Goal: Task Accomplishment & Management: Use online tool/utility

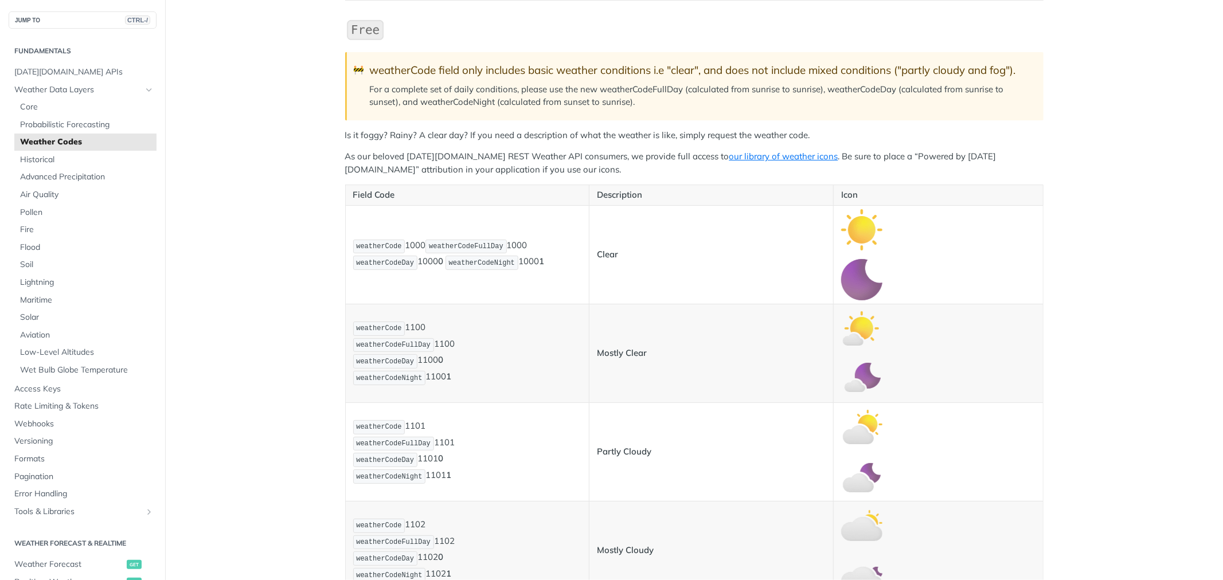
scroll to position [127, 0]
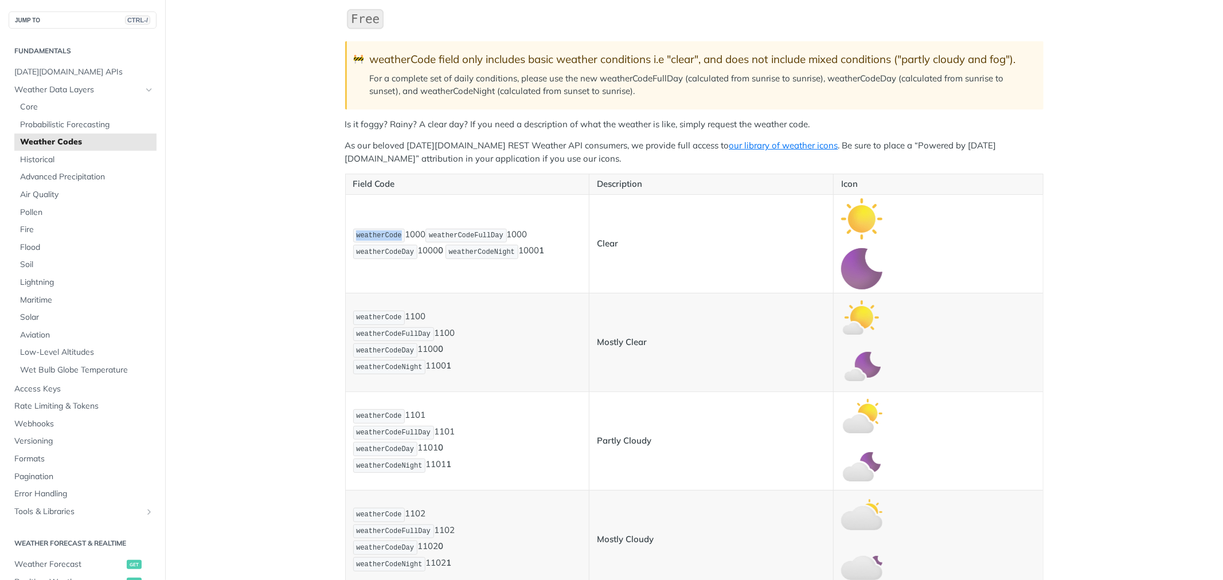
drag, startPoint x: 352, startPoint y: 236, endPoint x: 392, endPoint y: 236, distance: 39.6
click at [392, 236] on span "weatherCode" at bounding box center [378, 236] width 45 height 8
copy span "weatherCode"
click at [405, 234] on p "weatherCode 1000 weatherCodeFullDay 1000 weatherCodeDay 1000 0 weatherCodeNight…" at bounding box center [467, 244] width 229 height 33
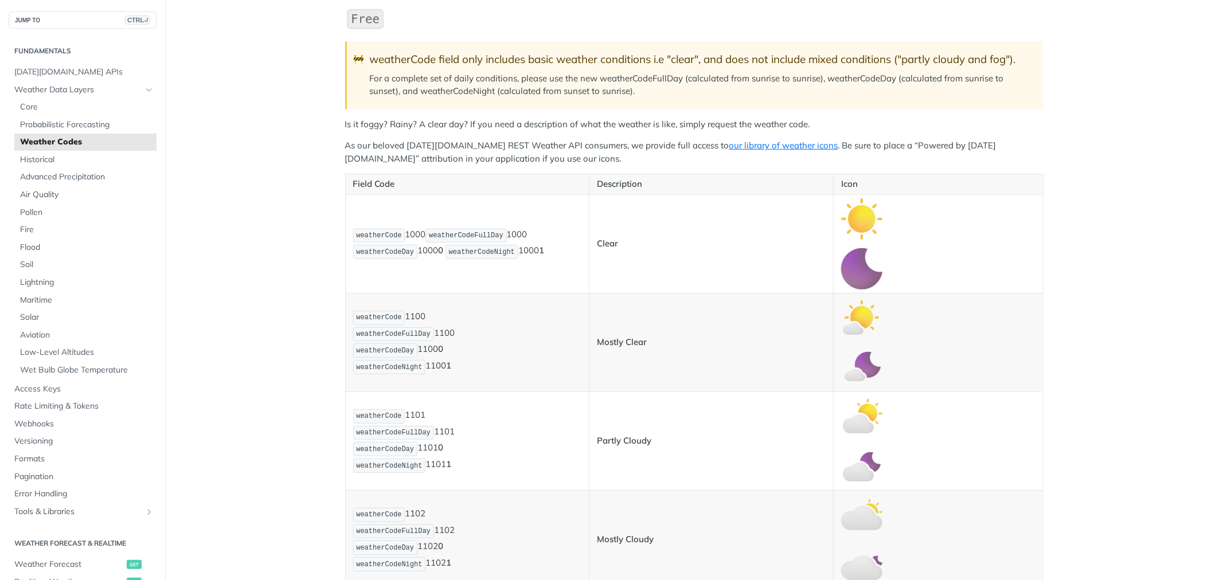
copy p "1000"
drag, startPoint x: 399, startPoint y: 314, endPoint x: 420, endPoint y: 316, distance: 20.8
click at [420, 316] on p "weatherCode 1100 weatherCodeFullDay 1100 weatherCodeDay 1100 0 weatherCodeNight…" at bounding box center [467, 343] width 229 height 66
copy p "1100"
drag, startPoint x: 590, startPoint y: 342, endPoint x: 641, endPoint y: 340, distance: 50.5
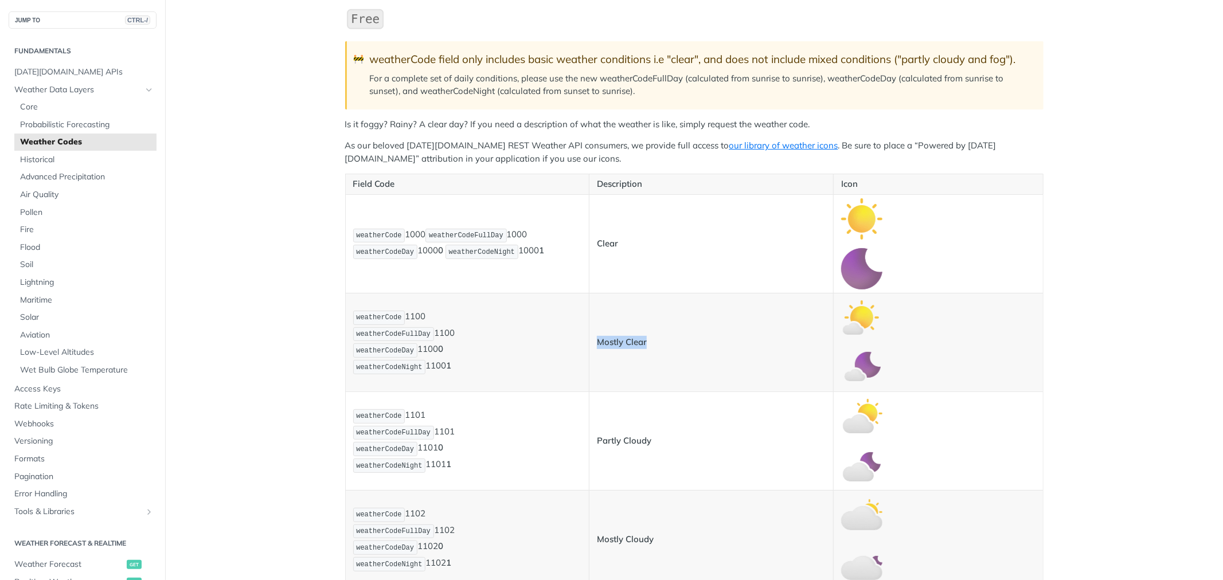
click at [641, 340] on td "Mostly Clear" at bounding box center [711, 342] width 244 height 99
copy strong "Mostly Clear"
drag, startPoint x: 396, startPoint y: 415, endPoint x: 426, endPoint y: 413, distance: 29.9
click at [426, 413] on p "weatherCode 1101 weatherCodeFullDay 1101 weatherCodeDay 1101 0 weatherCodeNight…" at bounding box center [467, 441] width 229 height 66
copy p "1101"
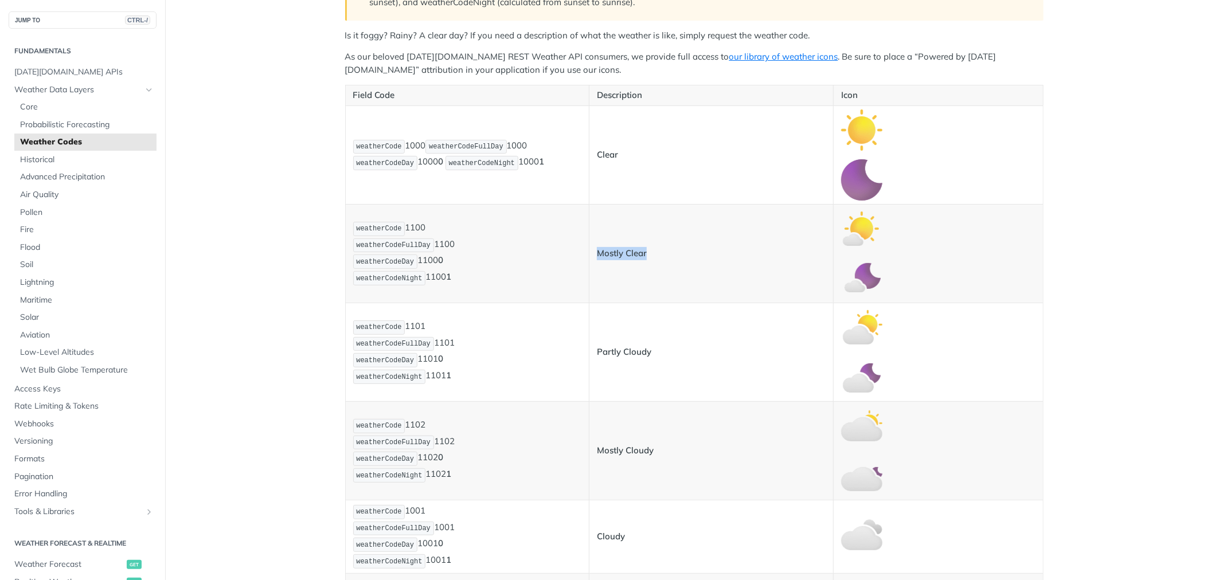
scroll to position [255, 0]
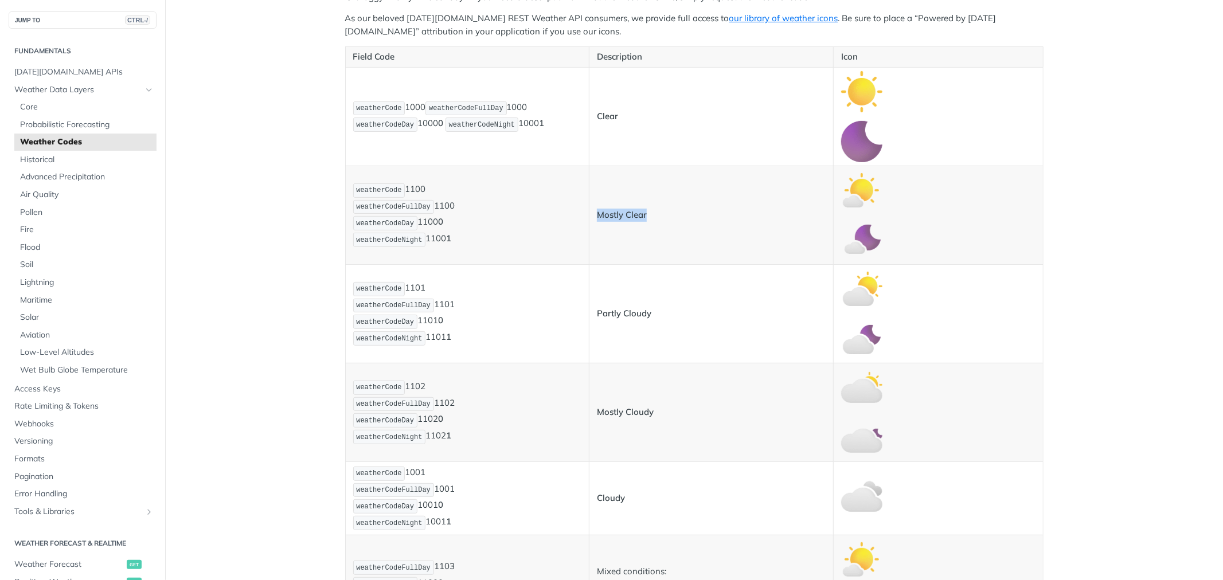
drag, startPoint x: 396, startPoint y: 387, endPoint x: 420, endPoint y: 386, distance: 24.1
click at [420, 386] on p "weatherCode 1102 weatherCodeFullDay 1102 weatherCodeDay 1102 0 weatherCodeNight…" at bounding box center [467, 412] width 229 height 66
copy p "1102"
drag, startPoint x: 409, startPoint y: 105, endPoint x: 417, endPoint y: 107, distance: 8.1
click at [417, 107] on p "weatherCode 1000 weatherCodeFullDay 1000 weatherCodeDay 1000 0 weatherCodeNight…" at bounding box center [467, 116] width 229 height 33
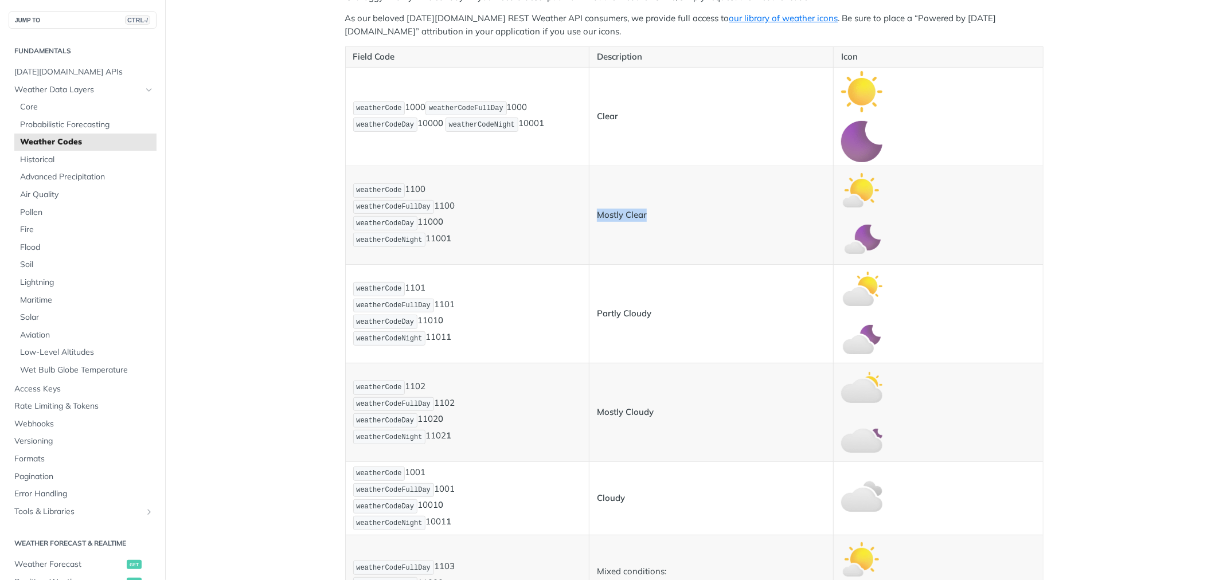
copy p "1000"
click at [362, 104] on span "weatherCode" at bounding box center [378, 108] width 45 height 8
copy span "weatherCode"
click at [413, 100] on p "weatherCode 1000 weatherCodeFullDay 1000 weatherCodeDay 1000 0 weatherCodeNight…" at bounding box center [467, 116] width 229 height 33
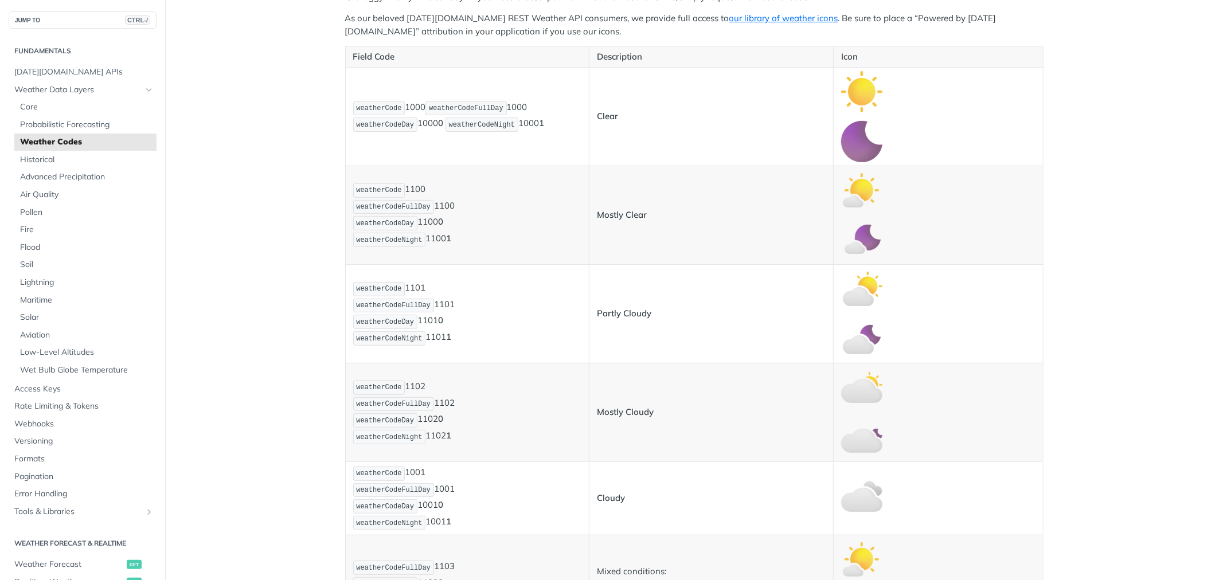
click at [413, 100] on p "weatherCode 1000 weatherCodeFullDay 1000 weatherCodeDay 1000 0 weatherCodeNight…" at bounding box center [467, 116] width 229 height 33
copy p "1000"
click at [404, 190] on p "weatherCode 1100 weatherCodeFullDay 1100 weatherCodeDay 1100 0 weatherCodeNight…" at bounding box center [467, 215] width 229 height 66
click at [404, 189] on p "weatherCode 1100 weatherCodeFullDay 1100 weatherCodeDay 1100 0 weatherCodeNight…" at bounding box center [467, 215] width 229 height 66
copy p "1100"
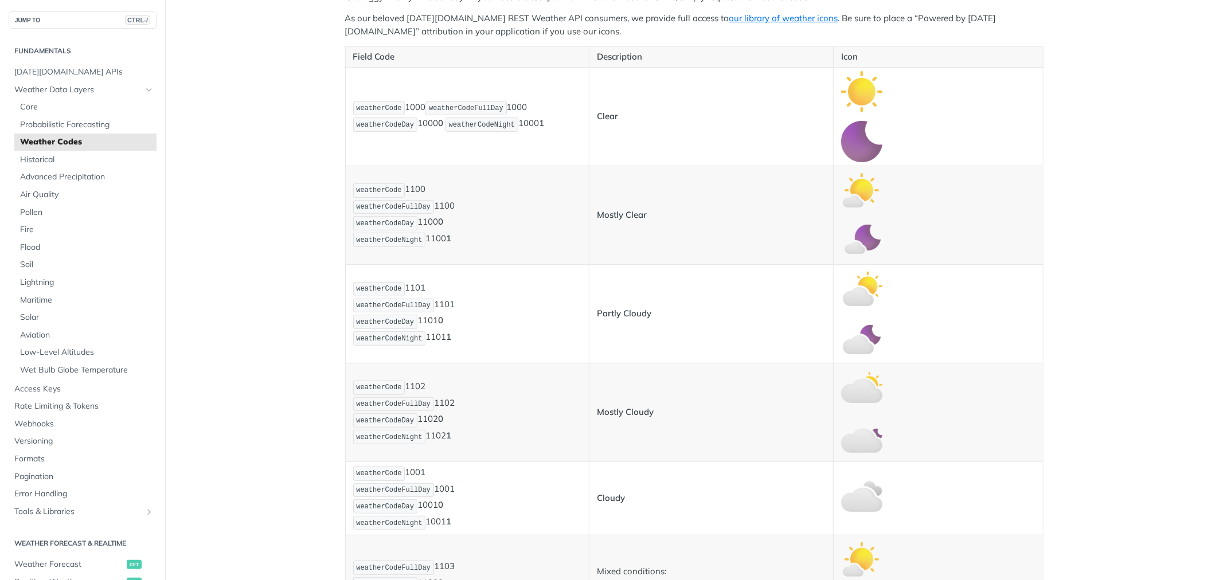
click at [409, 285] on p "weatherCode 1101 weatherCodeFullDay 1101 weatherCodeDay 1101 0 weatherCodeNight…" at bounding box center [467, 314] width 229 height 66
click at [411, 384] on p "weatherCode 1102 weatherCodeFullDay 1102 weatherCodeDay 1102 0 weatherCodeNight…" at bounding box center [467, 412] width 229 height 66
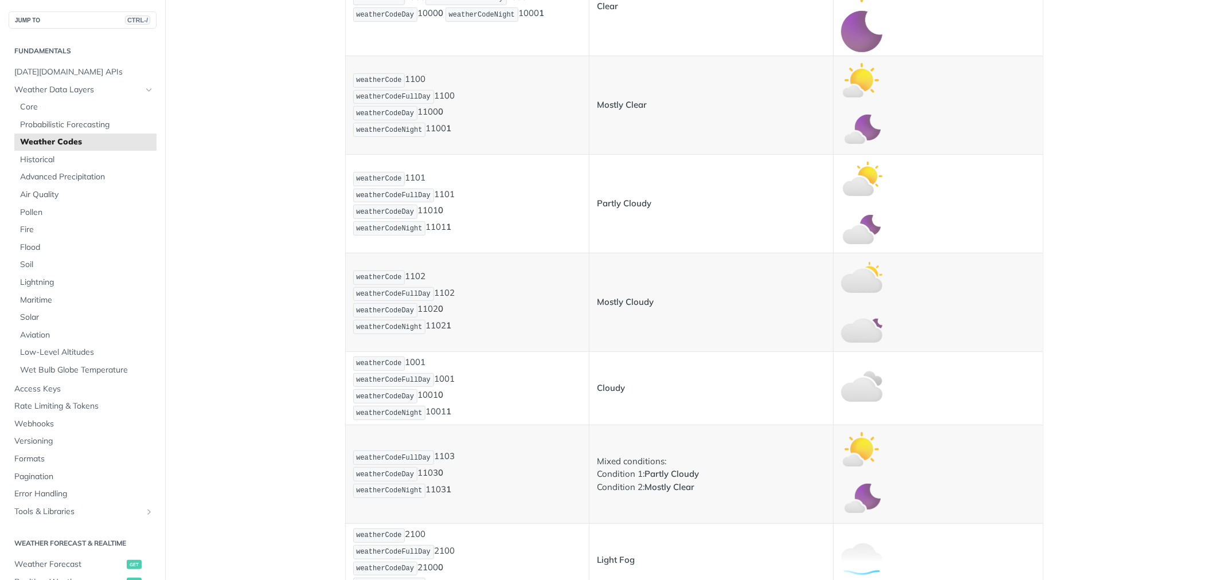
scroll to position [445, 0]
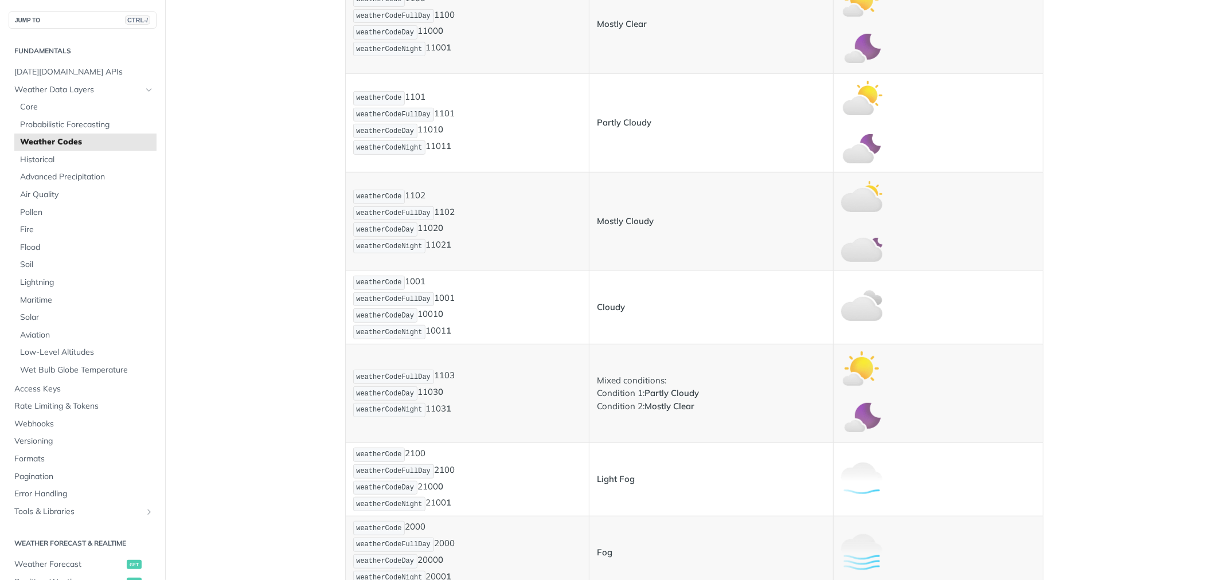
click at [407, 281] on p "weatherCode 1001 weatherCodeFullDay 1001 weatherCodeDay 1001 0 weatherCodeNight…" at bounding box center [467, 308] width 229 height 66
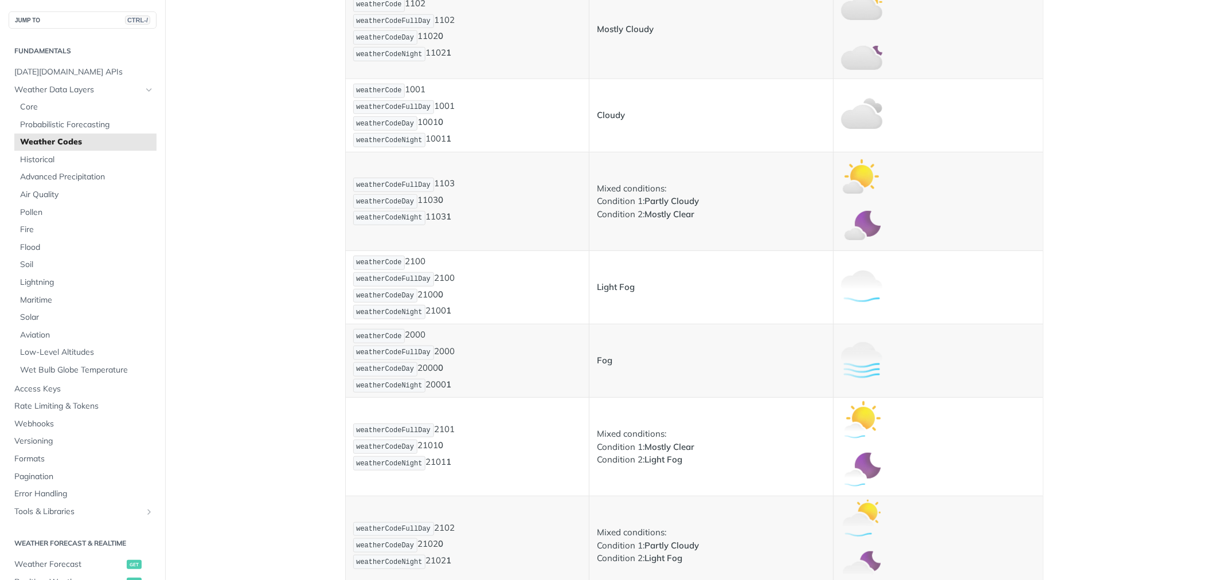
scroll to position [700, 0]
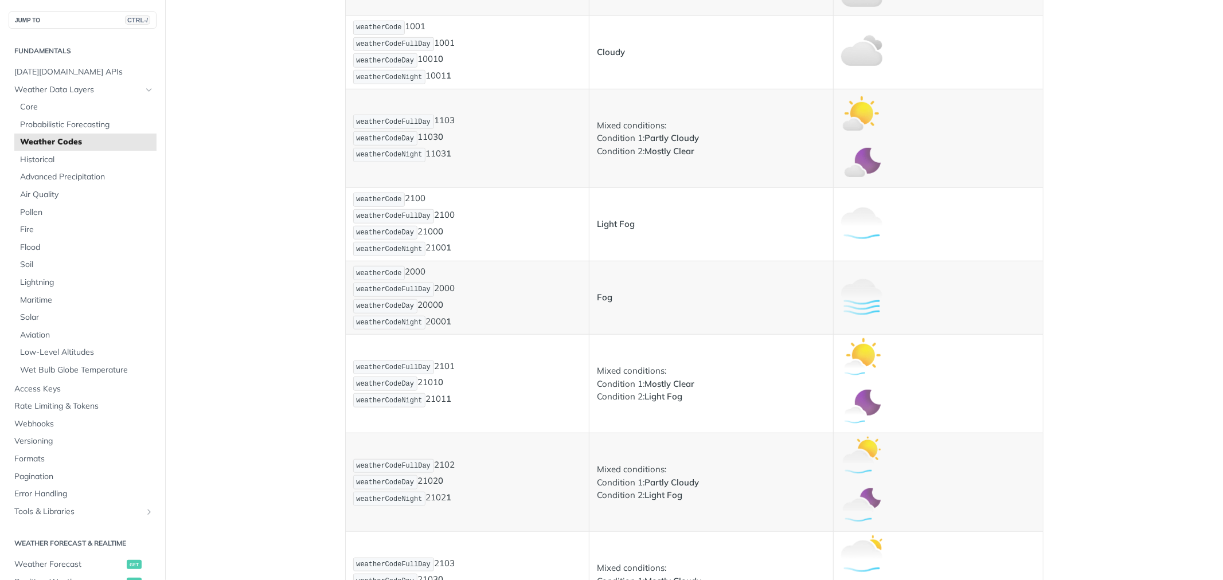
click at [434, 125] on p "weatherCodeFullDay 1103 weatherCodeDay 1103 0 weatherCodeNight 1103 1" at bounding box center [467, 137] width 229 height 49
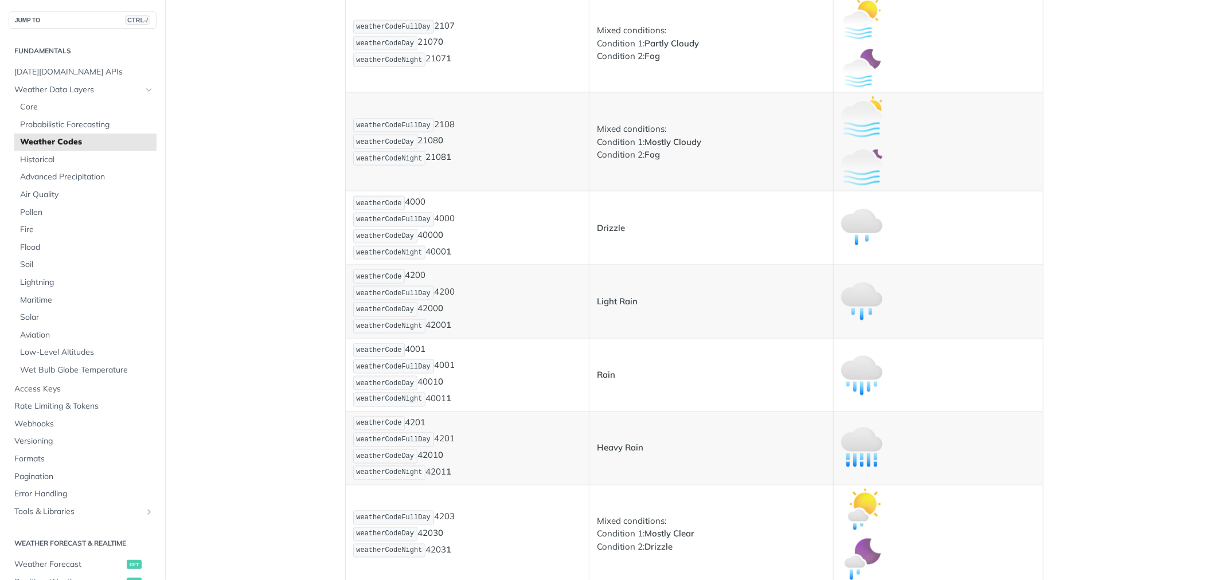
scroll to position [1465, 0]
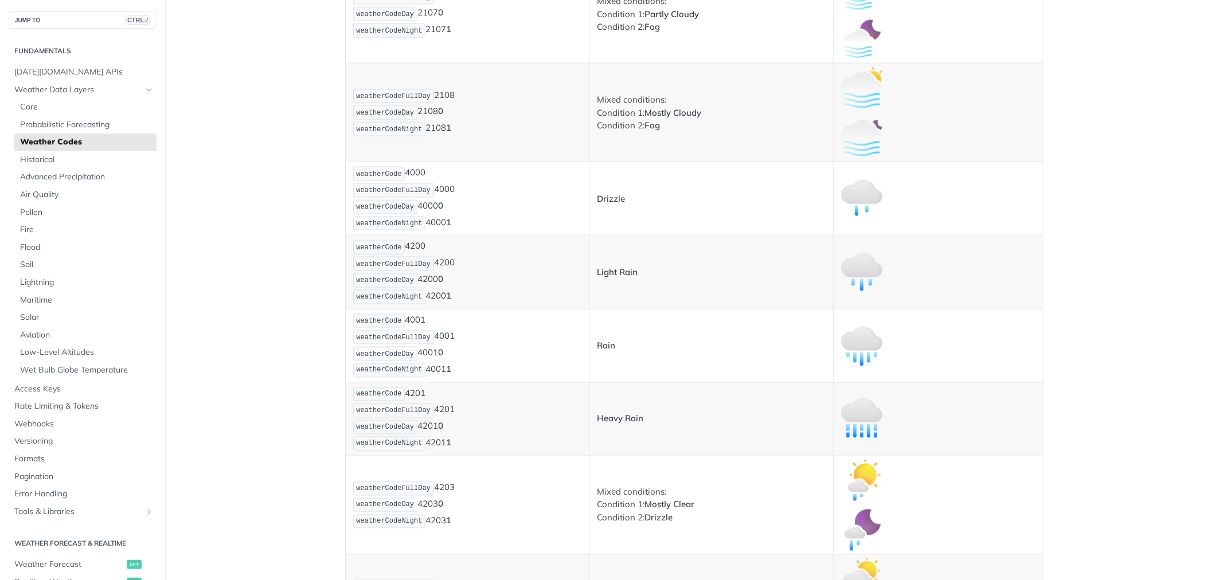
click at [408, 244] on p "weatherCode 4200 weatherCodeFullDay 4200 weatherCodeDay 4200 0 weatherCodeNight…" at bounding box center [467, 272] width 229 height 66
click at [416, 324] on p "weatherCode 4001 weatherCodeFullDay 4001 weatherCodeDay 4001 0 weatherCodeNight…" at bounding box center [467, 346] width 229 height 66
click at [415, 324] on p "weatherCode 4001 weatherCodeFullDay 4001 weatherCodeDay 4001 0 weatherCodeNight…" at bounding box center [467, 346] width 229 height 66
click at [409, 400] on p "weatherCode 4201 weatherCodeFullDay 4201 weatherCodeDay 4201 0 weatherCodeNight…" at bounding box center [467, 419] width 229 height 66
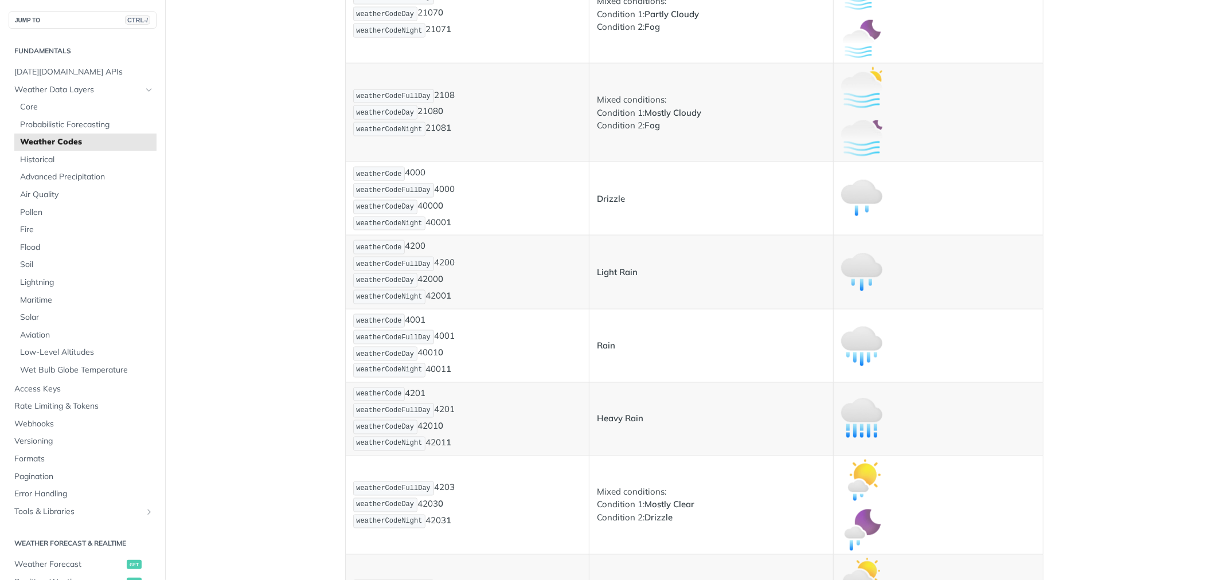
click at [409, 400] on p "weatherCode 4201 weatherCodeFullDay 4201 weatherCodeDay 4201 0 weatherCodeNight…" at bounding box center [467, 419] width 229 height 66
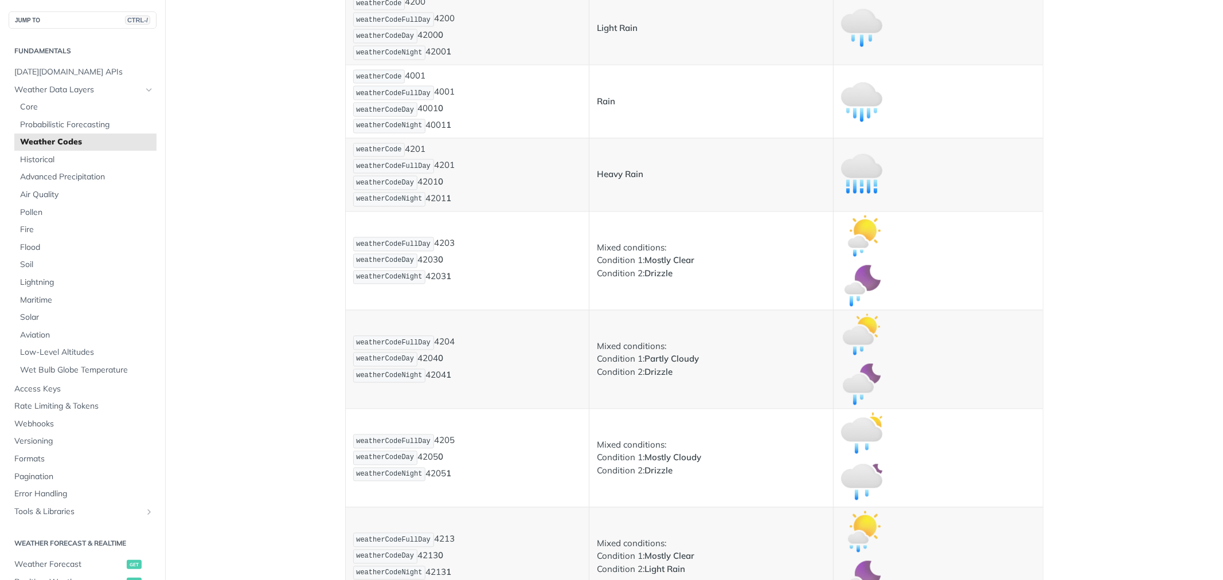
scroll to position [1720, 0]
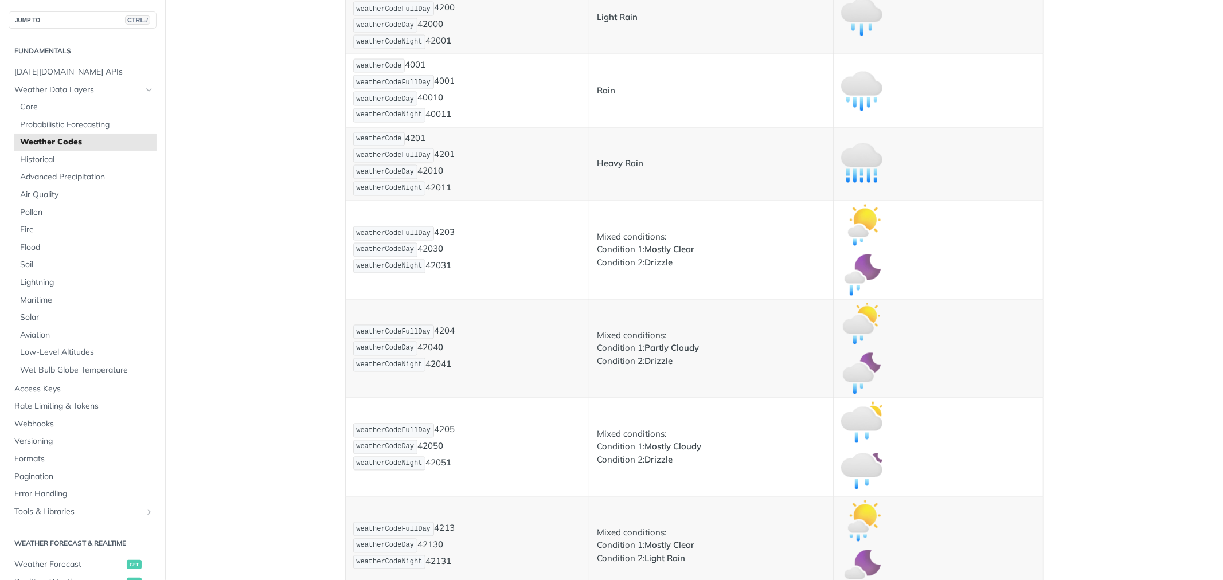
click at [430, 334] on p "weatherCodeFullDay 4204 weatherCodeDay 4204 0 weatherCodeNight 4204 1" at bounding box center [467, 348] width 229 height 49
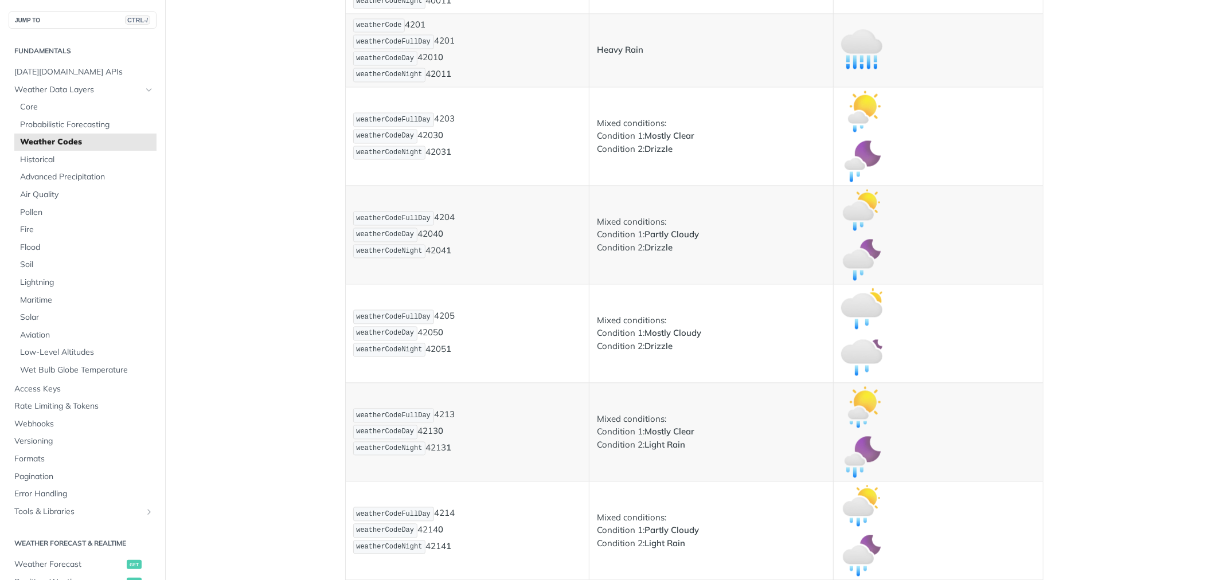
scroll to position [1911, 0]
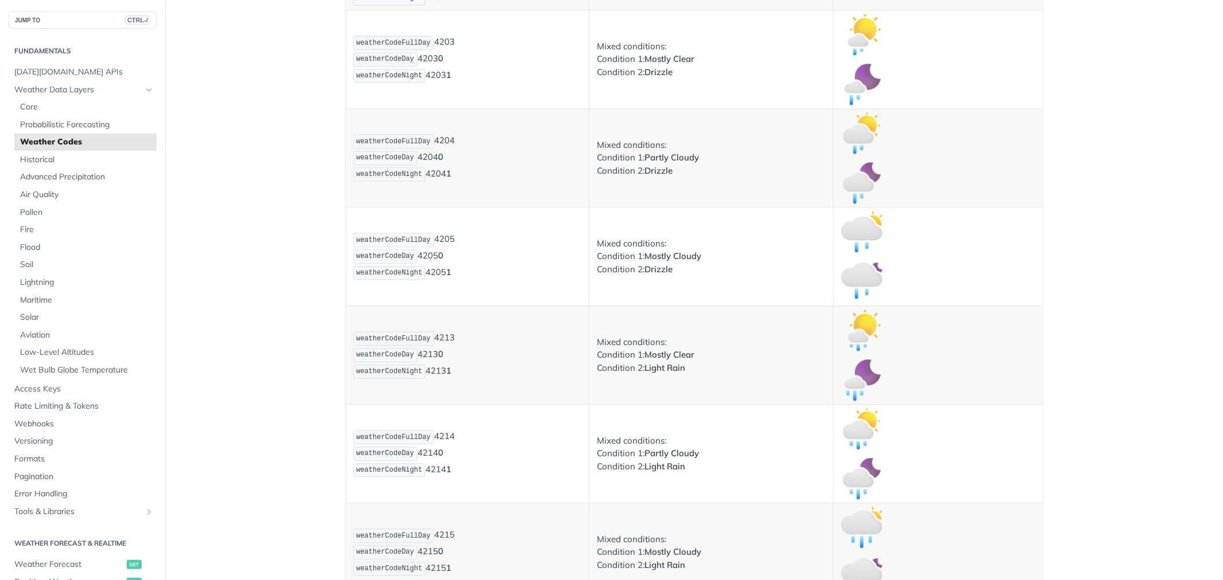
click at [433, 340] on p "weatherCodeFullDay 4213 weatherCodeDay 4213 0 weatherCodeNight 4213 1" at bounding box center [467, 354] width 229 height 49
click at [427, 362] on p "weatherCodeFullDay 4213 weatherCodeDay 4213 0 weatherCodeNight 4213 1" at bounding box center [467, 354] width 229 height 49
click at [495, 258] on p "weatherCodeFullDay 4205 weatherCodeDay 4205 0 weatherCodeNight 4205 1" at bounding box center [467, 256] width 229 height 49
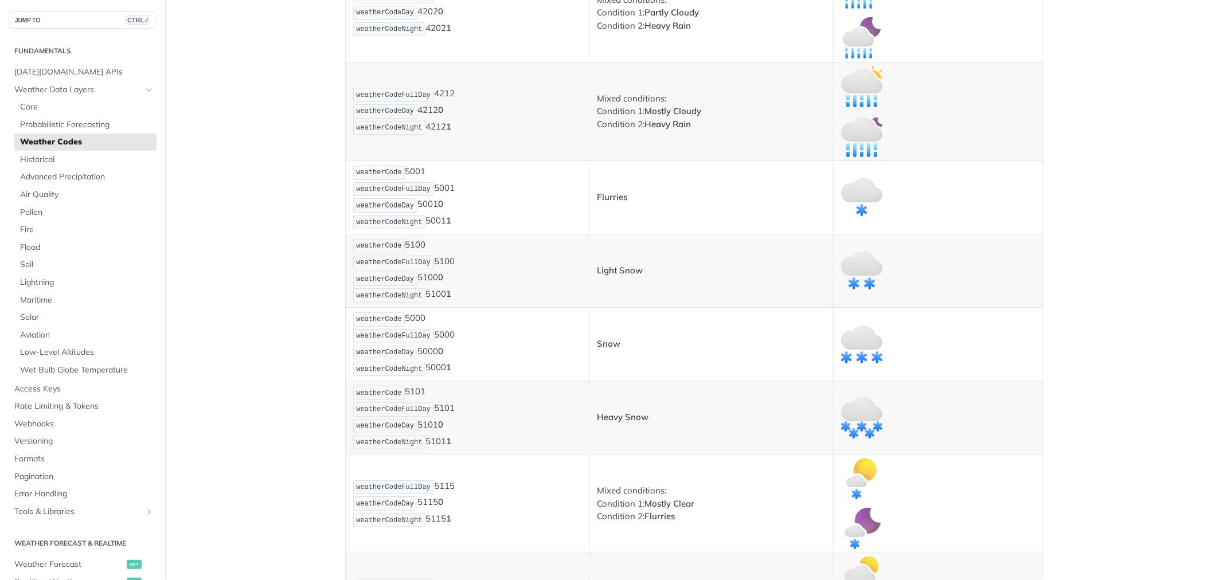
scroll to position [2930, 0]
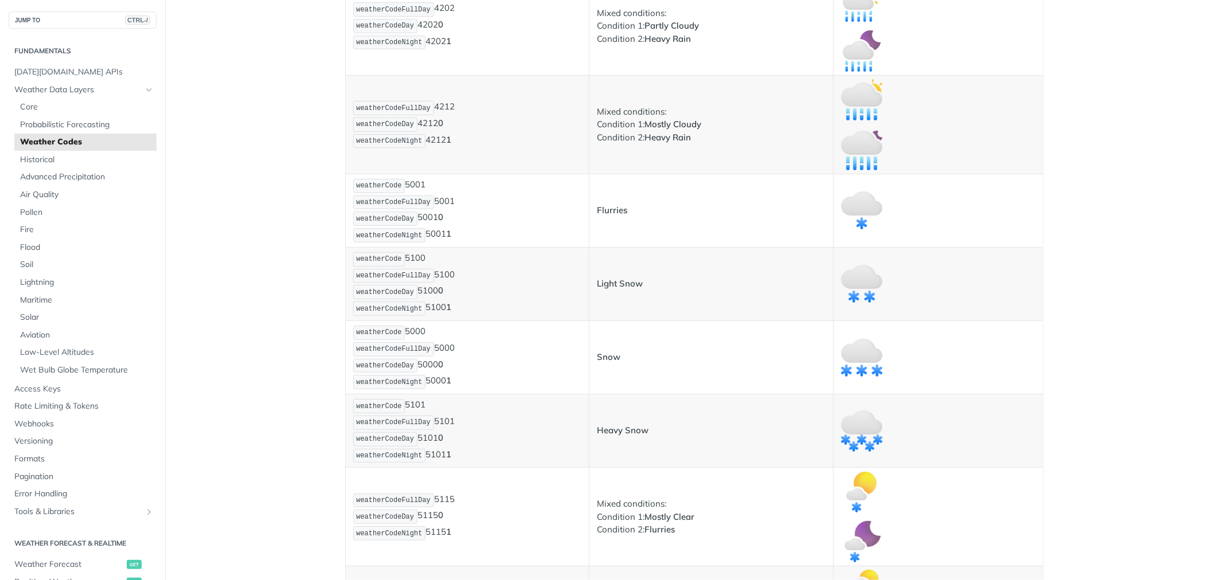
click at [413, 259] on p "weatherCode 5100 weatherCodeFullDay 5100 weatherCodeDay 5100 0 weatherCodeNight…" at bounding box center [467, 284] width 229 height 66
click at [413, 331] on p "weatherCode 5000 weatherCodeFullDay 5000 weatherCodeDay 5000 0 weatherCodeNight…" at bounding box center [467, 357] width 229 height 66
click at [400, 408] on p "weatherCode 5101 weatherCodeFullDay 5101 weatherCodeDay 5101 0 weatherCodeNight…" at bounding box center [467, 431] width 229 height 66
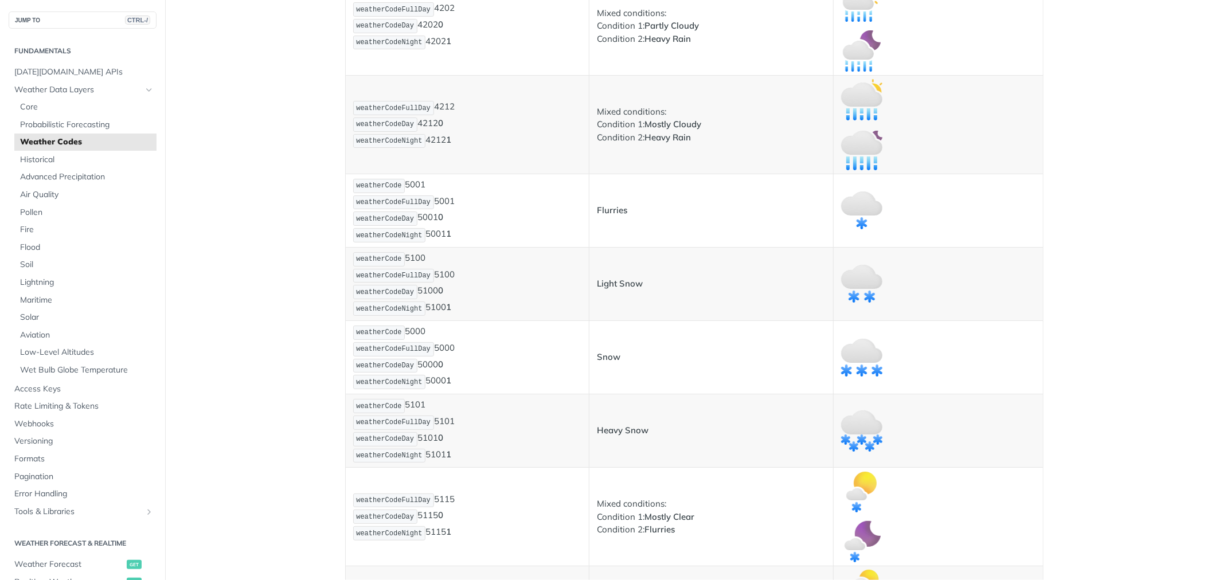
click at [400, 408] on p "weatherCode 5101 weatherCodeFullDay 5101 weatherCodeDay 5101 0 weatherCodeNight…" at bounding box center [467, 431] width 229 height 66
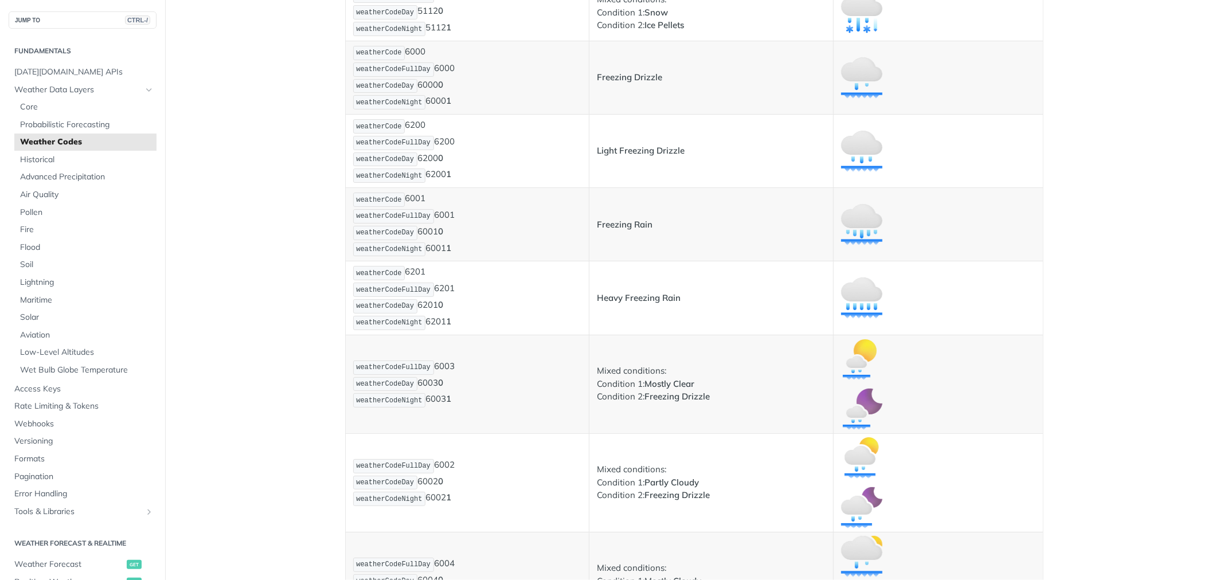
scroll to position [4840, 0]
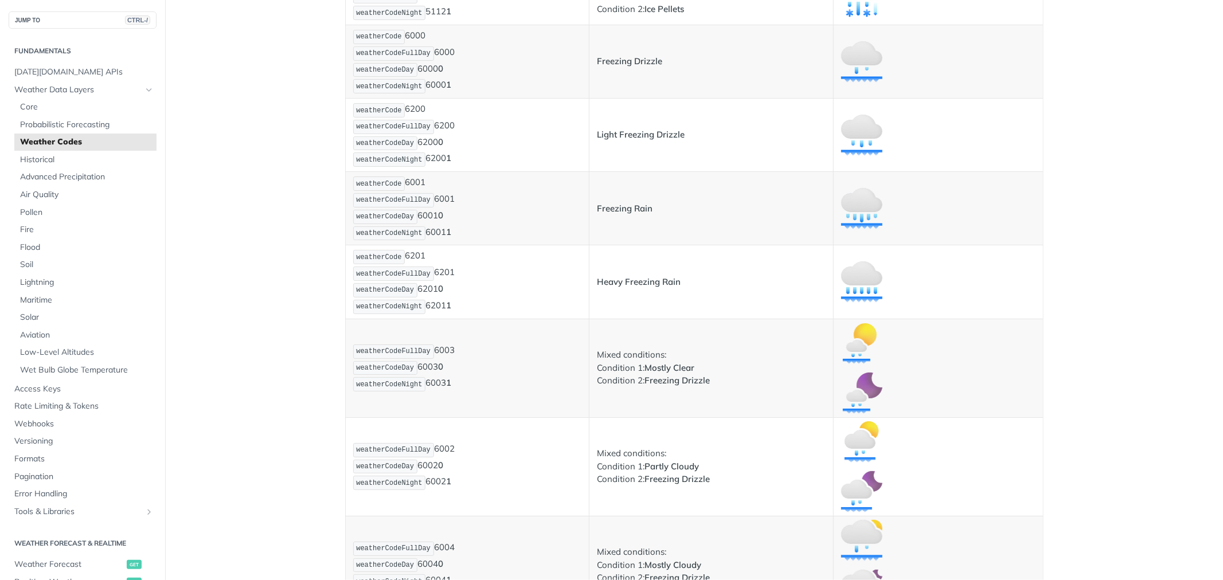
click at [412, 190] on p "weatherCode 6001 weatherCodeFullDay 6001 weatherCodeDay 6001 0 weatherCodeNight…" at bounding box center [467, 208] width 229 height 66
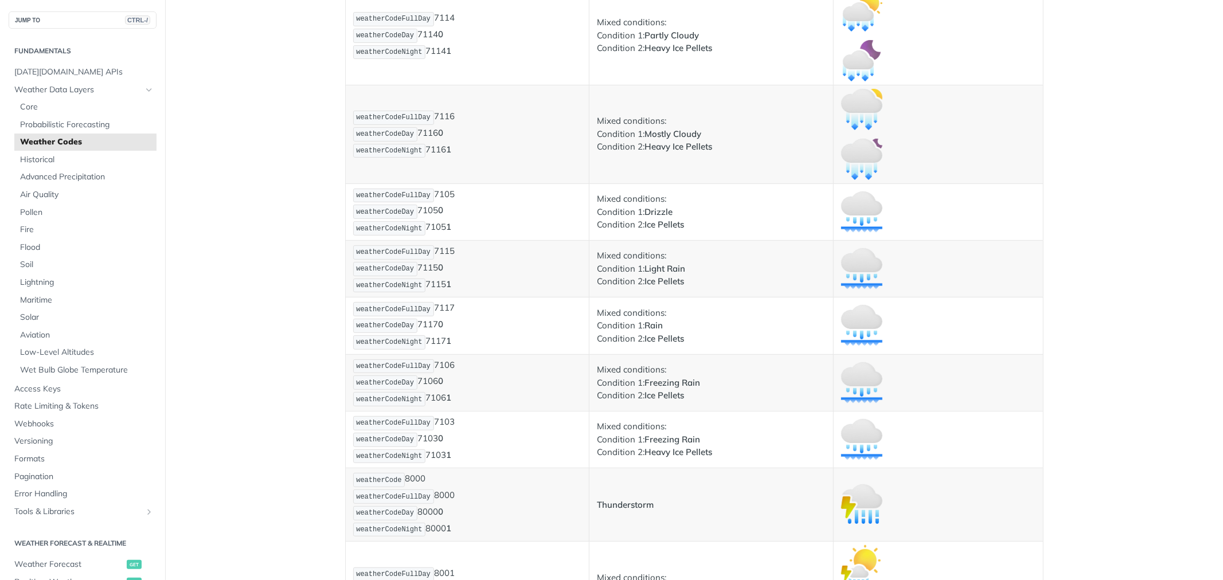
scroll to position [7770, 0]
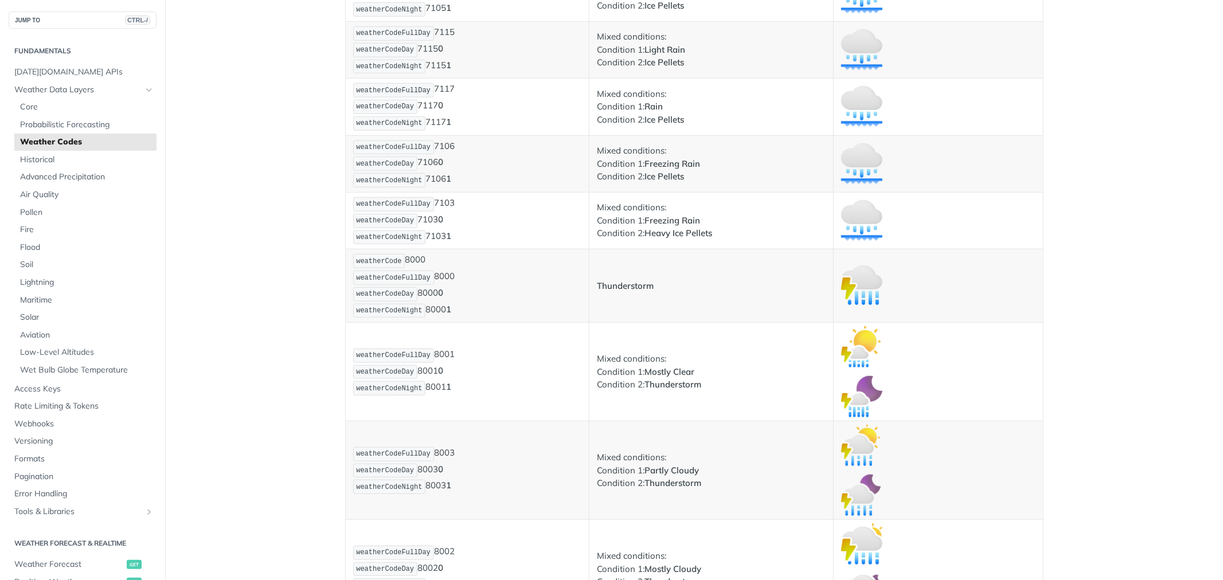
click at [415, 275] on p "weatherCode 8000 weatherCodeFullDay 8000 weatherCodeDay 8000 0 weatherCodeNight…" at bounding box center [467, 286] width 229 height 66
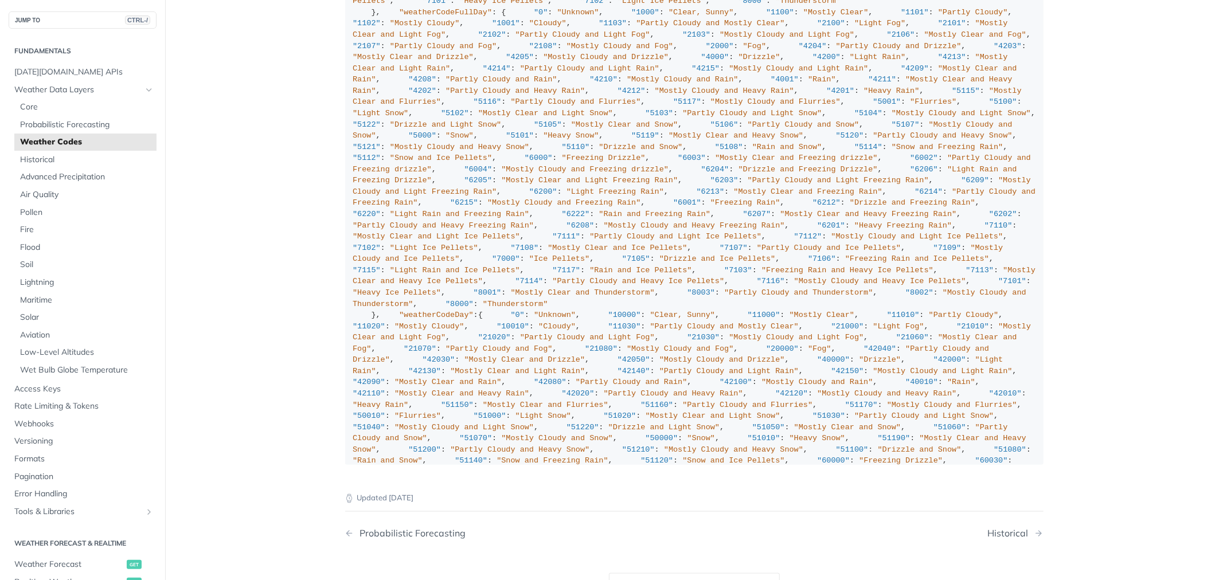
scroll to position [8407, 0]
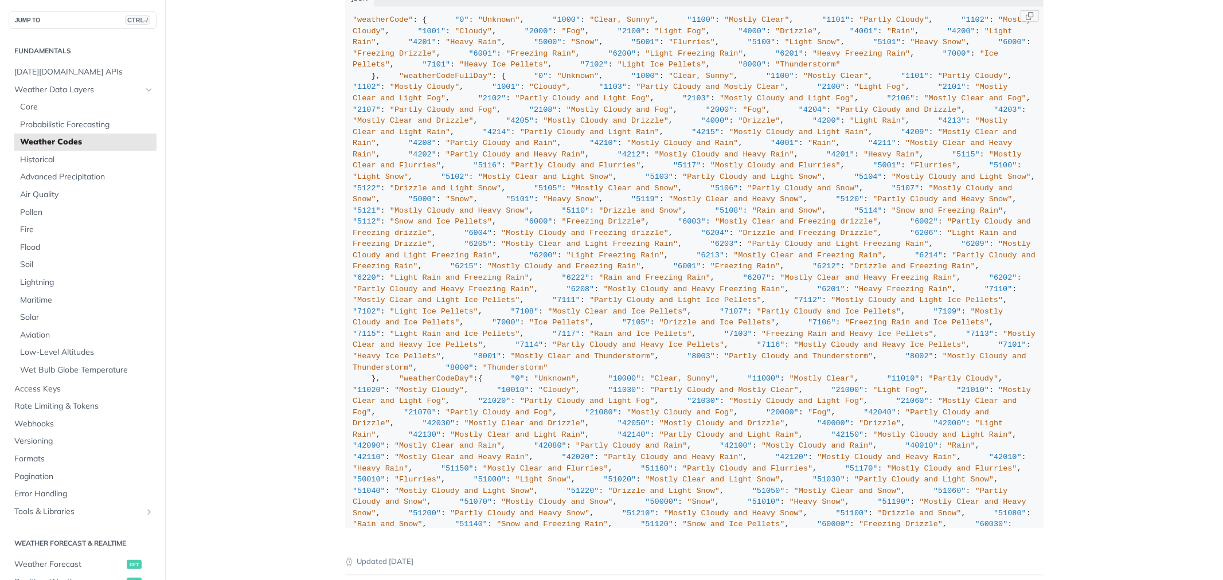
click at [524, 36] on span ""2000"" at bounding box center [538, 31] width 28 height 9
click at [617, 36] on span ""2100"" at bounding box center [631, 31] width 28 height 9
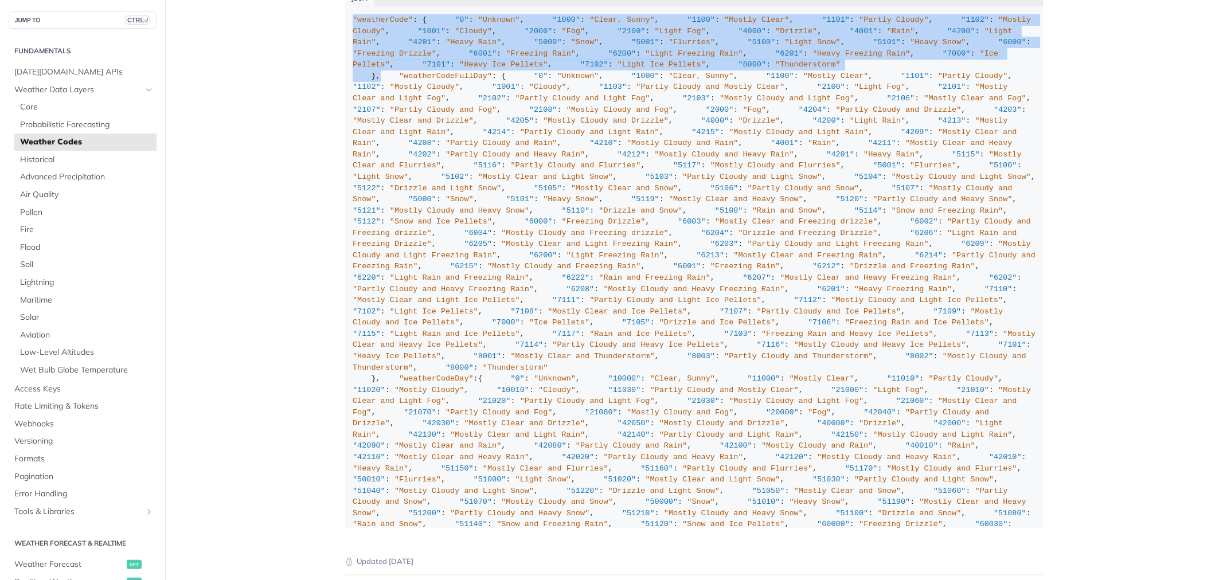
drag, startPoint x: 376, startPoint y: 319, endPoint x: 334, endPoint y: 39, distance: 283.5
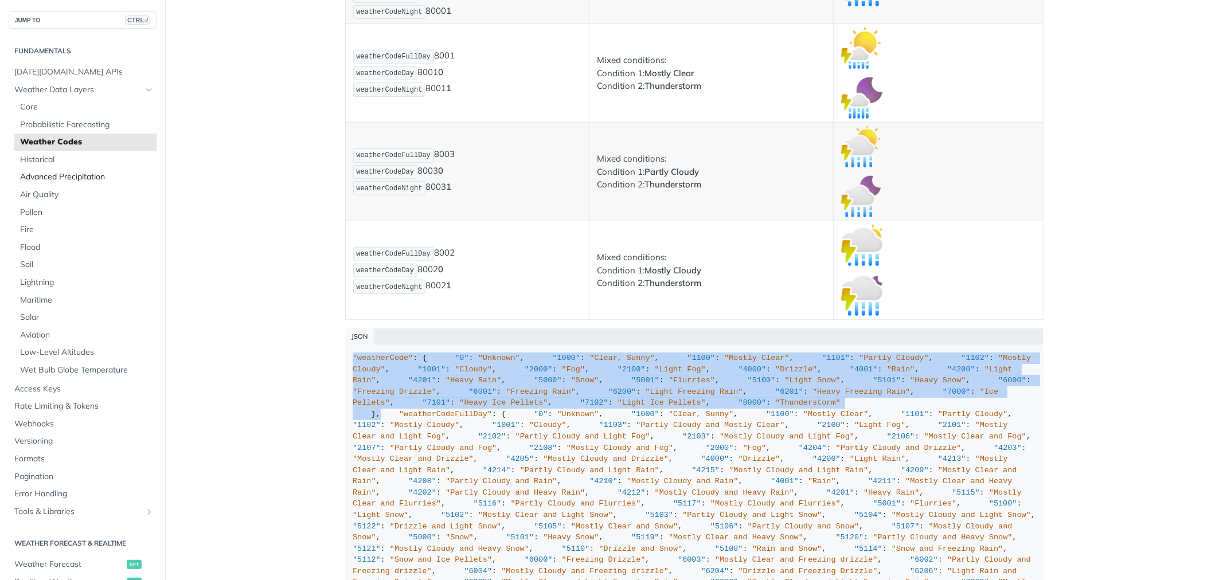
scroll to position [7961, 0]
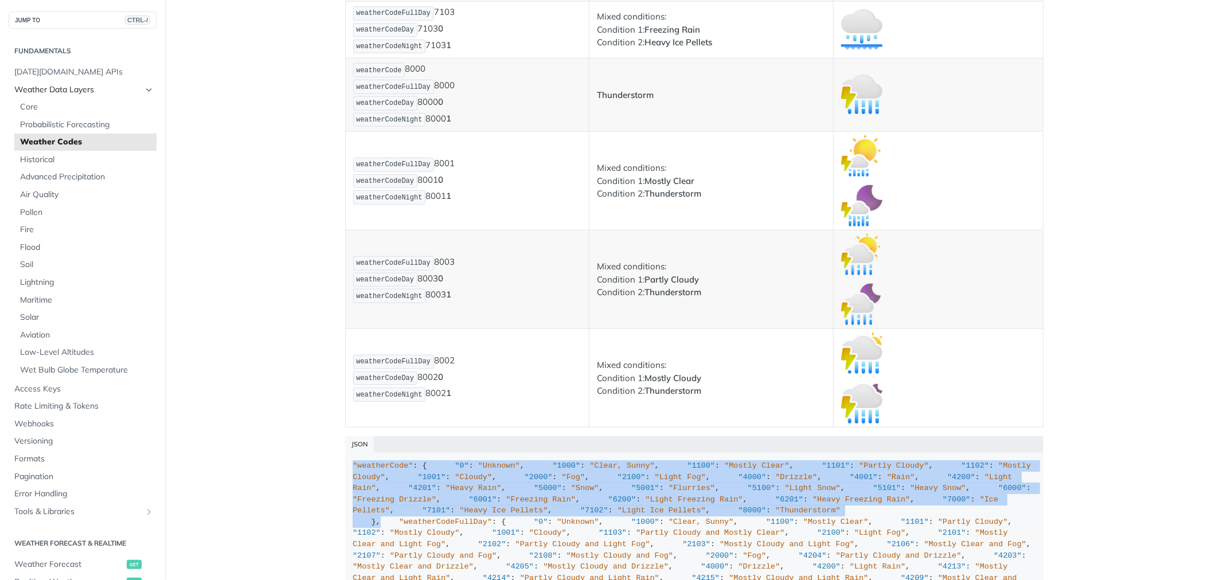
click at [134, 89] on link "Weather Data Layers" at bounding box center [83, 89] width 148 height 17
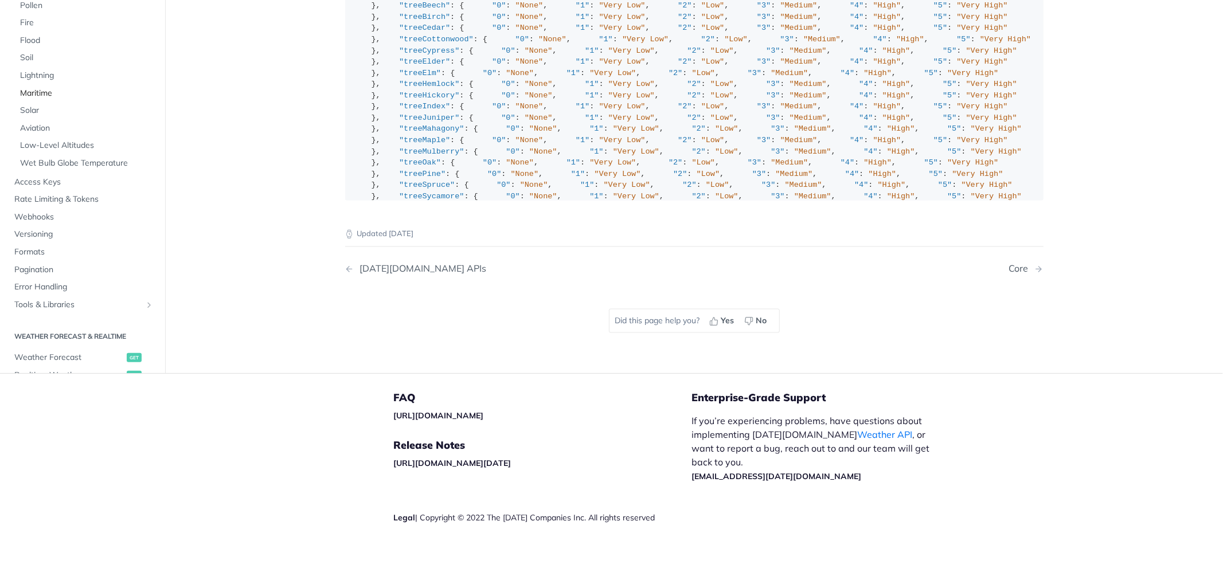
click at [140, 87] on span "Maritime" at bounding box center [87, 92] width 134 height 11
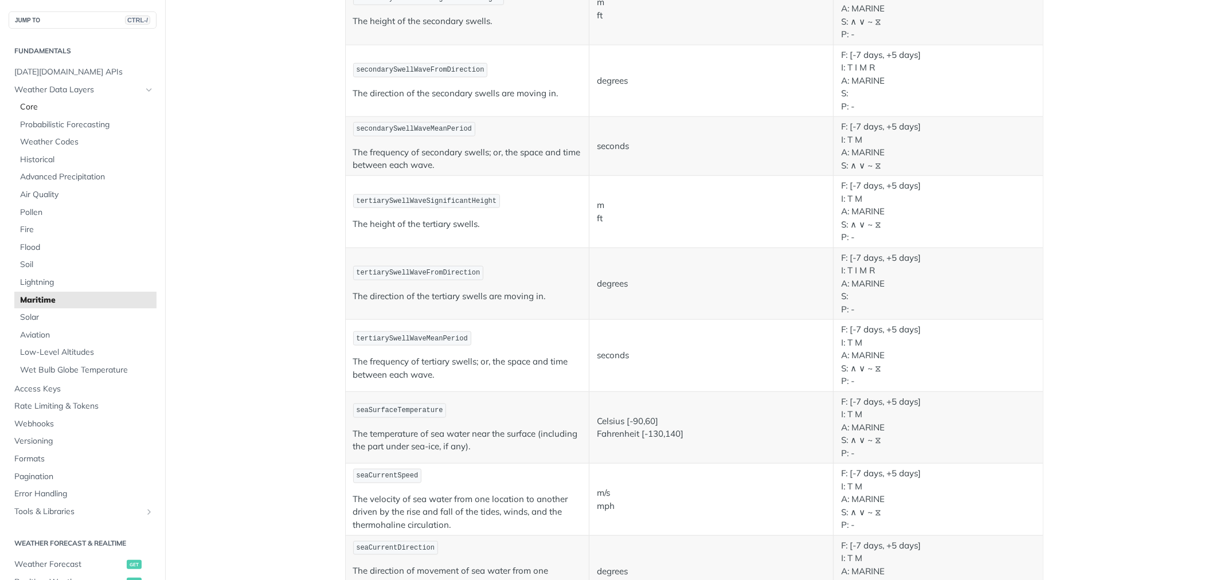
scroll to position [371, 0]
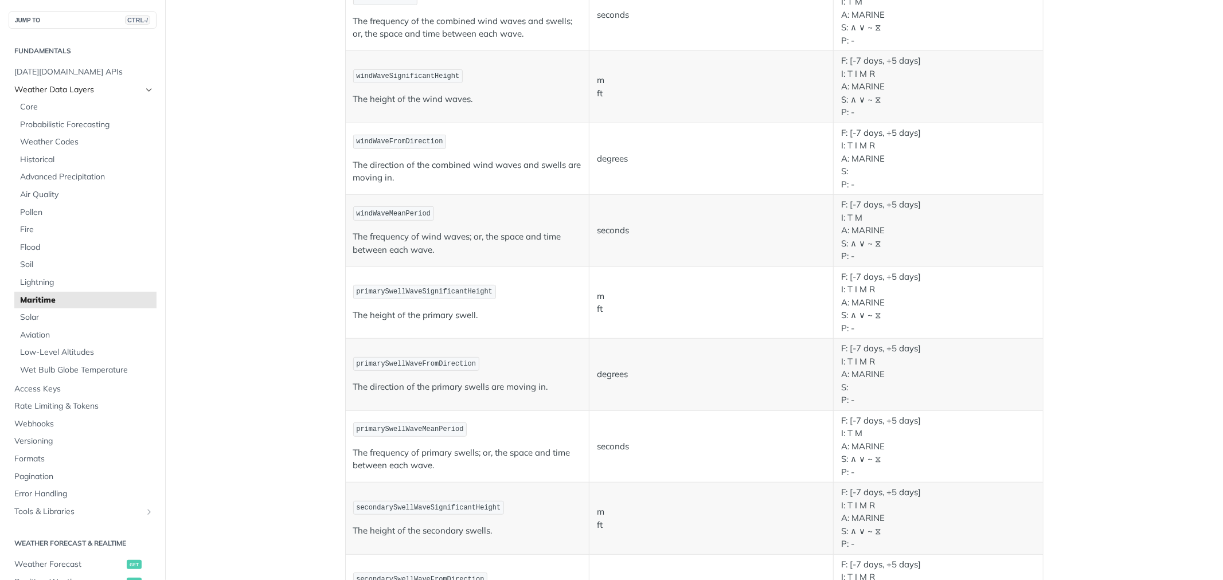
click at [144, 89] on icon "Hide subpages for Weather Data Layers" at bounding box center [148, 89] width 9 height 9
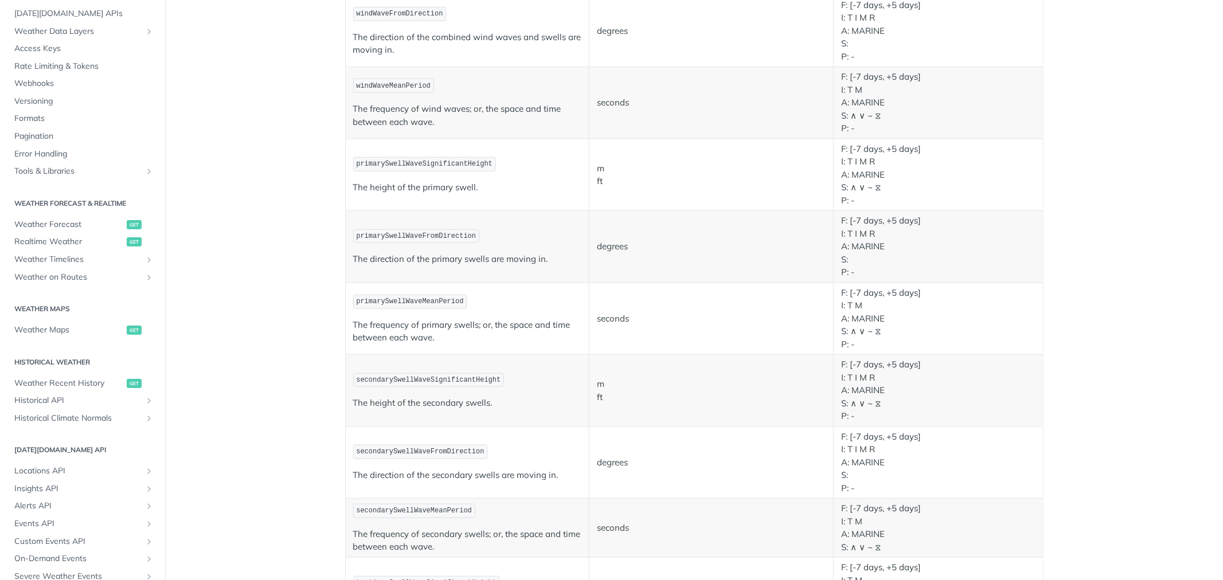
scroll to position [53, 0]
click at [41, 92] on span "Webhooks" at bounding box center [83, 88] width 139 height 11
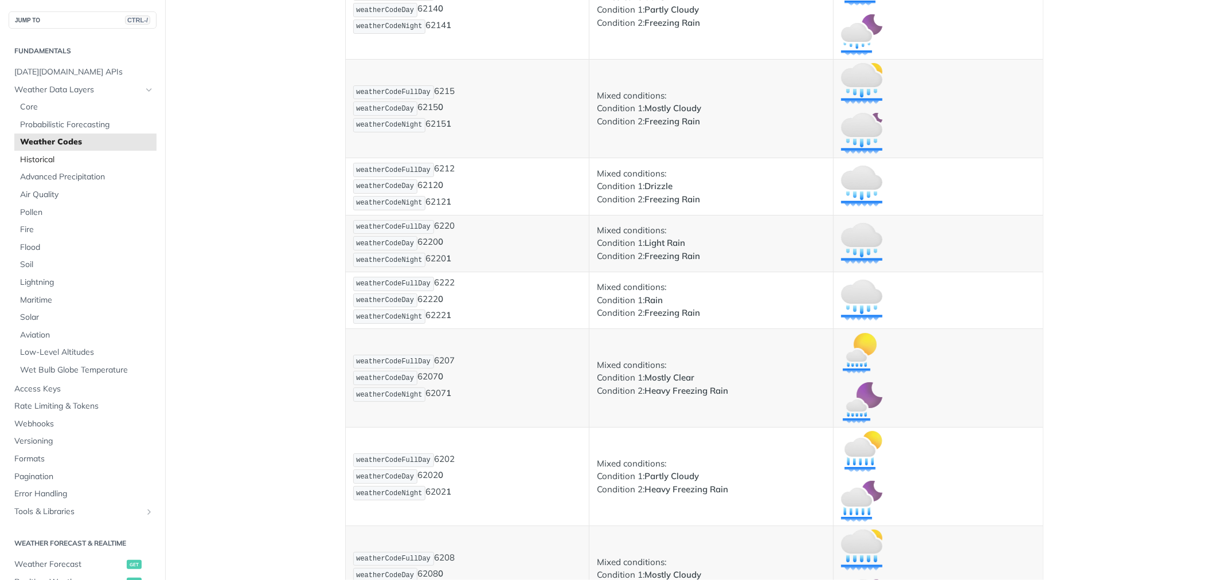
scroll to position [5993, 0]
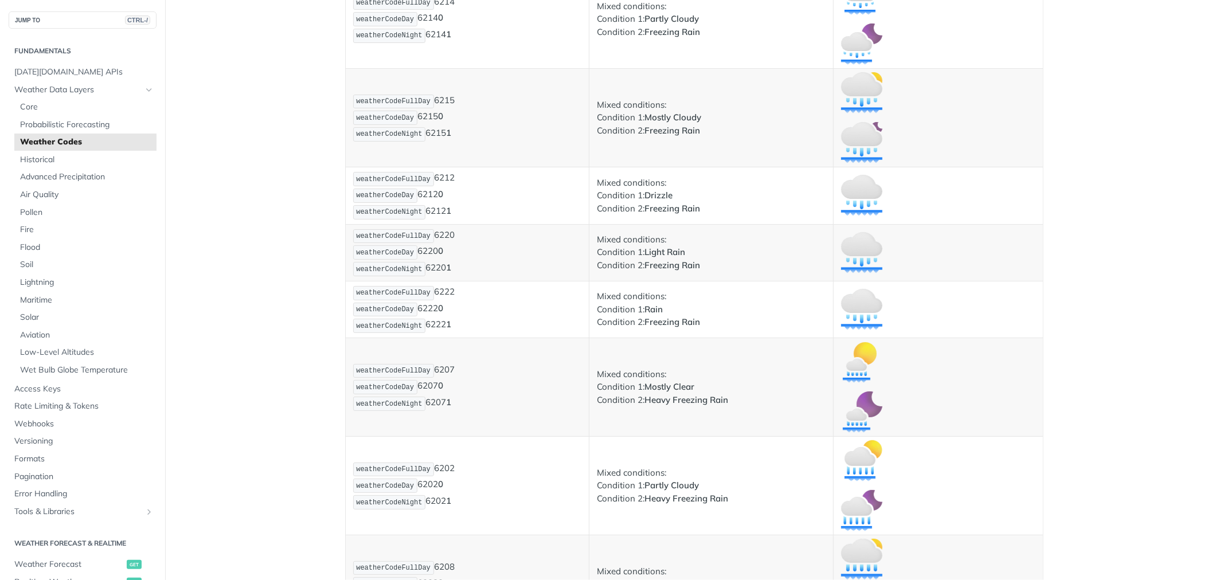
scroll to position [127, 0]
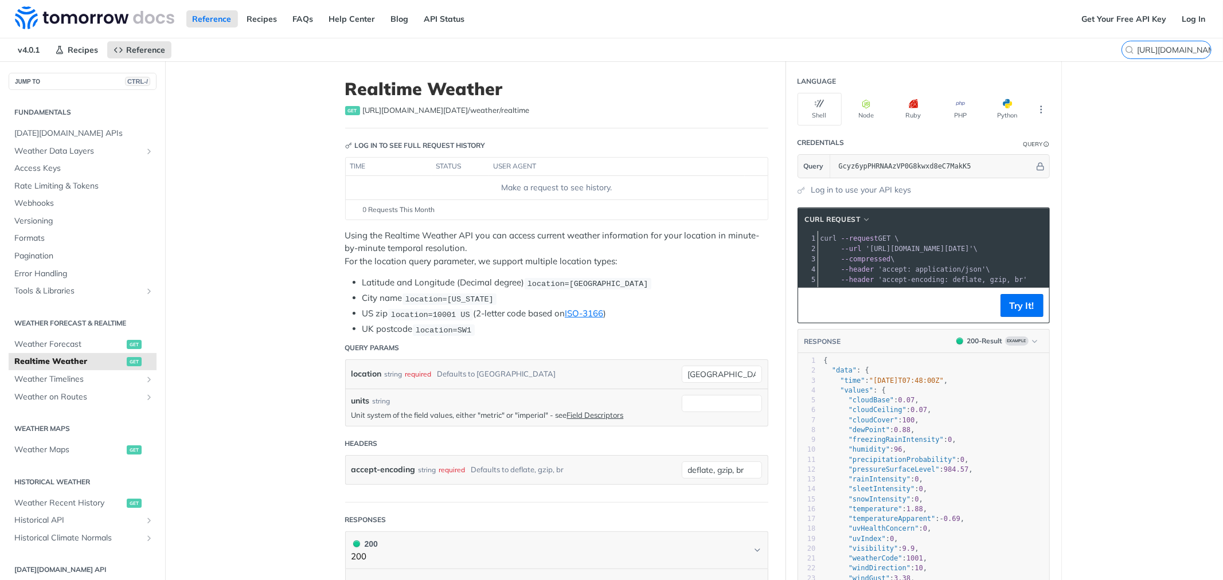
scroll to position [0, 19]
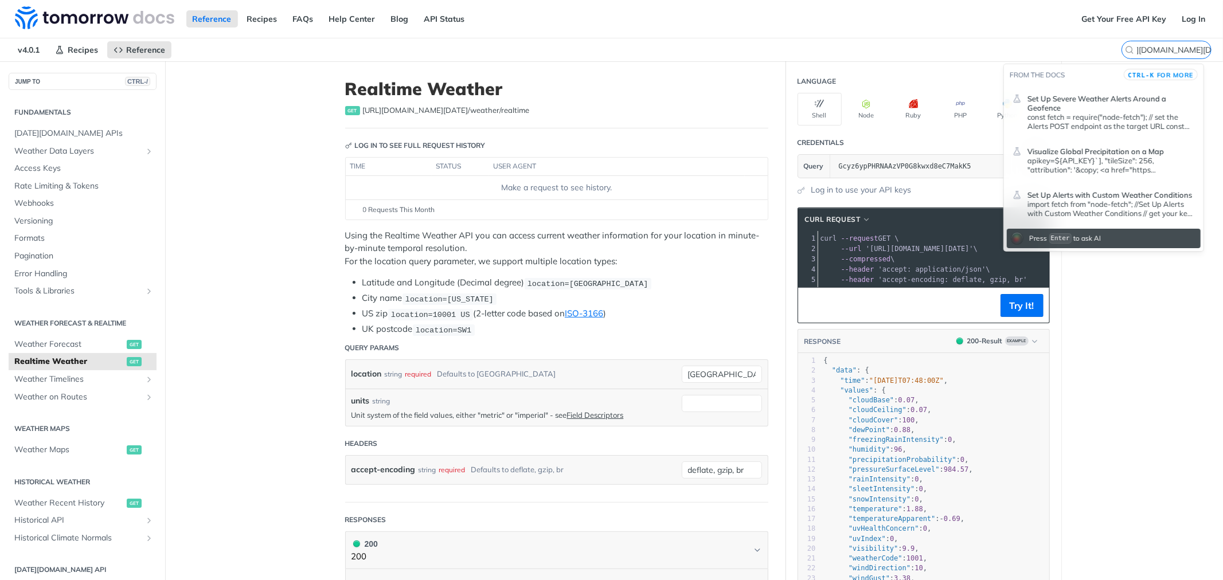
type input "[URL][DOMAIN_NAME][DATE]"
click at [1064, 116] on p "const fetch = require("node-fetch"); // set the Alerts POST endpoint as the tar…" at bounding box center [1110, 121] width 167 height 18
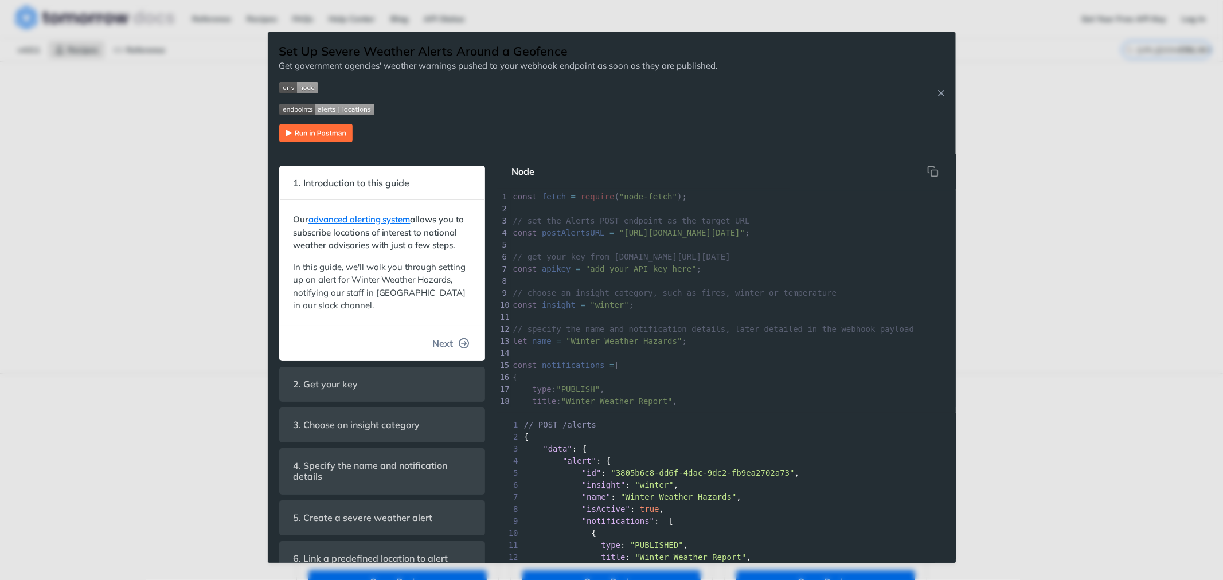
click at [436, 350] on span "Next" at bounding box center [443, 343] width 21 height 14
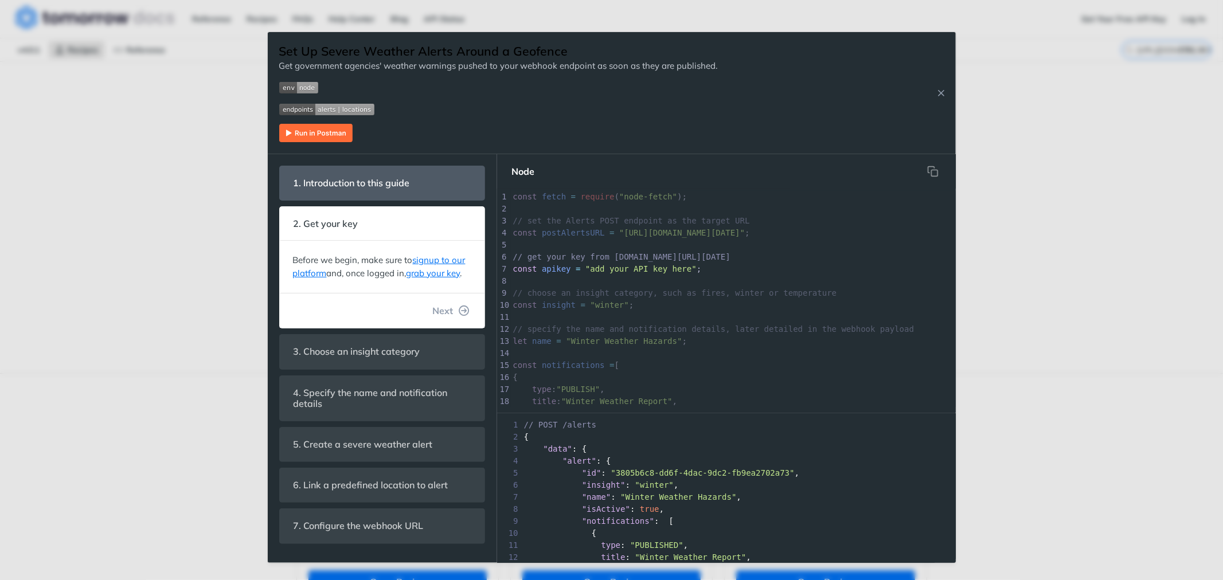
scroll to position [13, 0]
click at [439, 312] on span "Next" at bounding box center [443, 311] width 21 height 14
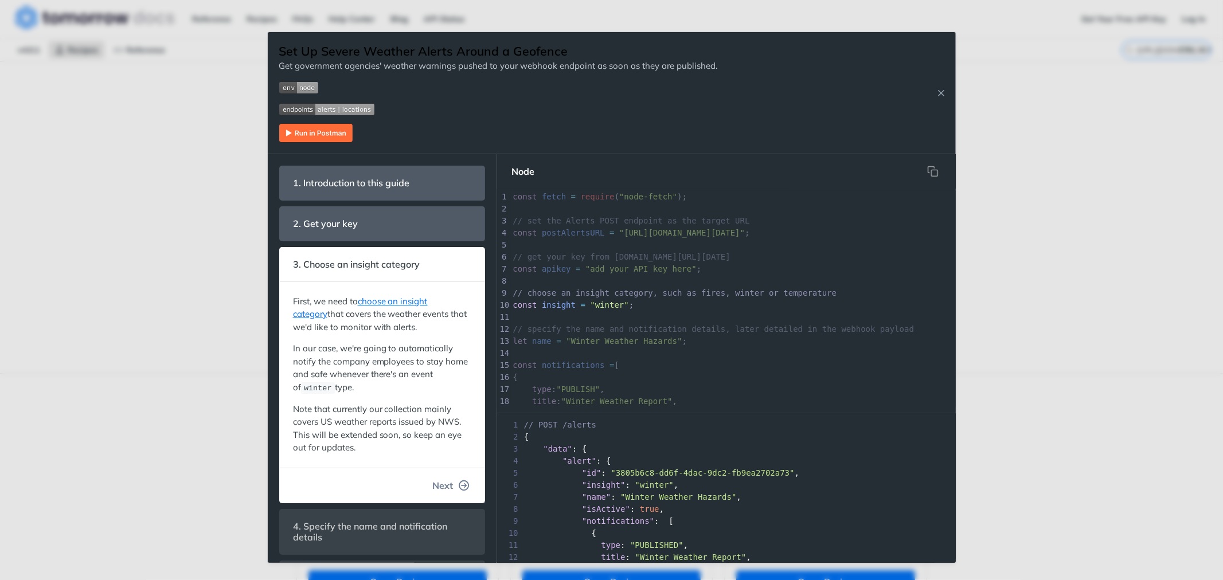
click at [443, 490] on span "Next" at bounding box center [443, 486] width 21 height 14
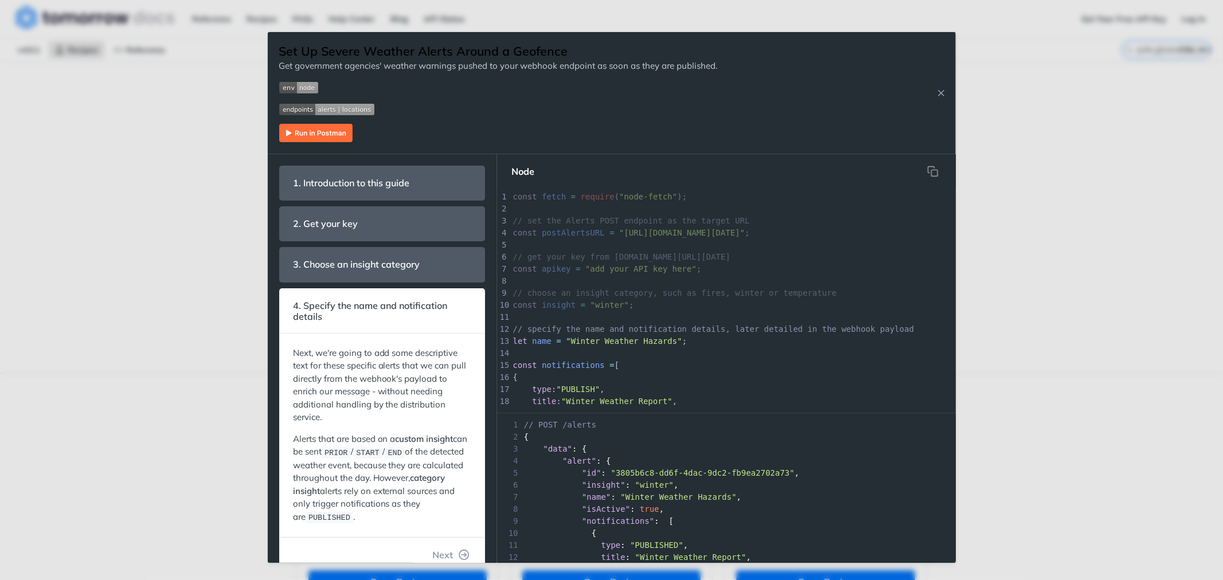
scroll to position [80, 0]
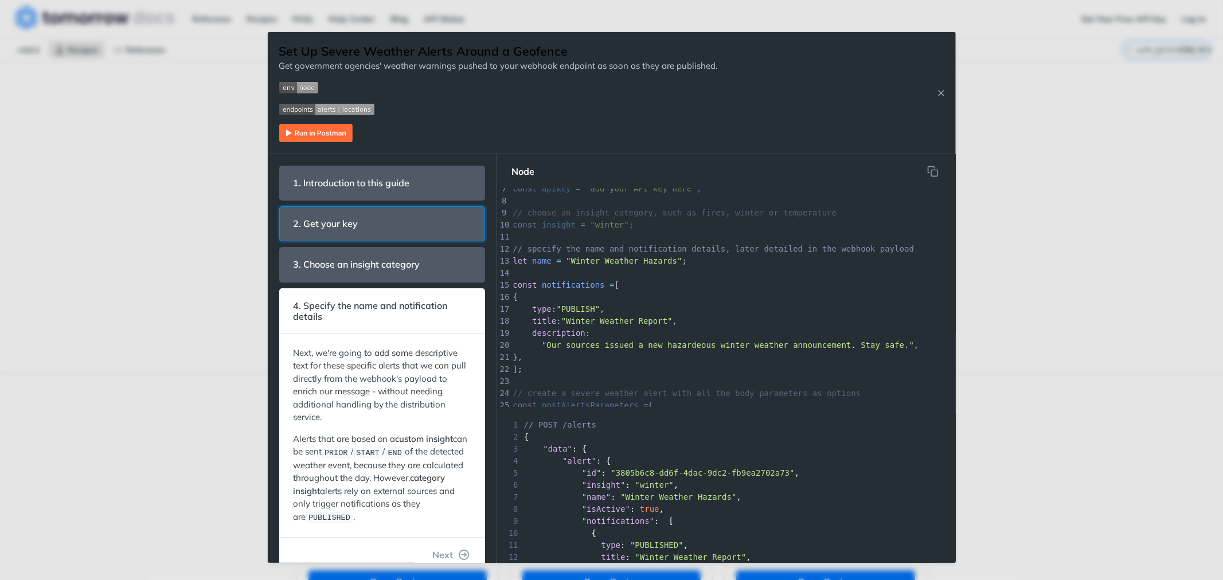
click at [387, 225] on header "2. Get your key" at bounding box center [382, 224] width 205 height 34
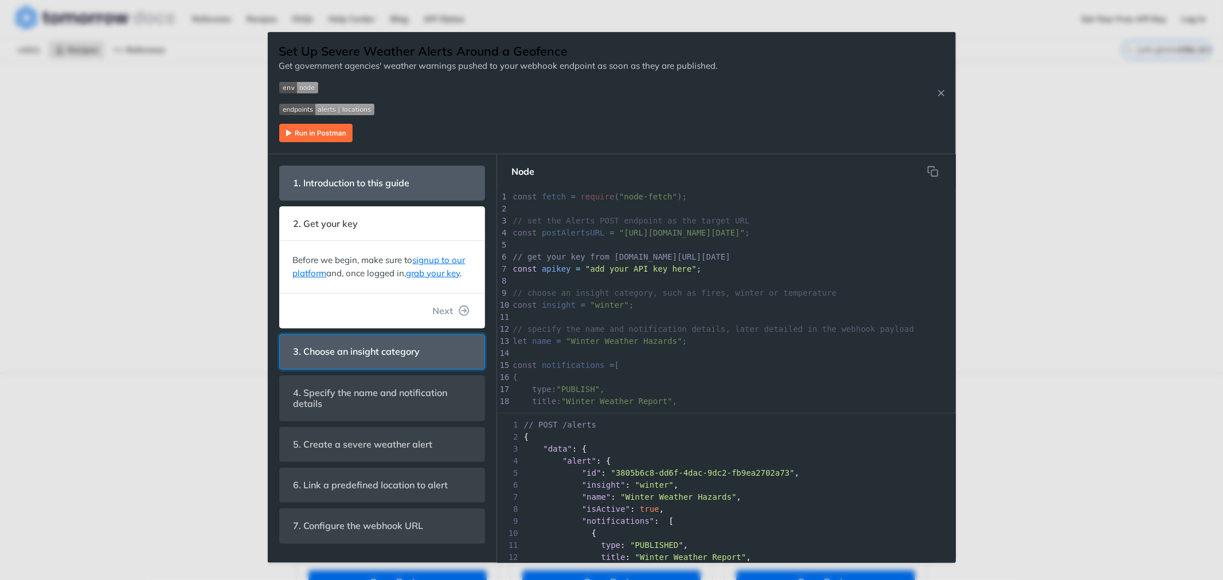
click at [385, 365] on header "3. Choose an insight category" at bounding box center [382, 352] width 205 height 34
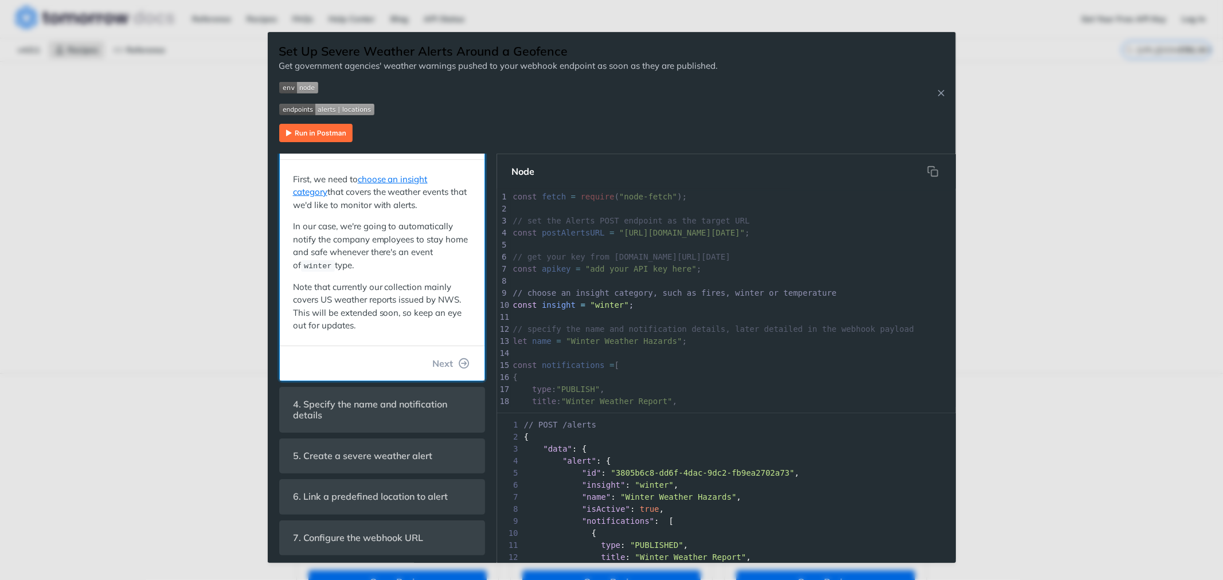
scroll to position [127, 0]
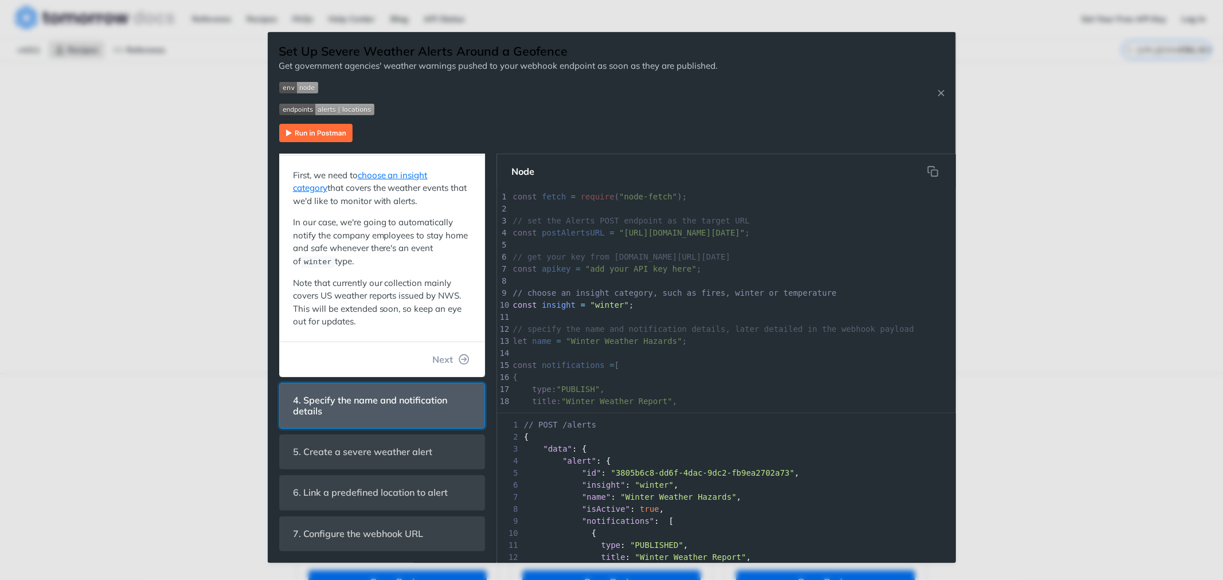
click at [400, 396] on span "4. Specify the name and notification details" at bounding box center [381, 405] width 193 height 33
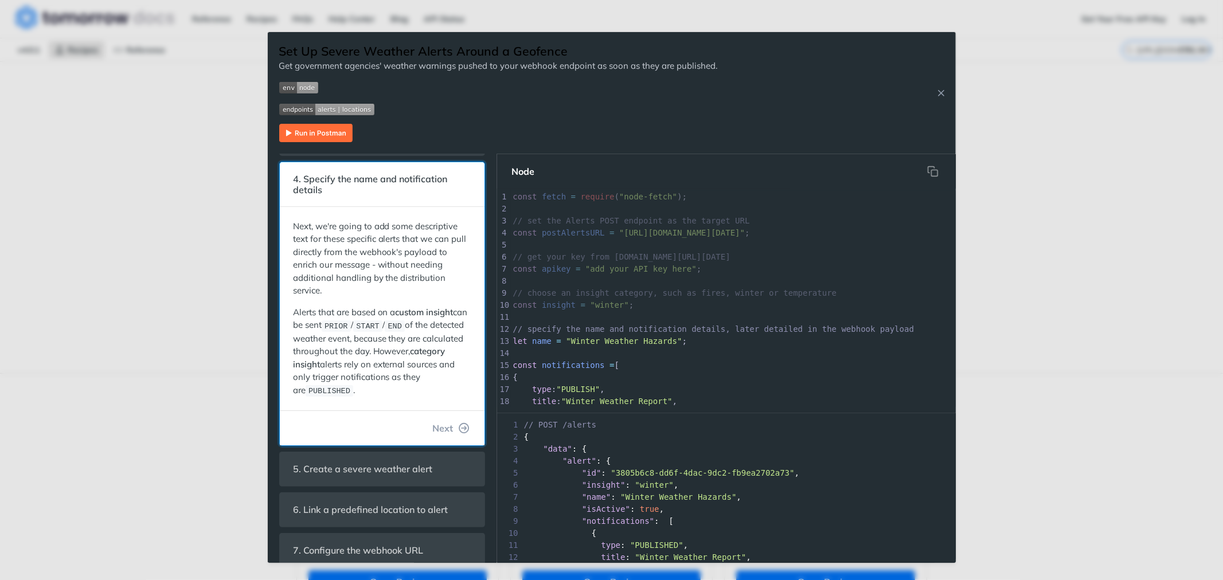
scroll to position [80, 0]
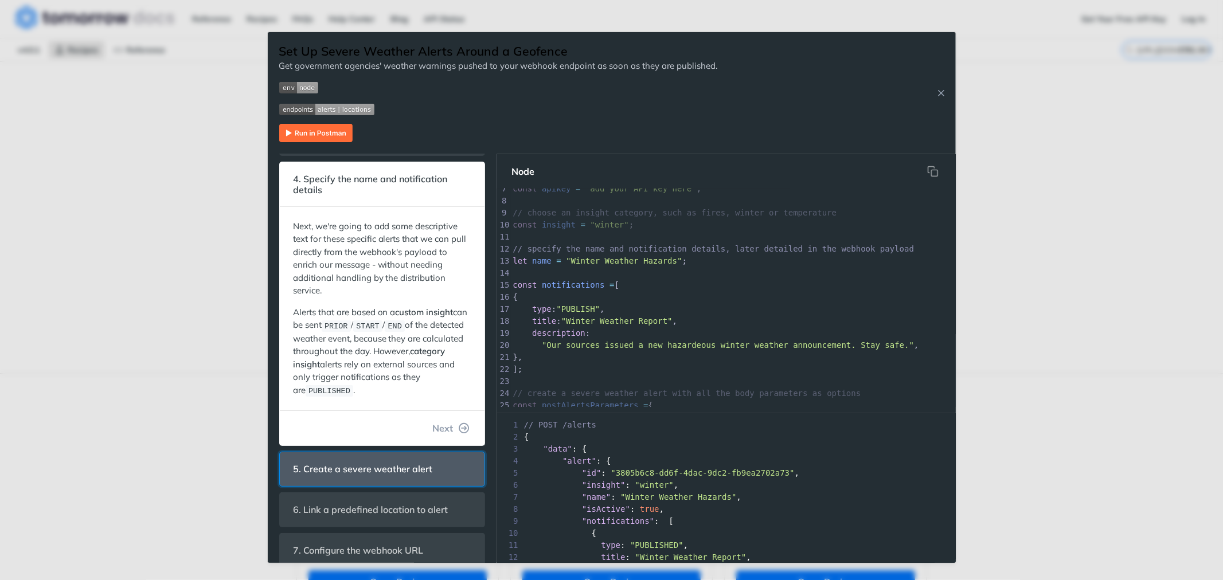
click at [394, 460] on span "5. Create a severe weather alert" at bounding box center [362, 469] width 155 height 22
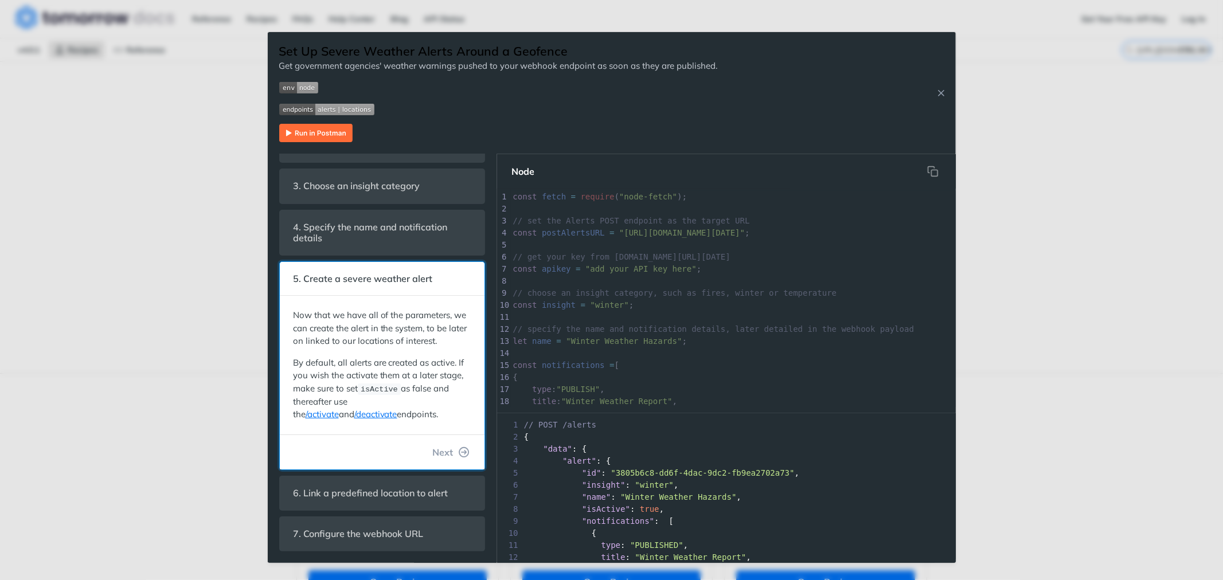
scroll to position [249, 0]
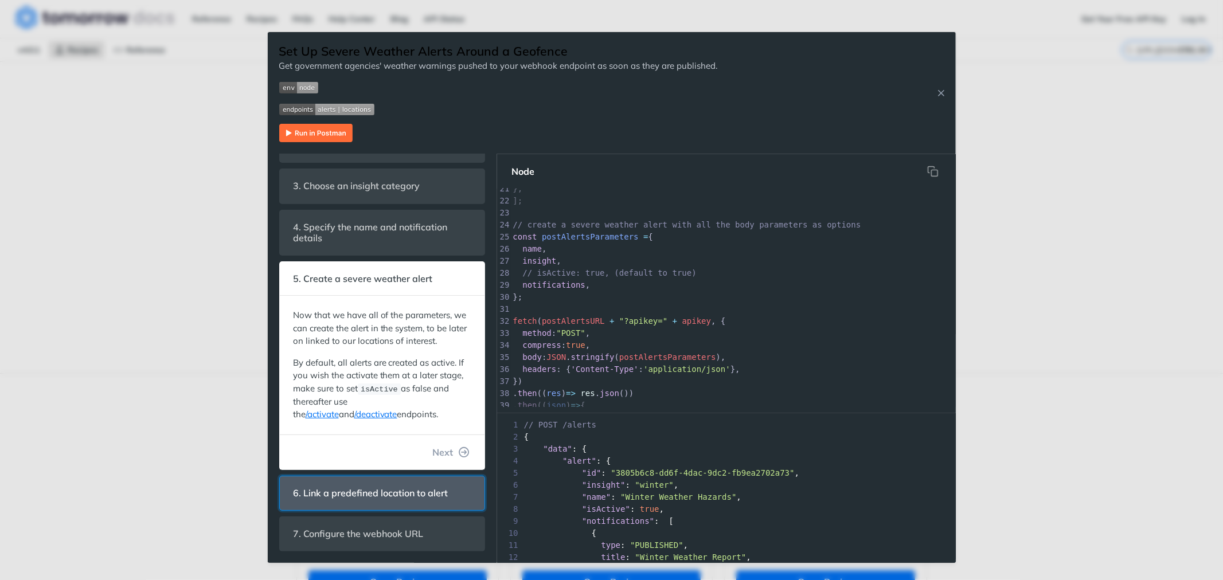
click at [420, 498] on span "6. Link a predefined location to alert" at bounding box center [370, 493] width 171 height 22
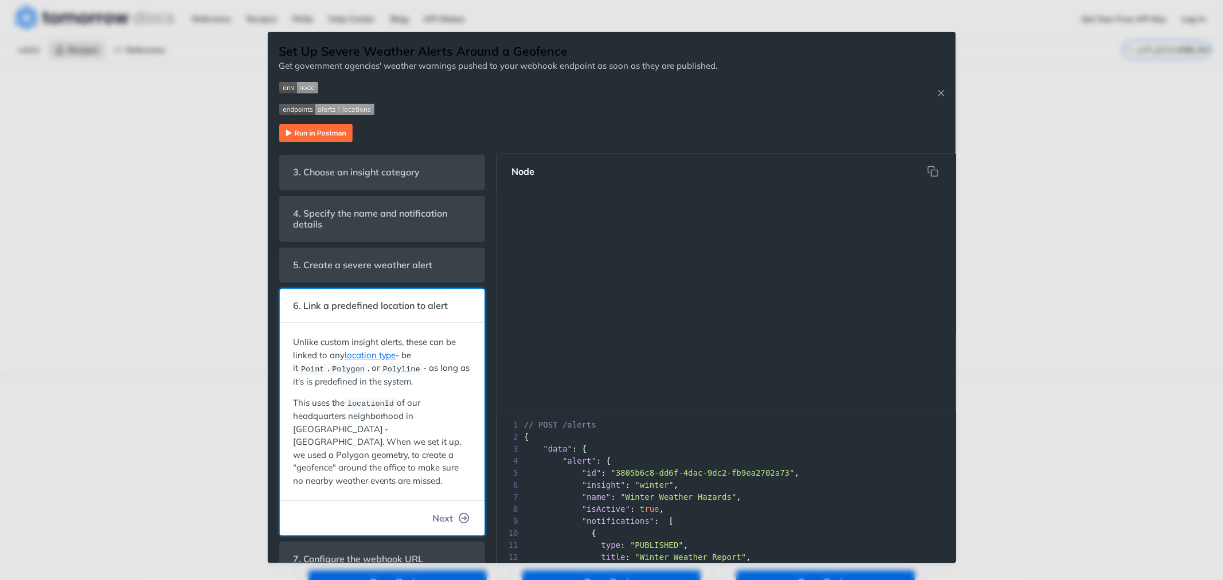
scroll to position [445, 0]
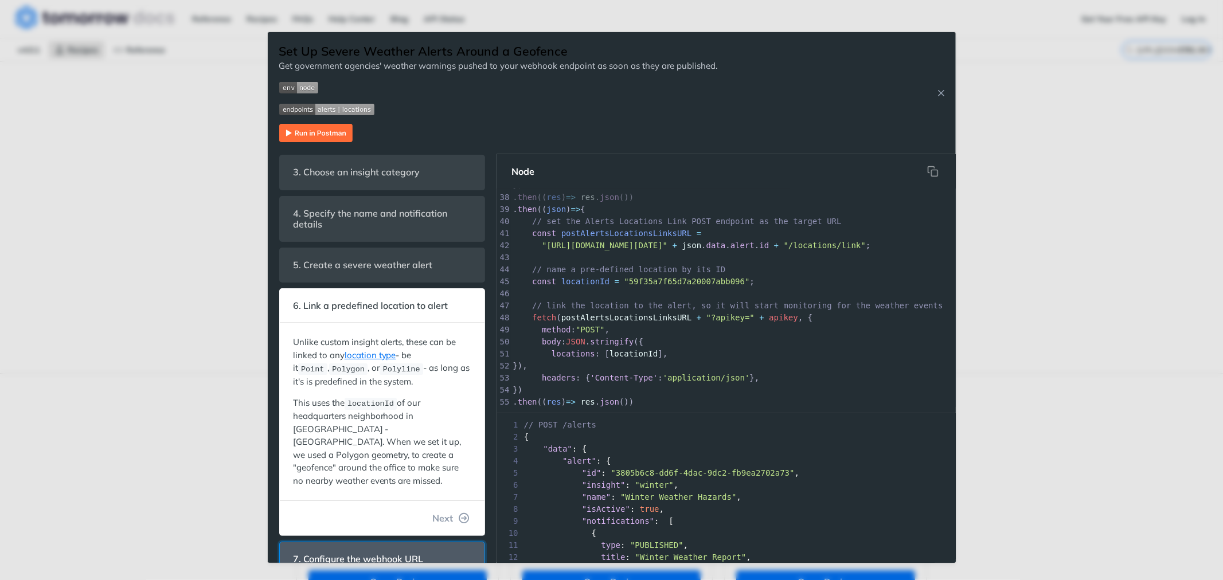
click at [413, 548] on span "7. Configure the webhook URL" at bounding box center [358, 559] width 146 height 22
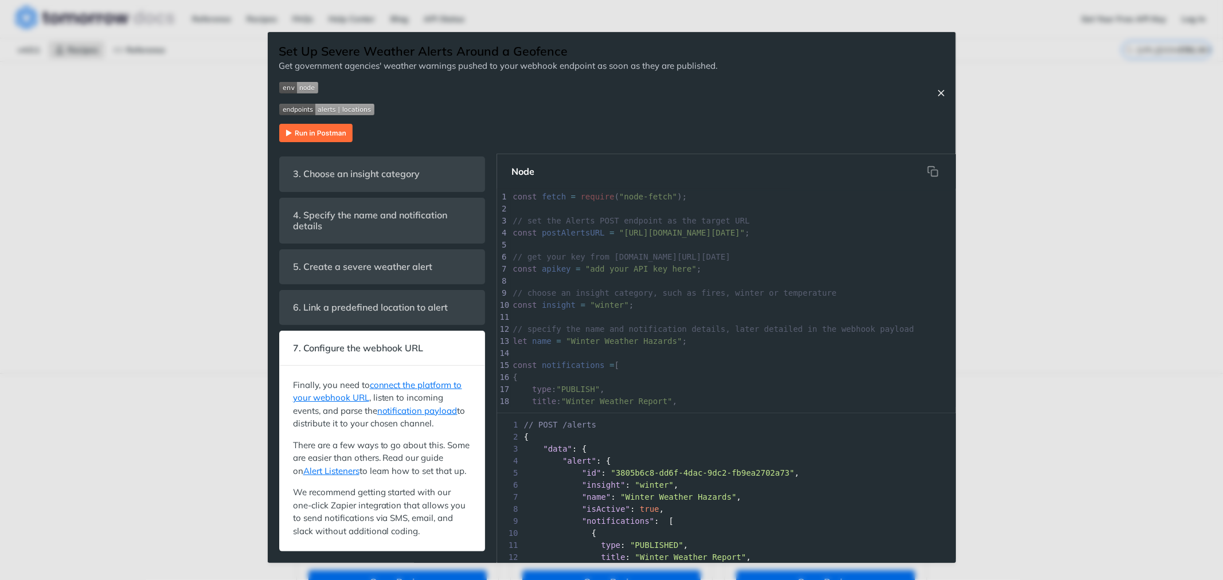
click at [943, 96] on icon "Close Recipe" at bounding box center [941, 93] width 10 height 10
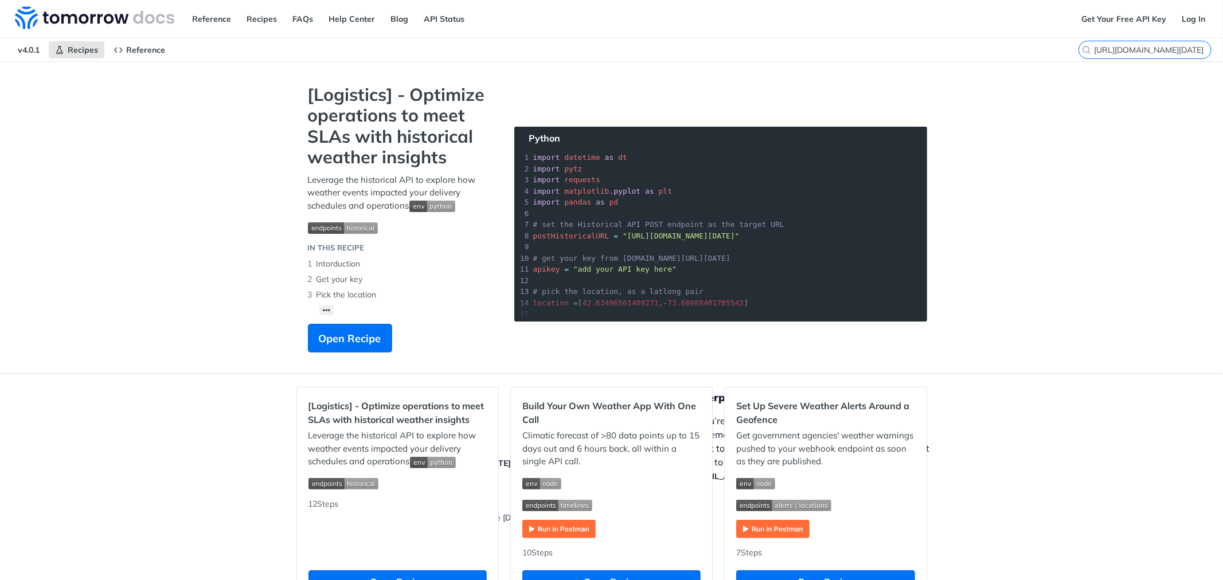
click at [1158, 48] on input "https://api.tomorrow.io/v4/webhooks" at bounding box center [1152, 50] width 117 height 10
click at [1101, 18] on link "Get Your Free API Key" at bounding box center [1123, 18] width 97 height 17
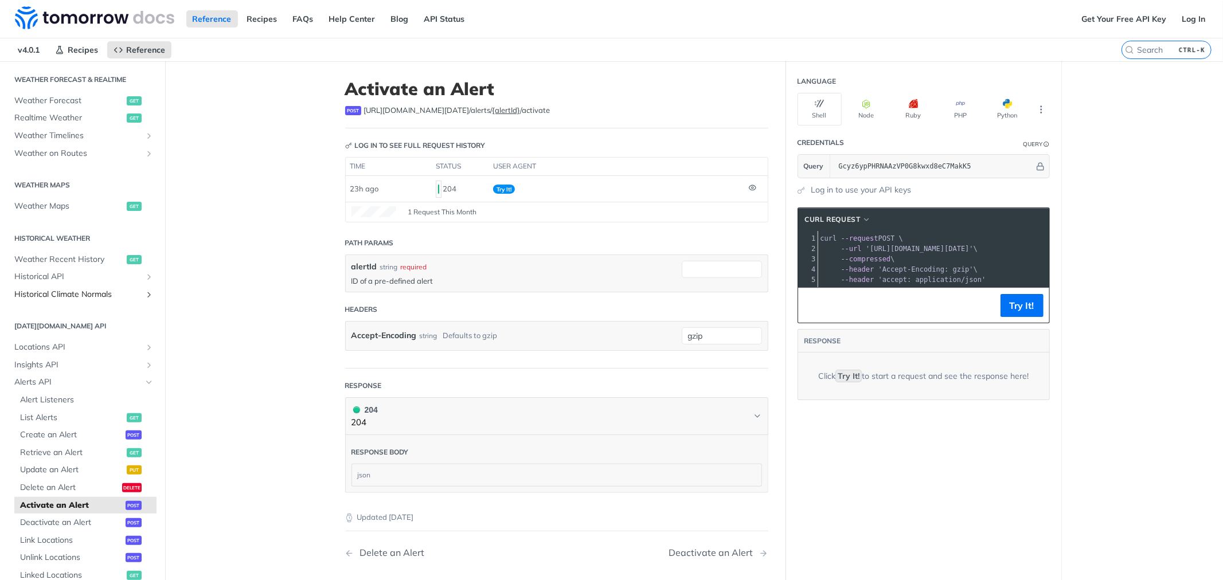
scroll to position [308, 0]
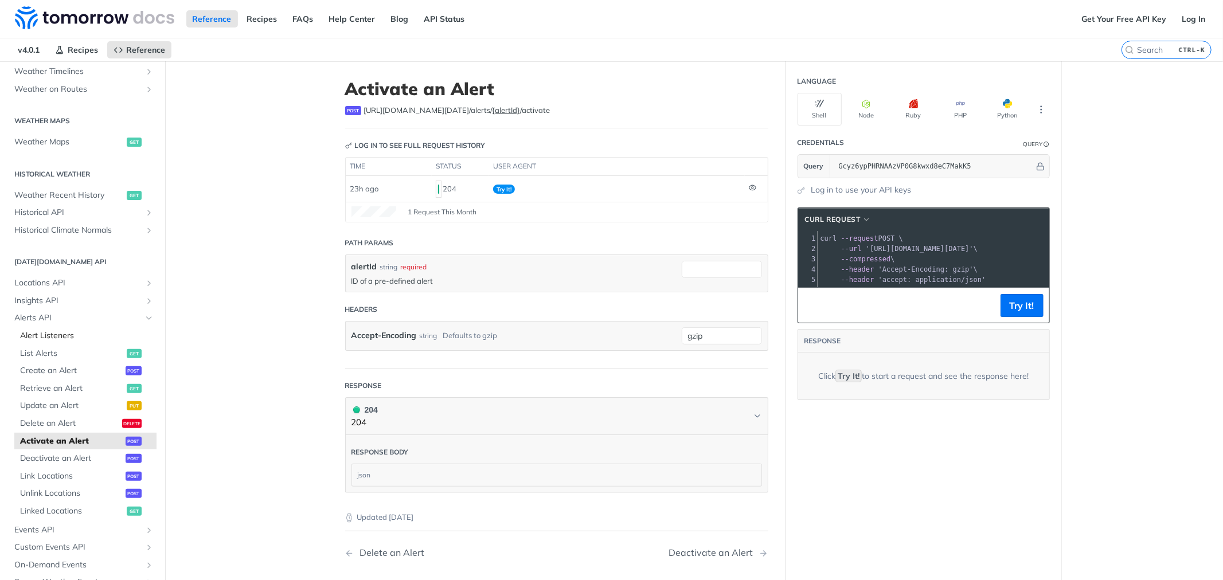
click at [32, 342] on link "Alert Listeners" at bounding box center [85, 335] width 142 height 17
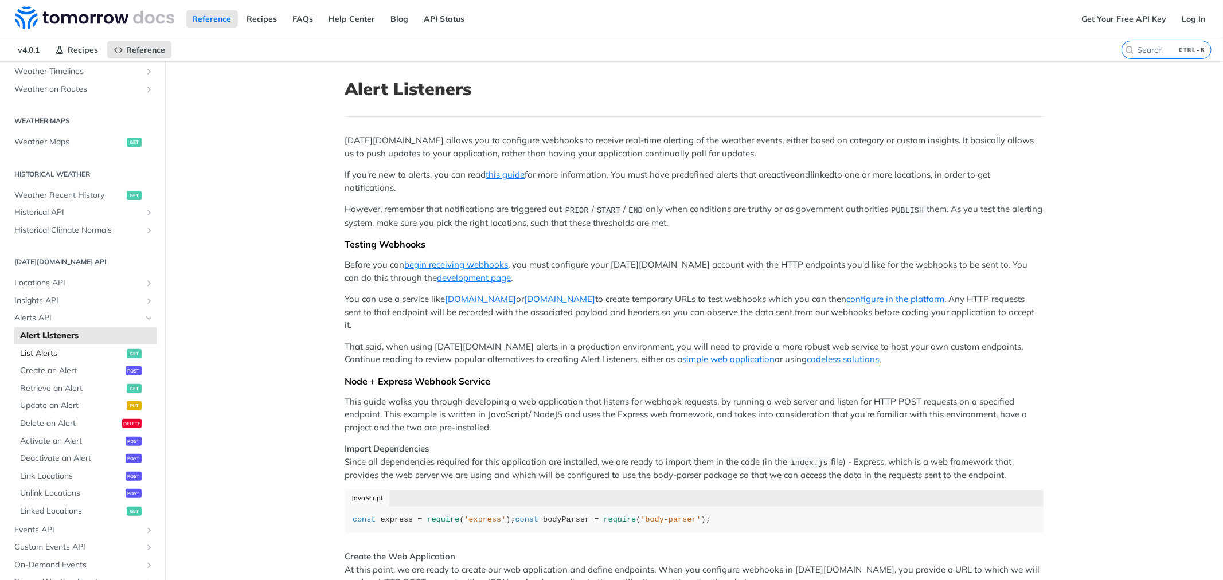
click at [57, 351] on span "List Alerts" at bounding box center [72, 353] width 104 height 11
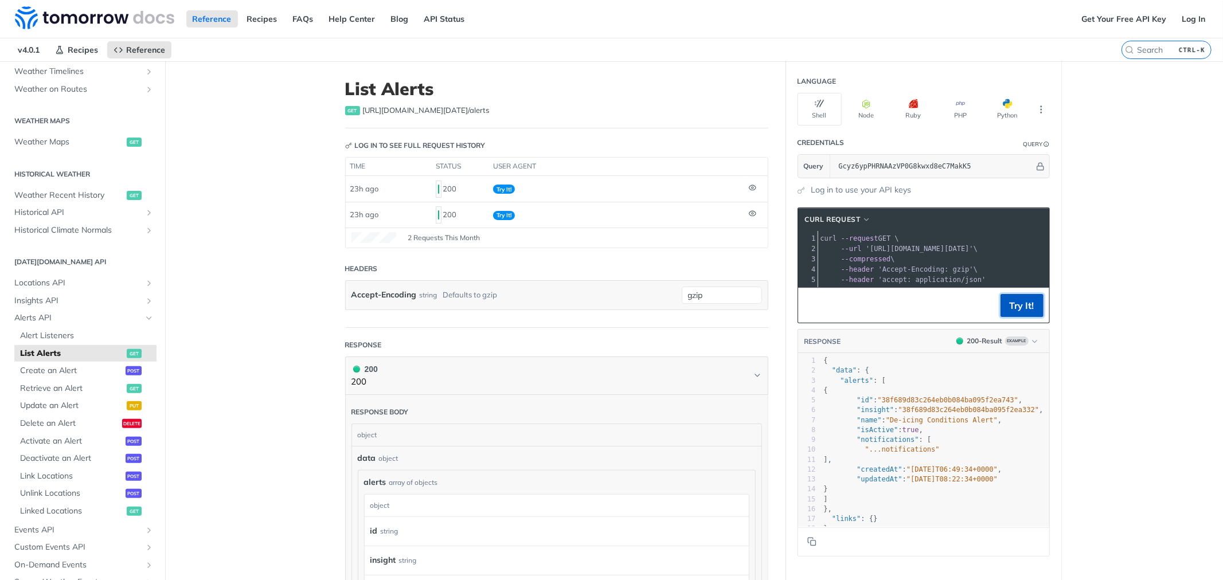
click at [1000, 310] on button "Try It!" at bounding box center [1021, 305] width 43 height 23
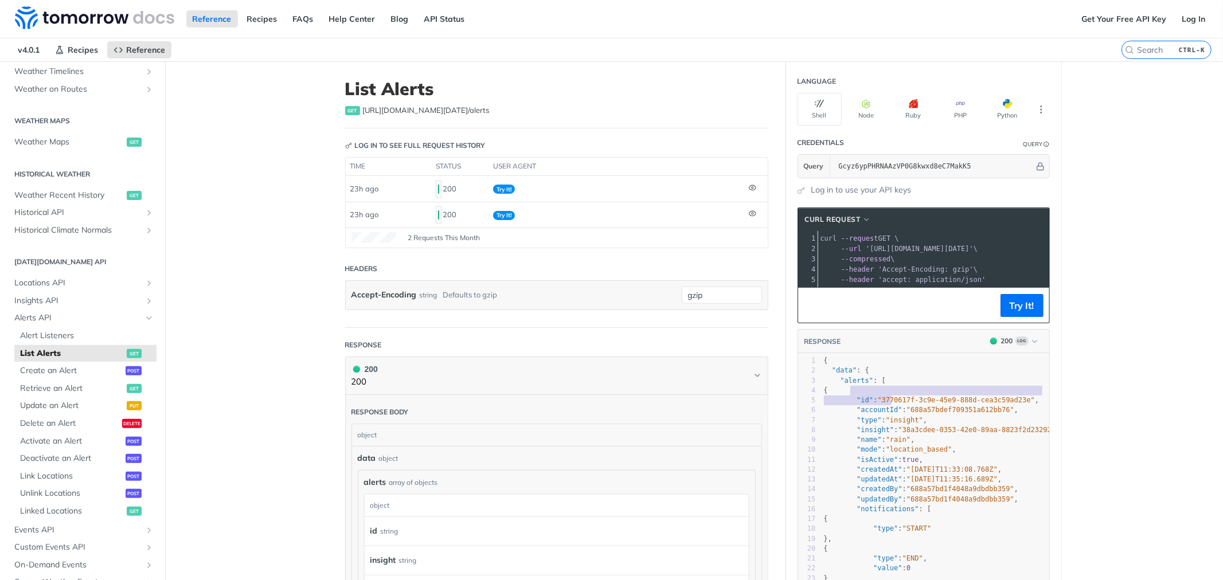
type textarea ""id": "37706"
drag, startPoint x: 875, startPoint y: 405, endPoint x: 894, endPoint y: 391, distance: 23.4
click at [893, 404] on span ""3770617f-3c9e-45e9-888d-cea3c59ad23e"" at bounding box center [956, 400] width 158 height 8
click at [894, 386] on pre ""alerts" : [" at bounding box center [935, 381] width 228 height 10
type textarea "3770617f-3c9e-45e9-888d-cea3c59ad23e"
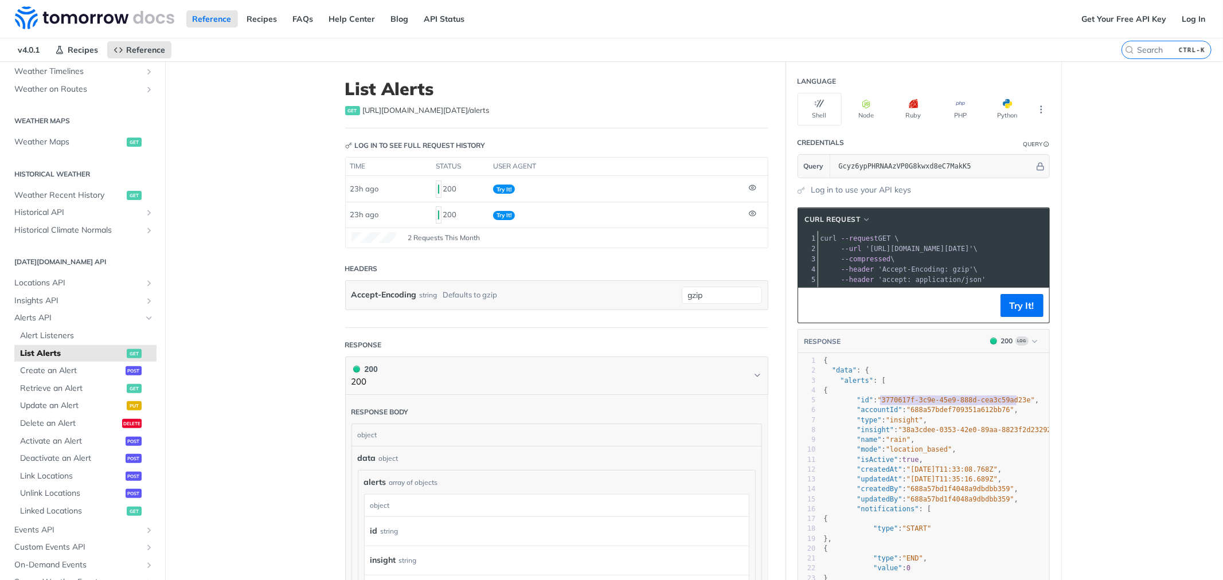
drag, startPoint x: 876, startPoint y: 408, endPoint x: 1011, endPoint y: 412, distance: 134.7
click at [1011, 404] on span ""3770617f-3c9e-45e9-888d-cea3c59ad23e"" at bounding box center [956, 400] width 158 height 8
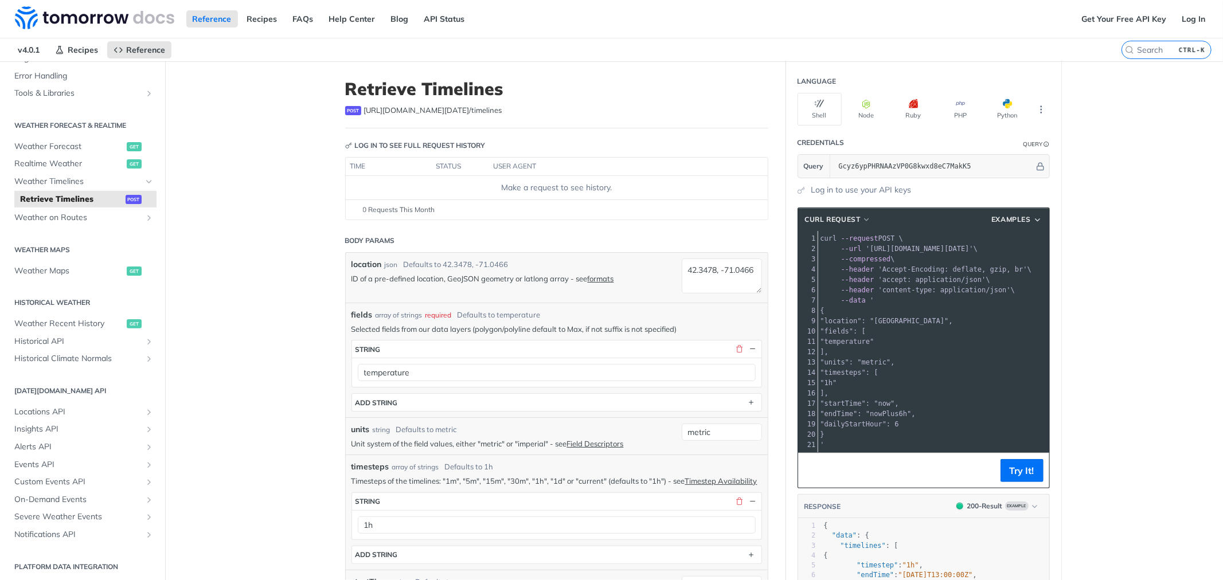
scroll to position [199, 0]
click at [144, 425] on icon "Show subpages for Insights API" at bounding box center [148, 428] width 9 height 9
click at [61, 460] on span "List Insights" at bounding box center [72, 463] width 104 height 11
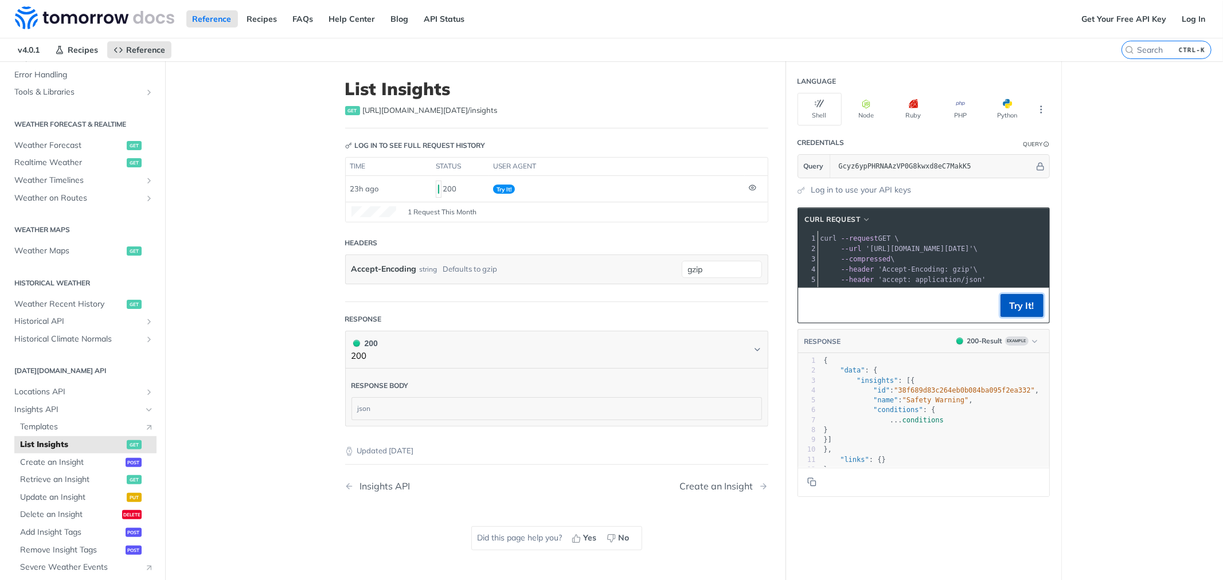
click at [1007, 312] on button "Try It!" at bounding box center [1021, 305] width 43 height 23
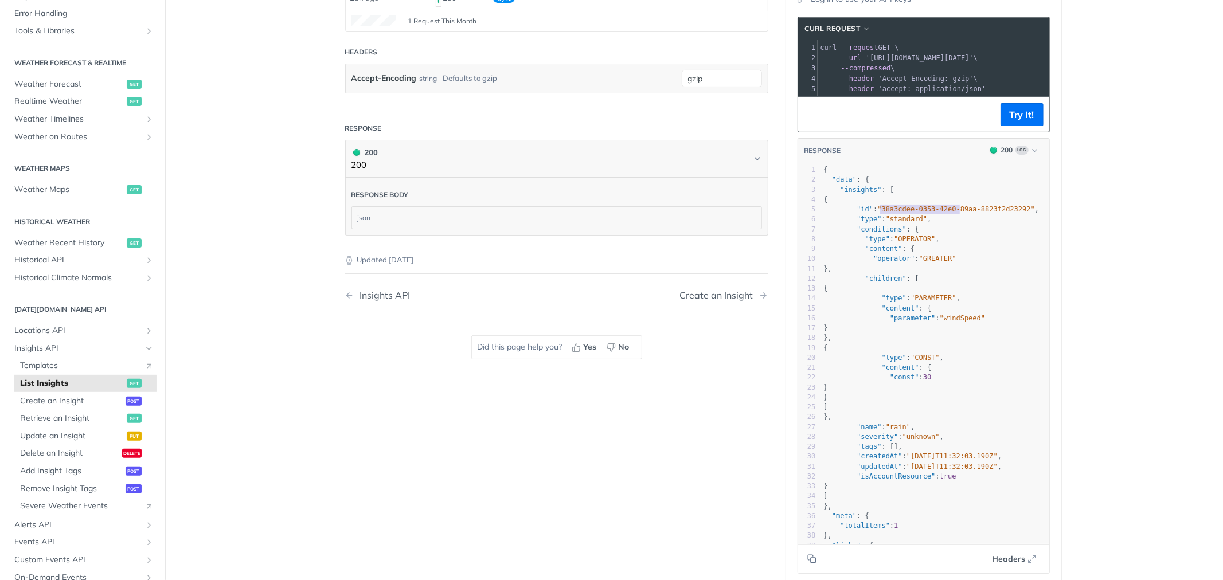
type textarea "38a3cdee-0353-42e0-89aa-8823f2d23292"
drag, startPoint x: 875, startPoint y: 217, endPoint x: 1013, endPoint y: 222, distance: 137.7
click at [1013, 213] on span ""38a3cdee-0353-42e0-89aa-8823f2d23292"" at bounding box center [956, 209] width 158 height 8
click at [61, 453] on span "Delete an Insight" at bounding box center [69, 453] width 99 height 11
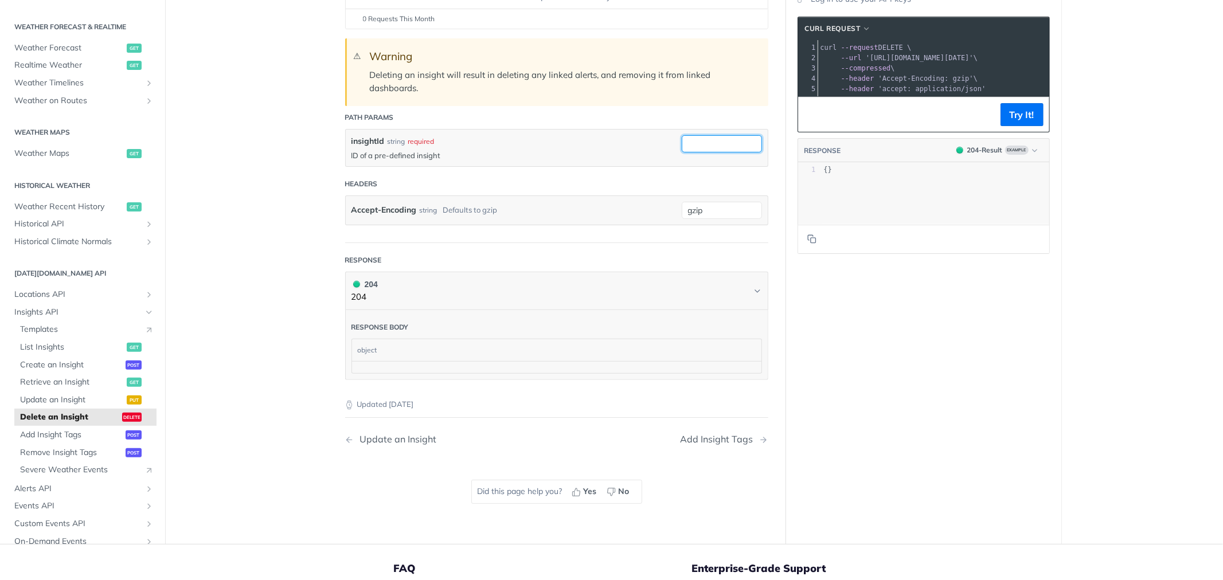
click at [733, 147] on input "insightId" at bounding box center [722, 143] width 80 height 17
paste input "38a3cdee-0353-42e0-89aa-8823f2d23292"
type input "38a3cdee-0353-42e0-89aa-8823f2d23292"
click at [1020, 126] on button "Try It!" at bounding box center [1021, 114] width 43 height 23
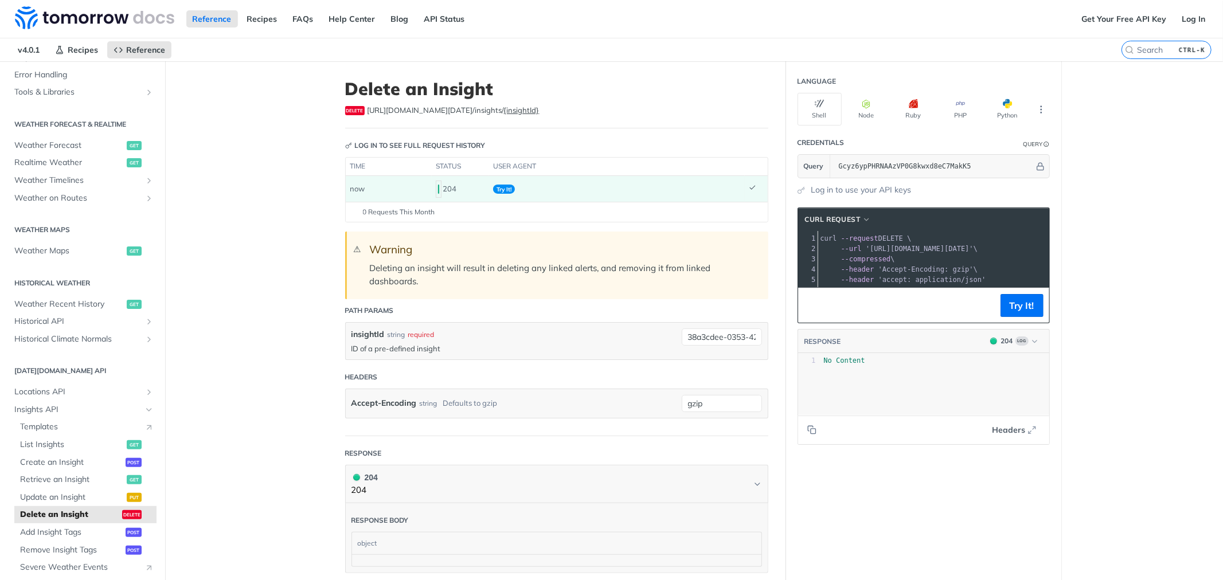
scroll to position [127, 0]
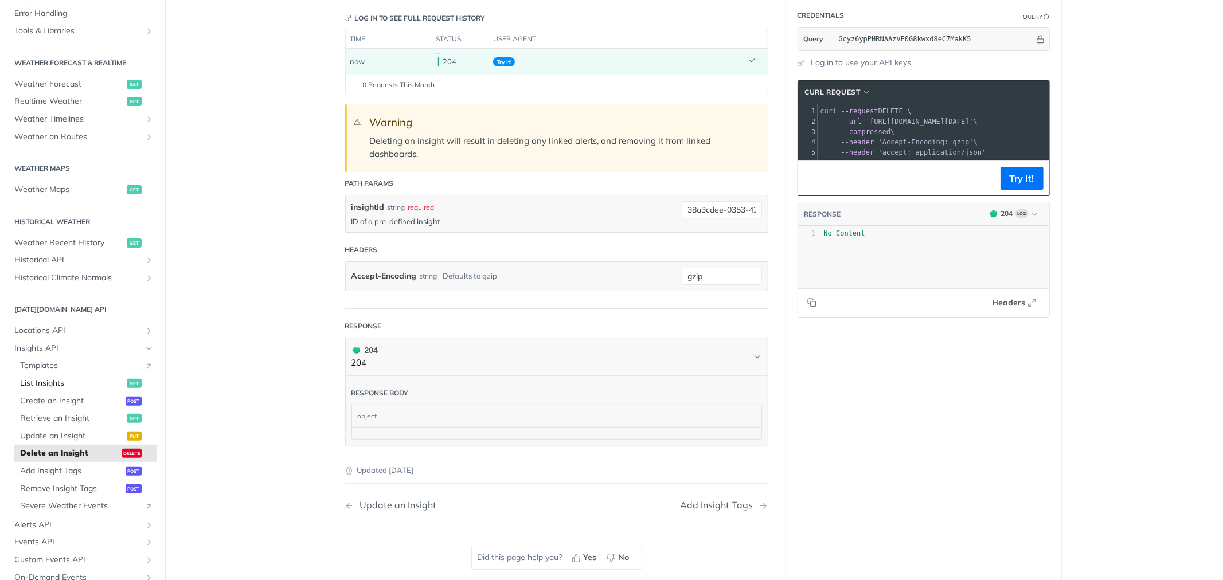
click at [42, 381] on span "List Insights" at bounding box center [72, 383] width 104 height 11
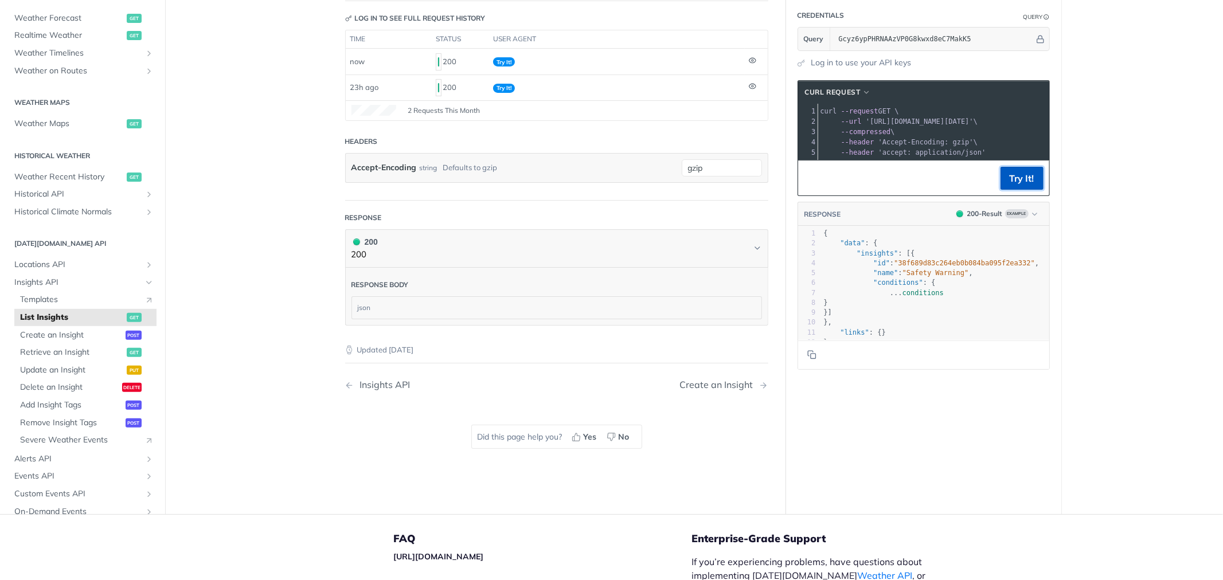
click at [1011, 185] on button "Try It!" at bounding box center [1021, 178] width 43 height 23
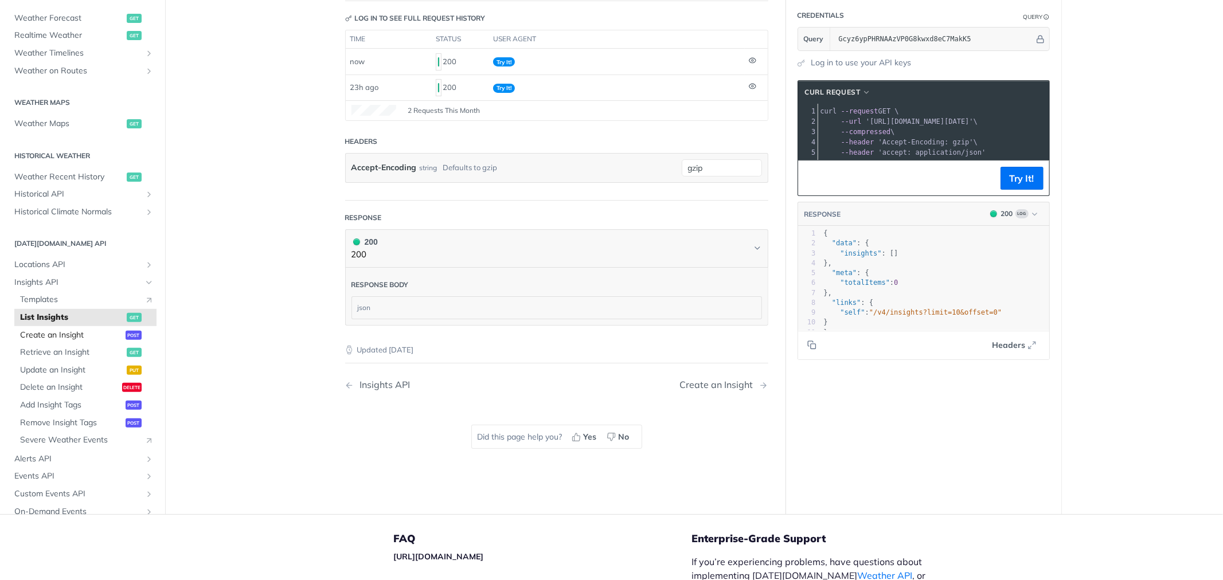
click at [49, 335] on span "Create an Insight" at bounding box center [71, 335] width 103 height 11
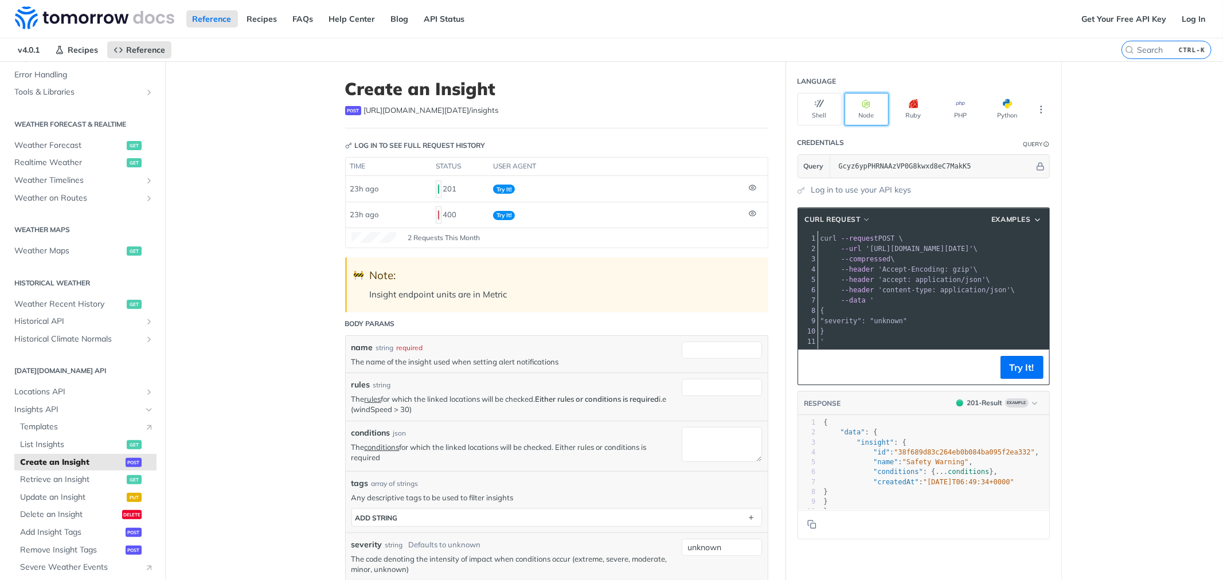
click at [853, 109] on button "Node" at bounding box center [866, 109] width 44 height 33
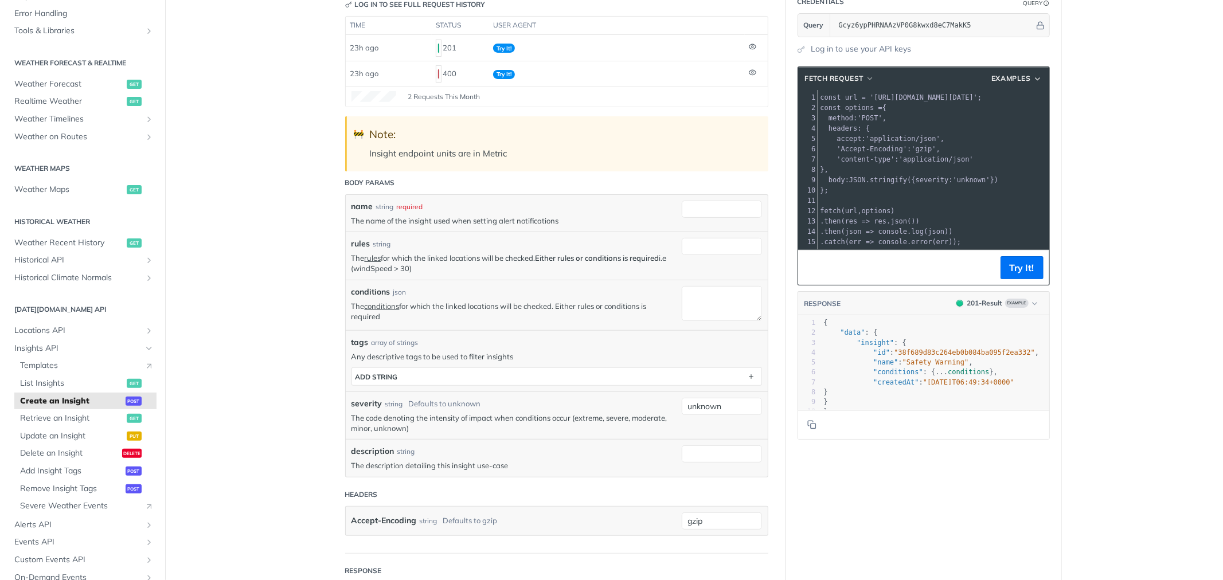
scroll to position [127, 0]
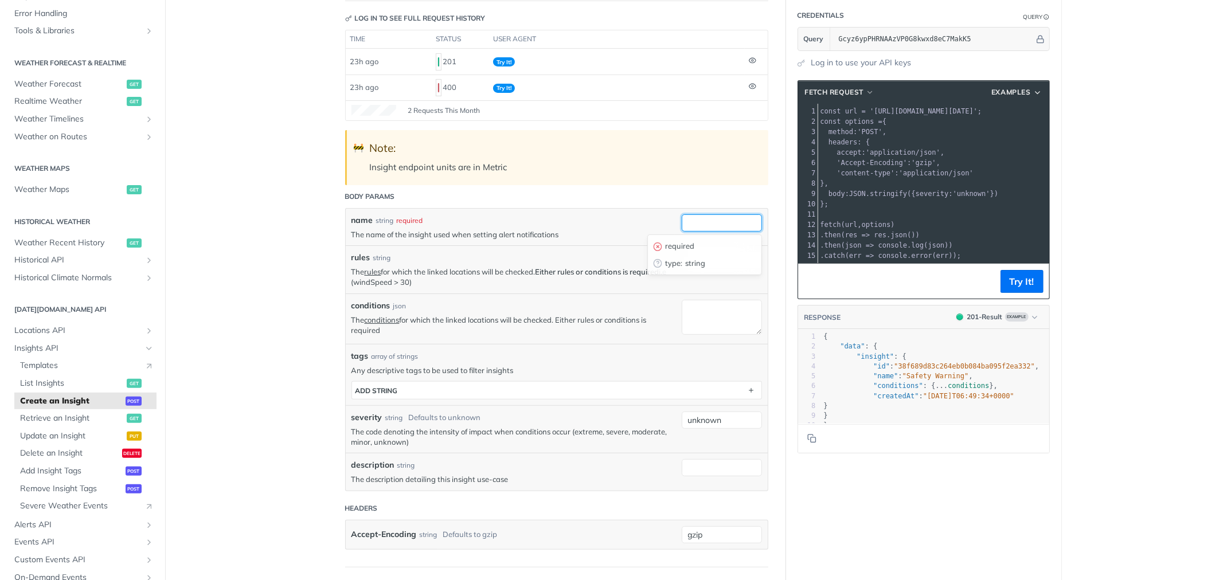
click at [702, 228] on input "name" at bounding box center [722, 222] width 80 height 17
paste input "Camera-Weather-Insight"
type input "Camera-Weather-Insight"
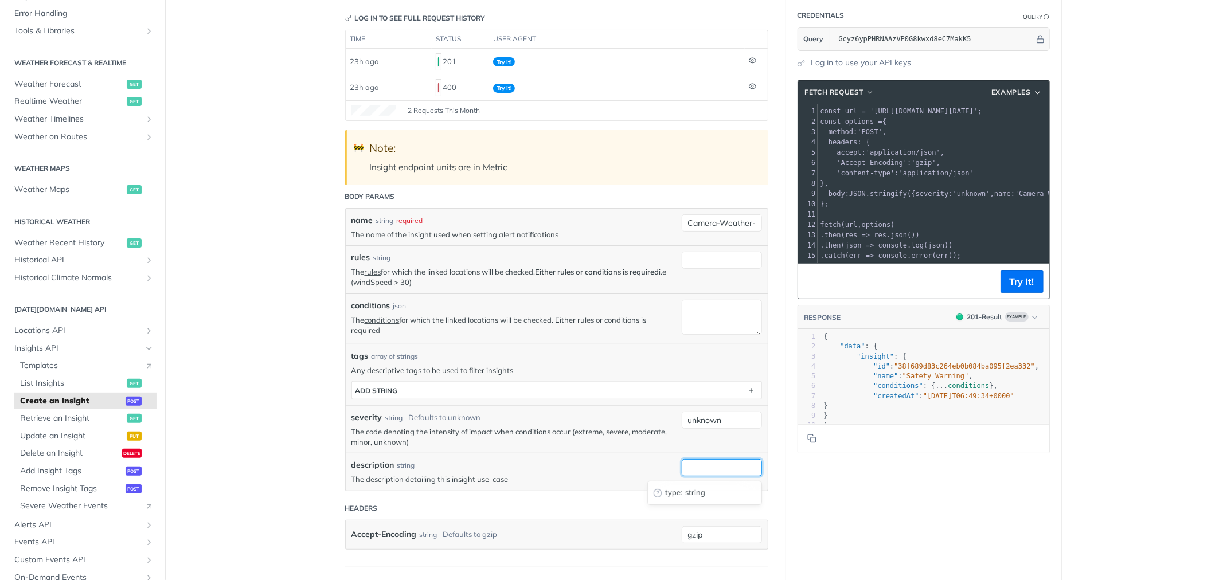
click at [696, 473] on input "description" at bounding box center [722, 467] width 80 height 17
paste input "Trigger when selected weatherCodes occur"
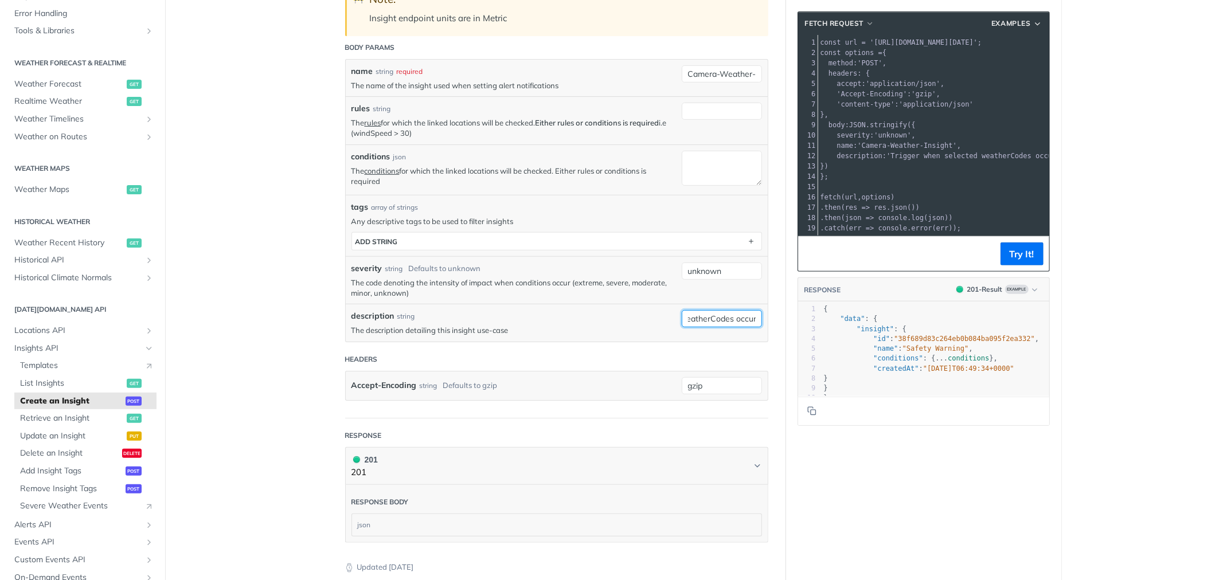
scroll to position [255, 0]
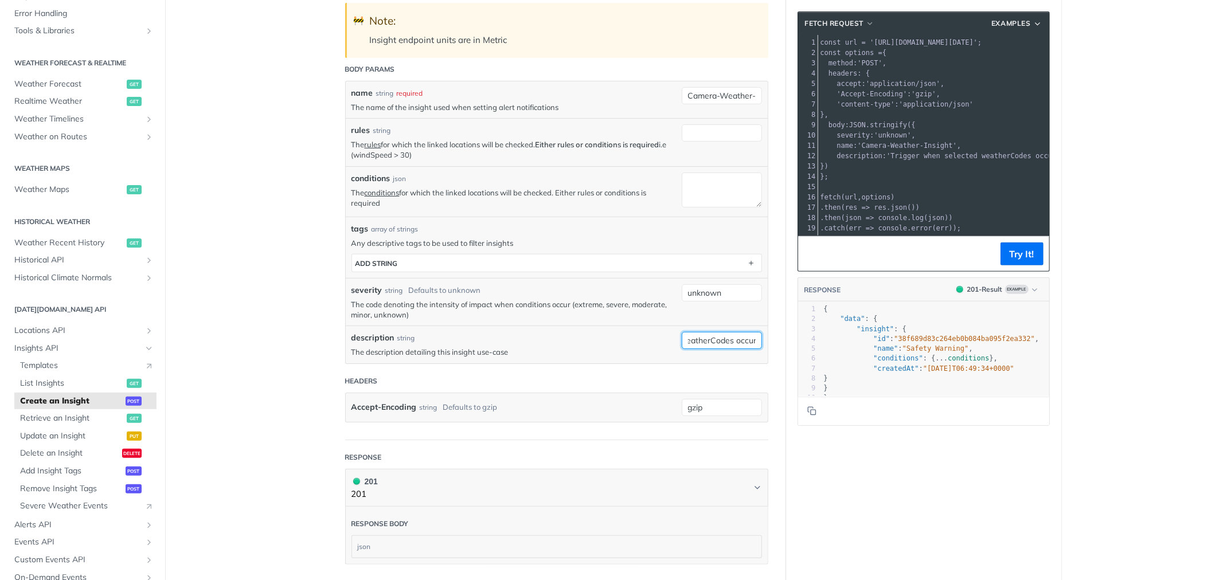
type input "Trigger when selected weatherCodes occur"
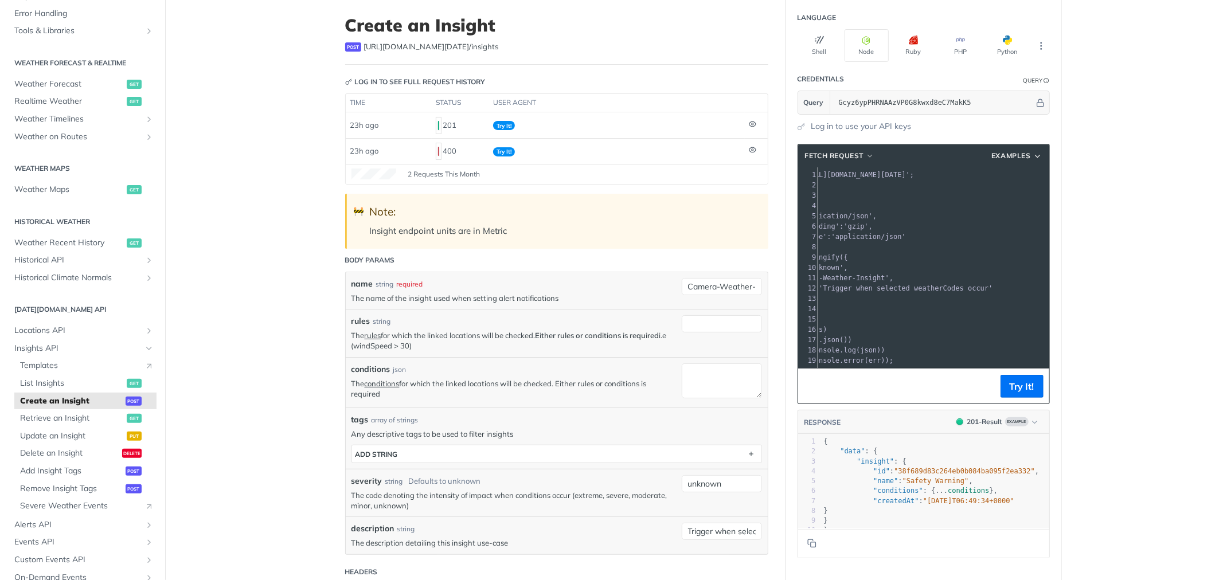
scroll to position [0, 87]
drag, startPoint x: 815, startPoint y: 170, endPoint x: 1047, endPoint y: 174, distance: 232.2
click at [1047, 174] on section "fetch Request Examples xxxxxxxxxx 21 5 11 1 const url = 'https://api.tomorrow.i…" at bounding box center [923, 350] width 275 height 437
copy span "const url = 'https://api.tomorrow.io/v4/insights?apikey=Gcyz6ypPHRNAAzVP0G8kwxd…"
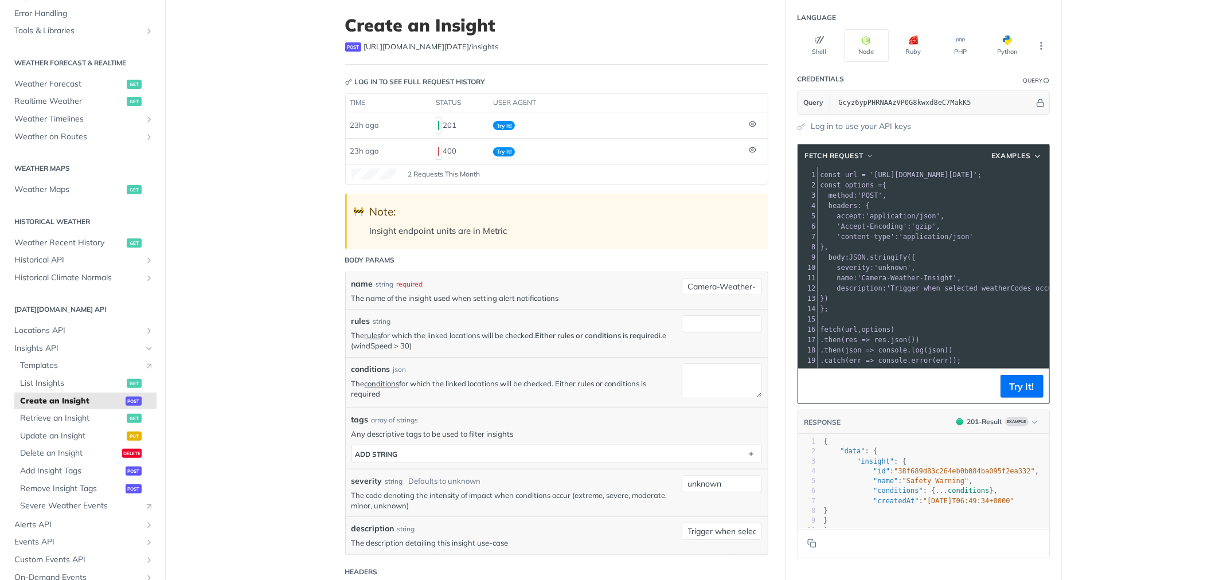
click at [946, 300] on pre "})" at bounding box center [990, 298] width 344 height 10
click at [1030, 147] on header "fetch Request Examples" at bounding box center [923, 155] width 251 height 23
click at [1033, 152] on icon "button" at bounding box center [1037, 156] width 9 height 9
click at [985, 285] on span "'Trigger when selected weatherCodes occur'" at bounding box center [973, 288] width 174 height 8
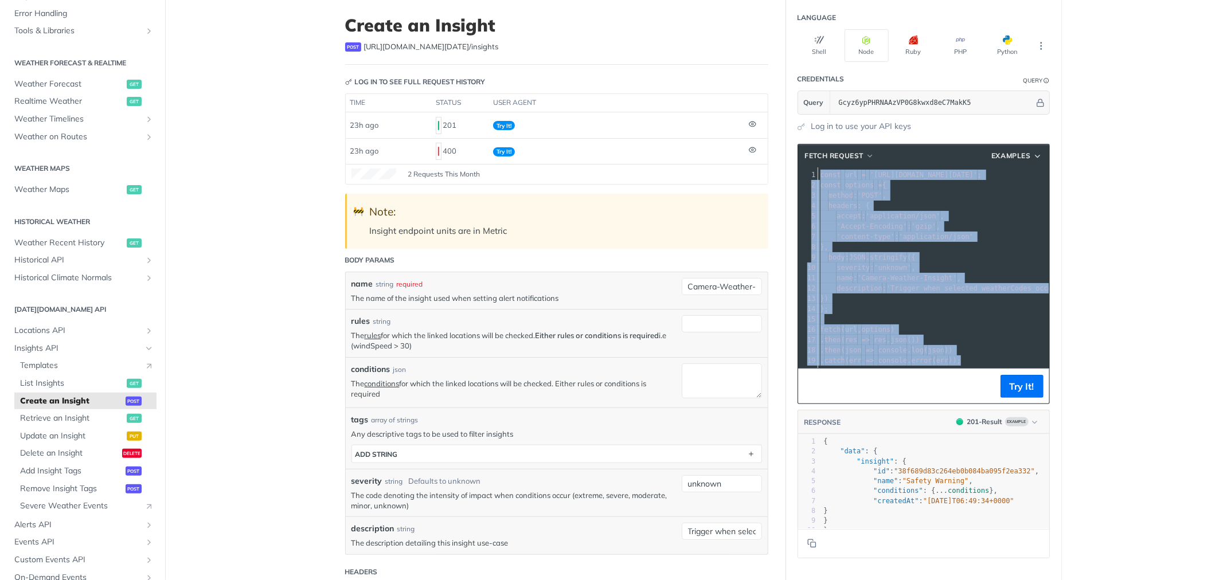
copy div "const url = 'https://api.tomorrow.io/v4/insights?apikey=Gcyz6ypPHRNAAzVP0G8kwxd…"
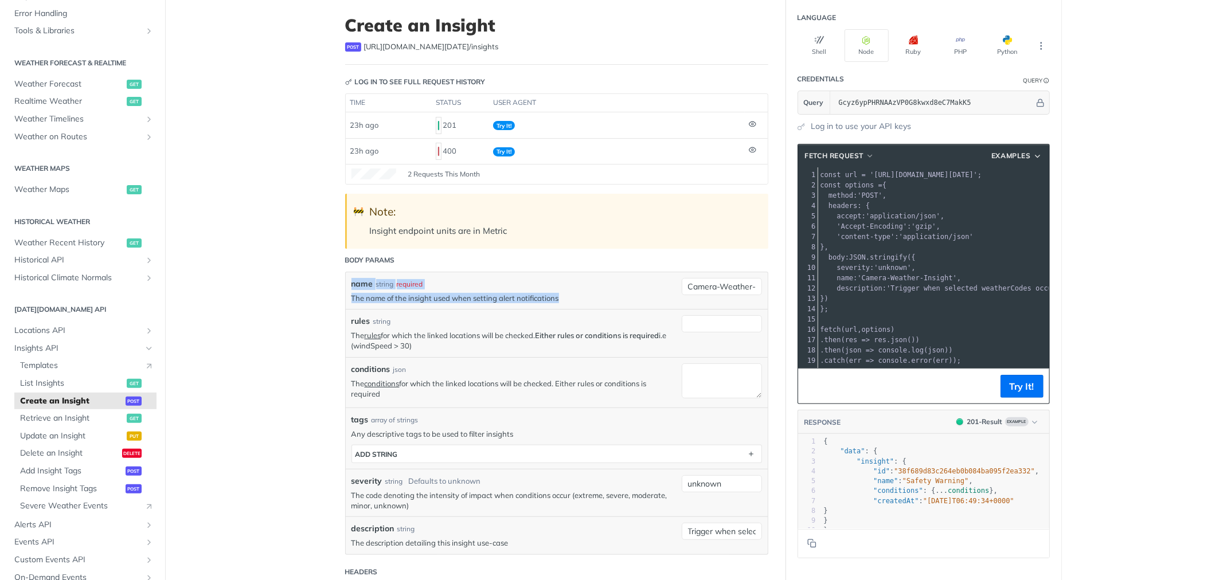
drag, startPoint x: 364, startPoint y: 288, endPoint x: 554, endPoint y: 302, distance: 190.8
click at [554, 302] on div "name string required The name of the insight used when setting alert notificati…" at bounding box center [513, 290] width 324 height 25
copy div "name string required The name of the insight used when setting alert notificati…"
drag, startPoint x: 341, startPoint y: 262, endPoint x: 400, endPoint y: 261, distance: 59.0
click at [400, 261] on header "Body Params" at bounding box center [556, 260] width 423 height 23
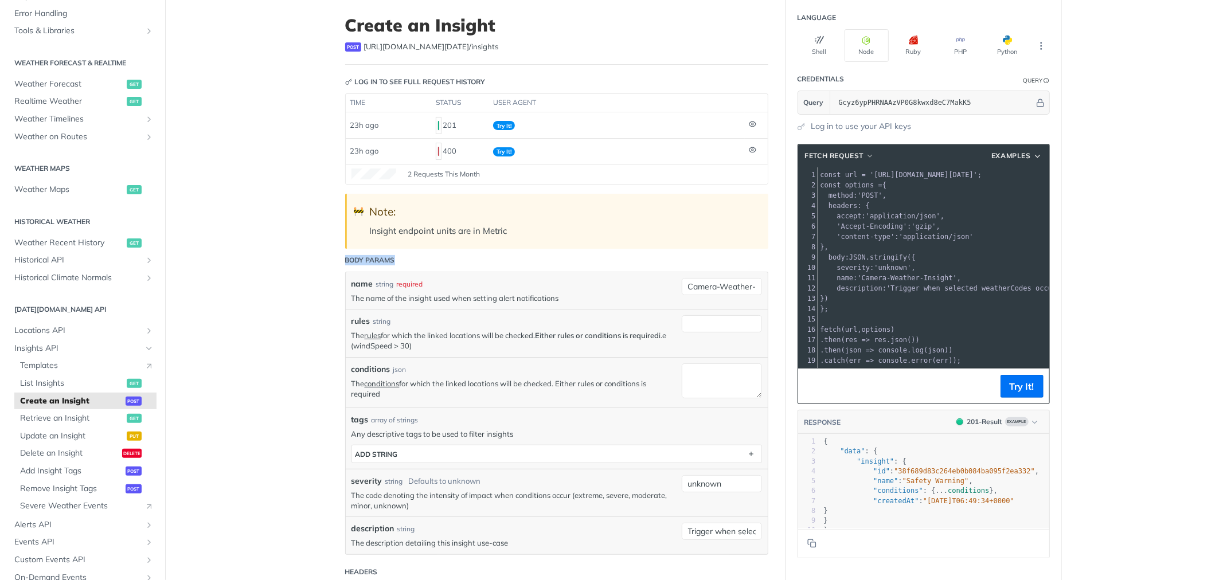
copy div "Body Params"
drag, startPoint x: 344, startPoint y: 321, endPoint x: 425, endPoint y: 356, distance: 88.1
click at [425, 356] on div "rules string The rules for which the linked locations will be checked. Either r…" at bounding box center [557, 333] width 422 height 48
copy div "rules string The rules for which the linked locations will be checked. Either r…"
drag, startPoint x: 344, startPoint y: 368, endPoint x: 379, endPoint y: 394, distance: 43.8
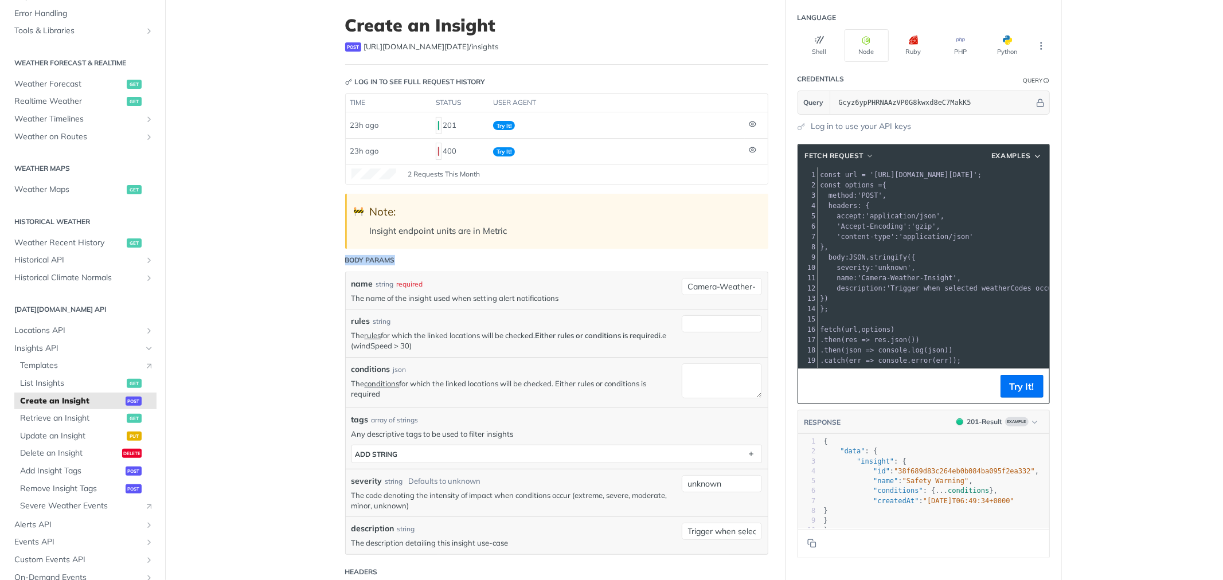
click at [379, 394] on div "conditions json The conditions for which the linked locations will be checked. …" at bounding box center [557, 382] width 422 height 50
copy div "conditions json The conditions for which the linked locations will be checked. …"
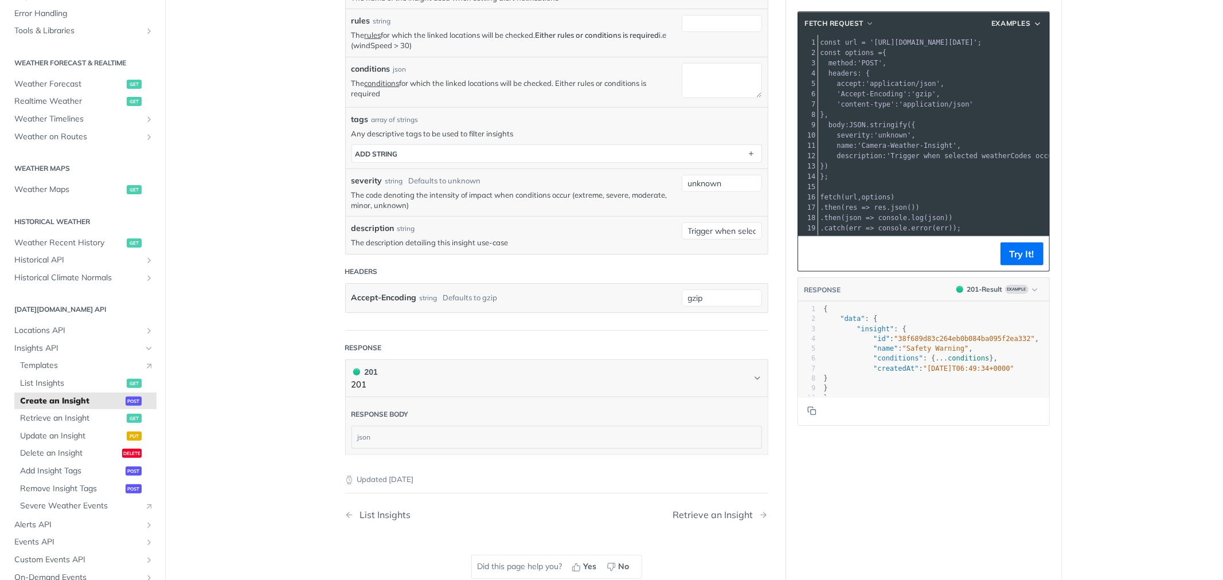
scroll to position [382, 0]
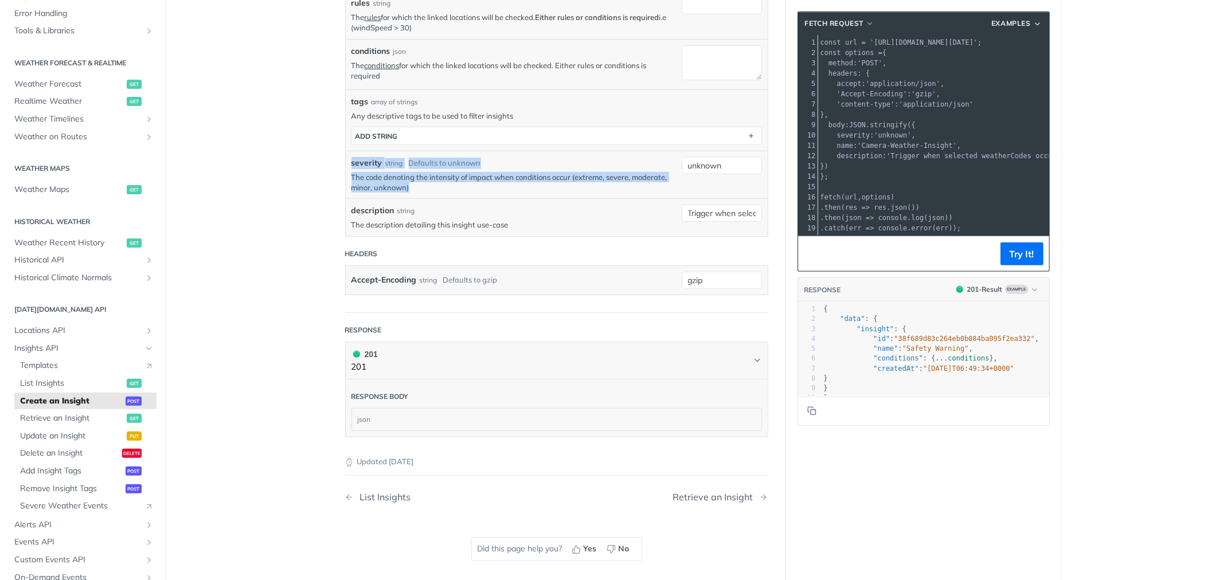
drag, startPoint x: 347, startPoint y: 161, endPoint x: 420, endPoint y: 186, distance: 76.9
click at [420, 186] on div "severity string Defaults to unknown The code denoting the intensity of impact w…" at bounding box center [513, 175] width 324 height 36
copy div "severity string Defaults to unknown The code denoting the intensity of impact w…"
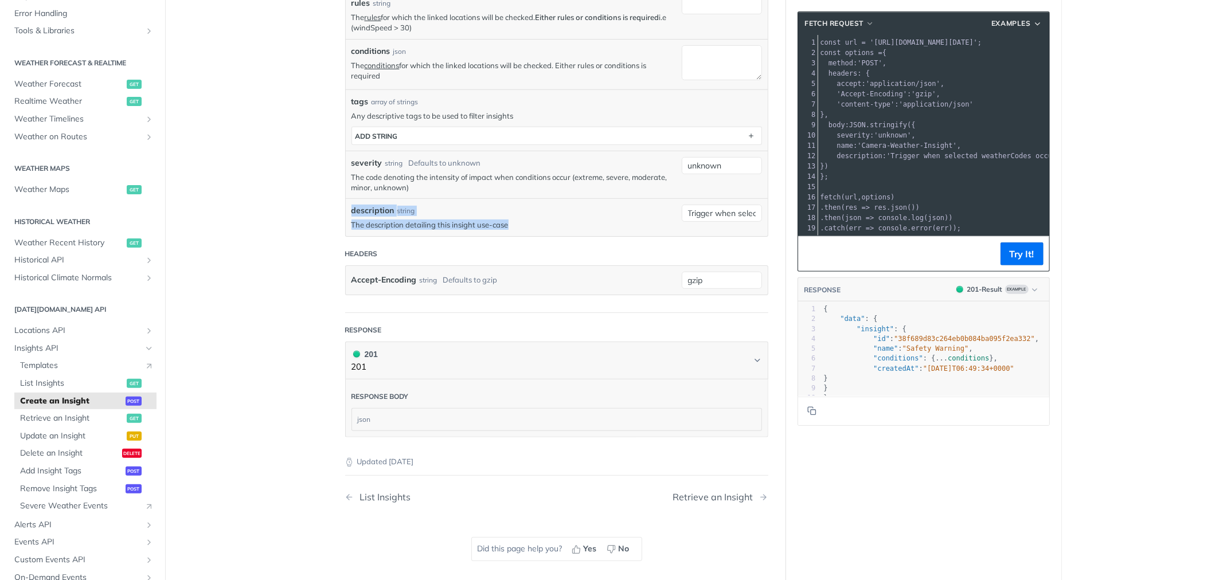
drag, startPoint x: 346, startPoint y: 209, endPoint x: 520, endPoint y: 228, distance: 175.3
click at [520, 228] on div "description string The description detailing this insight use-case" at bounding box center [513, 217] width 324 height 25
copy div "description string The description detailing this insight use-case"
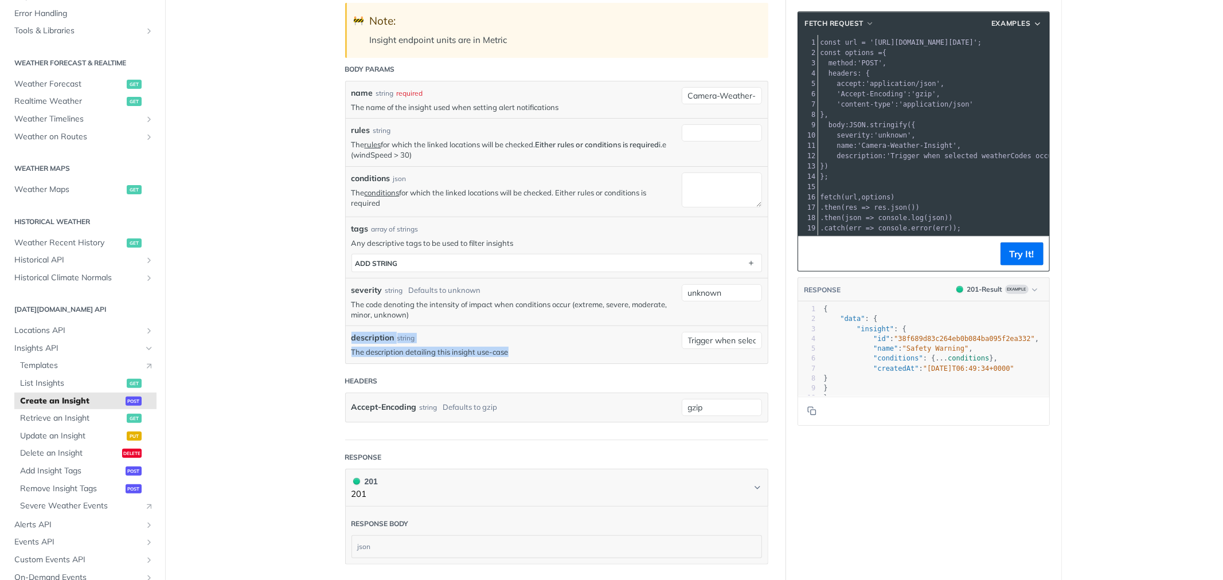
scroll to position [191, 0]
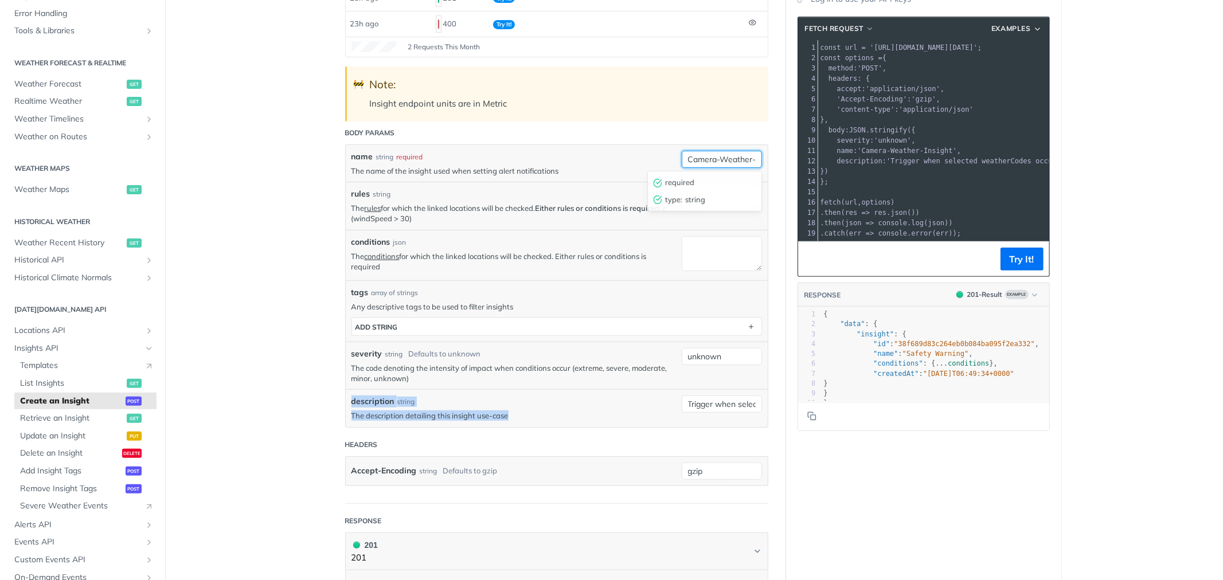
click at [707, 163] on input "Camera-Weather-Insight" at bounding box center [722, 159] width 80 height 17
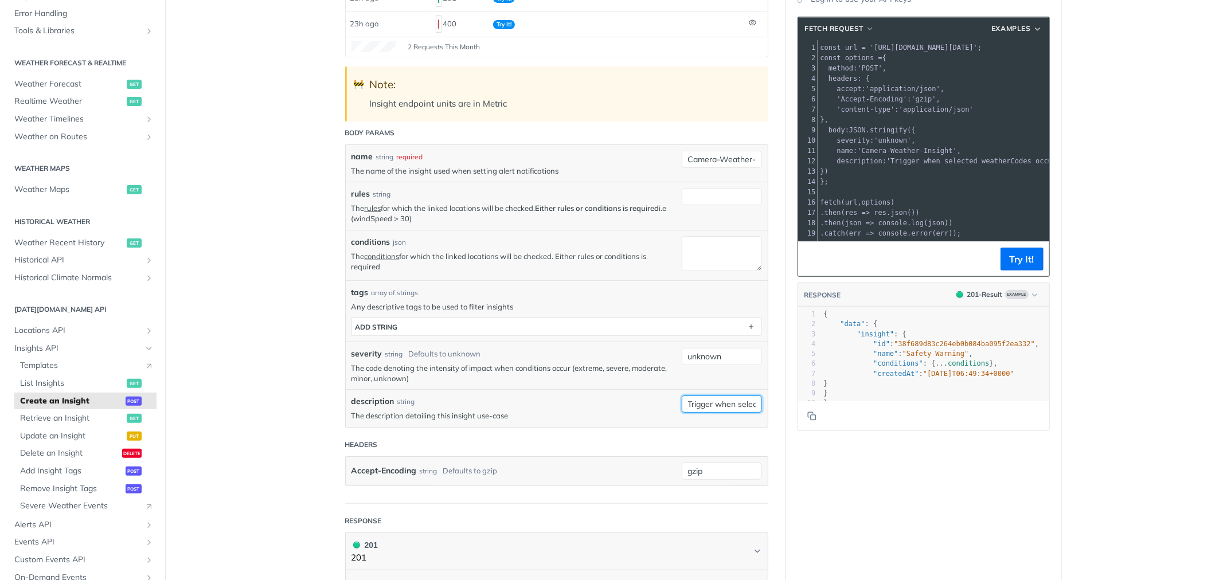
click at [703, 405] on input "Trigger when selected weatherCodes occur" at bounding box center [722, 404] width 80 height 17
click at [698, 248] on textarea "conditions" at bounding box center [722, 253] width 80 height 35
paste textarea "type: "in", field: "weatherCode", values: [1000,1001,1100,1101,1102,4001,4200,4…"
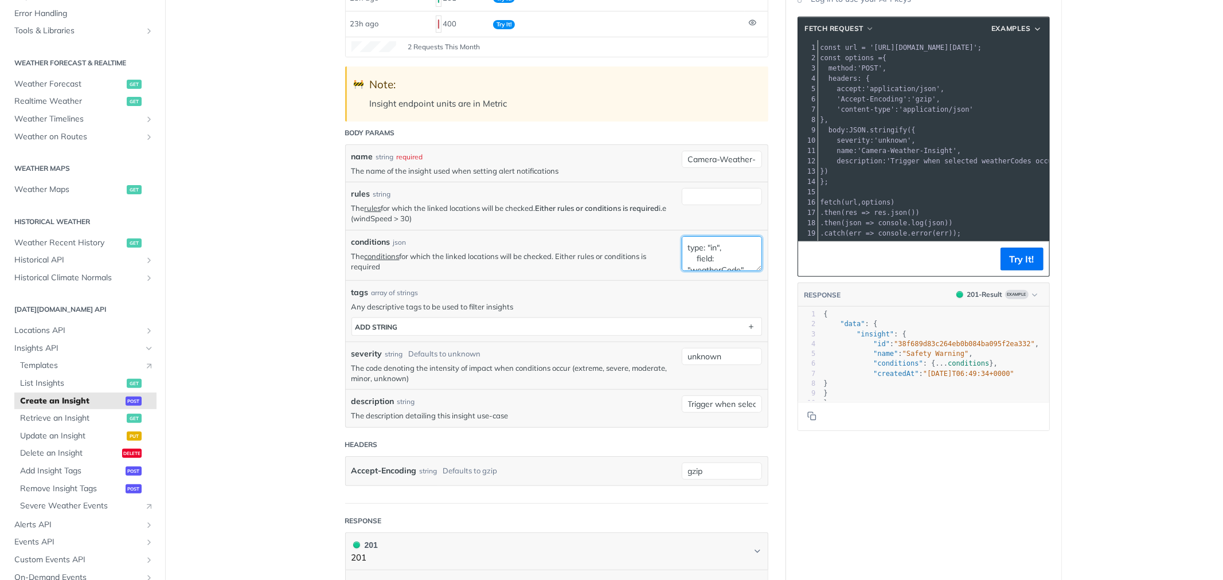
scroll to position [72, 0]
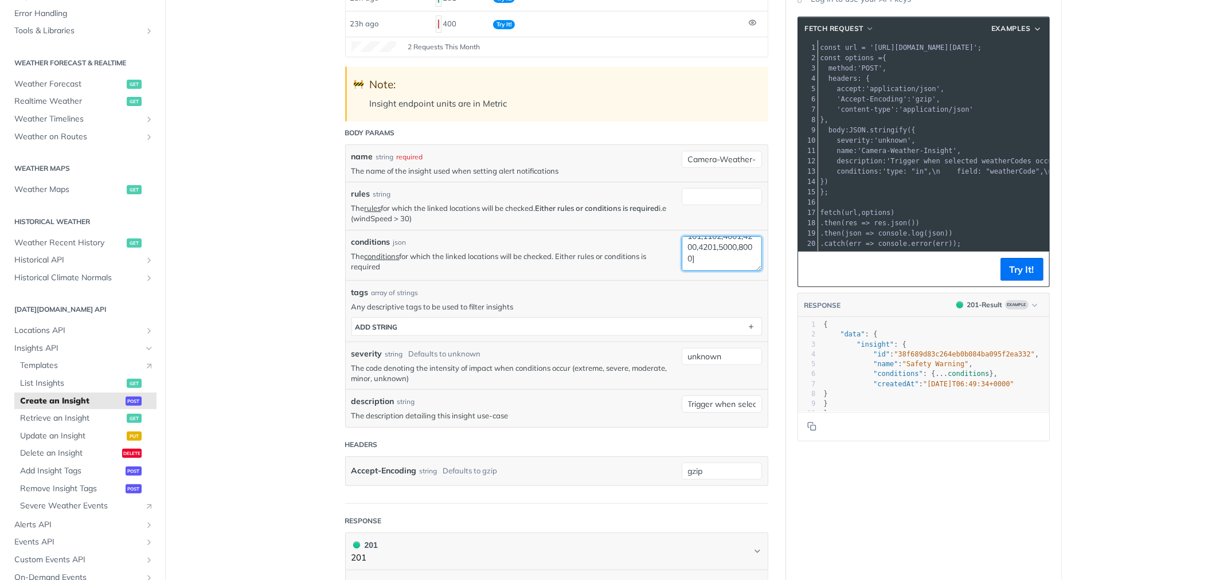
type textarea "type: "in", field: "weatherCode", values: [1000,1001,1100,1101,1102,4001,4200,4…"
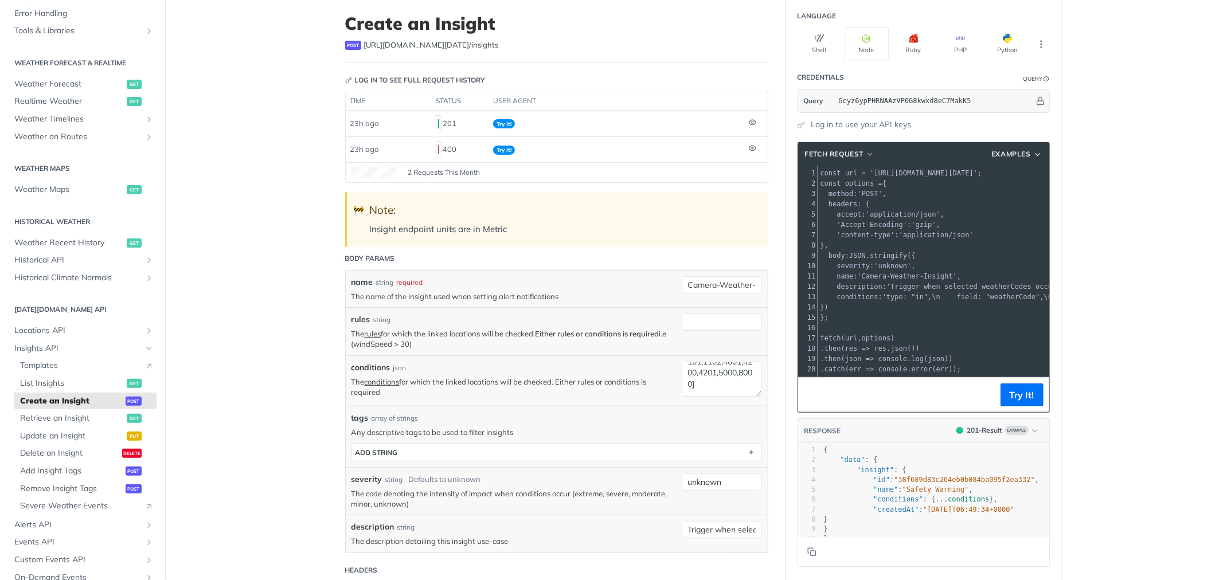
scroll to position [64, 0]
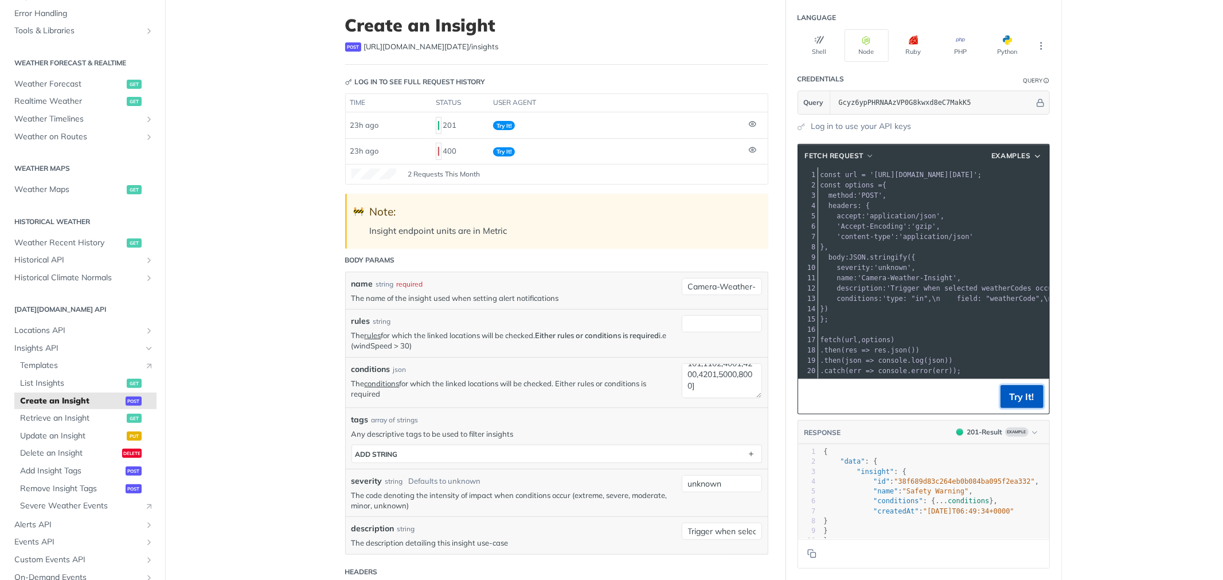
click at [1023, 394] on button "Try It!" at bounding box center [1021, 396] width 43 height 23
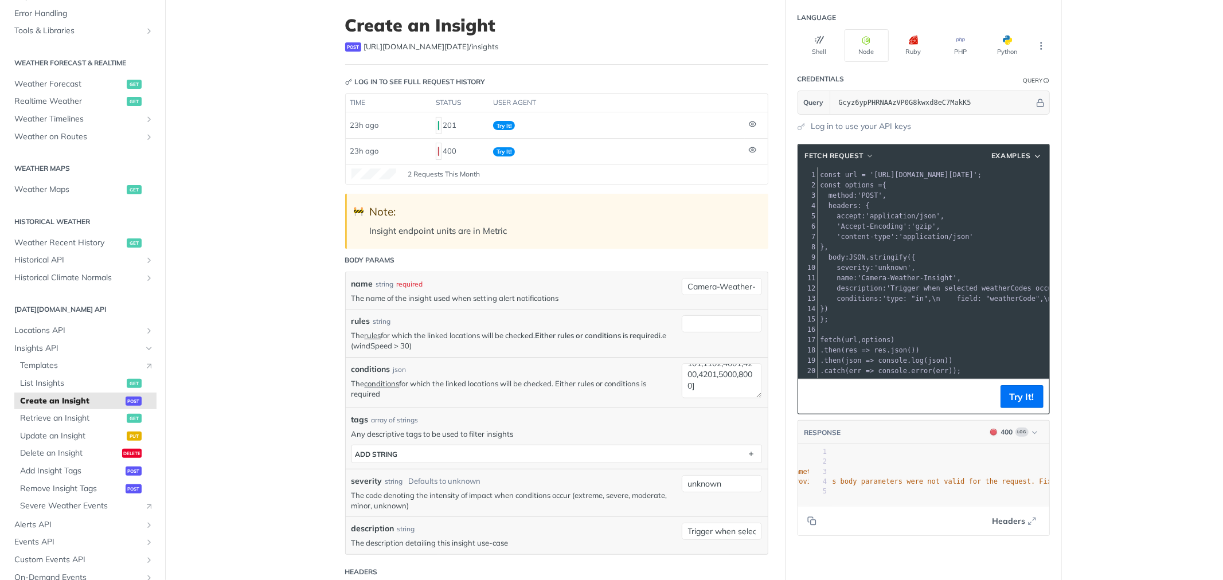
scroll to position [0, 304]
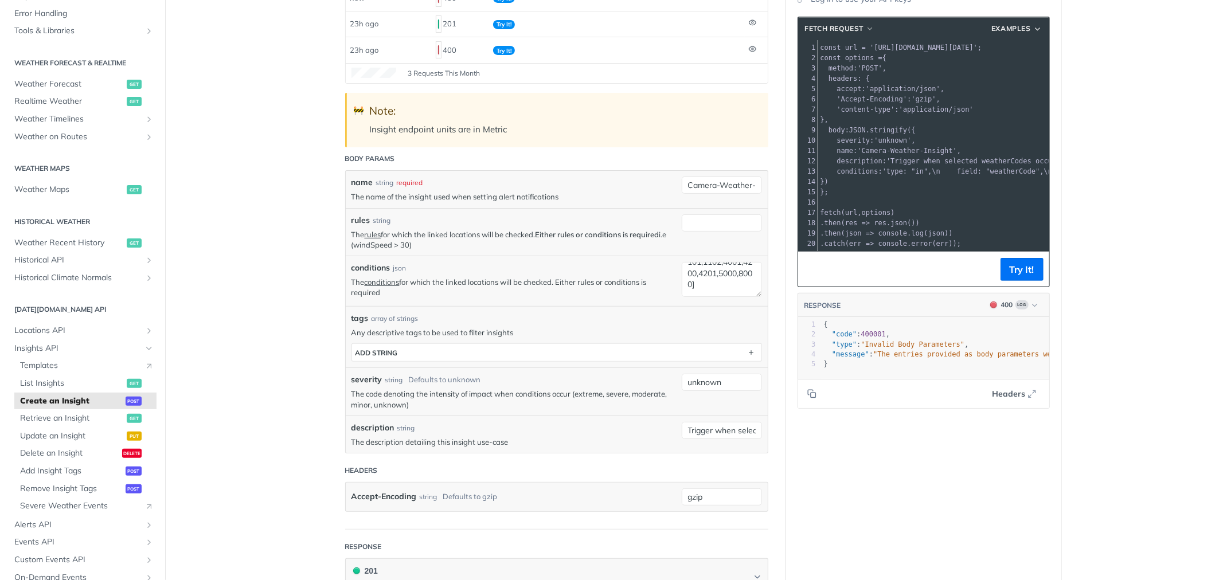
click at [695, 195] on div "Camera-Weather-Insight" at bounding box center [722, 189] width 80 height 25
click at [702, 228] on input "rules" at bounding box center [722, 222] width 80 height 17
paste input "weatherCode IN [1000,1001,1100,1101,1102,4001,4200,4201,5000,8000]"
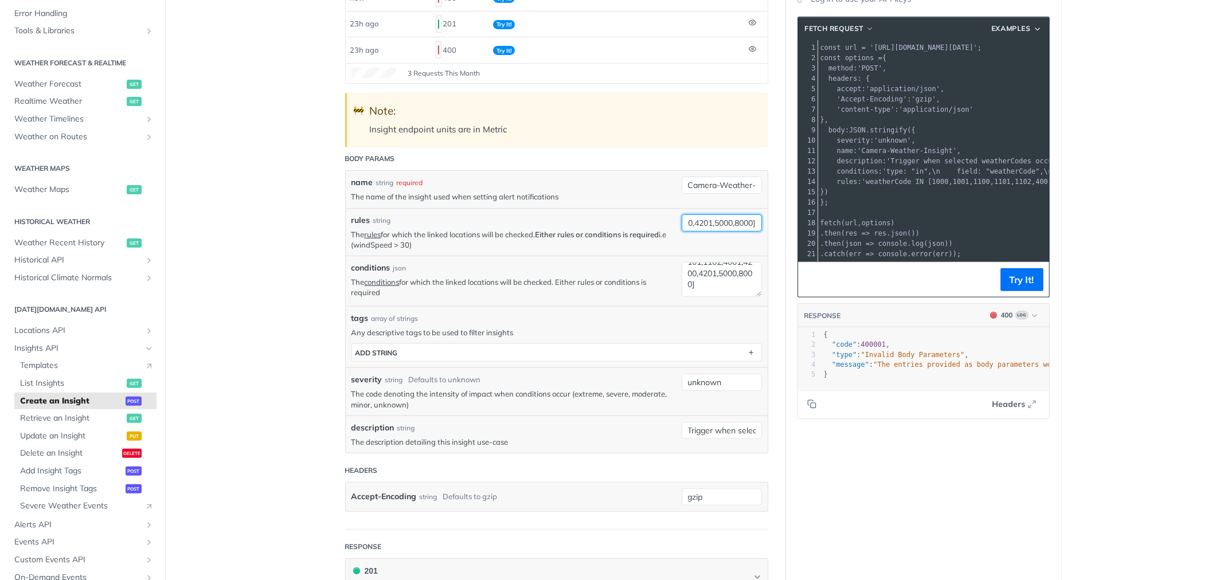
type input "weatherCode IN [1000,1001,1100,1101,1102,4001,4200,4201,5000,8000]"
click at [702, 285] on textarea "type: "in", field: "weatherCode", values: [1000,1001,1100,1101,1102,4001,4200,4…" at bounding box center [722, 279] width 80 height 35
click at [702, 287] on textarea "type: "in", field: "weatherCode", values: [1000,1001,1100,1101,1102,4001,4200,4…" at bounding box center [722, 279] width 80 height 35
type textarea "type: "in", field: "weatherCode","
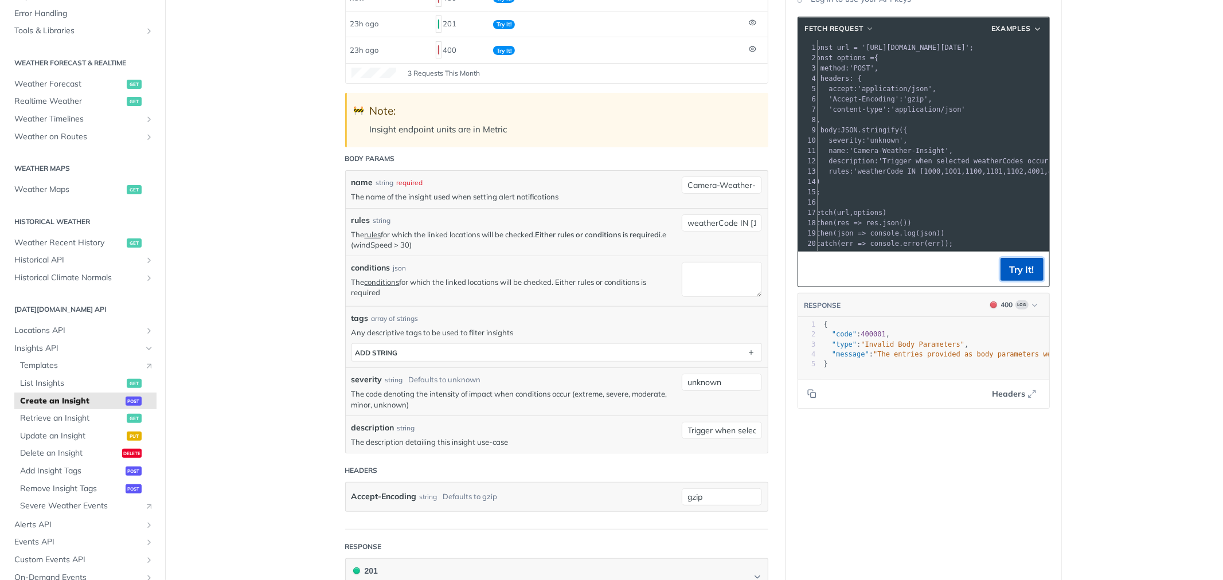
click at [1009, 279] on button "Try It!" at bounding box center [1021, 269] width 43 height 23
click at [374, 283] on link "conditions" at bounding box center [382, 281] width 35 height 9
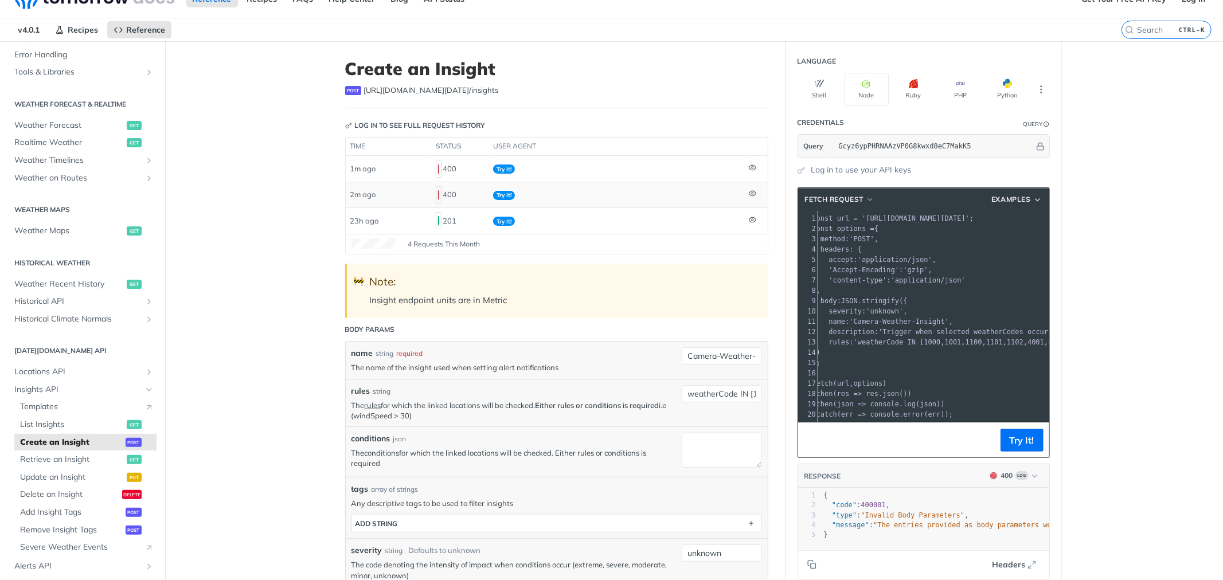
scroll to position [0, 0]
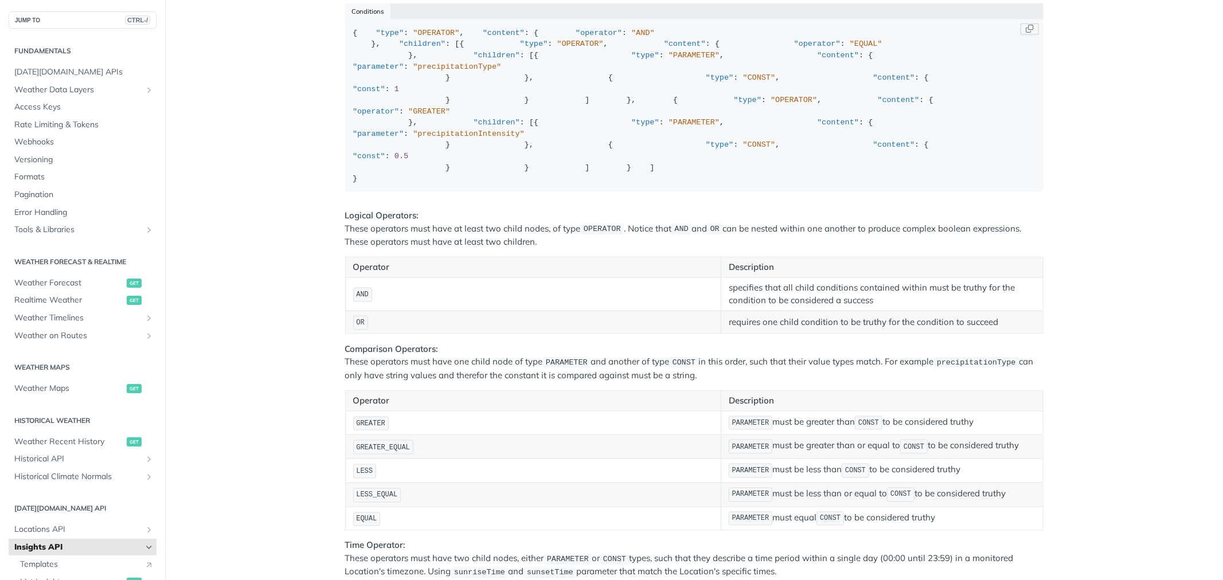
scroll to position [1291, 0]
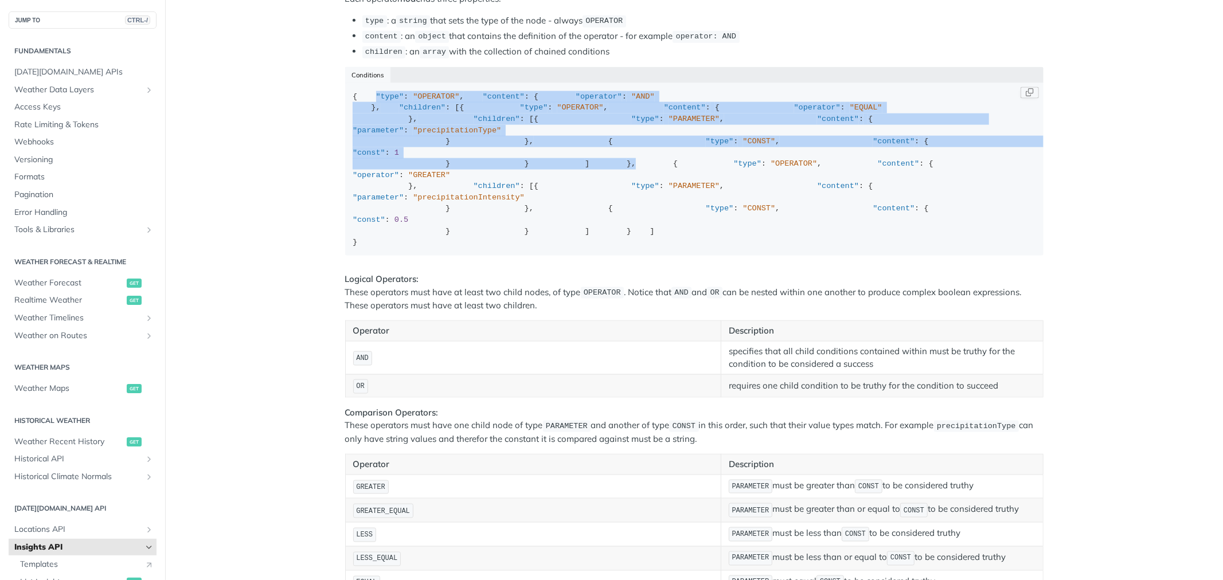
drag, startPoint x: 408, startPoint y: 353, endPoint x: 366, endPoint y: 106, distance: 250.7
click at [366, 106] on div "{ "type" : "OPERATOR" , "content" : { "operator" : "AND" }, "children" : [{ "ty…" at bounding box center [694, 169] width 683 height 157
click at [442, 248] on div "{ "type" : "OPERATOR" , "content" : { "operator" : "AND" }, "children" : [{ "ty…" at bounding box center [694, 169] width 683 height 157
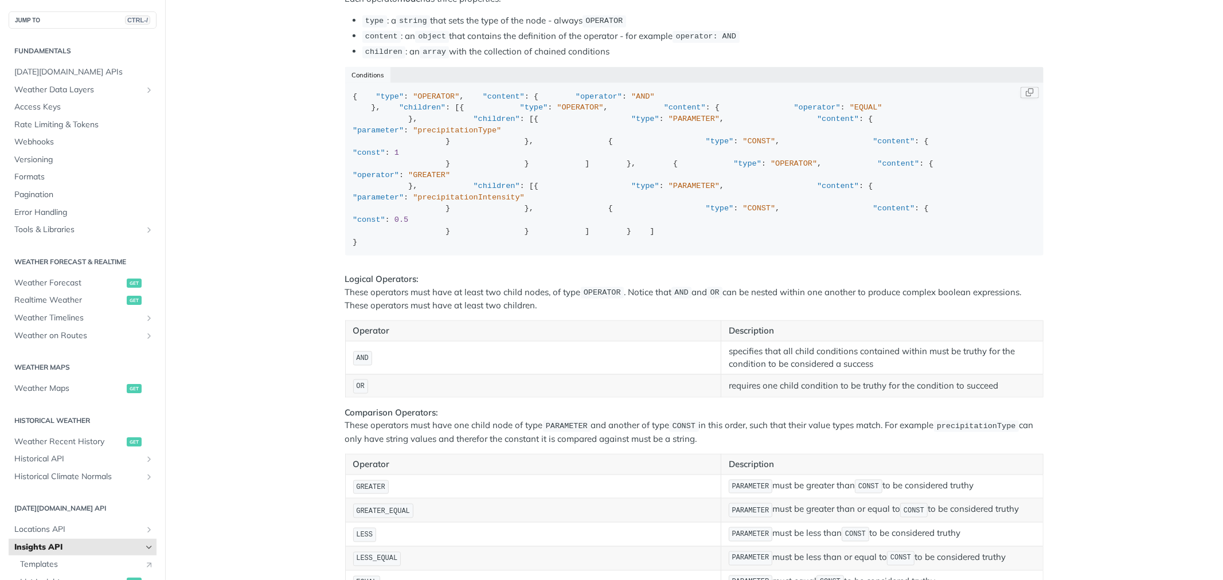
click at [631, 248] on div "{ "type" : "OPERATOR" , "content" : { "operator" : "AND" }, "children" : [{ "ty…" at bounding box center [694, 169] width 683 height 157
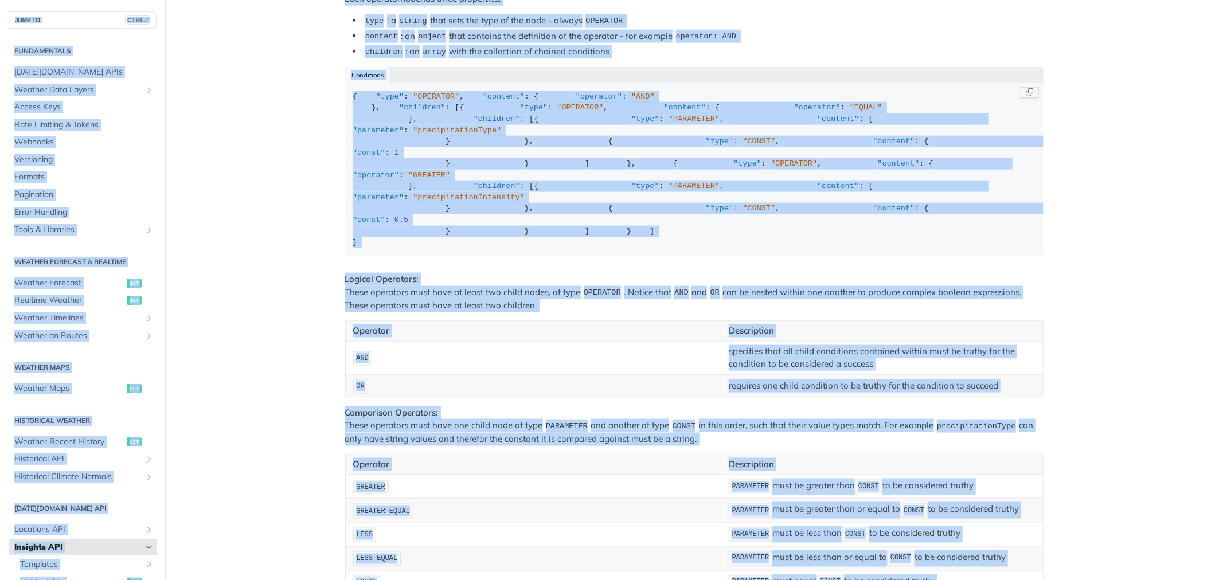
copy body "Lore ip Dolorsi Ametconse Adipisc ELIt Sedd Eiusmo Temp INC Utlabo Etdolor Magn…"
click at [631, 248] on div "{ "type" : "OPERATOR" , "content" : { "operator" : "AND" }, "children" : [{ "ty…" at bounding box center [694, 169] width 683 height 157
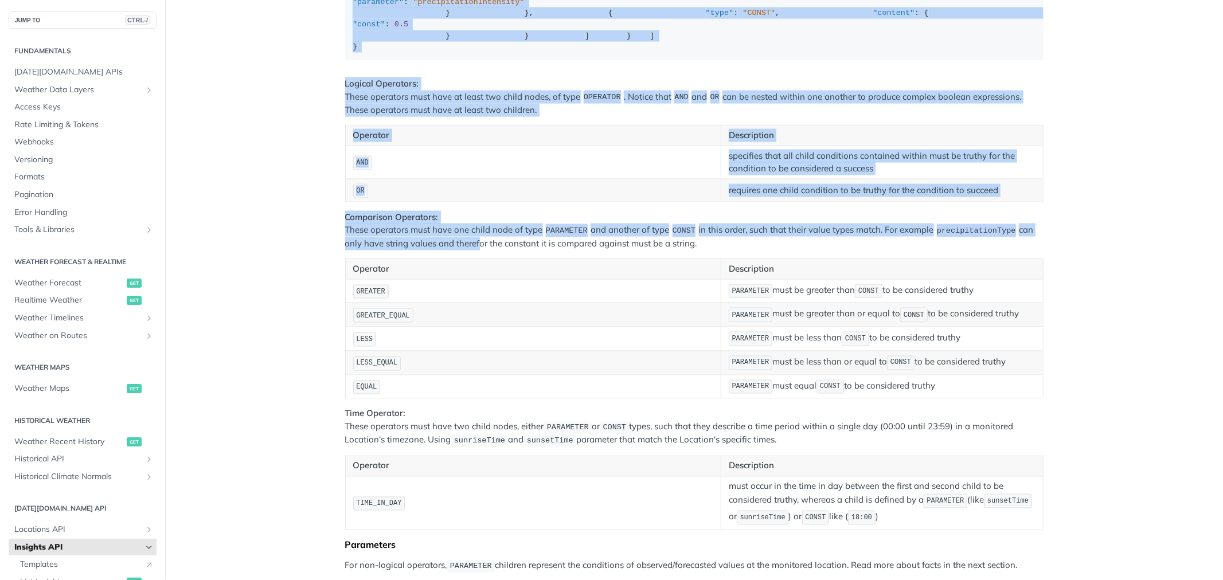
scroll to position [1610, 0]
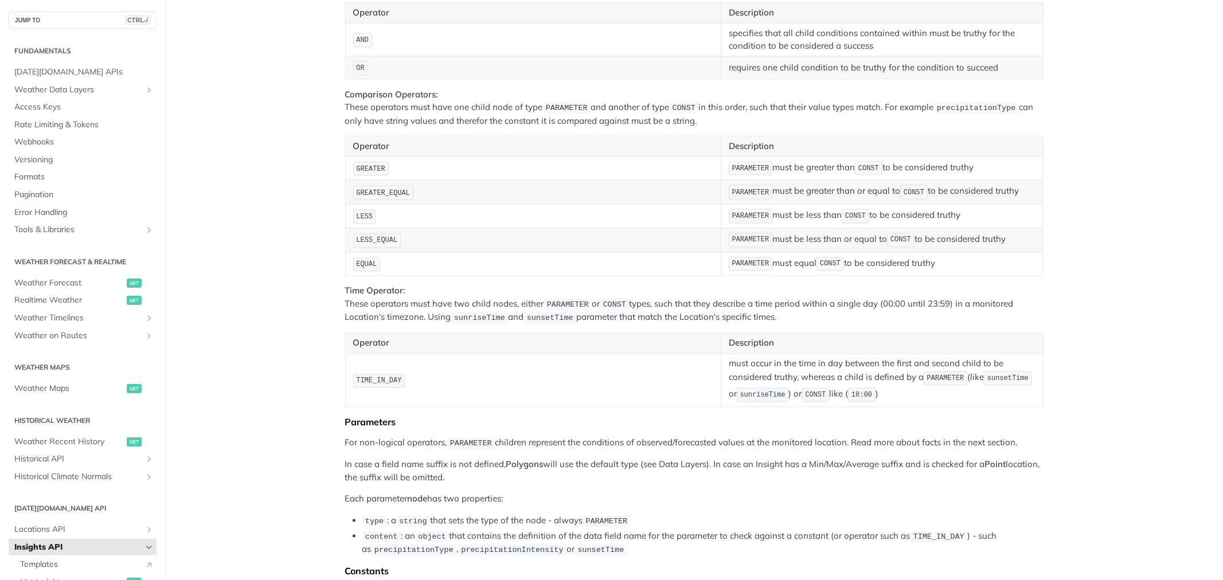
drag, startPoint x: 348, startPoint y: 85, endPoint x: 359, endPoint y: 270, distance: 185.5
copy div "{ "type" : "OPERATOR" , "content" : { "operator" : "AND" }, "children" : [{ "ty…"
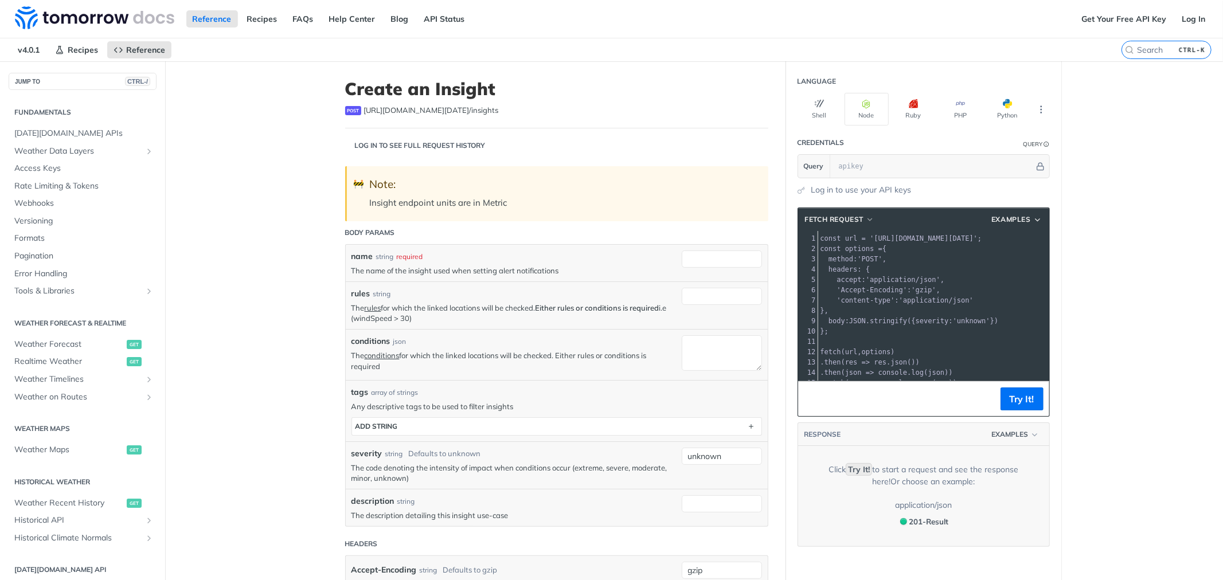
scroll to position [181, 0]
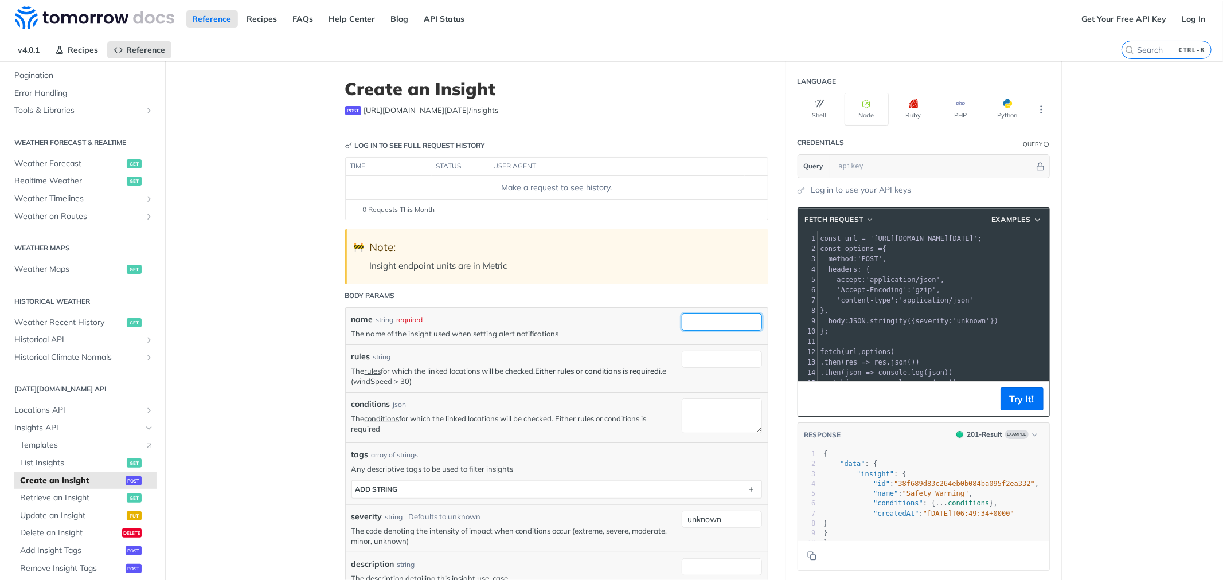
click at [692, 322] on input "name" at bounding box center [722, 322] width 80 height 17
paste input "Camera-Weather-Insight"
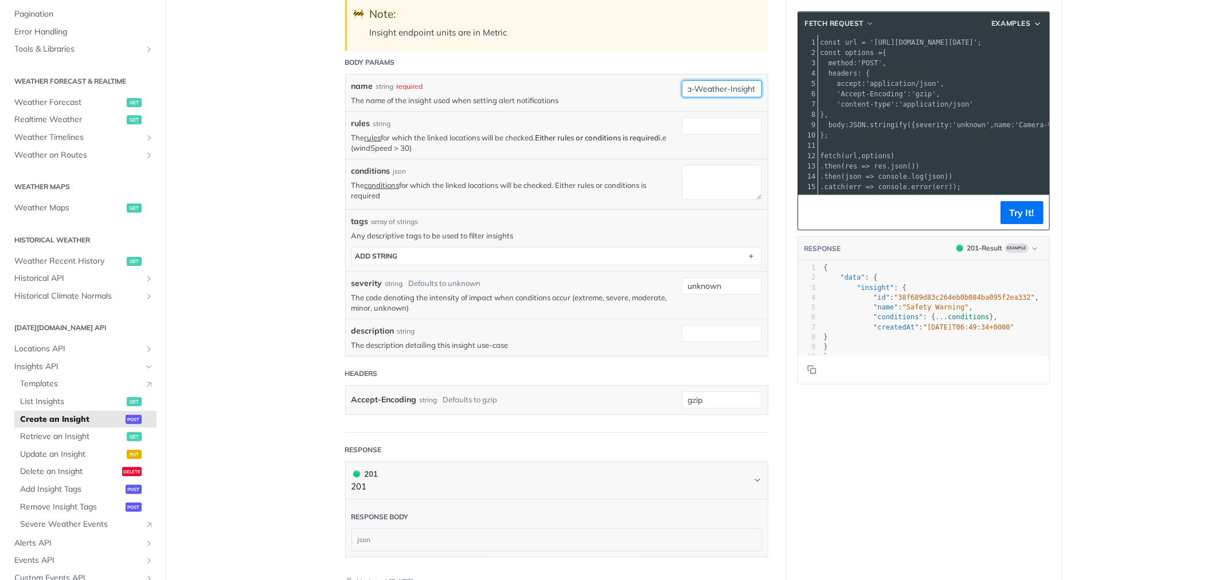
scroll to position [255, 0]
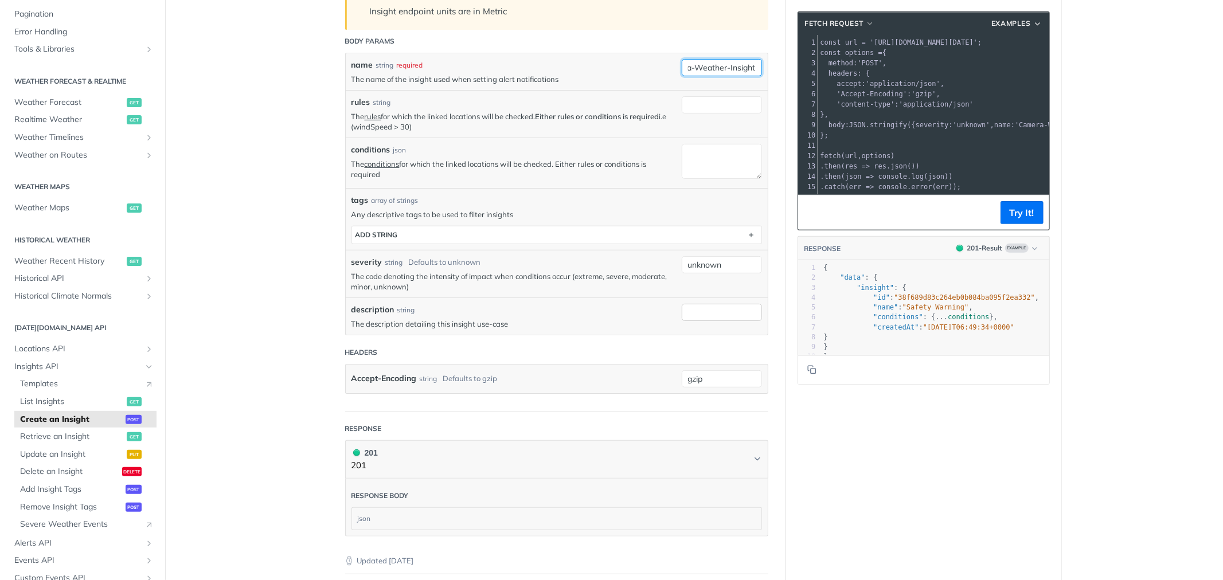
type input "Camera-Weather-Insight"
click at [702, 312] on input "description" at bounding box center [722, 312] width 80 height 17
paste input "Trigger when selected weatherCodes occur"
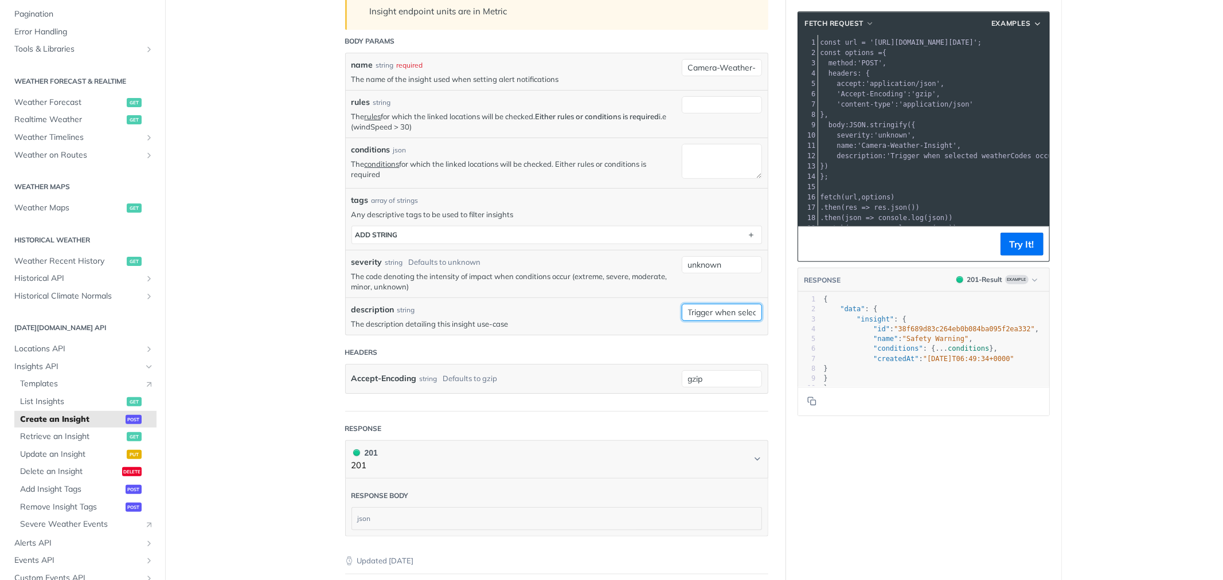
scroll to position [0, 92]
type input "Trigger when selected weatherCodes occur"
click at [1003, 250] on button "Try It!" at bounding box center [1021, 244] width 43 height 23
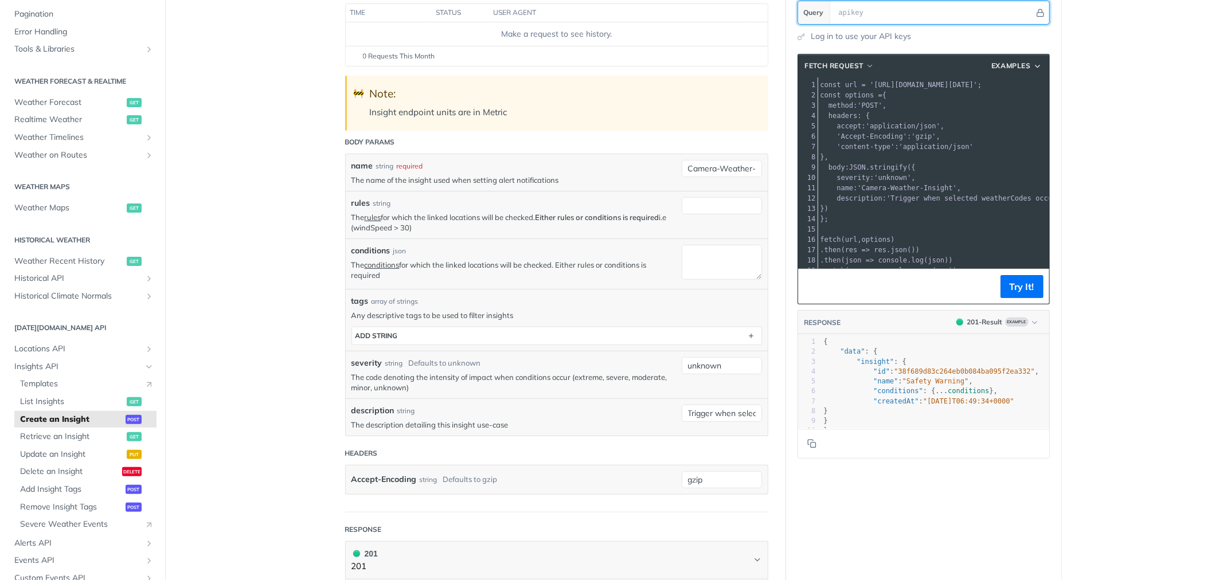
click at [837, 7] on input "text" at bounding box center [933, 12] width 201 height 23
paste input "Gcyz6ypPHRNAAzVP0G8kwxd8eC7MakK5"
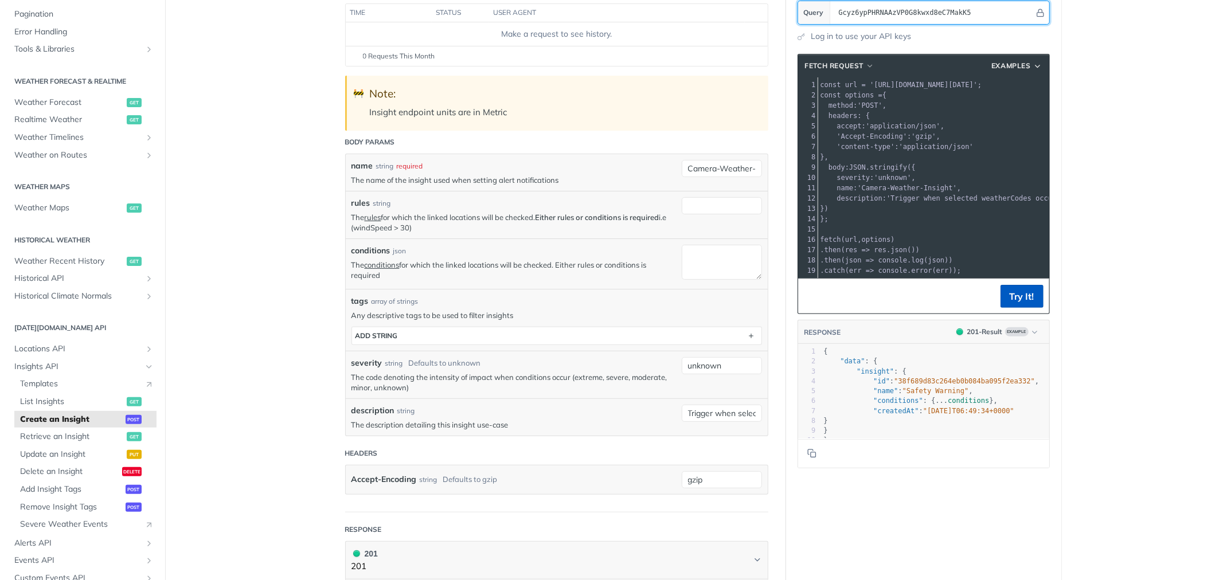
type input "Gcyz6ypPHRNAAzVP0G8kwxd8eC7MakK5"
click at [1030, 307] on button "Try It!" at bounding box center [1021, 296] width 43 height 23
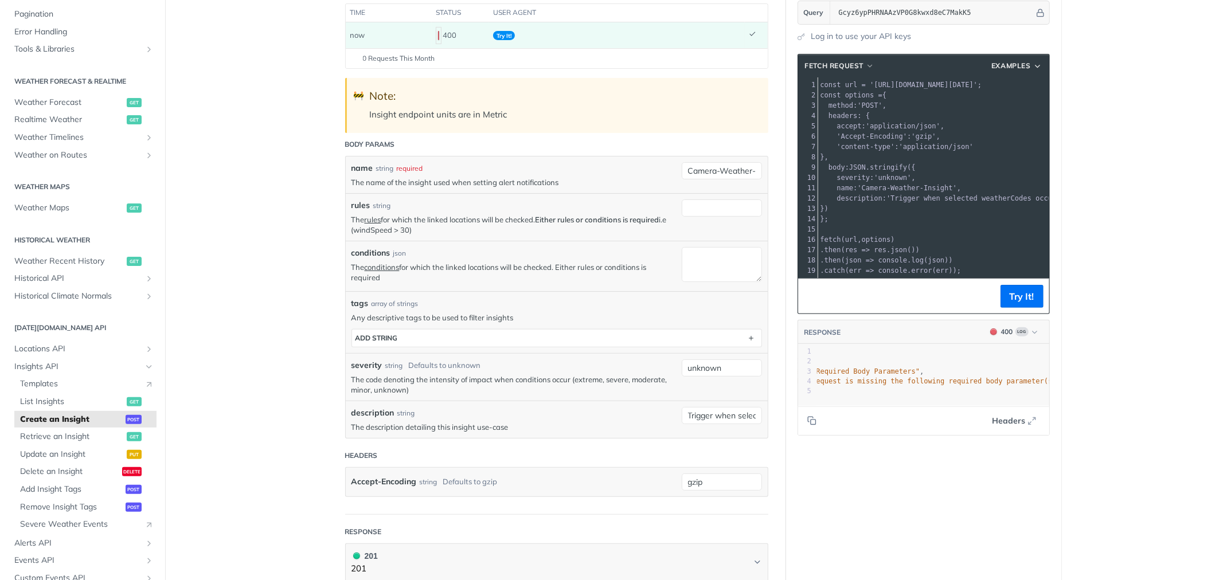
scroll to position [0, 0]
click at [715, 268] on textarea "conditions" at bounding box center [722, 264] width 80 height 35
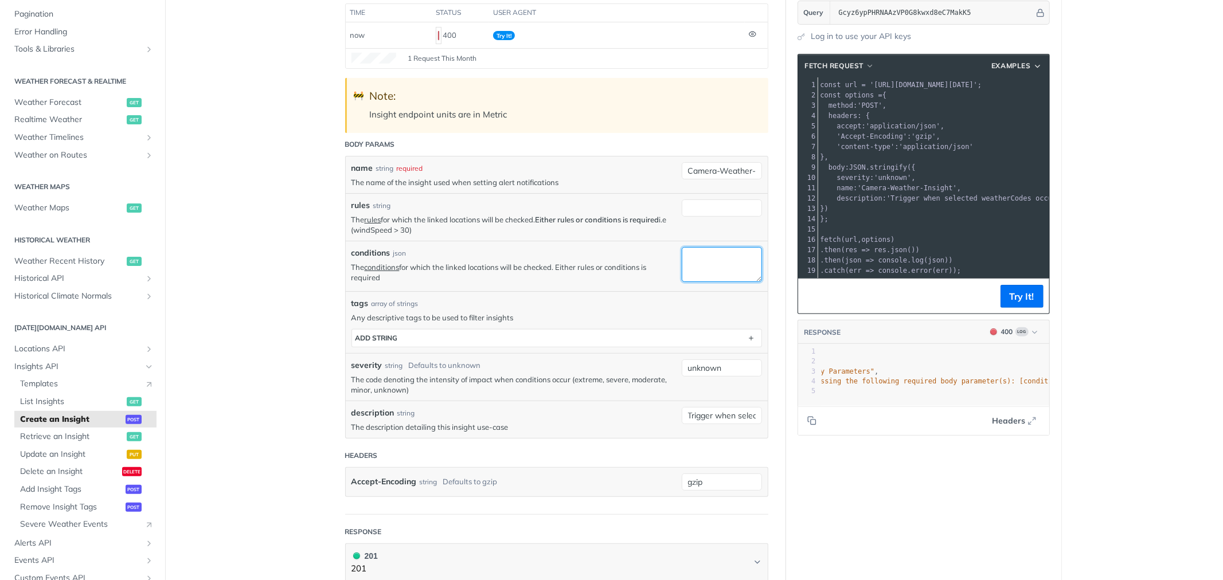
paste textarea "1000,1001,1100,1101,1102,4001,4200,4201,5000,8000"
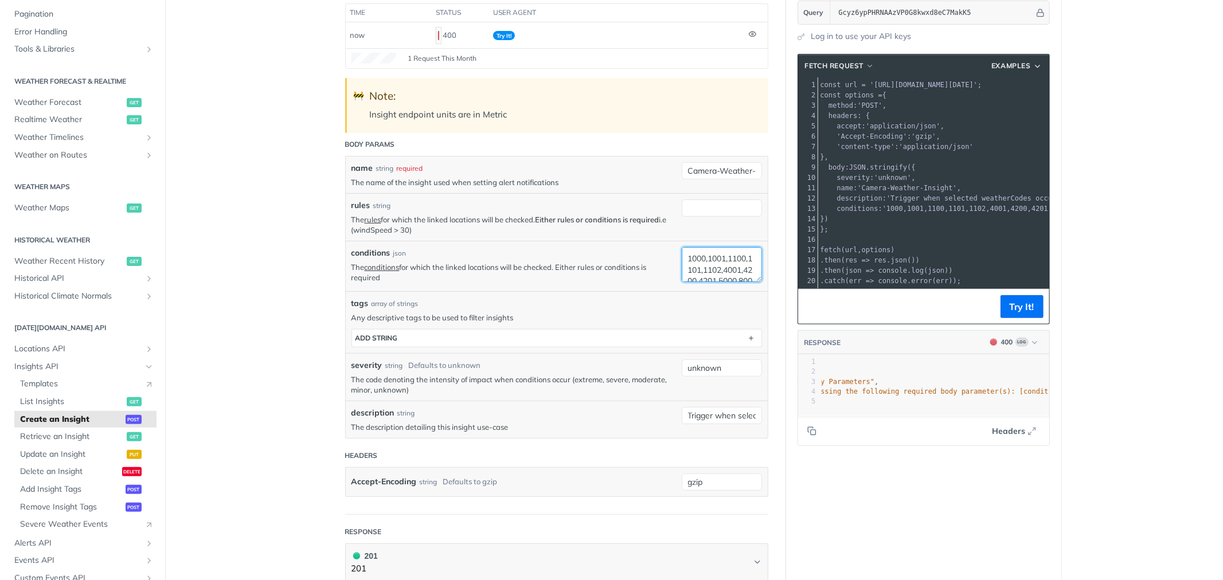
scroll to position [15, 0]
type textarea "1000,1001,1100,1101,1102,4001,4200,4201,5000,8000"
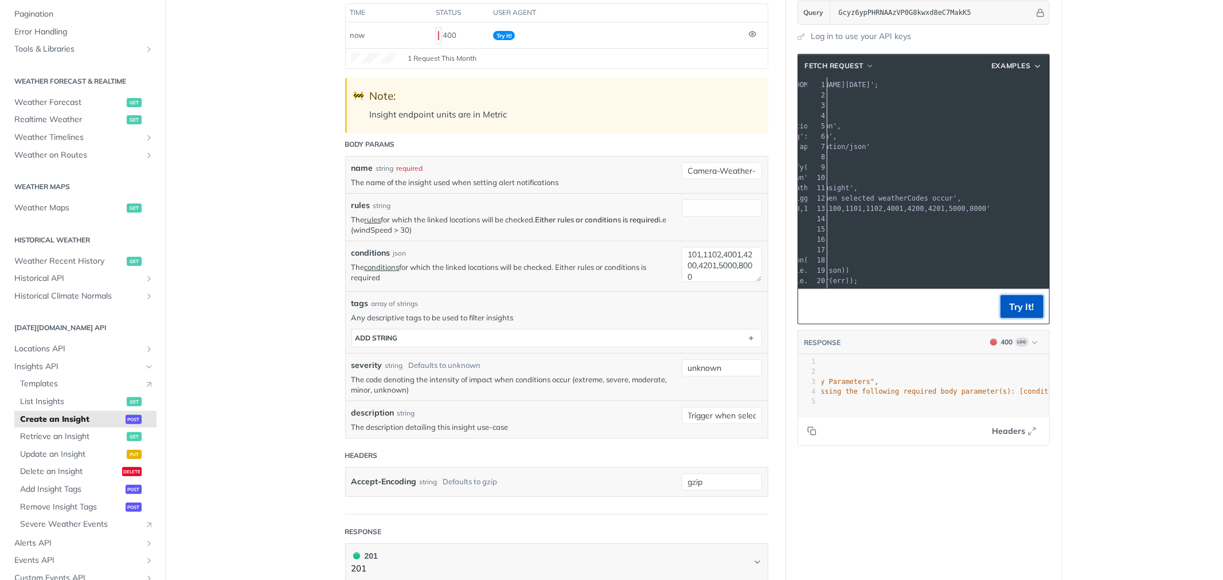
click at [1028, 318] on button "Try It!" at bounding box center [1021, 306] width 43 height 23
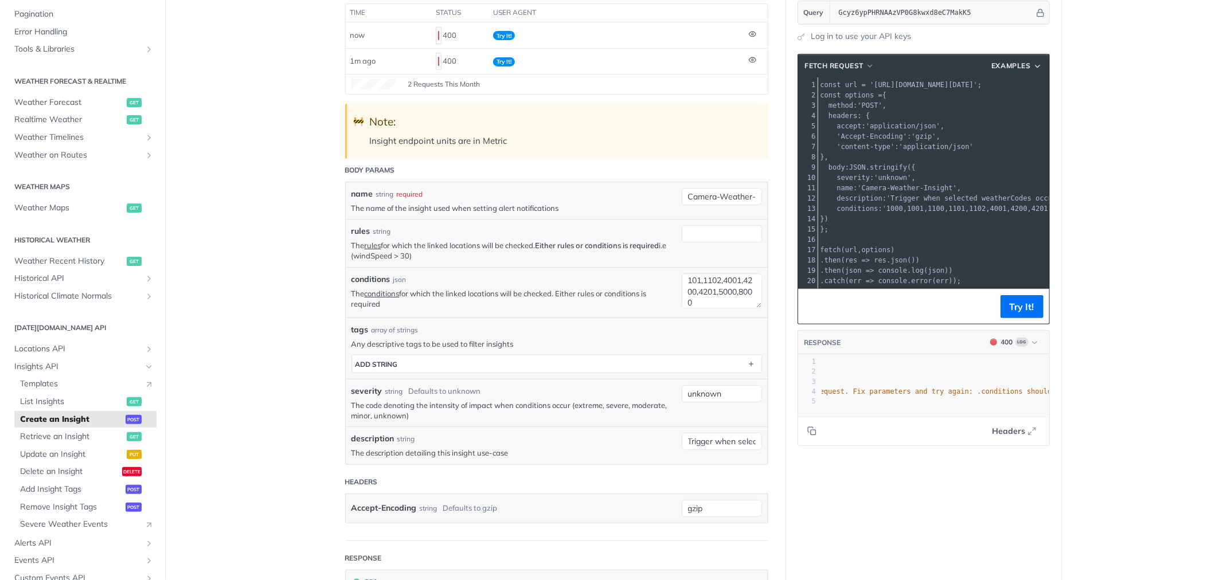
click at [898, 224] on pre "};" at bounding box center [990, 229] width 344 height 10
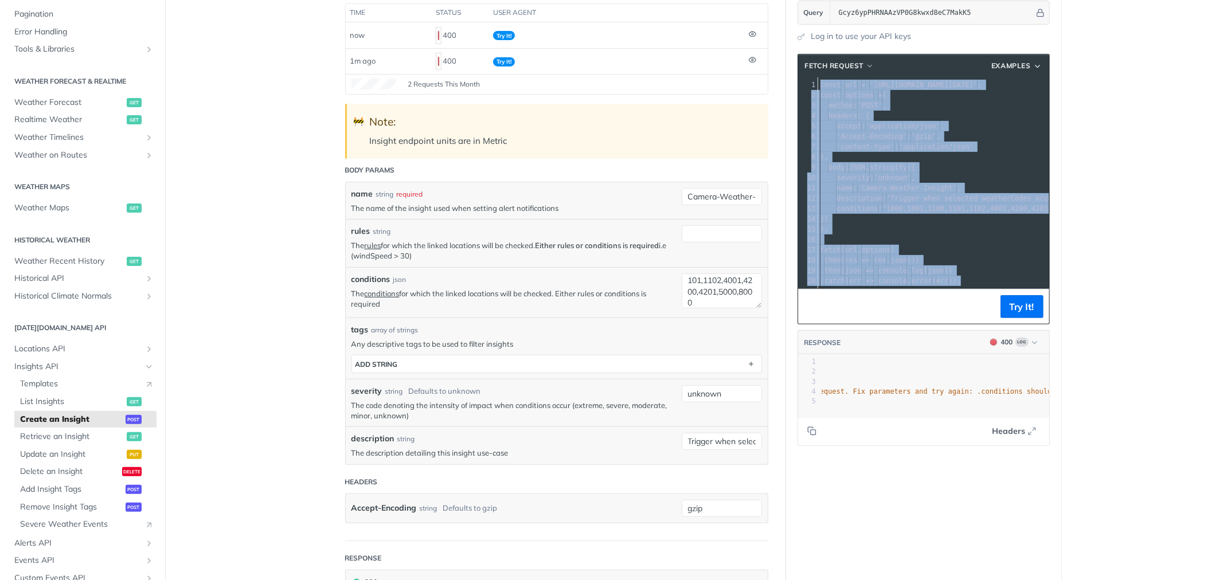
copy div "const url = 'https://api.tomorrow.io/v4/insights?apikey=Gcyz6ypPHRNAAzVP0G8kwxd…"
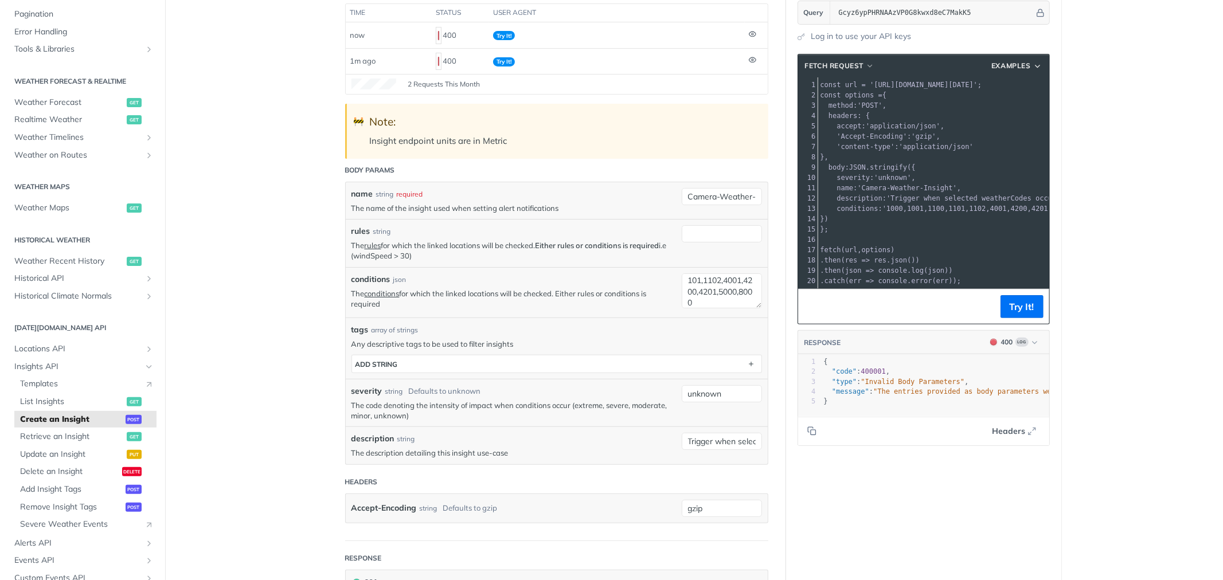
type textarea "{ "code": 400001, "type": "Invalid Body Parameters", "message": "The entries pr…"
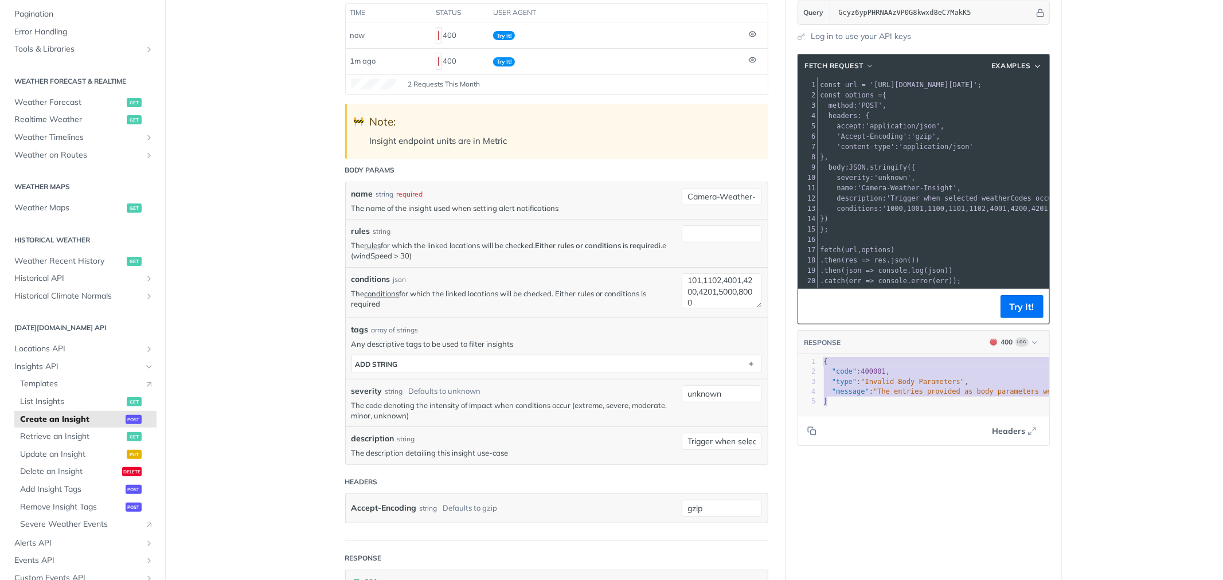
drag, startPoint x: 833, startPoint y: 409, endPoint x: 801, endPoint y: 368, distance: 51.5
click at [821, 368] on div "1 { 2 "code" : 400001 , 3 "type" : "Invalid Body Parameters" , 4 "message" : "T…" at bounding box center [1097, 381] width 552 height 49
click at [715, 287] on textarea "1000,1001,1100,1101,1102,4001,4200,4201,5000,8000" at bounding box center [722, 290] width 80 height 35
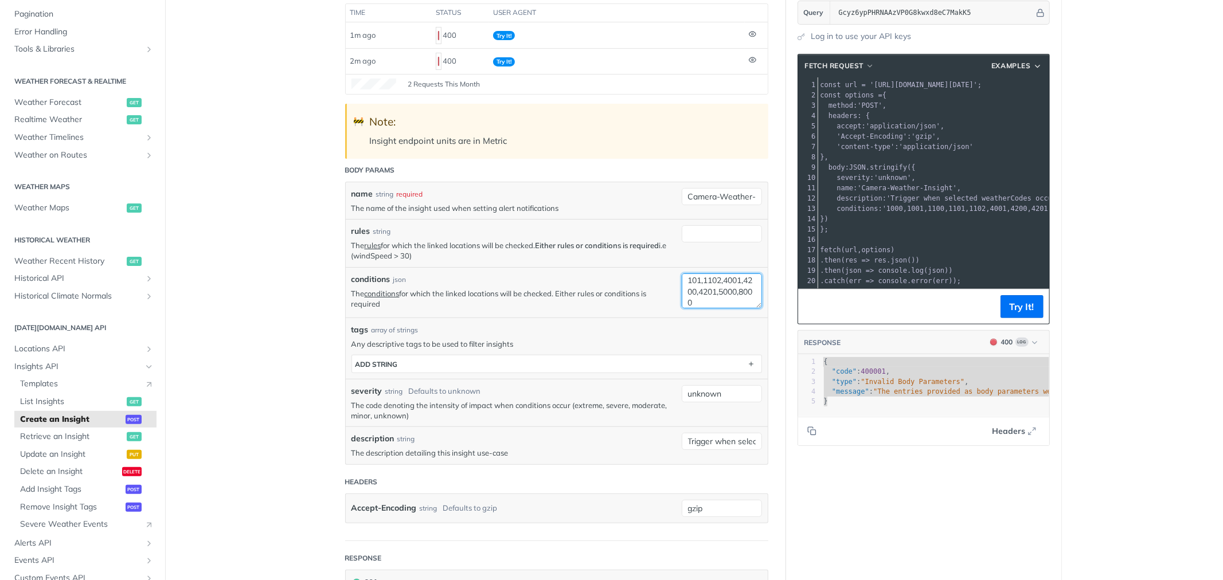
click at [715, 287] on textarea "1000,1001,1100,1101,1102,4001,4200,4201,5000,8000" at bounding box center [722, 290] width 80 height 35
paste textarea "weatherCode: { in: [1000, 1001, 1100, 1101, 1102, 4001, 4200, 4201, 5000, 8000]…"
type textarea "weatherCode: { in: [1000, 1001, 1100, 1101, 1102, 4001, 4200, 4201, 5000, 8000]…"
click at [1005, 310] on button "Try It!" at bounding box center [1021, 306] width 43 height 23
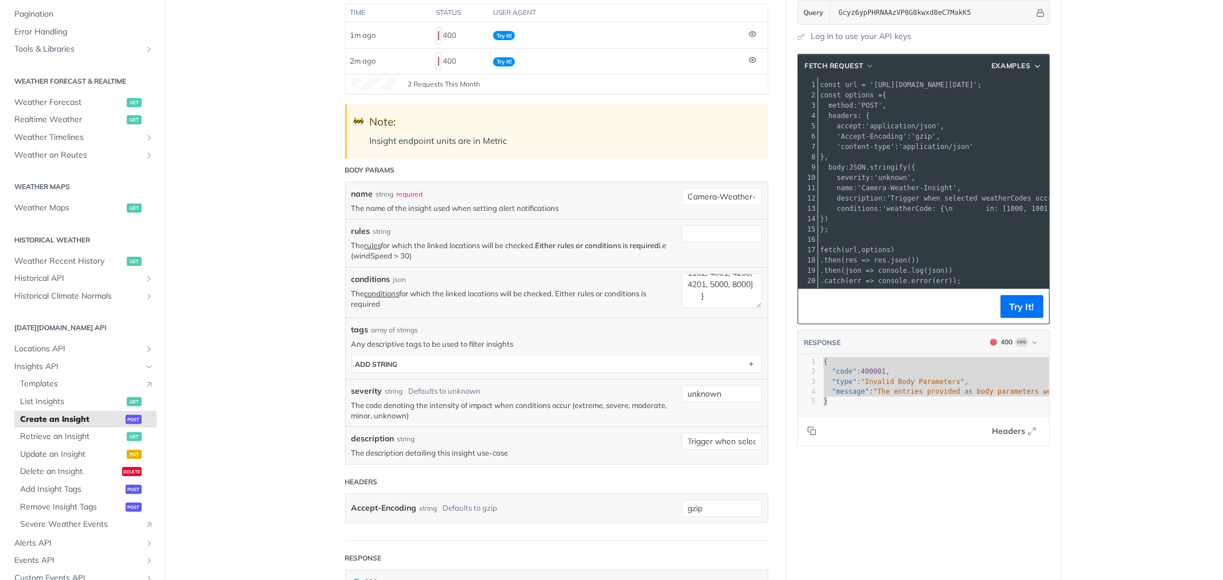
click at [914, 406] on pre "}" at bounding box center [1097, 402] width 552 height 10
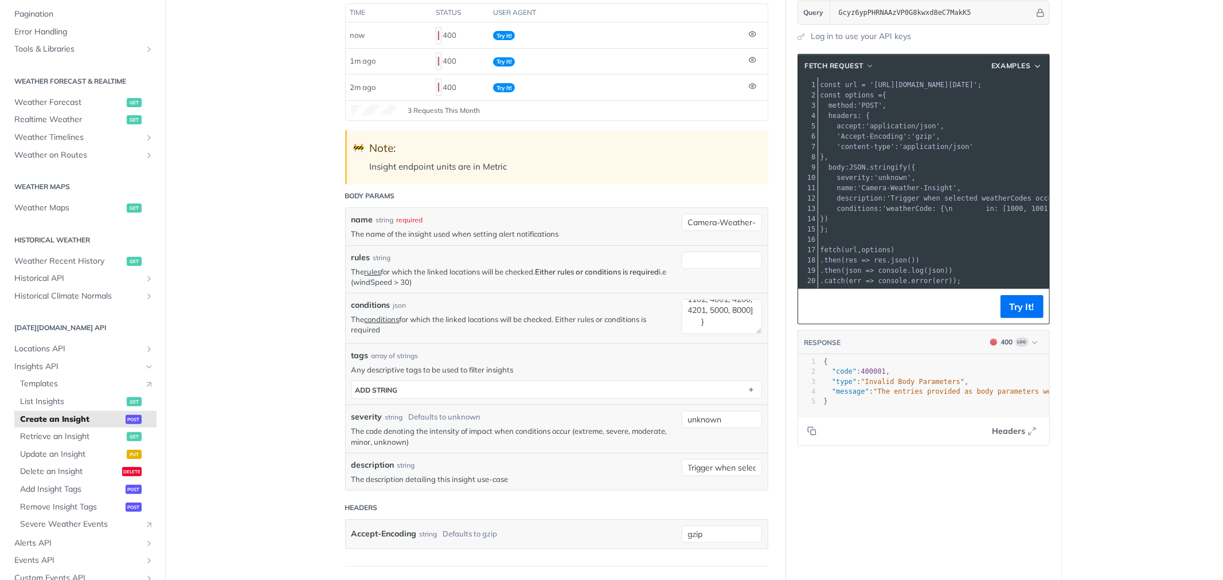
click at [708, 290] on div "rules string The rules for which the linked locations will be checked. Either r…" at bounding box center [557, 269] width 422 height 48
click at [710, 311] on textarea "weatherCode: { in: [1000, 1001, 1100, 1101, 1102, 4001, 4200, 4201, 5000, 8000]…" at bounding box center [722, 316] width 80 height 35
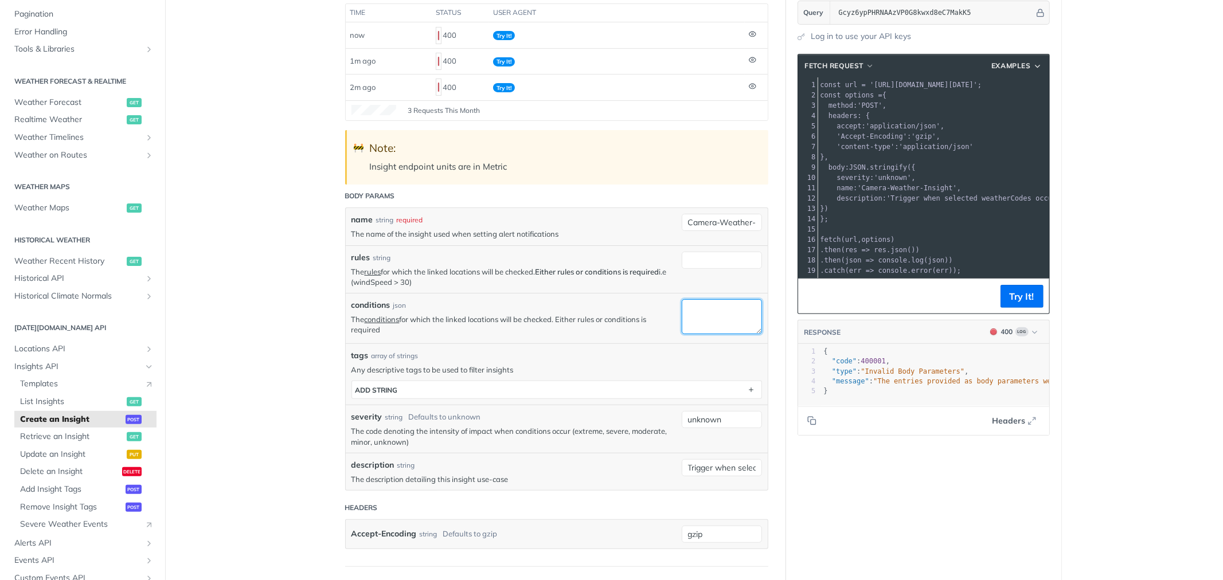
scroll to position [0, 0]
paste textarea "{ weatherCode: { in: [1000, 1001, 1100, 1101, 1102, 4001, 4200, 4201, 5000, 800…"
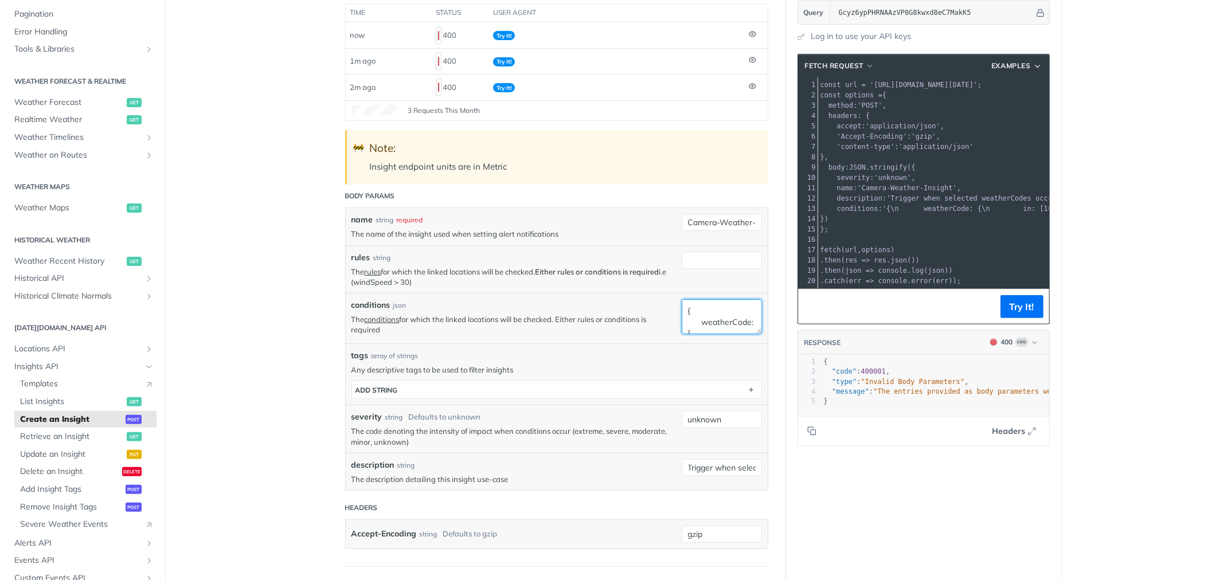
scroll to position [95, 0]
type textarea "{ weatherCode: { in: [1000, 1001, 1100, 1101, 1102, 4001, 4200, 4201, 5000, 800…"
click at [1036, 316] on button "Try It!" at bounding box center [1021, 306] width 43 height 23
click at [953, 205] on span "'{\n weatherCode: {\n in: [1000, 1001, 1100, 1101, 1102, 4001, 4200, 4201, 5000…" at bounding box center [1120, 209] width 476 height 8
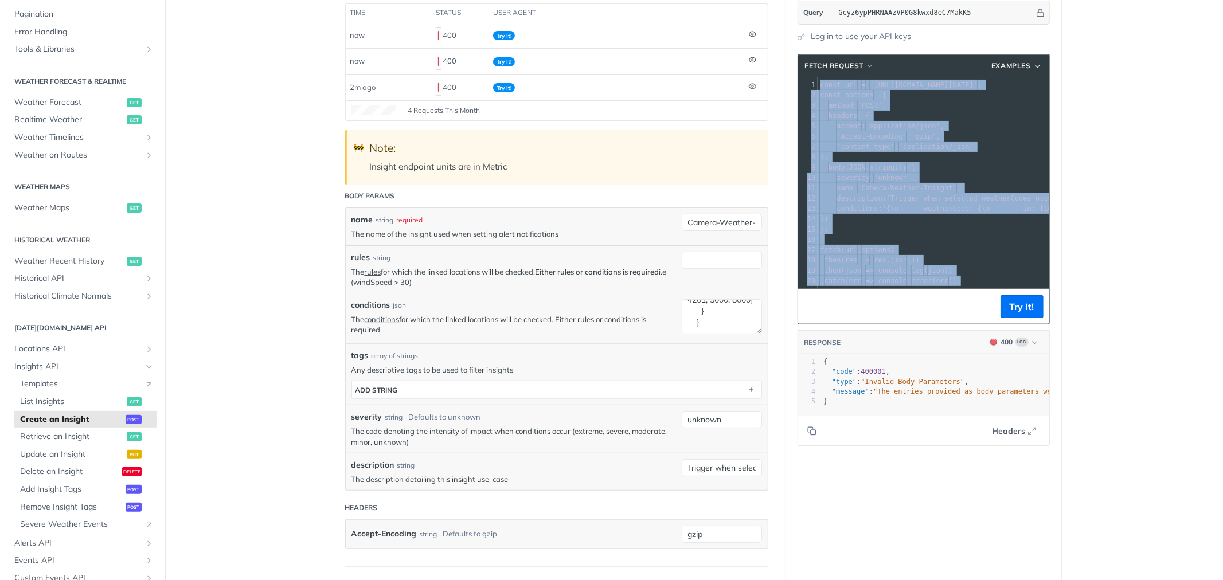
copy div "const url = 'https://api.tomorrow.io/v4/insights?apikey=Gcyz6ypPHRNAAzVP0G8kwxd…"
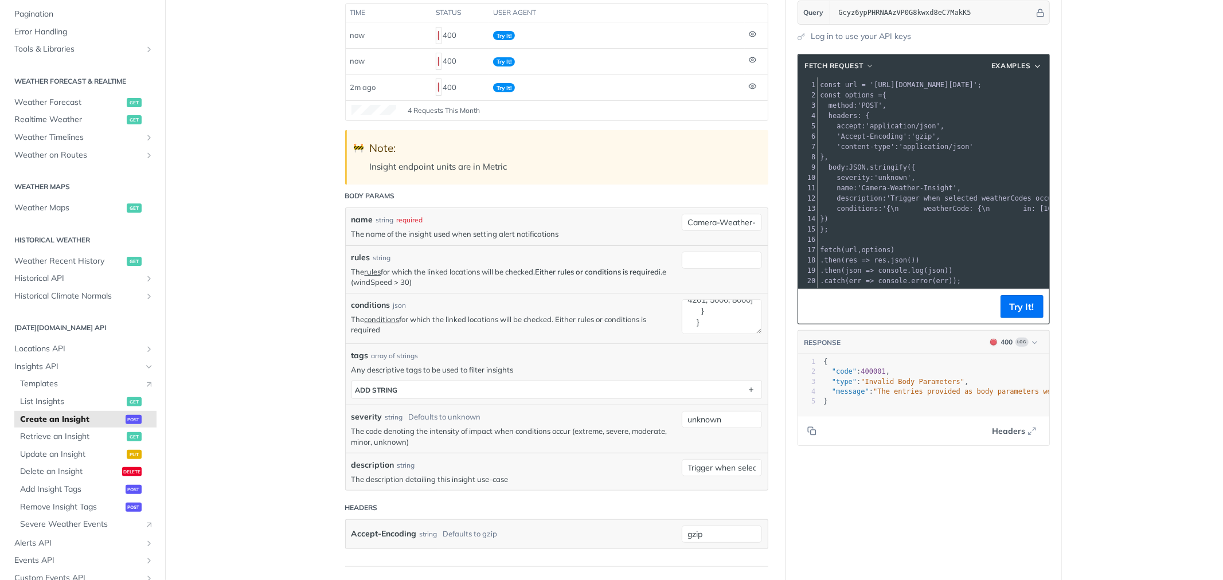
click at [934, 386] on span ""Invalid Body Parameters"" at bounding box center [913, 382] width 104 height 8
type textarea ""type": "Invalid Body Parameters","
click at [934, 386] on span ""Invalid Body Parameters"" at bounding box center [913, 382] width 104 height 8
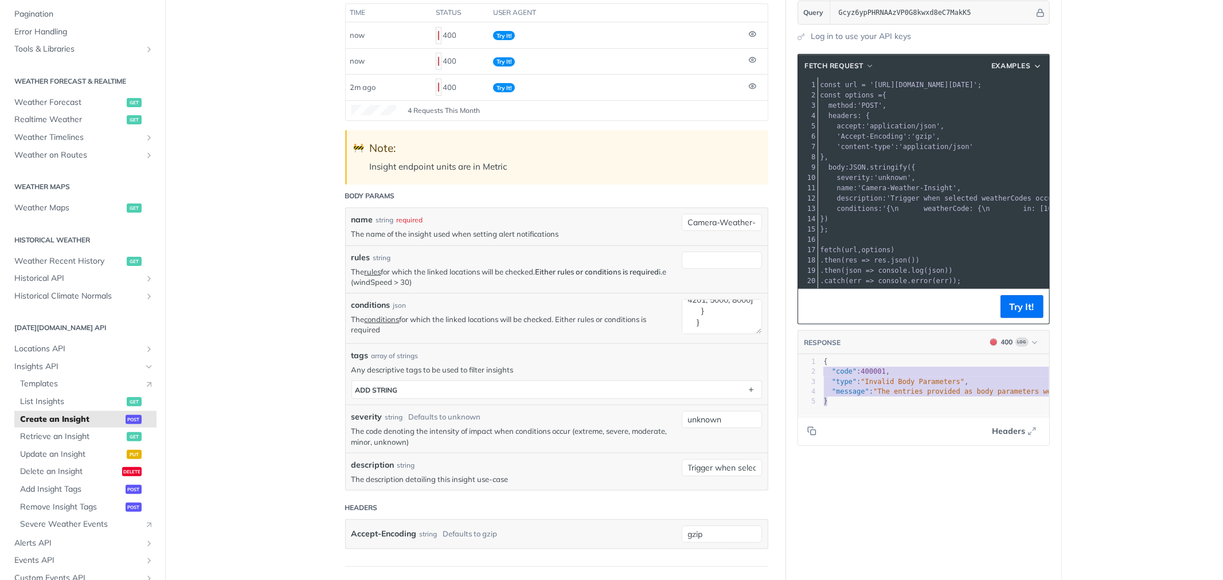
type textarea "{ "code": 400001, "type": "Invalid Body Parameters", "message": "The entries pr…"
drag, startPoint x: 916, startPoint y: 410, endPoint x: 815, endPoint y: 373, distance: 108.1
click at [815, 373] on div "x 1 { 2 "code" : 400001 , 3 "type" : "Invalid Body Parameters" , 4 "message" : …" at bounding box center [938, 400] width 280 height 90
click at [694, 313] on textarea "{ weatherCode: { in: [1000, 1001, 1100, 1101, 1102, 4001, 4200, 4201, 5000, 800…" at bounding box center [722, 316] width 80 height 35
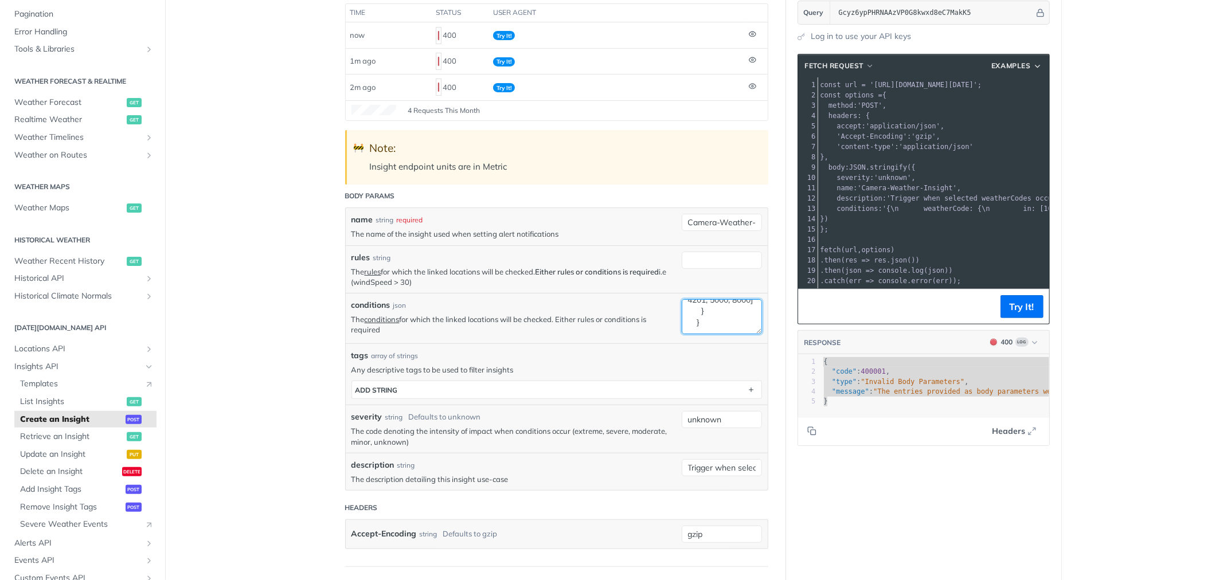
click at [694, 313] on textarea "{ weatherCode: { in: [1000, 1001, 1100, 1101, 1102, 4001, 4200, 4201, 5000, 800…" at bounding box center [722, 316] width 80 height 35
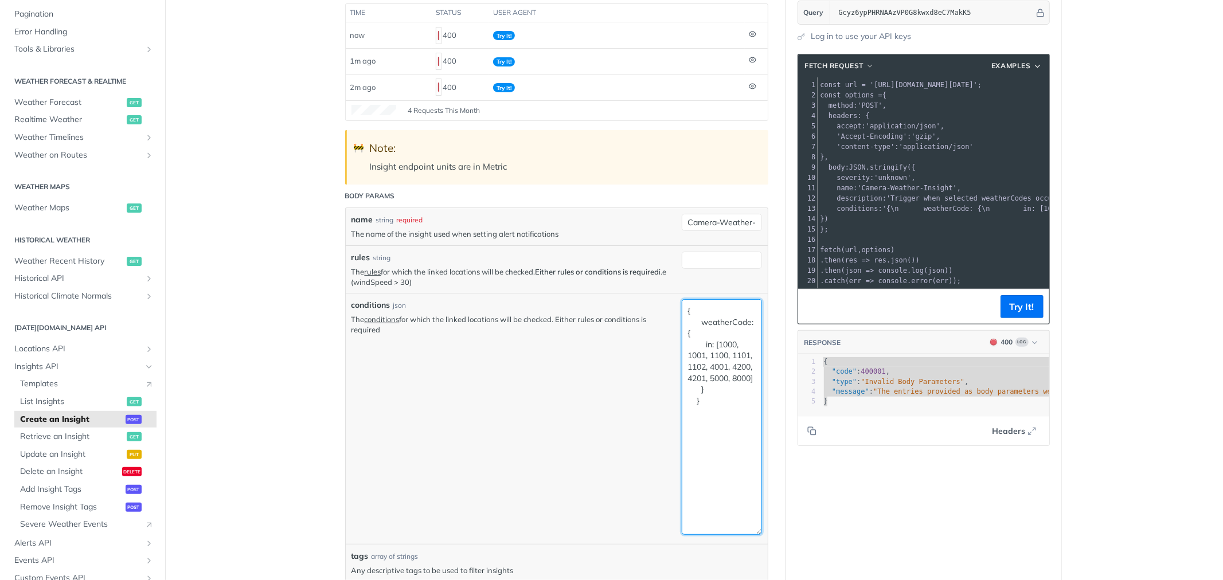
drag, startPoint x: 754, startPoint y: 331, endPoint x: 758, endPoint y: 512, distance: 181.2
click at [772, 533] on article "Create an Insight post https://api.tomorrow.io/v4 /insights Log in to see full …" at bounding box center [556, 482] width 459 height 1148
drag, startPoint x: 703, startPoint y: 408, endPoint x: 651, endPoint y: 291, distance: 128.6
click at [651, 291] on div "name string required The name of the insight used when setting alert notificati…" at bounding box center [556, 449] width 410 height 471
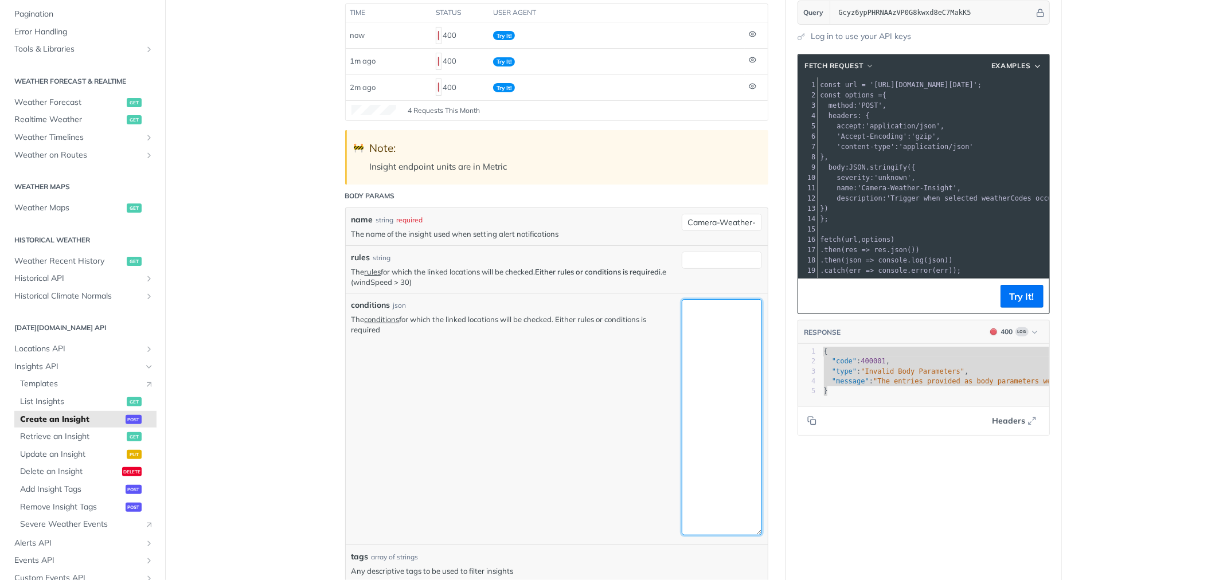
paste textarea "conditions: { weatherCode: { in: [1000, 1001, 1100, 1101, 1102, 4001, 4200, 420…"
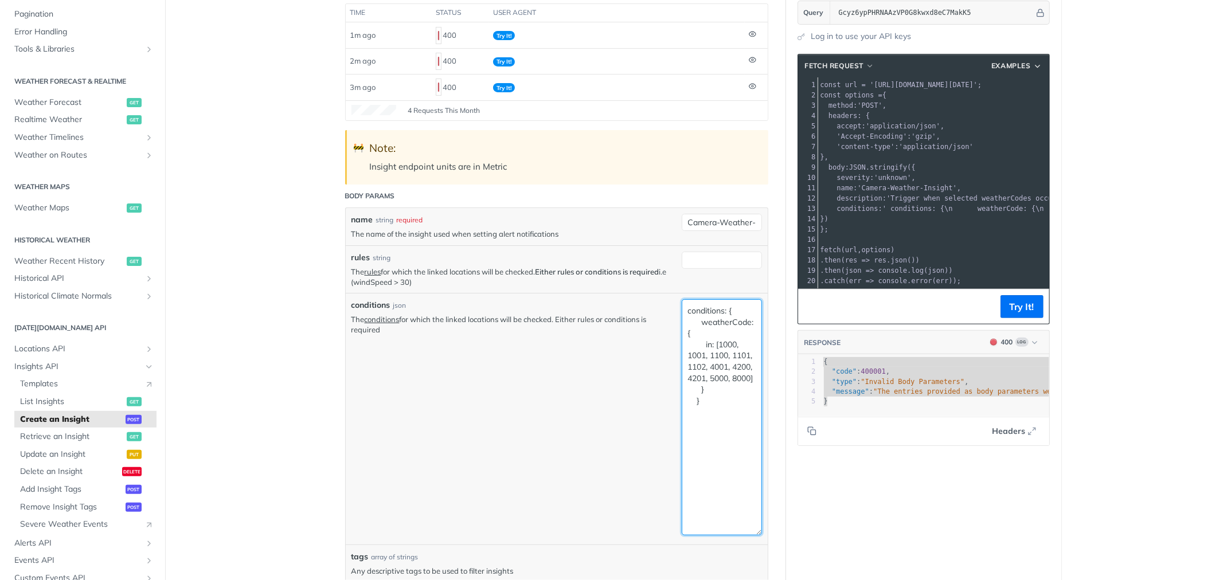
drag, startPoint x: 695, startPoint y: 325, endPoint x: 712, endPoint y: 326, distance: 16.6
click at [696, 324] on textarea "conditions: { weatherCode: { in: [1000, 1001, 1100, 1101, 1102, 4001, 4200, 420…" at bounding box center [722, 417] width 80 height 236
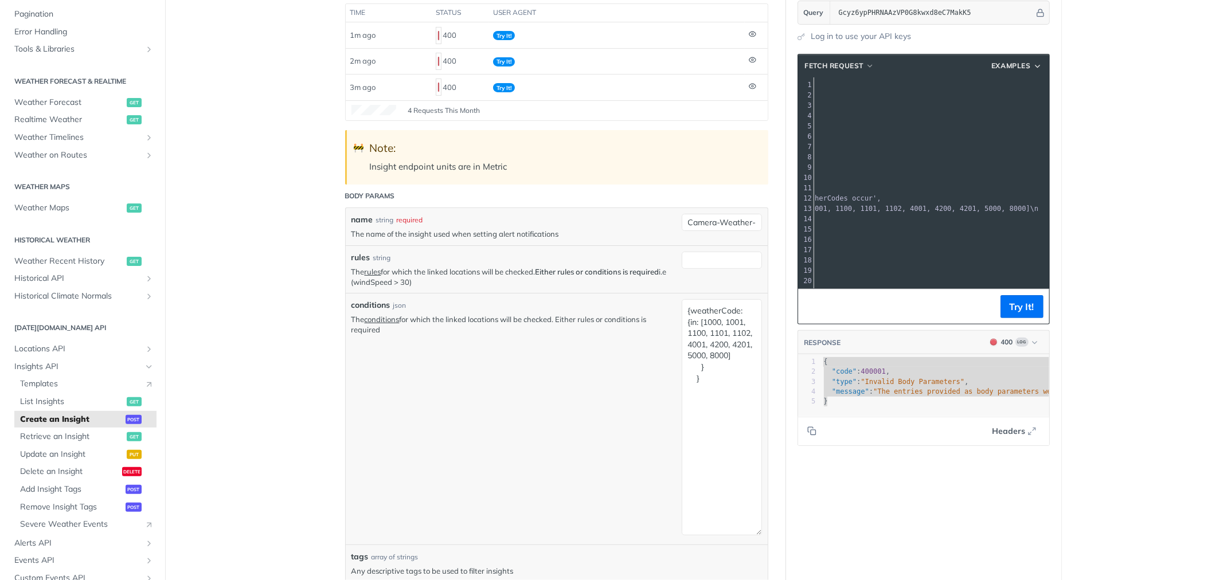
scroll to position [0, 195]
click at [695, 367] on textarea "{weatherCode: {in: [1000, 1001, 1100, 1101, 1102, 4001, 4200, 4201, 5000, 8000]…" at bounding box center [722, 417] width 80 height 236
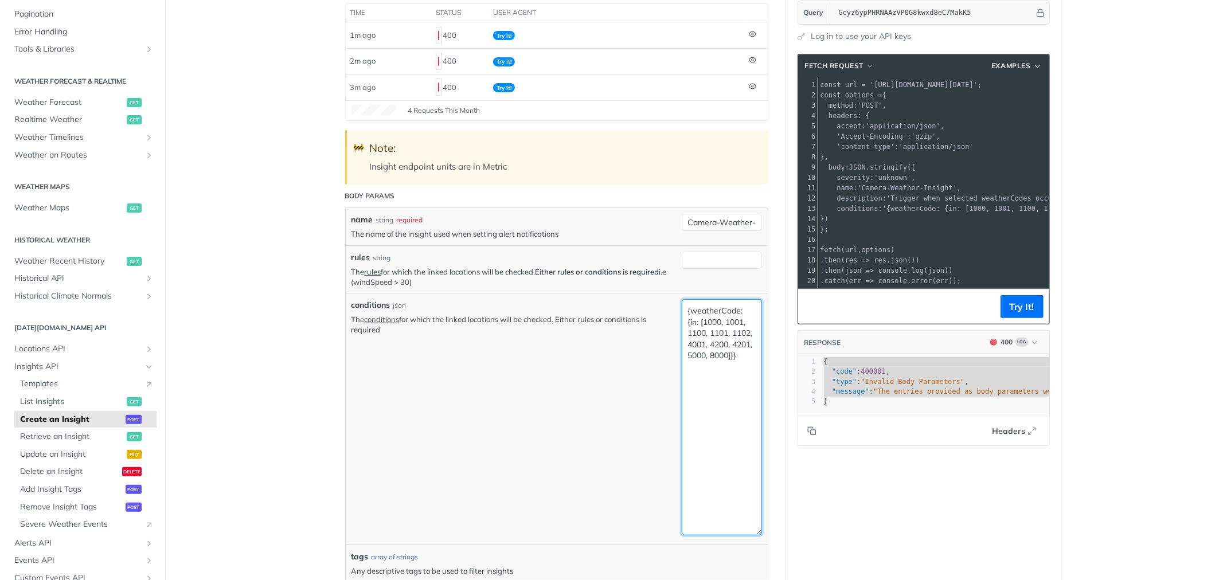
click at [741, 356] on textarea "{weatherCode: {in: [1000, 1001, 1100, 1101, 1102, 4001, 4200, 4201, 5000, 8000]…" at bounding box center [722, 417] width 80 height 236
click at [682, 312] on textarea "{weatherCode: {in: [1000, 1001, 1100, 1101, 1102, 4001, 4200, 4201, 5000, 8000]…" at bounding box center [722, 417] width 80 height 236
click at [743, 356] on textarea "{weatherCode: {in: [1000, 1001, 1100, 1101, 1102, 4001, 4200, 4201, 5000, 8000]…" at bounding box center [722, 417] width 80 height 236
type textarea "{weatherCode: {in: [1000, 1001, 1100, 1101, 1102, 4001, 4200, 4201, 5000, 8000]…"
click at [761, 386] on div "conditions json The conditions for which the linked locations will be checked. …" at bounding box center [557, 419] width 422 height 252
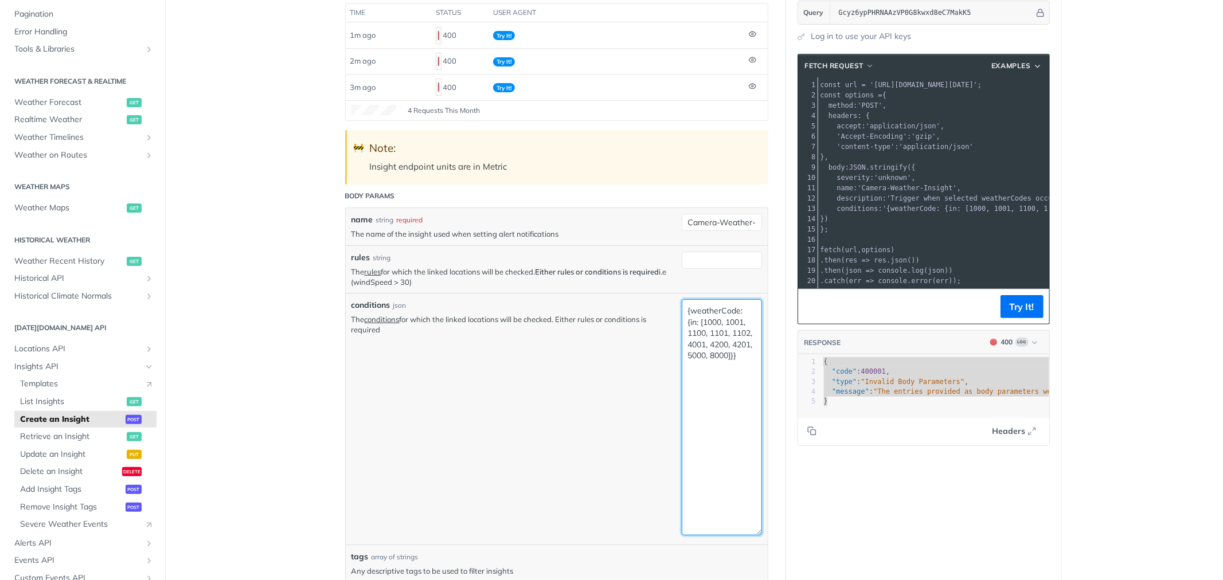
click at [743, 374] on textarea "{weatherCode: {in: [1000, 1001, 1100, 1101, 1102, 4001, 4200, 4201, 5000, 8000]…" at bounding box center [722, 417] width 80 height 236
click at [1019, 318] on button "Try It!" at bounding box center [1021, 306] width 43 height 23
click at [833, 237] on pre "​" at bounding box center [1007, 239] width 378 height 10
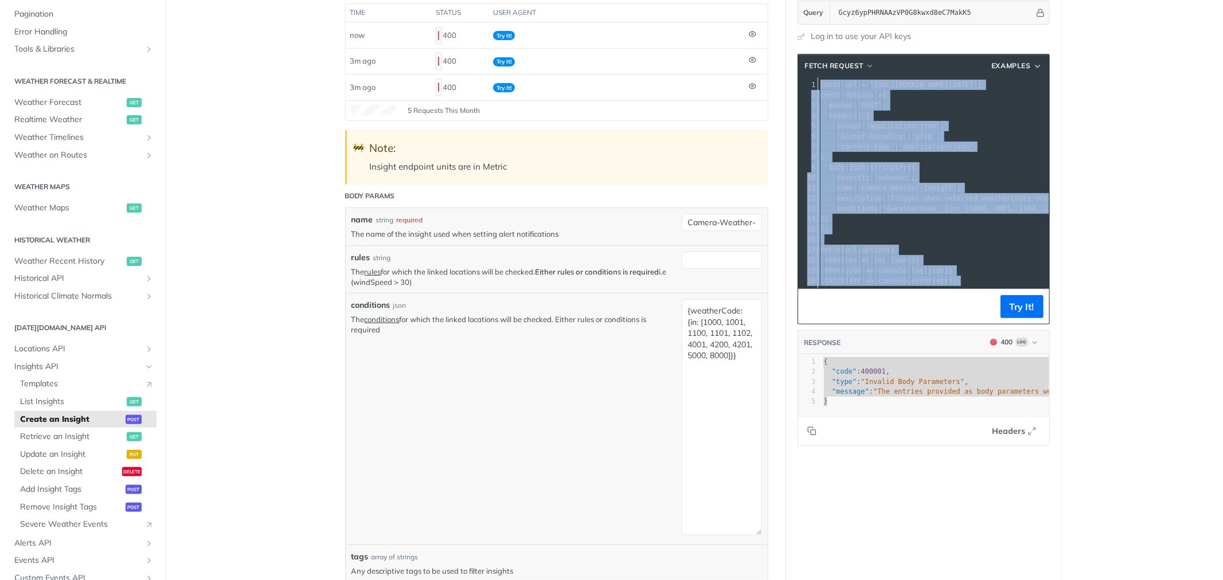
drag, startPoint x: 960, startPoint y: 281, endPoint x: 800, endPoint y: 89, distance: 249.5
click at [818, 89] on div "1 const url = 'https://api.tomorrow.io/v4/insights?apikey=Gcyz6ypPHRNAAzVP0G8kw…" at bounding box center [1007, 183] width 378 height 206
copy div "const url = 'https://api.tomorrow.io/v4/insights?apikey=Gcyz6ypPHRNAAzVP0G8kwxd…"
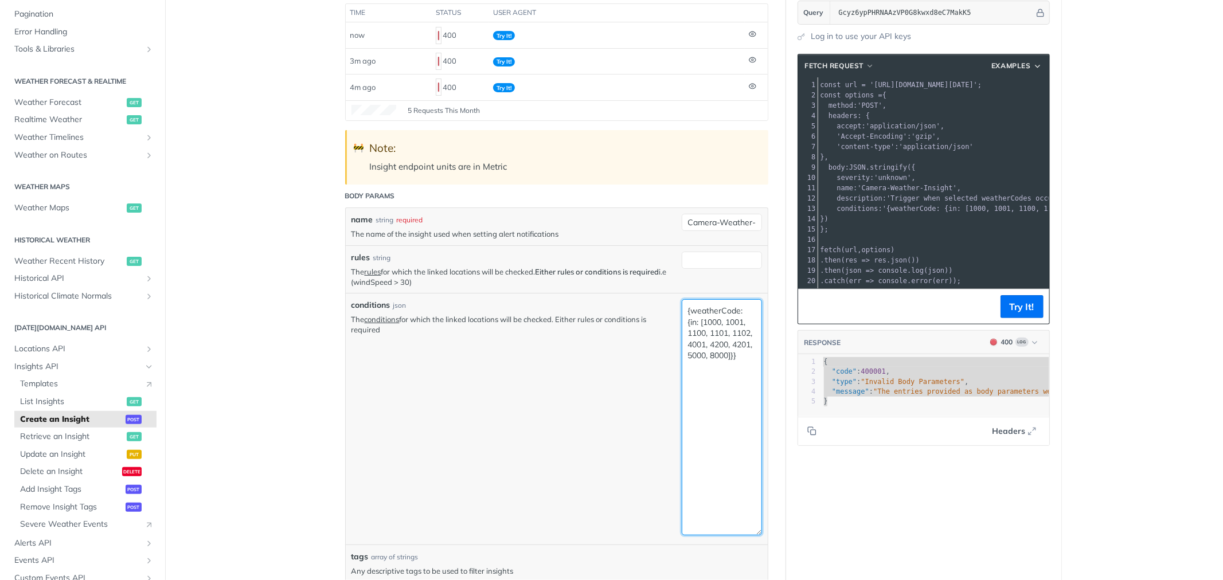
drag, startPoint x: 743, startPoint y: 371, endPoint x: 656, endPoint y: 285, distance: 122.8
click at [656, 285] on div "name string required The name of the insight used when setting alert notificati…" at bounding box center [556, 449] width 410 height 471
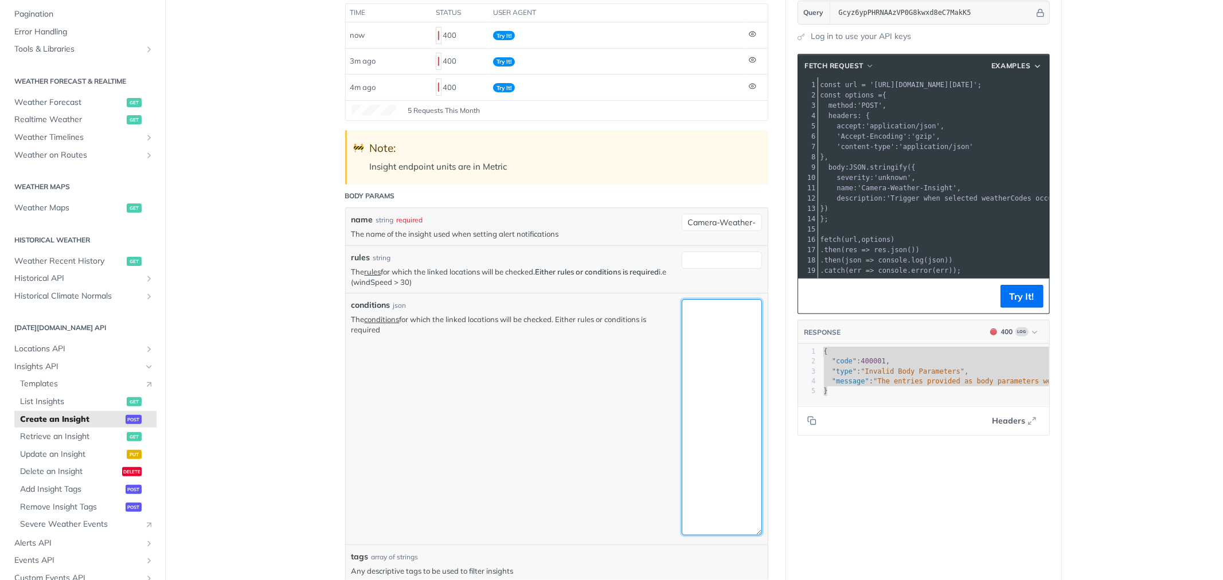
type textarea "{"
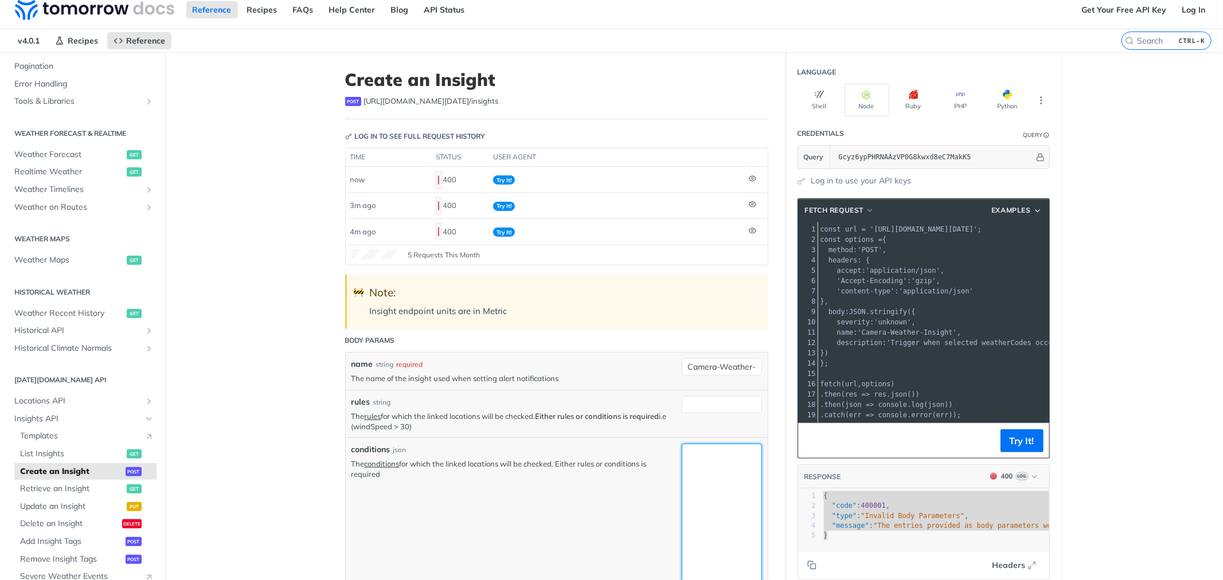
scroll to position [0, 0]
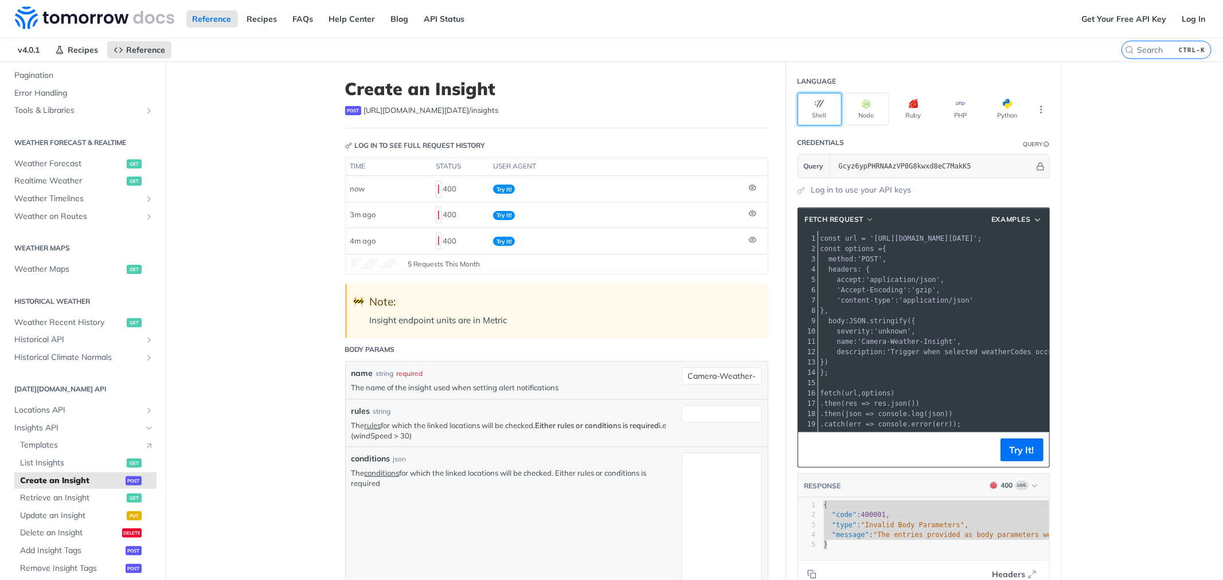
click at [815, 98] on button "Shell" at bounding box center [819, 109] width 44 height 33
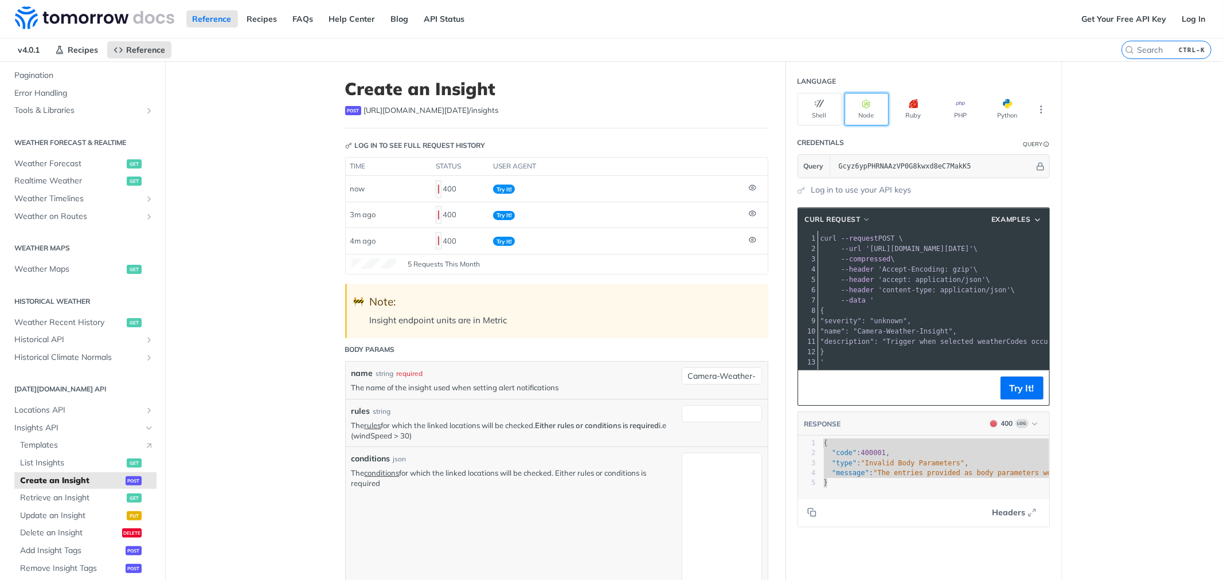
click at [844, 98] on button "Node" at bounding box center [866, 109] width 44 height 33
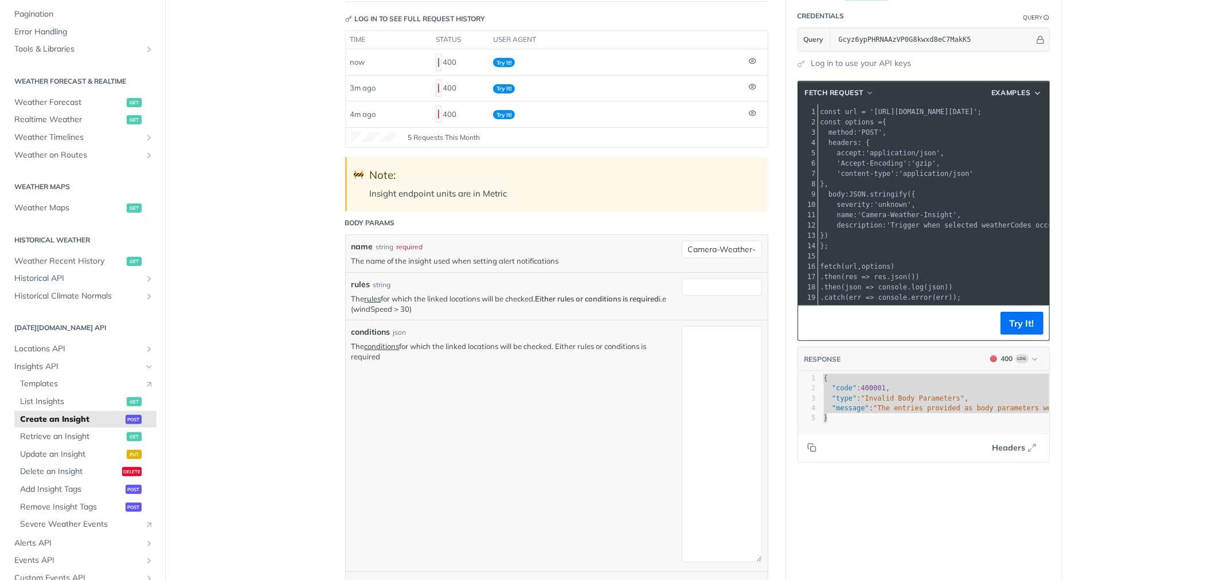
scroll to position [127, 0]
click at [1013, 334] on button "Try It!" at bounding box center [1021, 322] width 43 height 23
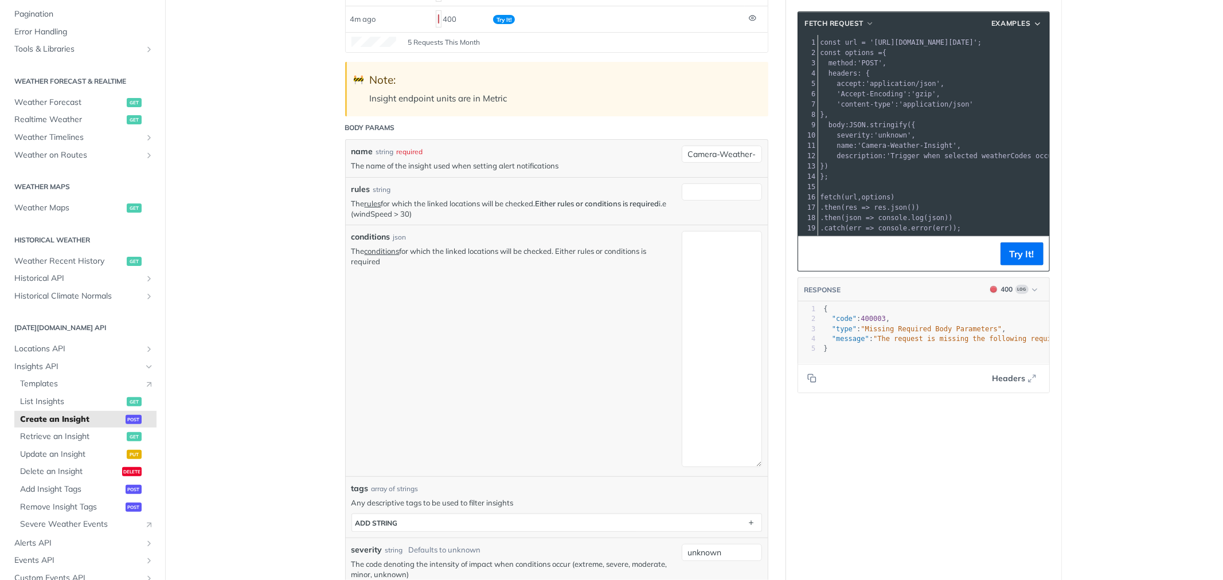
scroll to position [255, 0]
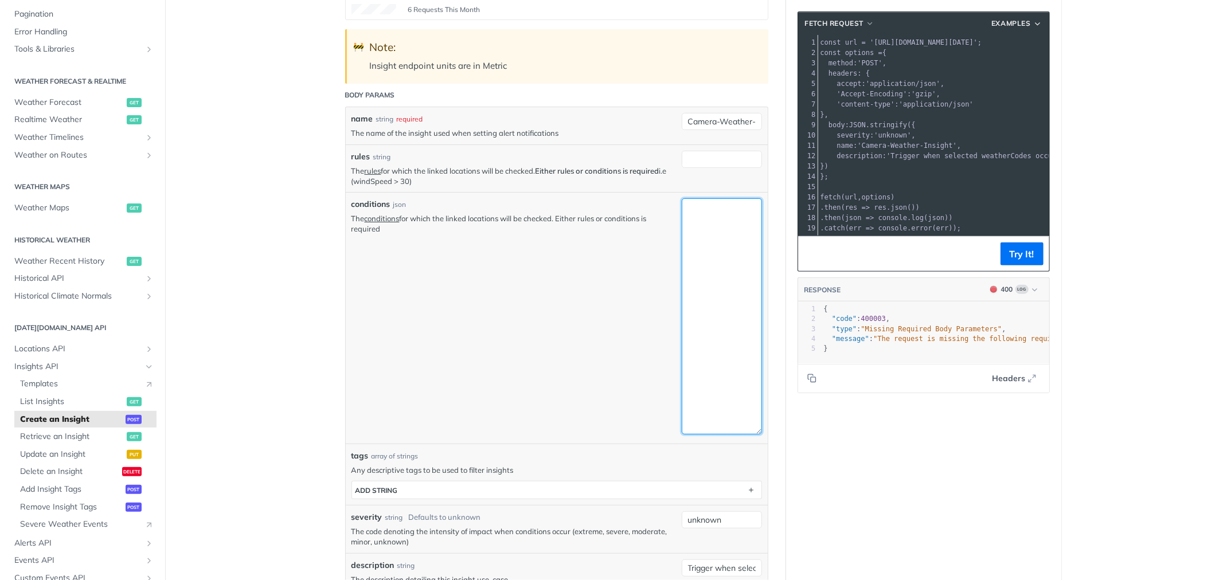
click at [682, 222] on textarea "conditions" at bounding box center [722, 316] width 80 height 236
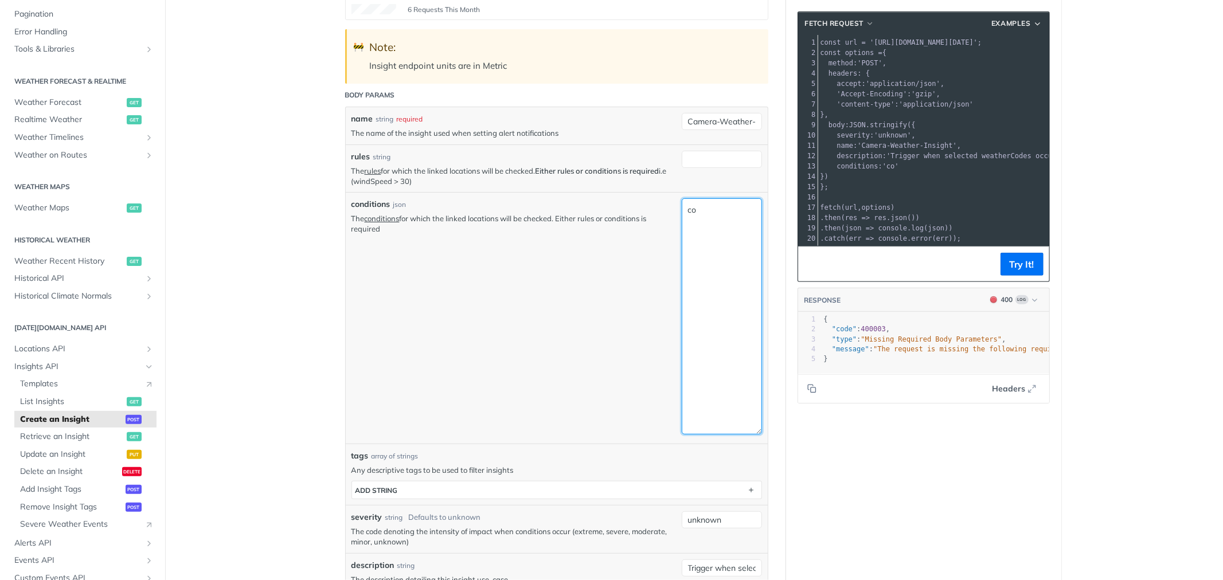
type textarea "c"
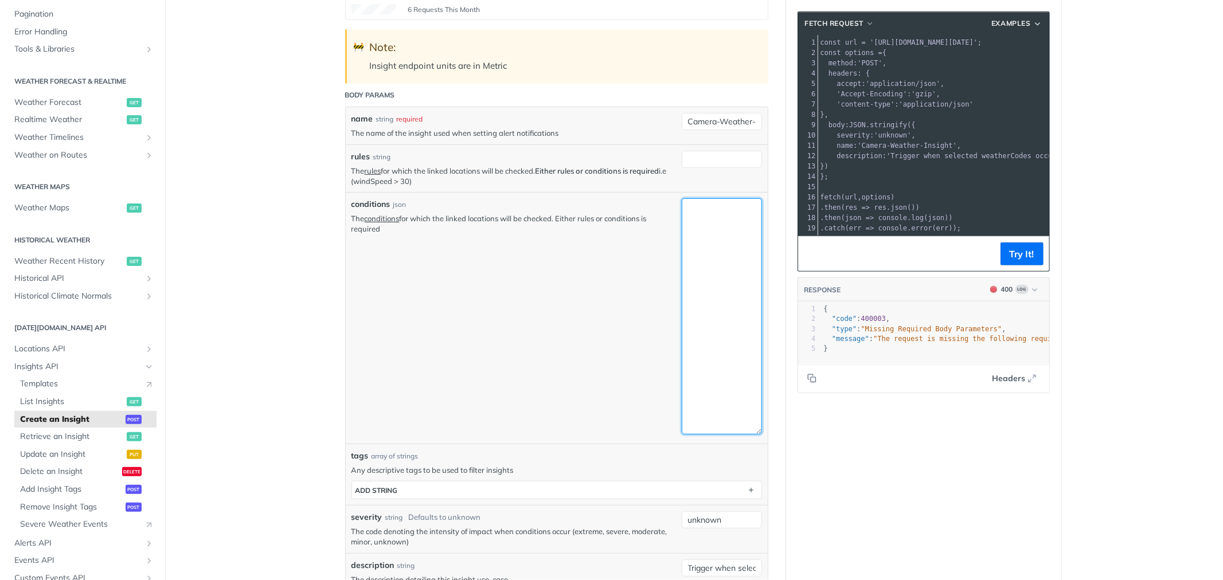
paste textarea "{ "weatherCode": { "in": [1000, 1001, 1100, 1101, 1102, 4001, 4200, 4201, 5000,…"
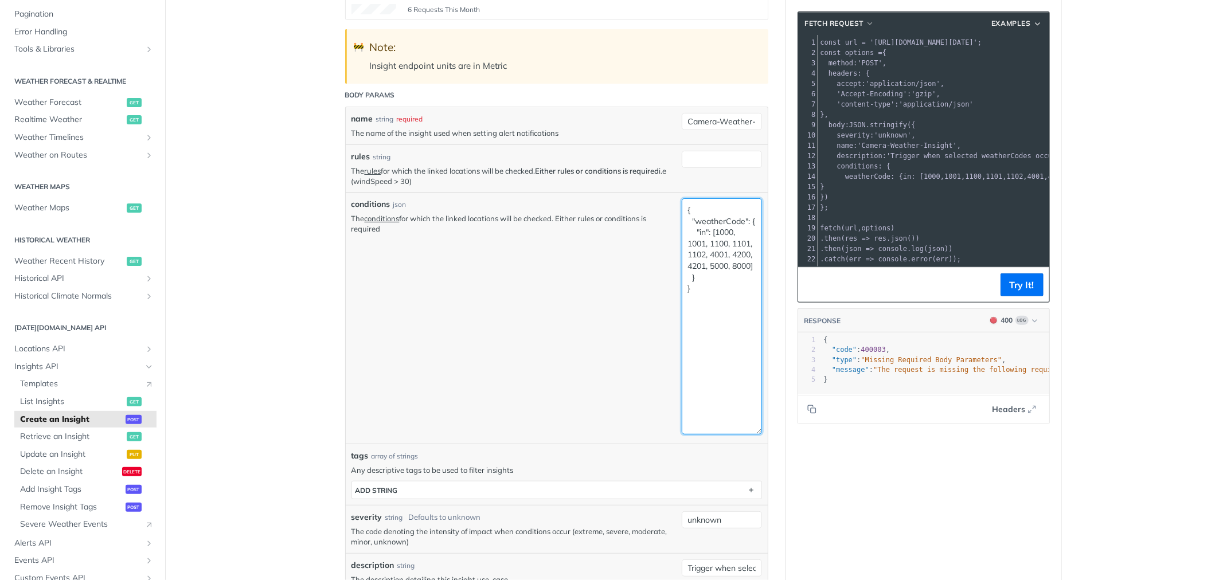
type textarea "{ "weatherCode": { "in": [1000, 1001, 1100, 1101, 1102, 4001, 4200, 4201, 5000,…"
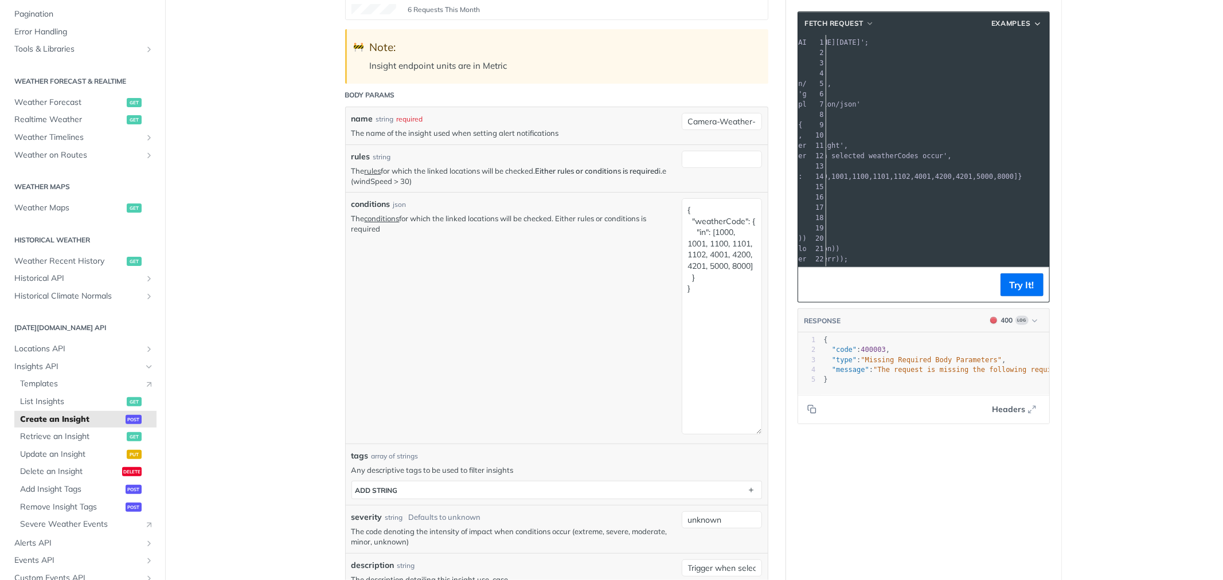
scroll to position [0, 0]
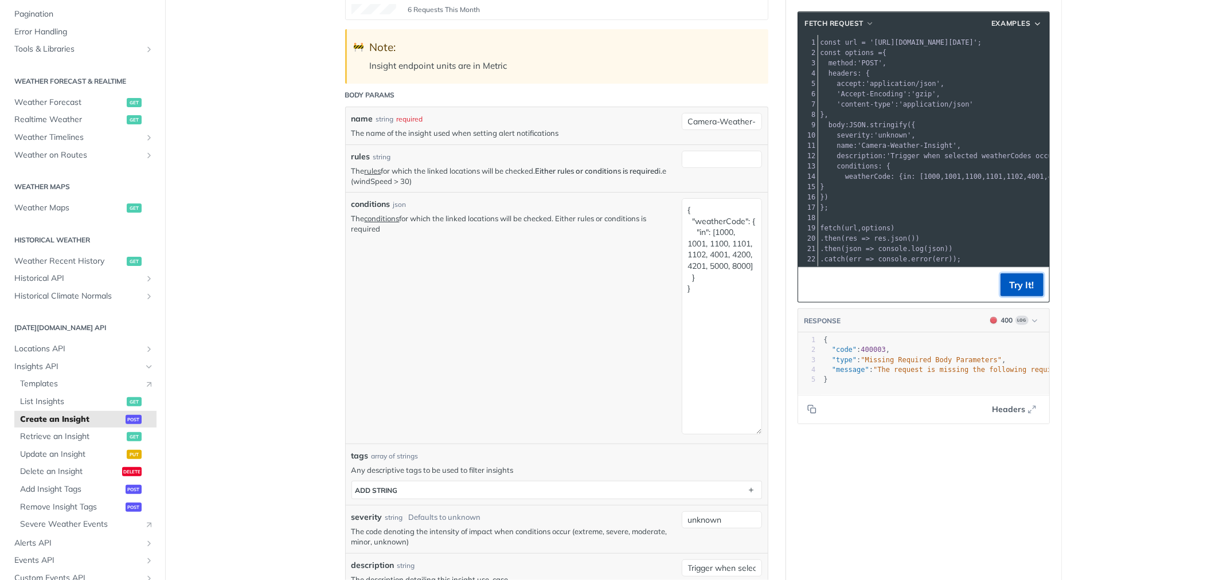
click at [1001, 282] on button "Try It!" at bounding box center [1021, 284] width 43 height 23
click at [894, 161] on pre "conditions : {" at bounding box center [990, 166] width 344 height 10
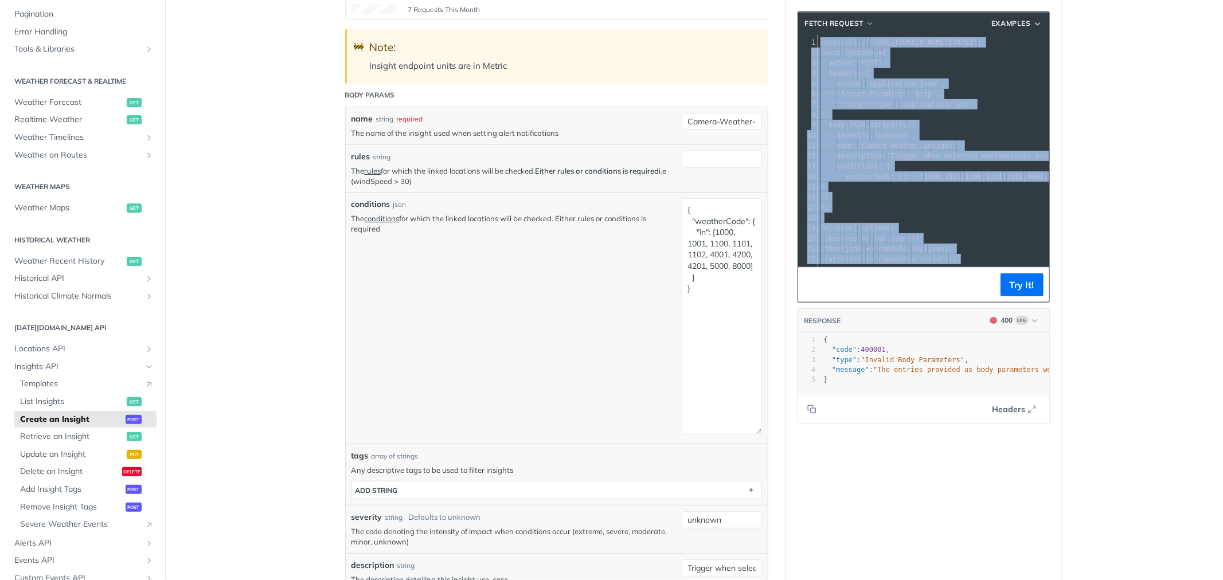
copy div "const url = 'https://api.tomorrow.io/v4/insights?apikey=Gcyz6ypPHRNAAzVP0G8kwxd…"
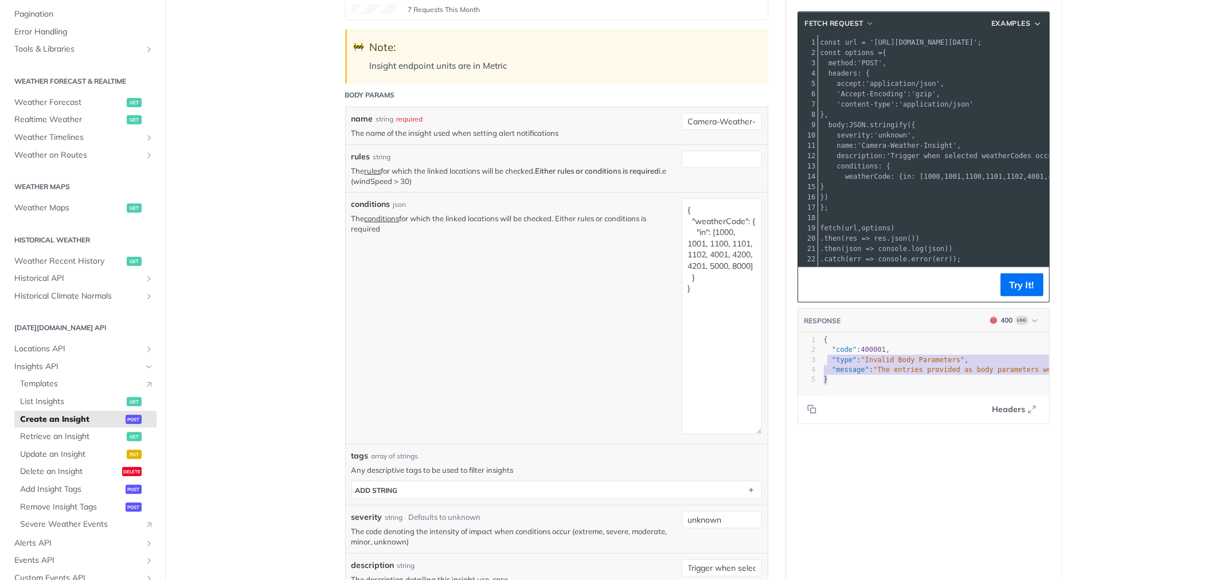
type textarea "{ "code": 400001, "type": "Invalid Body Parameters", "message": "The entries pr…"
drag, startPoint x: 827, startPoint y: 382, endPoint x: 815, endPoint y: 344, distance: 39.2
click at [816, 343] on div "x 1 { 2 "code" : 400001 , 3 "type" : "Invalid Body Parameters" , 4 "message" : …" at bounding box center [938, 378] width 280 height 90
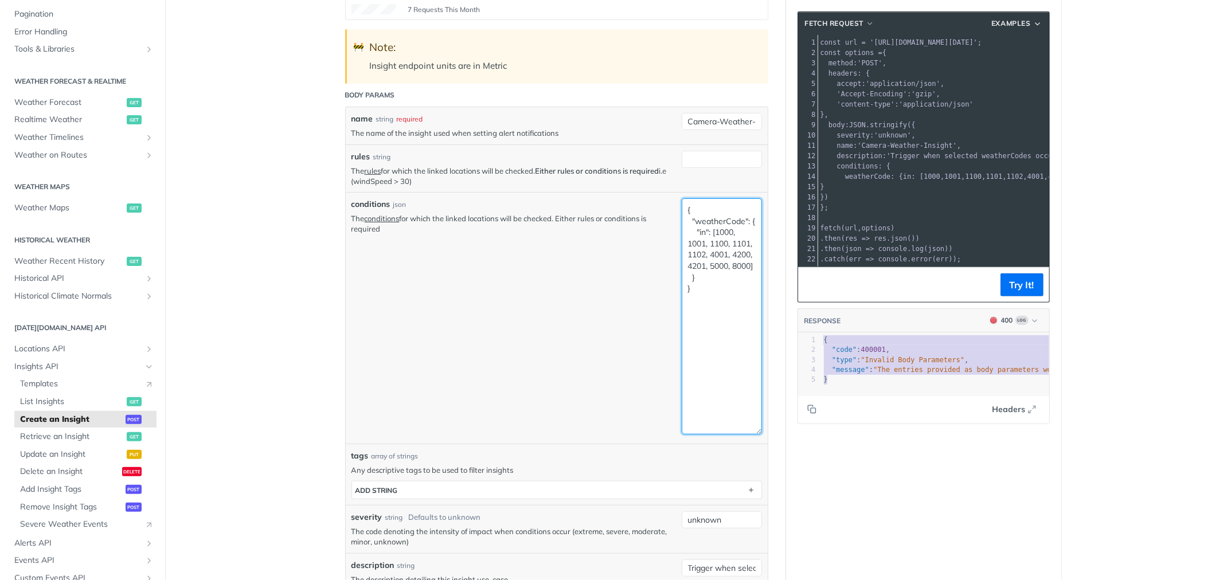
click at [708, 288] on textarea "{ "weatherCode": { "in": [1000, 1001, 1100, 1101, 1102, 4001, 4200, 4201, 5000,…" at bounding box center [722, 316] width 80 height 236
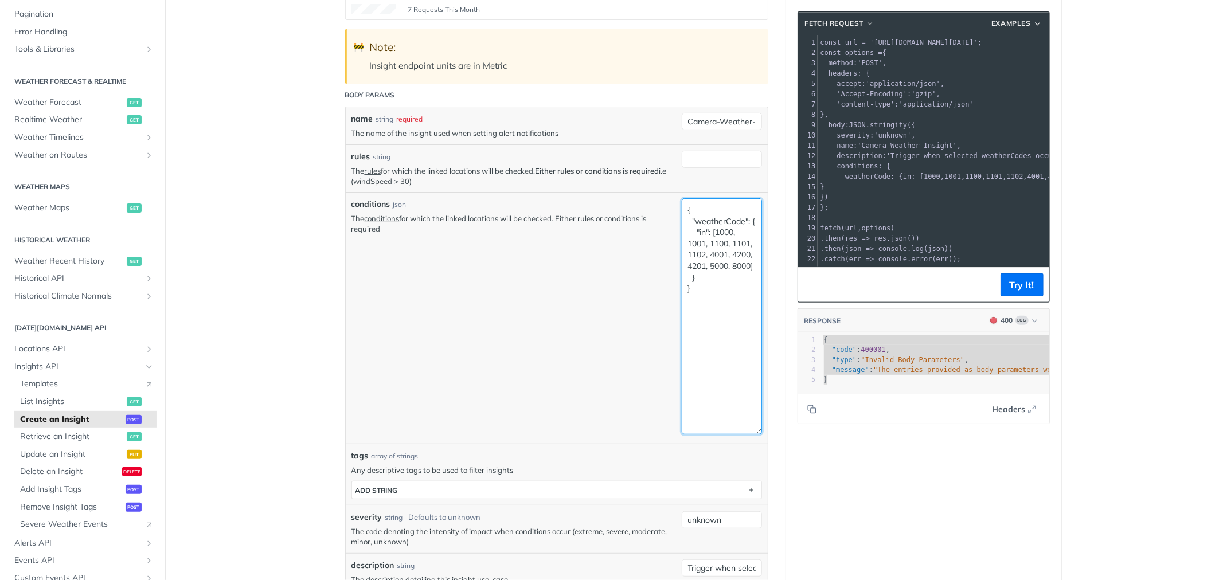
paste textarea "conditions": [ { "field": "weatherCode", "operator": "in", "value": [1000, 1001…"
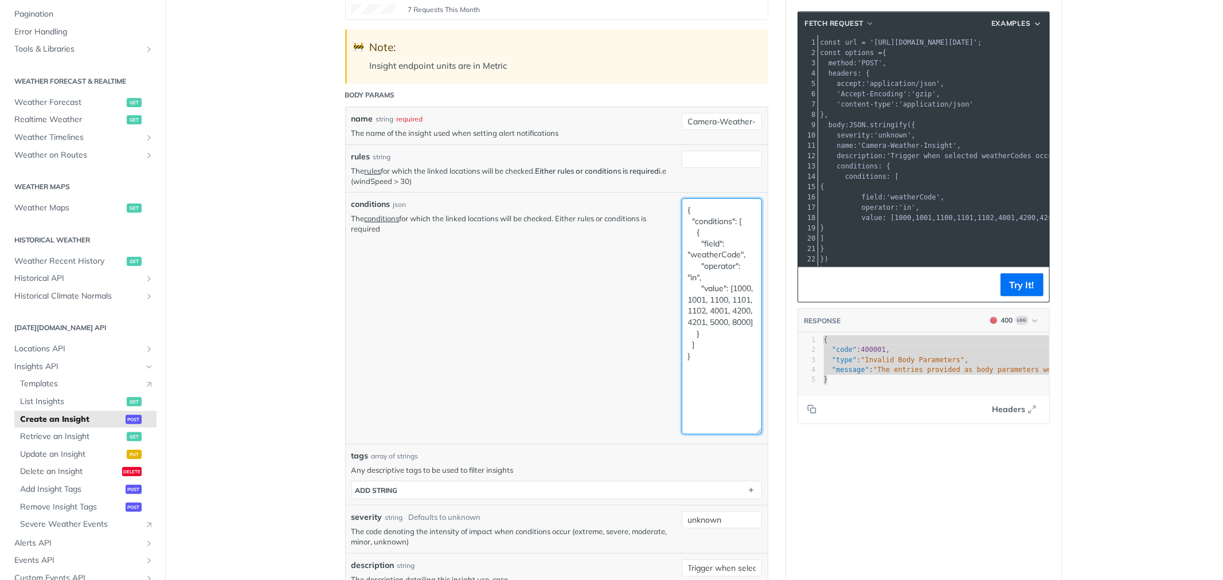
click at [698, 220] on textarea "{ "conditions": [ { "field": "weatherCode", "operator": "in", "value": [1000, 1…" at bounding box center [722, 316] width 80 height 236
drag, startPoint x: 738, startPoint y: 221, endPoint x: 683, endPoint y: 225, distance: 55.7
click at [683, 225] on textarea "{ "conditions": [ { "field": "weatherCode", "operator": "in", "value": [1000, 1…" at bounding box center [722, 316] width 80 height 236
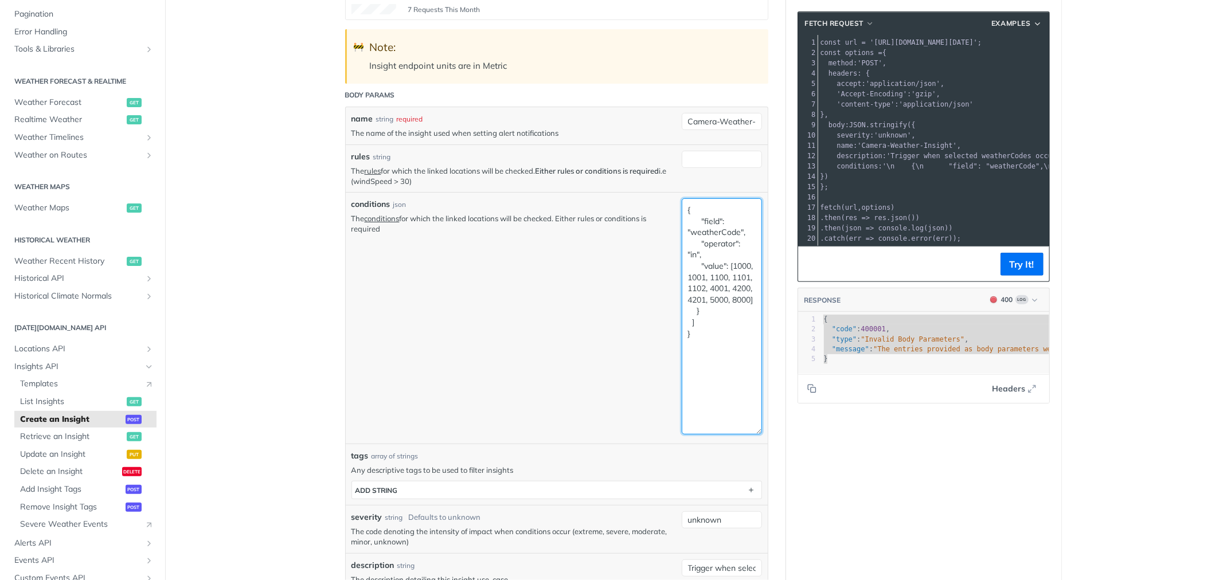
click at [690, 221] on textarea "{ "field": "weatherCode", "operator": "in", "value": [1000, 1001, 1100, 1101, 1…" at bounding box center [722, 316] width 80 height 236
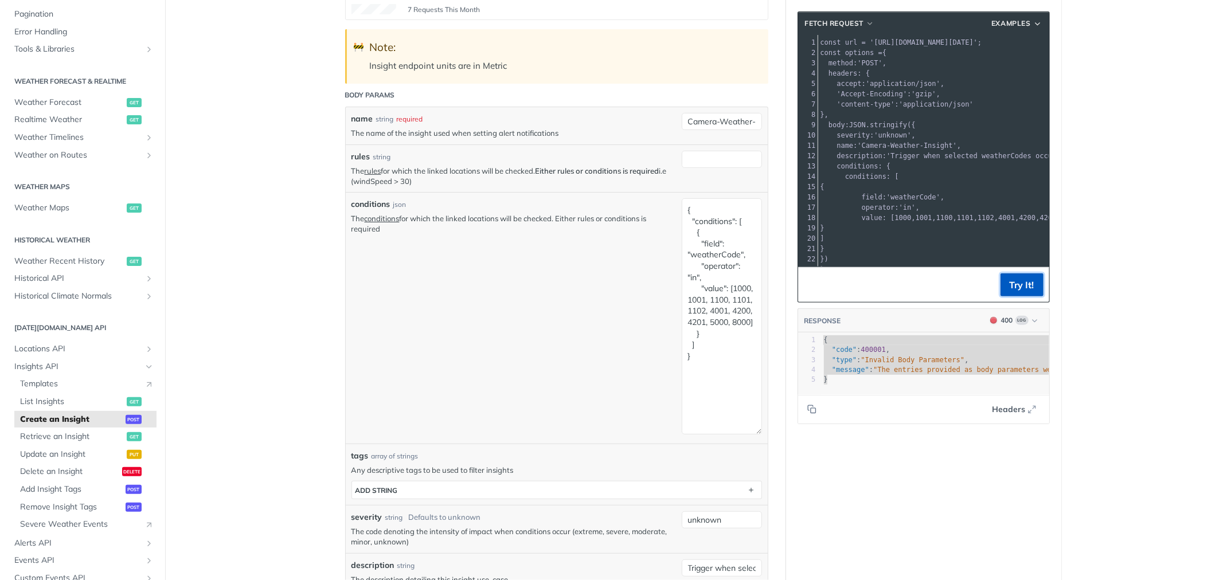
click at [1000, 284] on button "Try It!" at bounding box center [1021, 284] width 43 height 23
click at [715, 351] on textarea "{ "conditions": [ { "field": "weatherCode", "operator": "in", "value": [1000, 1…" at bounding box center [722, 316] width 80 height 236
paste textarea ""field": "weatherCode", "operator": "in", "value": [1000, 1001, 1100, 1101, 110…"
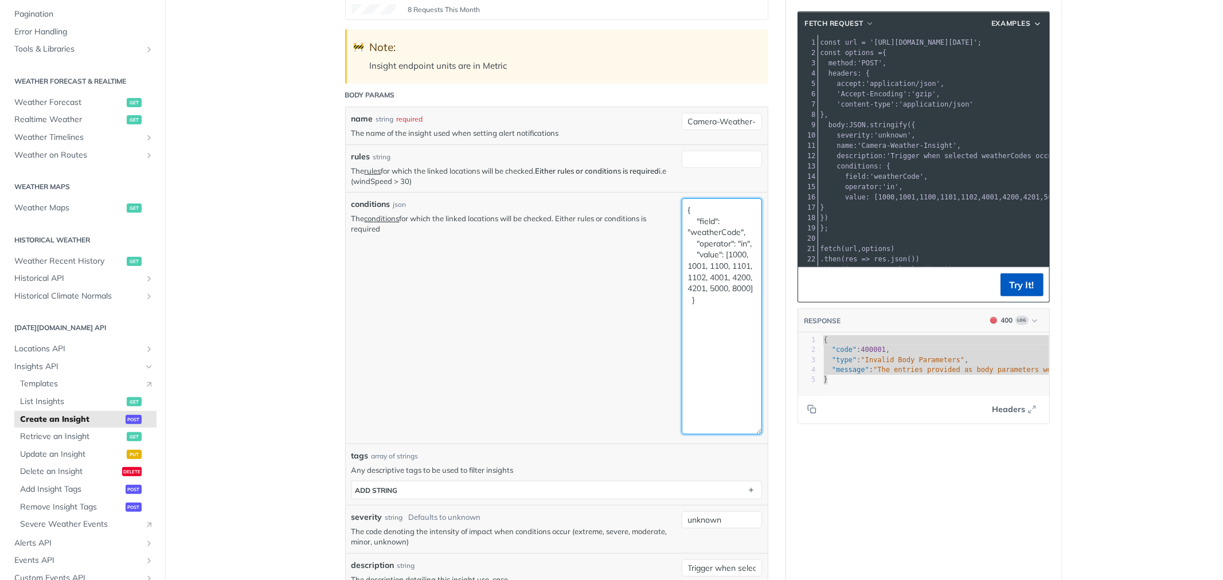
type textarea "{ "field": "weatherCode", "operator": "in", "value": [1000, 1001, 1100, 1101, 1…"
click at [1009, 280] on button "Try It!" at bounding box center [1021, 284] width 43 height 23
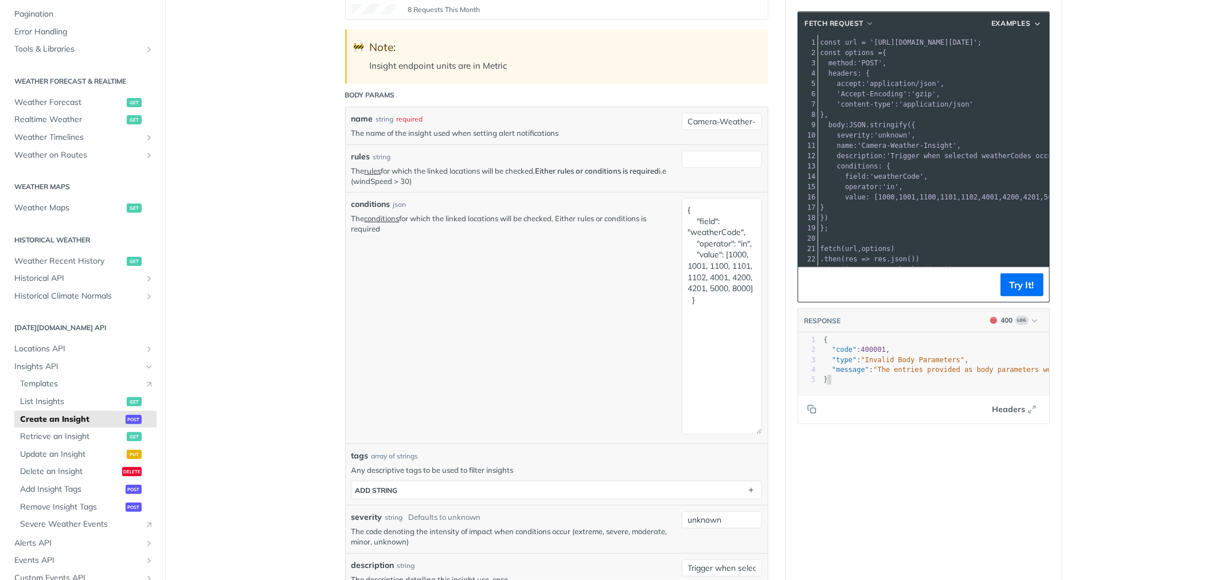
click at [949, 379] on pre "}" at bounding box center [1136, 380] width 631 height 10
click at [718, 323] on textarea "{ "field": "weatherCode", "operator": "in", "value": [1000, 1001, 1100, 1101, 1…" at bounding box center [722, 316] width 80 height 236
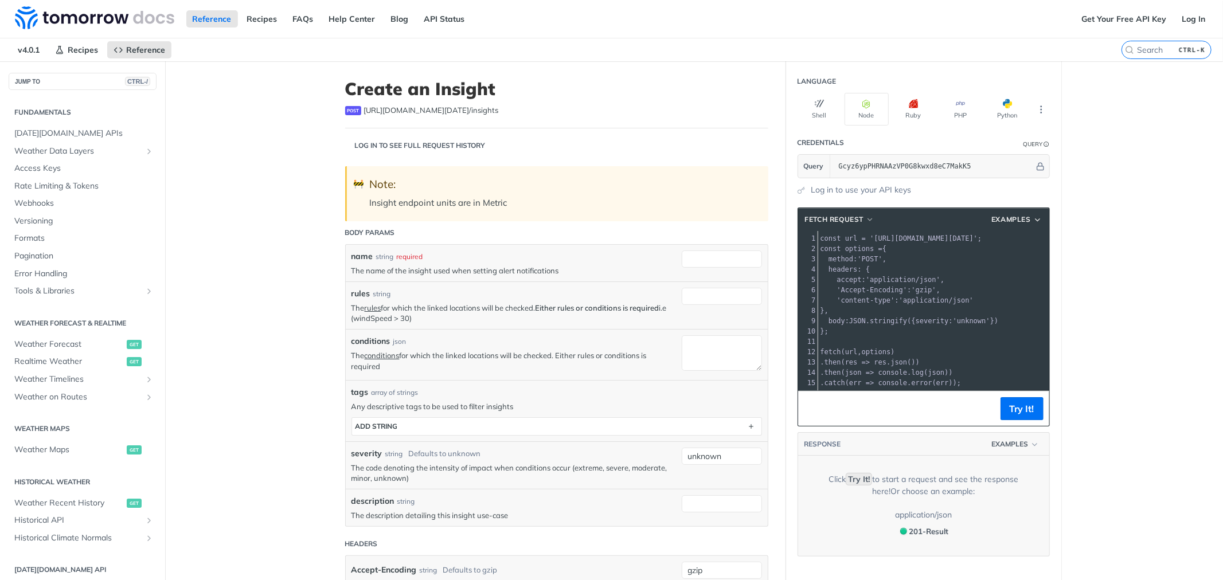
scroll to position [181, 0]
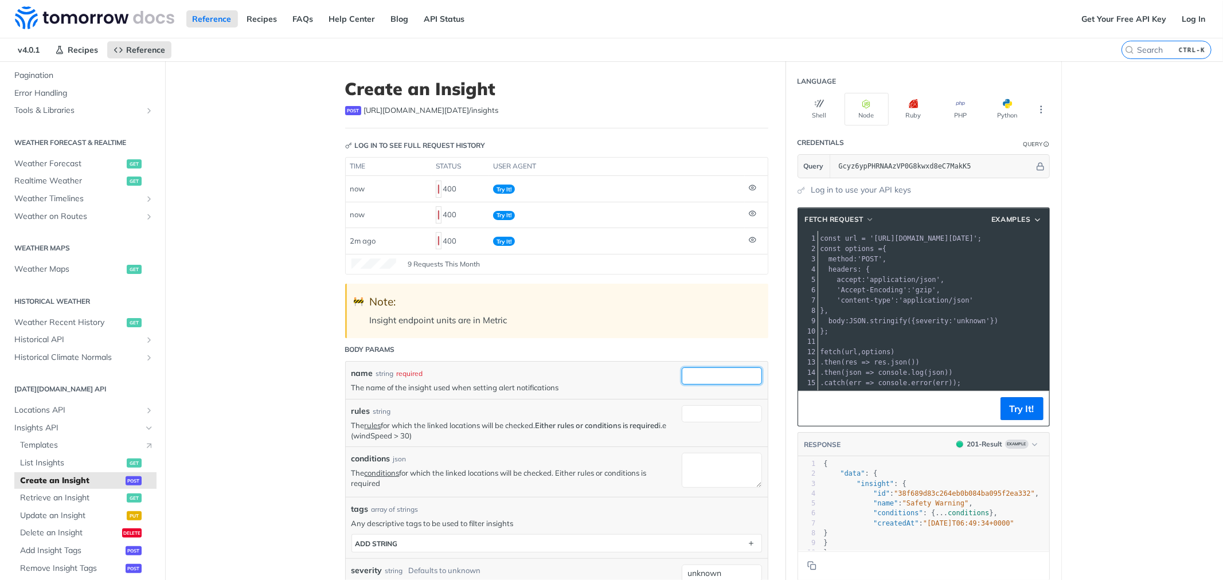
click at [690, 375] on input "name" at bounding box center [722, 375] width 80 height 17
click at [727, 373] on input "name" at bounding box center [722, 375] width 80 height 17
paste input "Camera-Weather-Insight"
type input "Camera-Weather-Insight"
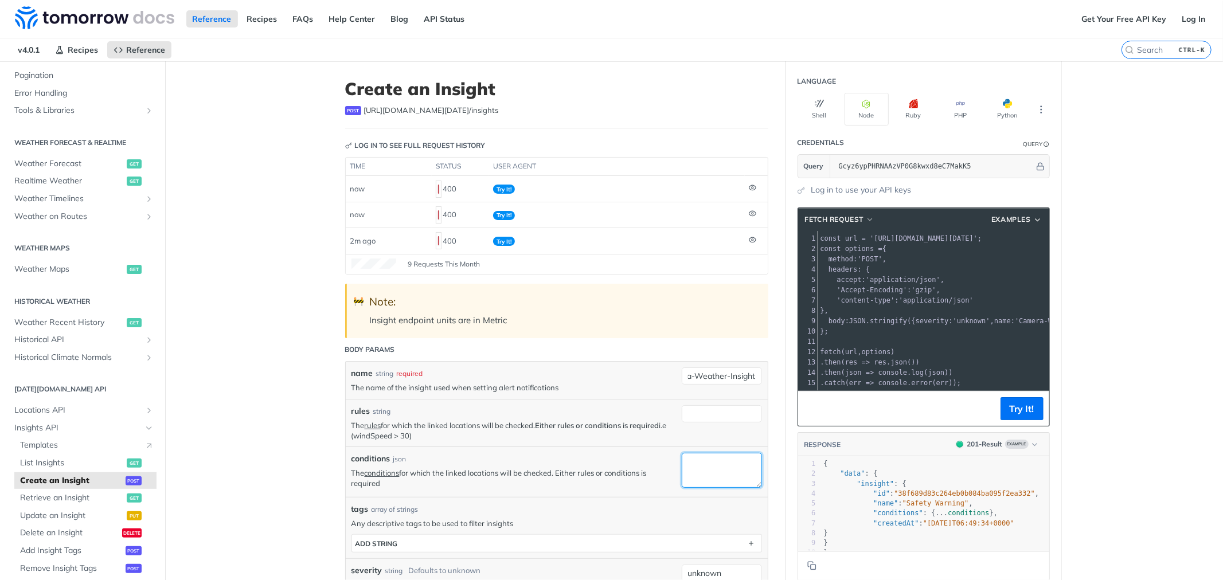
click at [718, 467] on textarea "conditions" at bounding box center [722, 470] width 80 height 35
paste textarea "{ "field": "weatherCode", "operator": "in", "value": [1000, 1001, 1100, 1101, 1…"
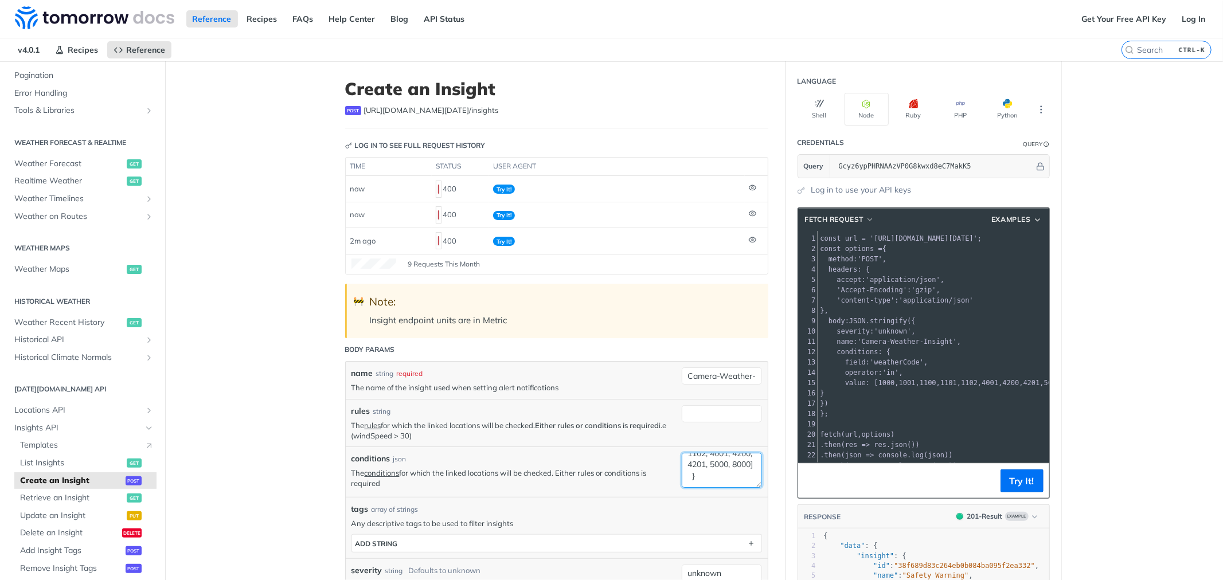
type textarea "{ "field": "weatherCode", "operator": "in", "value": [1000, 1001, 1100, 1101, 1…"
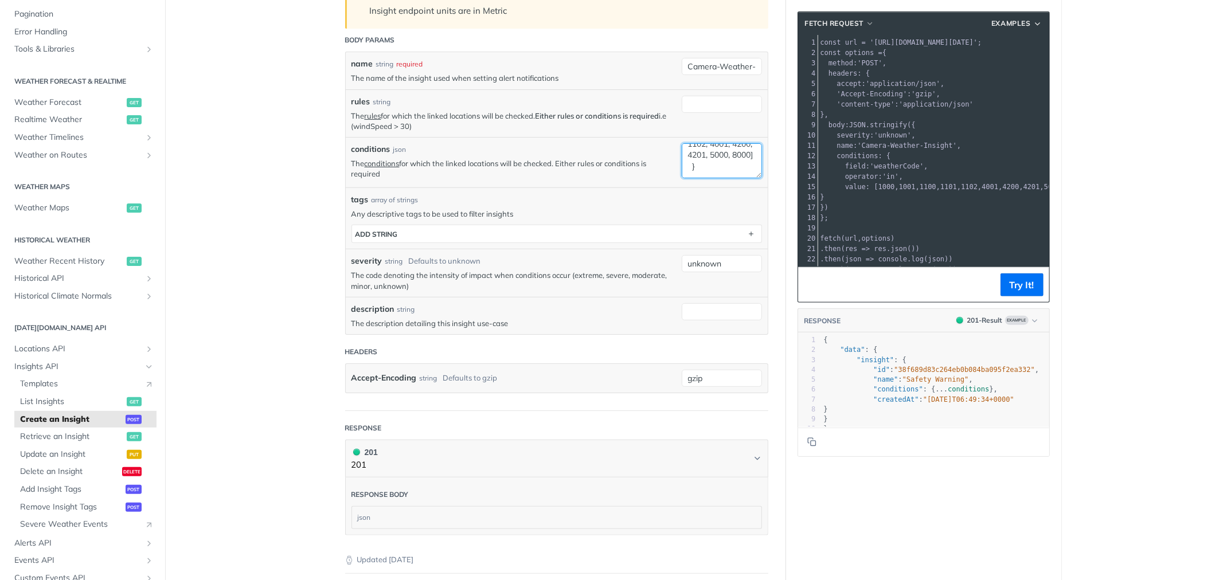
scroll to position [318, 0]
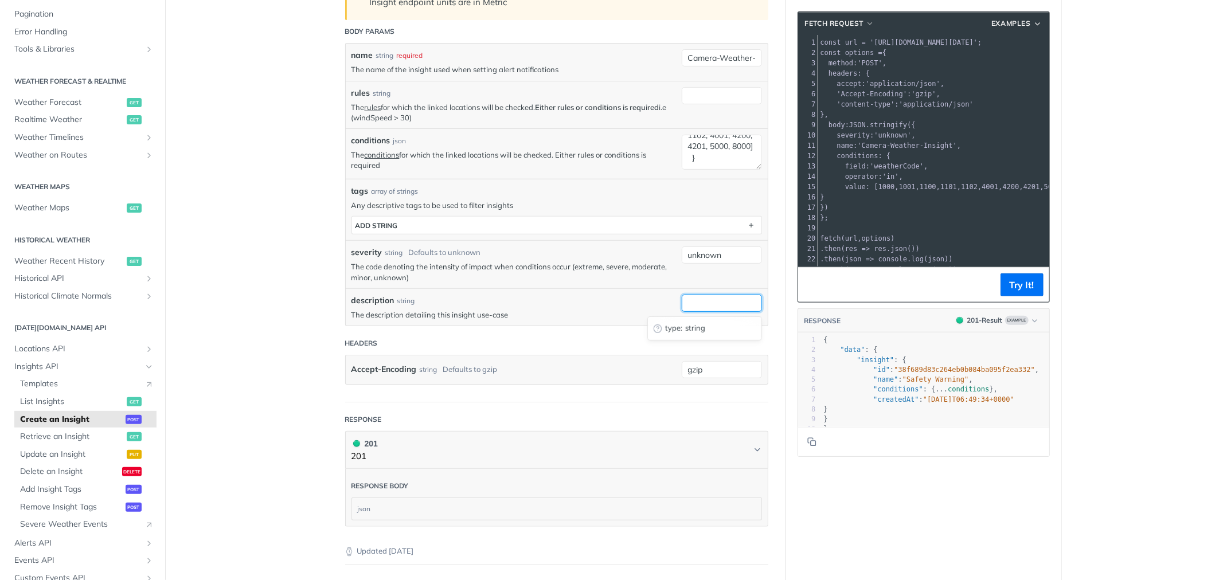
click at [706, 310] on input "description" at bounding box center [722, 303] width 80 height 17
paste input "Trigger when selected weatherCodes occur"
type input "Trigger when selected weatherCodes occur"
click at [1003, 280] on button "Try It!" at bounding box center [1021, 284] width 43 height 23
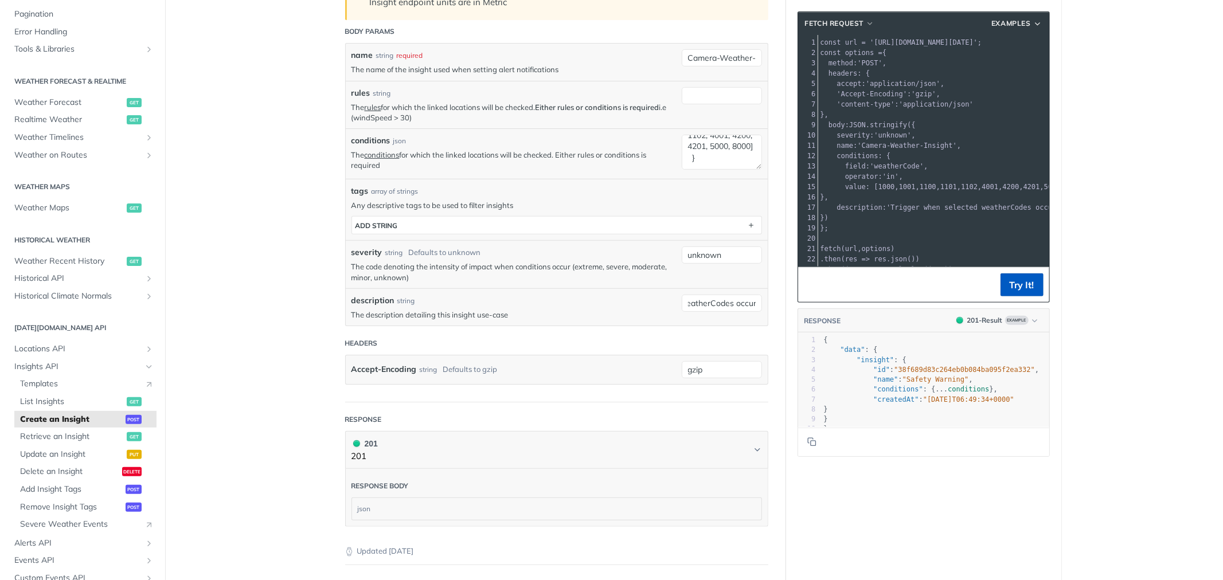
scroll to position [0, 0]
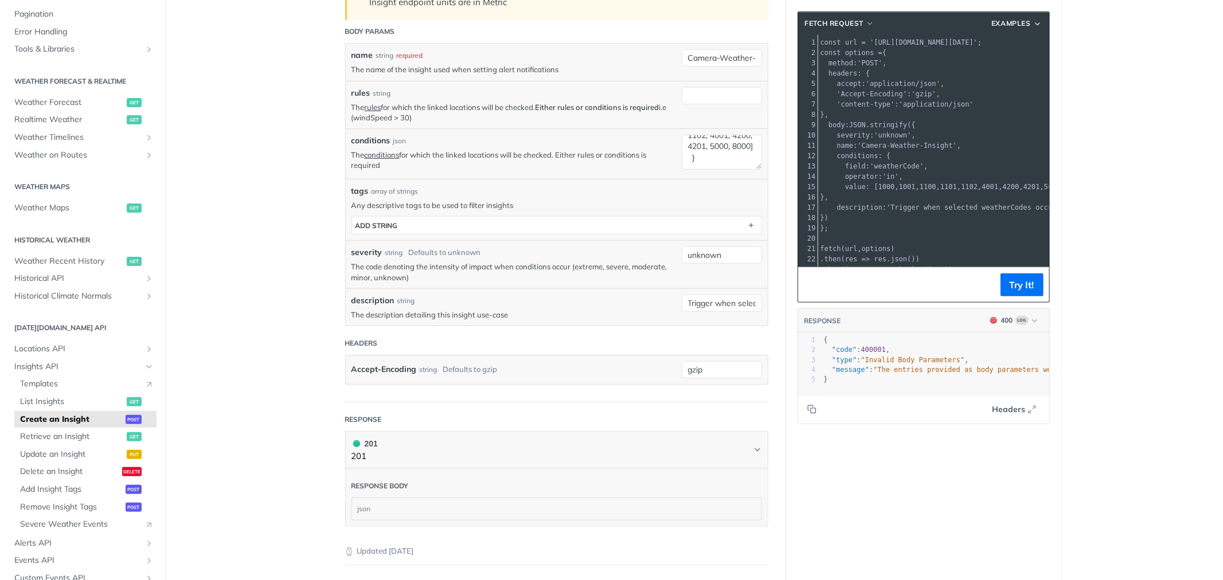
click at [906, 225] on pre "};" at bounding box center [990, 228] width 344 height 10
click at [868, 226] on pre "};" at bounding box center [990, 228] width 344 height 10
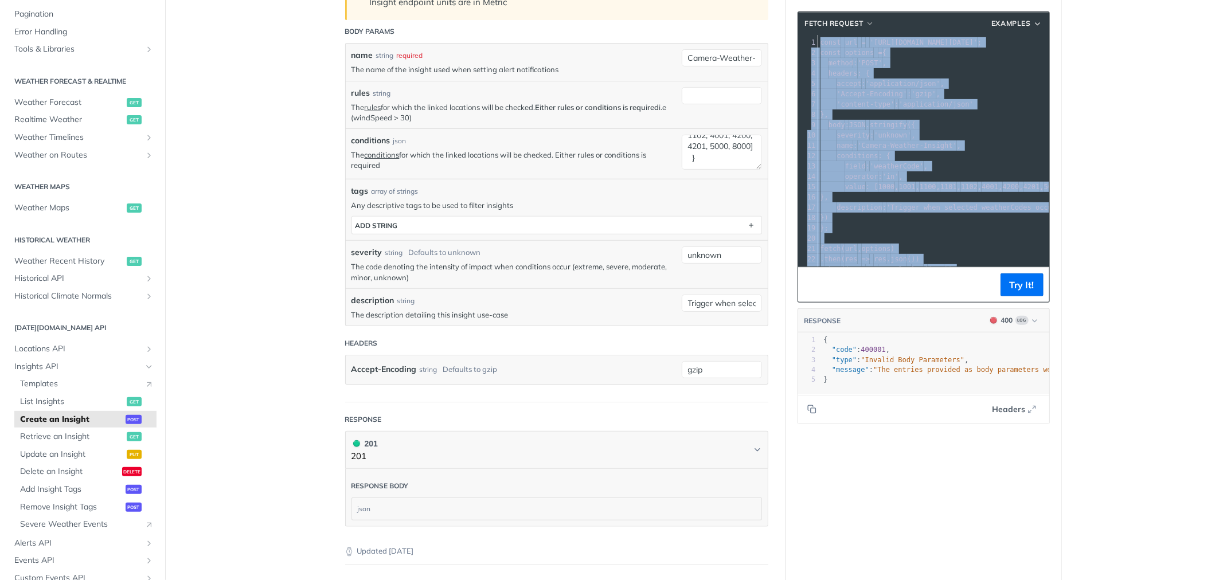
copy div "const url = 'https://api.tomorrow.io/v4/insights?apikey=Gcyz6ypPHRNAAzVP0G8kwxd…"
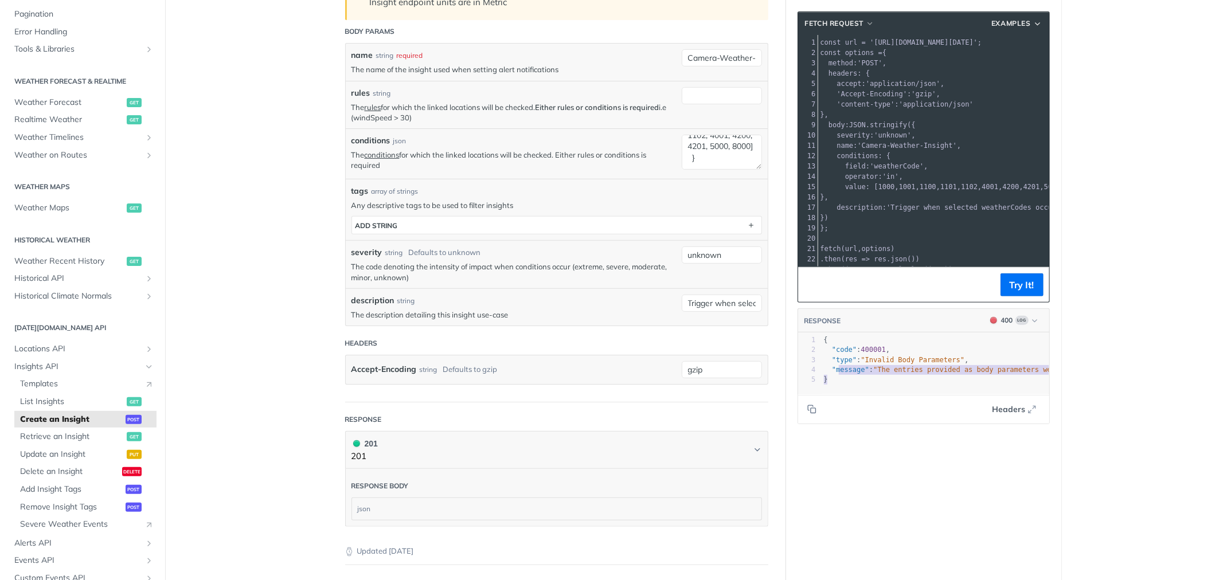
type textarea "{ "code": 400001, "type": "Invalid Body Parameters", "message": "The entries pr…"
drag, startPoint x: 840, startPoint y: 376, endPoint x: 814, endPoint y: 336, distance: 47.7
click at [814, 336] on div "x 1 { 2 "code" : 400001 , 3 "type" : "Invalid Body Parameters" , 4 "message" : …" at bounding box center [938, 378] width 280 height 90
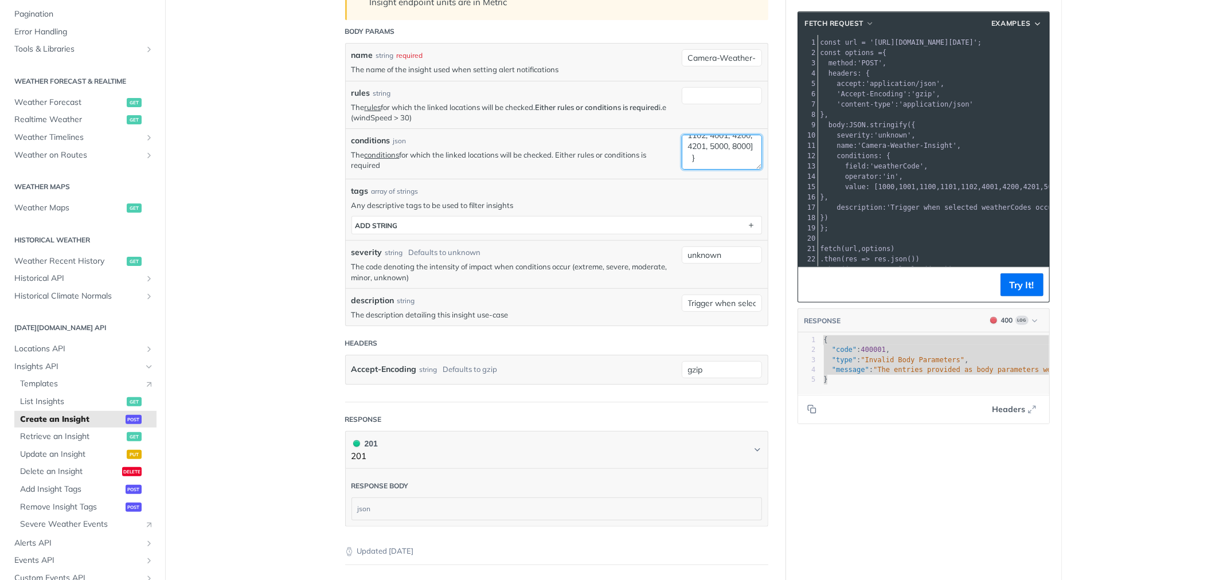
click at [700, 161] on textarea "{ "field": "weatherCode", "operator": "in", "value": [1000, 1001, 1100, 1101, 1…" at bounding box center [722, 152] width 80 height 35
paste textarea "[ { field: 'weatherCode', operator: 'in', value: [1000, 1001, 1100, 1101, 1102,…"
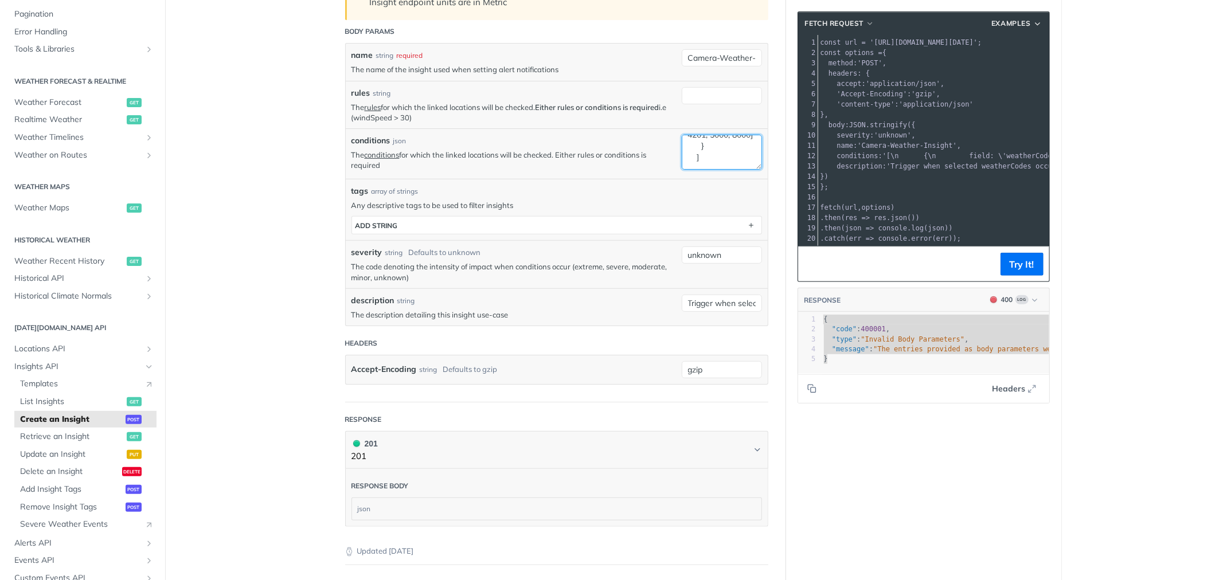
scroll to position [128, 0]
click at [1012, 271] on button "Try It!" at bounding box center [1021, 264] width 43 height 23
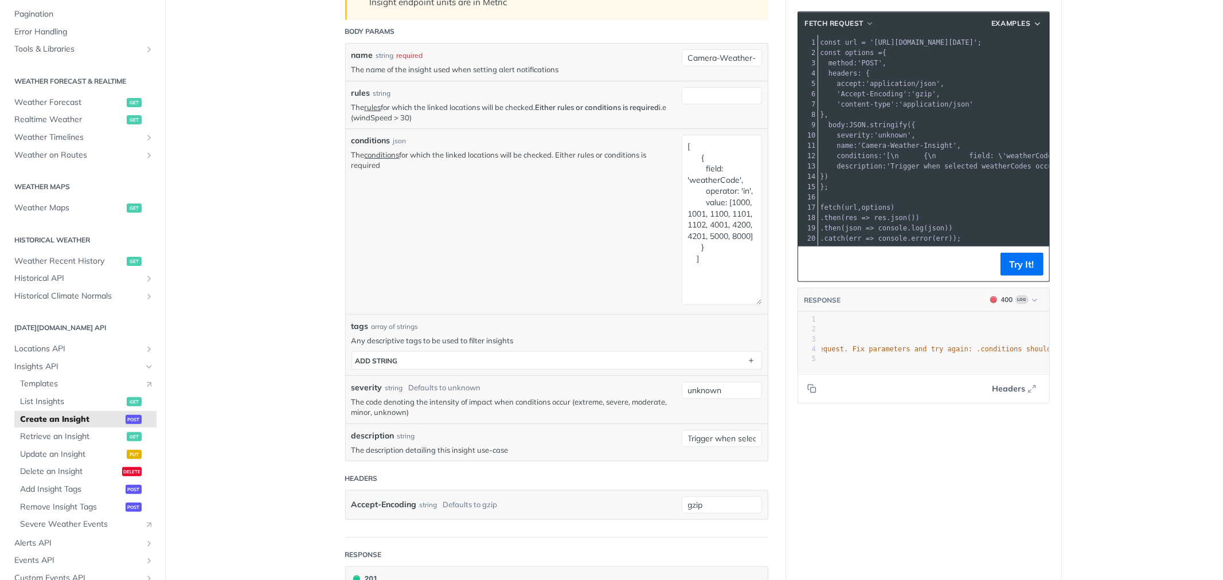
scroll to position [0, 0]
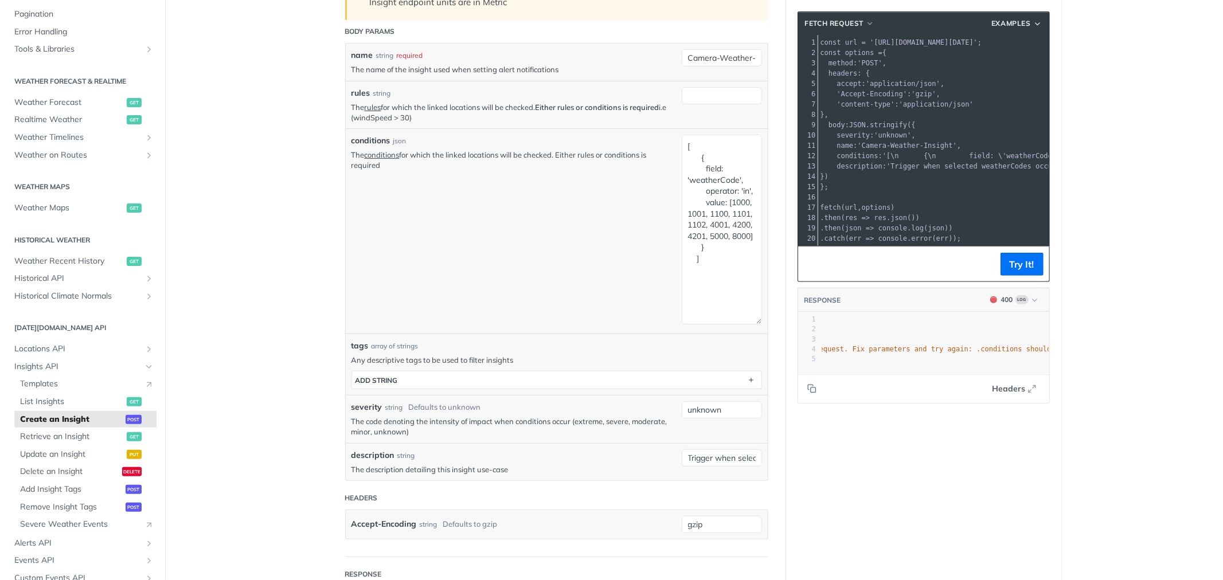
drag, startPoint x: 753, startPoint y: 168, endPoint x: 758, endPoint y: 323, distance: 154.9
click at [758, 323] on div "conditions json The conditions for which the linked locations will be checked. …" at bounding box center [557, 230] width 422 height 205
click at [682, 147] on textarea "[ { field: 'weatherCode', operator: 'in', value: [1000, 1001, 1100, 1101, 1102,…" at bounding box center [722, 230] width 80 height 190
click at [695, 159] on textarea "[ { field: 'weatherCode', operator: 'in', value: [1000, 1001, 1100, 1101, 1102,…" at bounding box center [722, 230] width 80 height 190
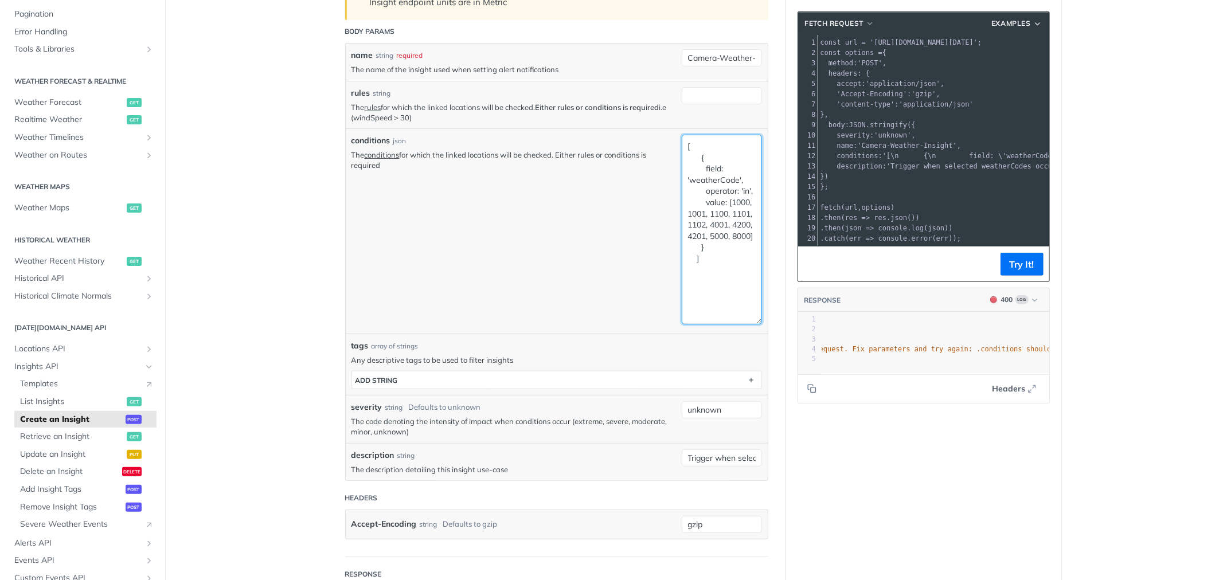
drag, startPoint x: 695, startPoint y: 159, endPoint x: 678, endPoint y: 140, distance: 25.6
click at [682, 140] on textarea "[ { field: 'weatherCode', operator: 'in', value: [1000, 1001, 1100, 1101, 1102,…" at bounding box center [722, 230] width 80 height 190
drag, startPoint x: 669, startPoint y: 254, endPoint x: 660, endPoint y: 254, distance: 8.6
click at [660, 254] on div "conditions json The conditions for which the linked locations will be checked. …" at bounding box center [557, 230] width 422 height 205
click at [721, 242] on textarea "{ field: 'weatherCode', operator: 'in', value: [1000, 1001, 1100, 1101, 1102, 4…" at bounding box center [722, 230] width 80 height 190
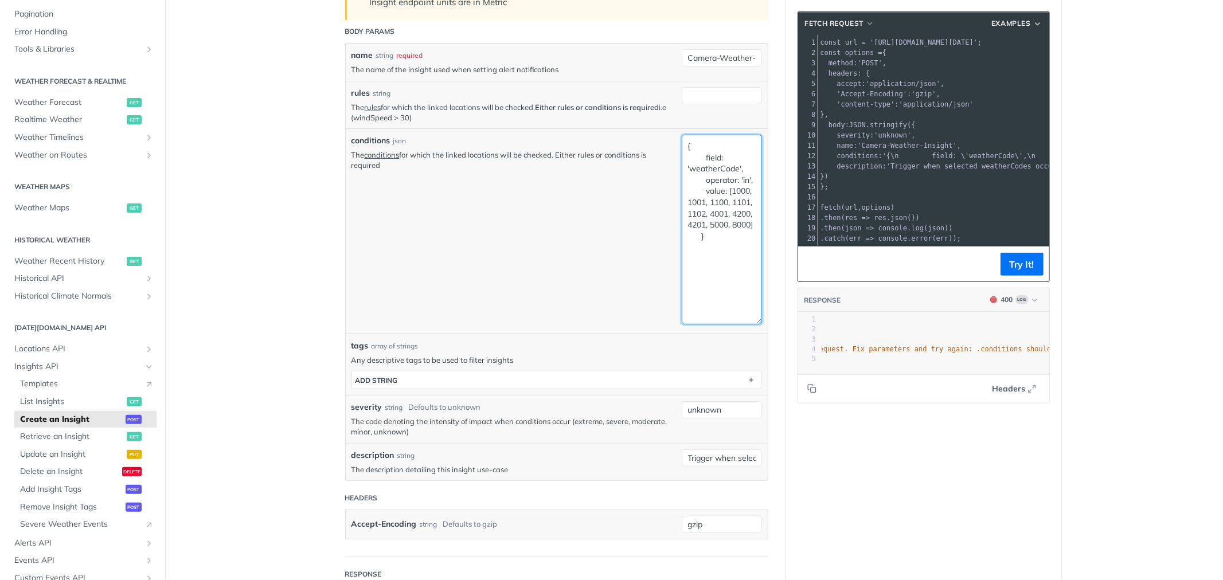
paste textarea
type textarea "{ field: 'weatherCode', operator: 'in', value: [1000, 1001, 1100, 1101, 1102, 4…"
drag, startPoint x: 722, startPoint y: 259, endPoint x: 649, endPoint y: 119, distance: 157.9
click at [649, 119] on div "name string required The name of the insight used when setting alert notificati…" at bounding box center [556, 261] width 410 height 425
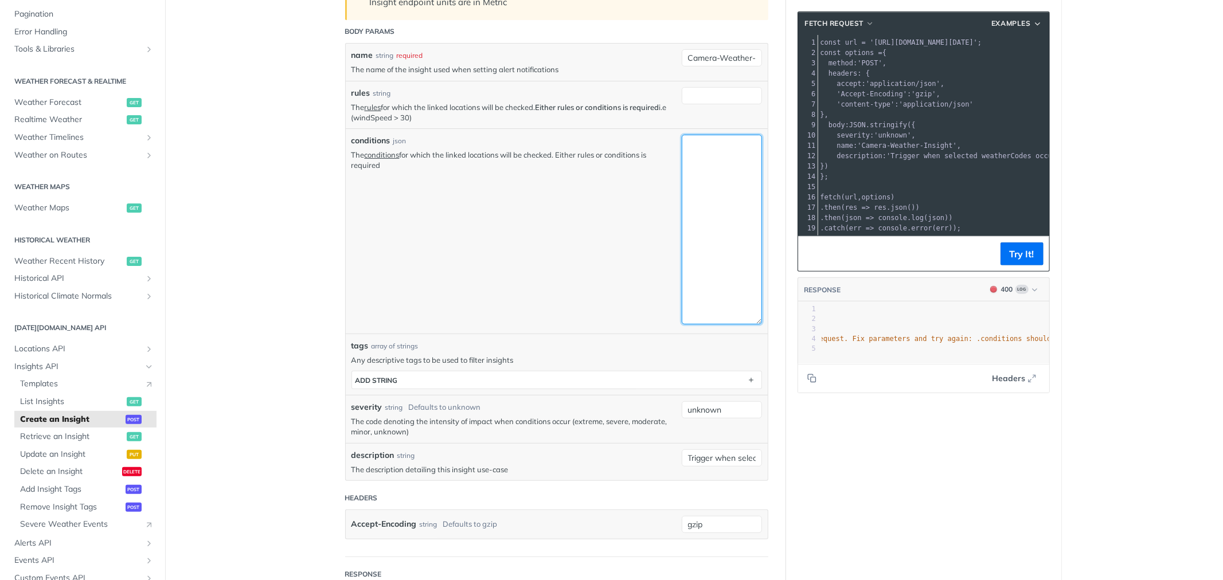
click at [704, 233] on textarea "conditions" at bounding box center [722, 230] width 80 height 190
paste textarea "{ field: 'weatherCode', operator: 'in', value: [1000, 1001, 1100, 1101, 1102, 4…"
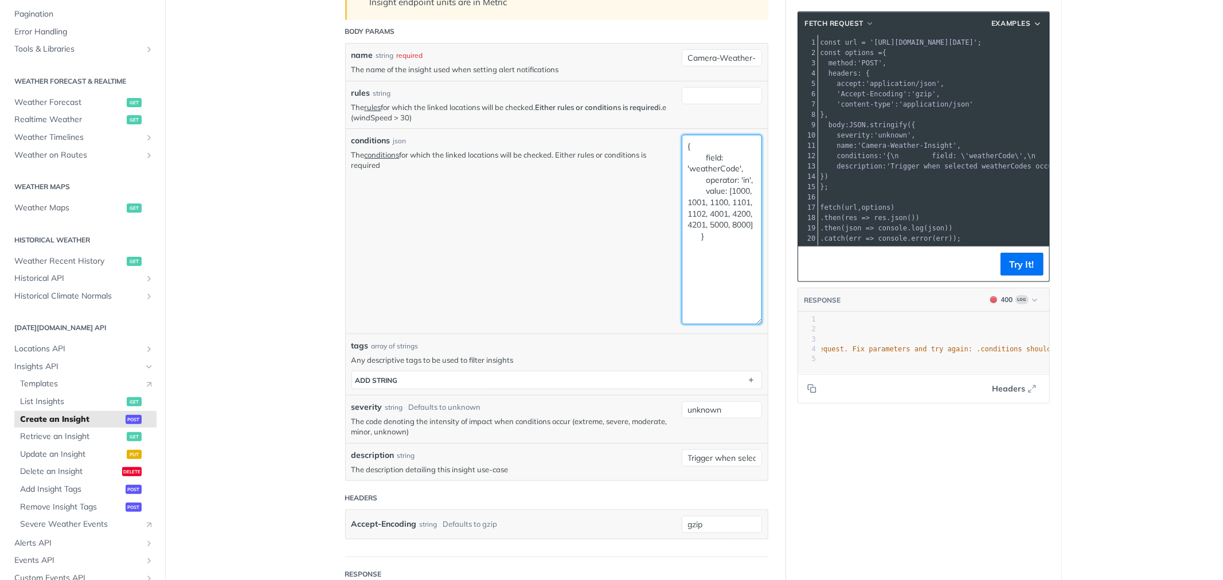
paste textarea "[ { "field": "weatherCode", "operator": "in", "value": [1000, 1001, 1100, 1101,…"
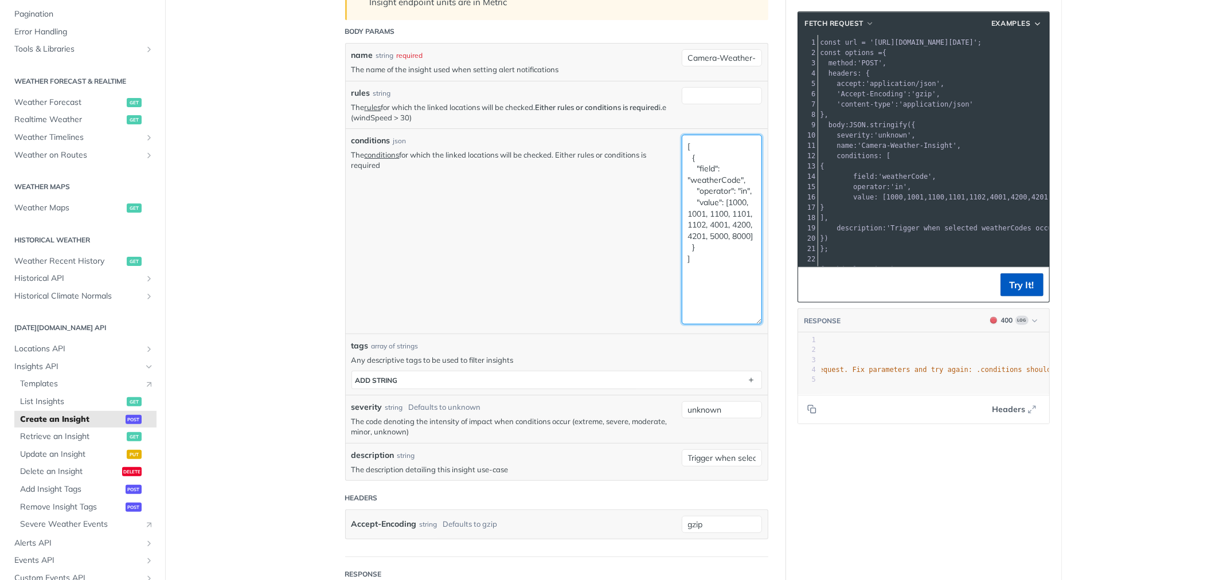
type textarea "[ { "field": "weatherCode", "operator": "in", "value": [1000, 1001, 1100, 1101,…"
click at [1011, 283] on button "Try It!" at bounding box center [1021, 284] width 43 height 23
click at [700, 267] on textarea "[ { "field": "weatherCode", "operator": "in", "value": [1000, 1001, 1100, 1101,…" at bounding box center [722, 230] width 80 height 190
drag, startPoint x: 838, startPoint y: 216, endPoint x: 832, endPoint y: 158, distance: 58.2
click at [832, 158] on div "1 const url = 'https://api.tomorrow.io/v4/insights?apikey=Gcyz6ypPHRNAAzVP0G8kw…" at bounding box center [990, 171] width 344 height 268
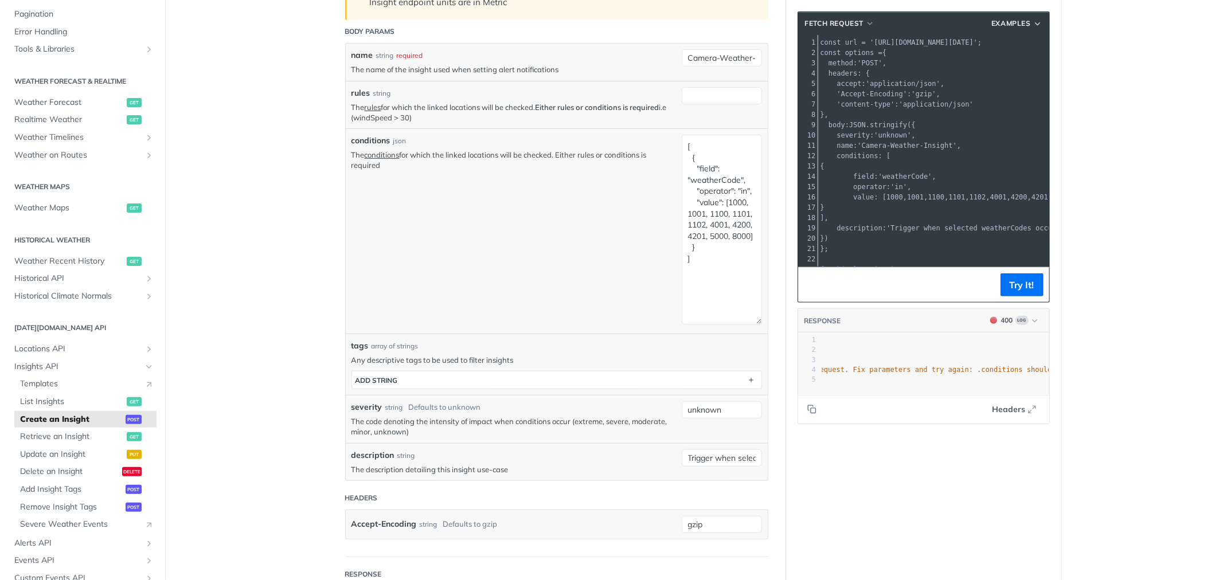
click at [863, 266] on div at bounding box center [989, 266] width 343 height 1
click at [863, 244] on pre "};" at bounding box center [990, 249] width 344 height 10
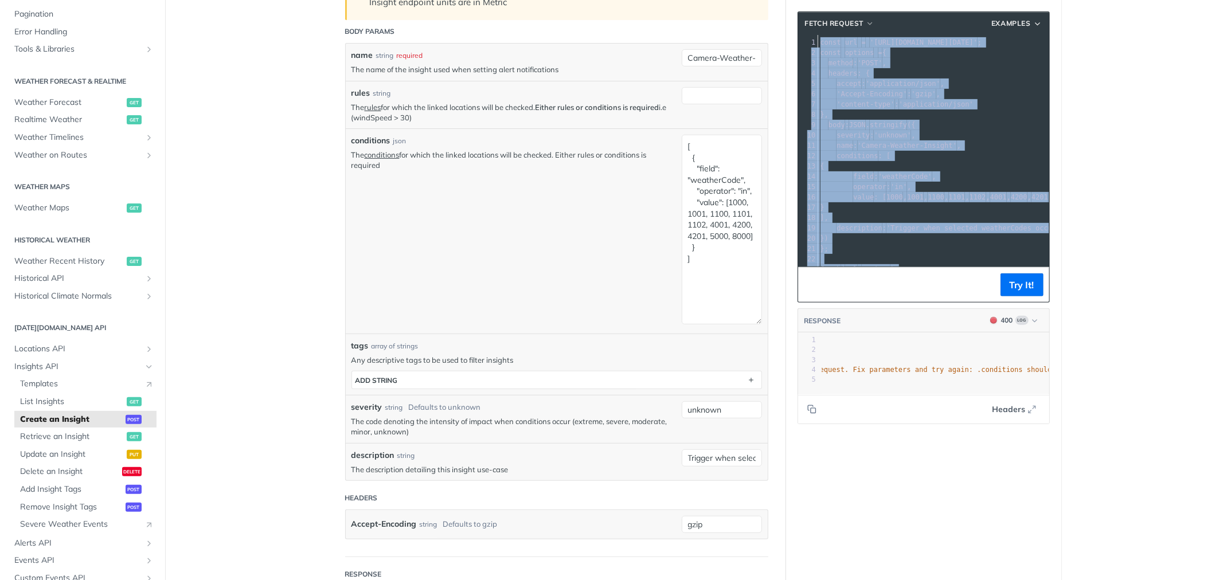
copy div "const url = 'https://api.tomorrow.io/v4/insights?apikey=Gcyz6ypPHRNAAzVP0G8kwxd…"
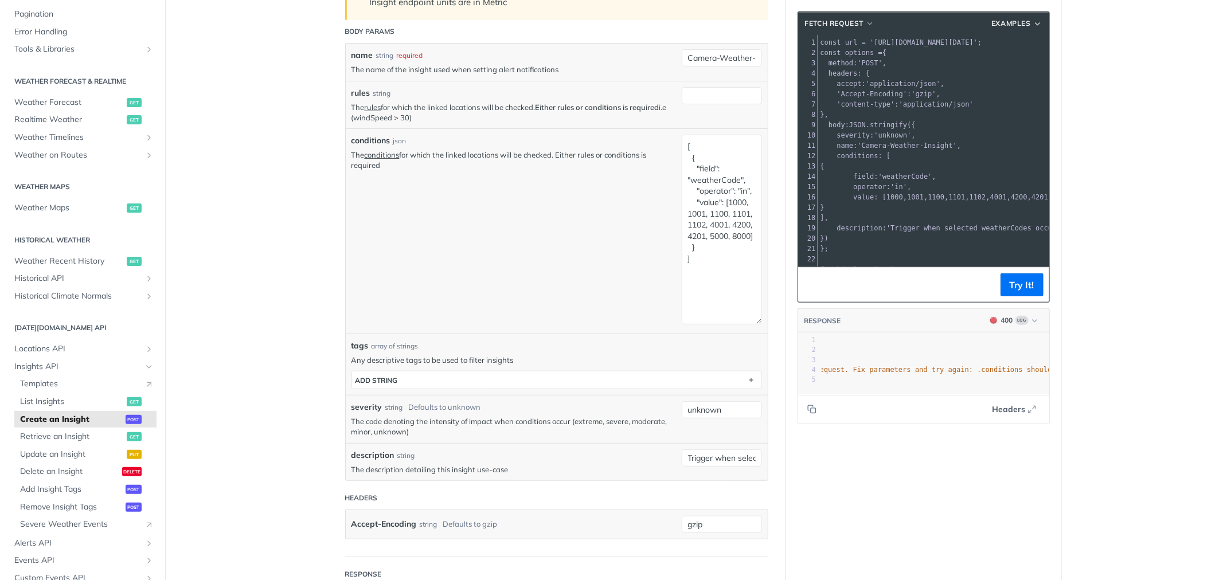
click at [903, 378] on pre "}" at bounding box center [775, 380] width 552 height 10
click at [903, 378] on pre "}" at bounding box center [1097, 380] width 552 height 10
type textarea "{ "code": 400001, "type": "Invalid Body Parameters", "message": "The entries pr…"
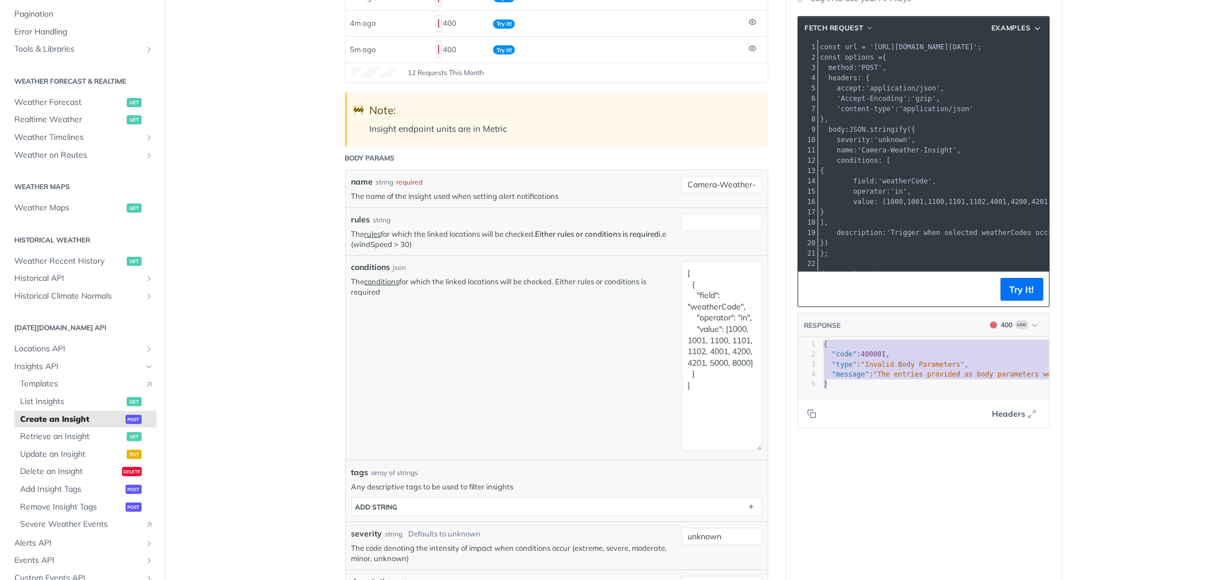
scroll to position [191, 0]
click at [966, 146] on pre "name : 'Camera-Weather-Insight' ," at bounding box center [990, 151] width 344 height 10
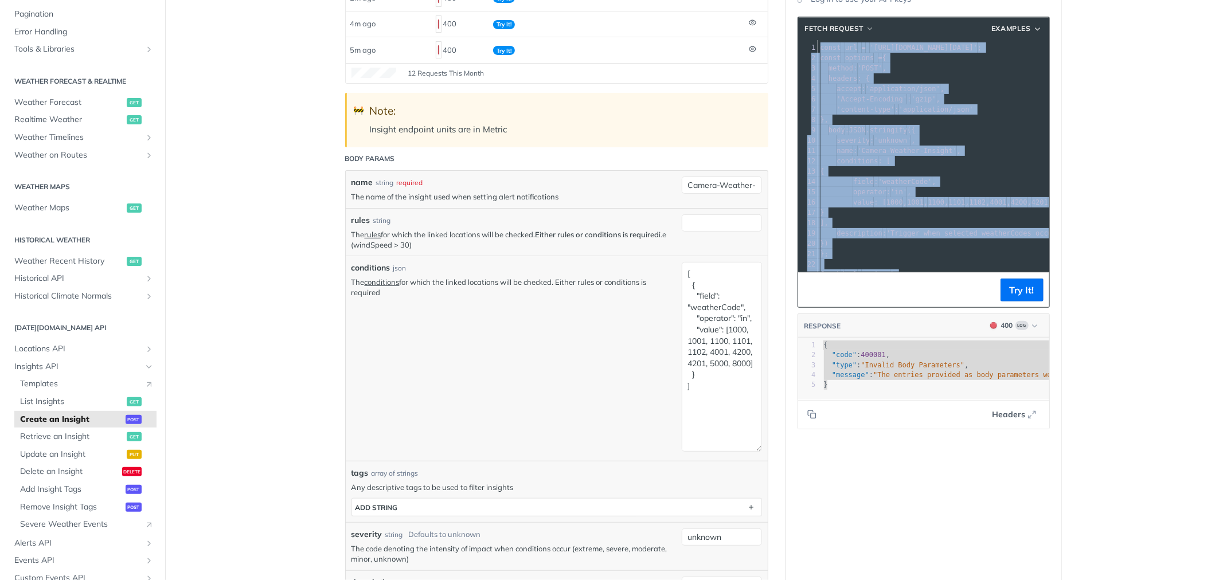
copy div "const url = 'https://api.tomorrow.io/v4/insights?apikey=Gcyz6ypPHRNAAzVP0G8kwxd…"
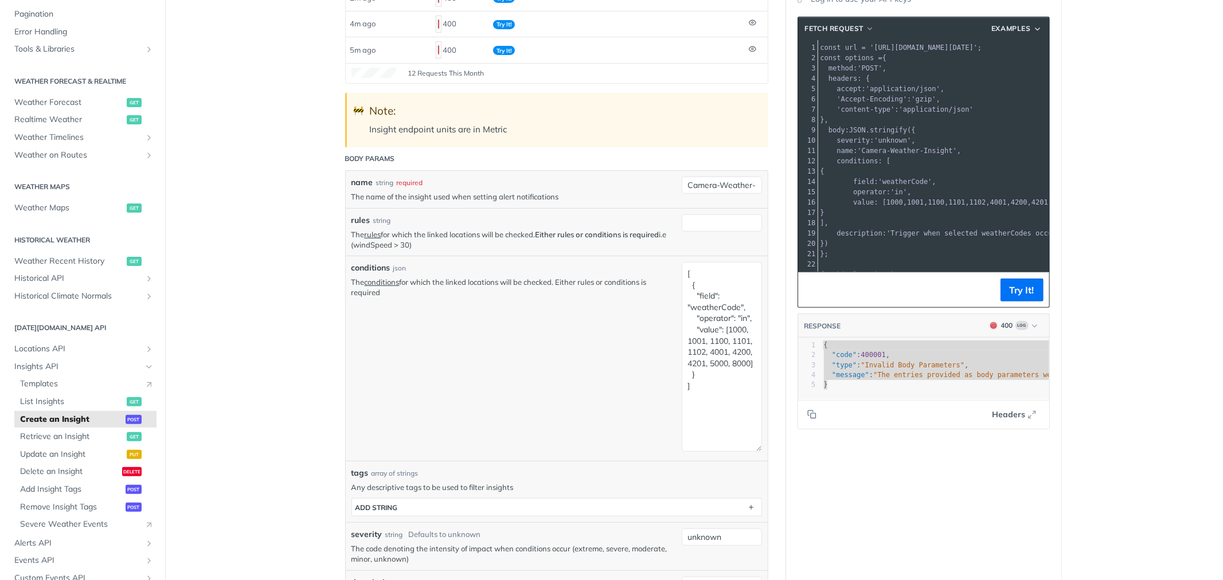
click at [955, 195] on pre "operator : 'in' ," at bounding box center [990, 192] width 344 height 10
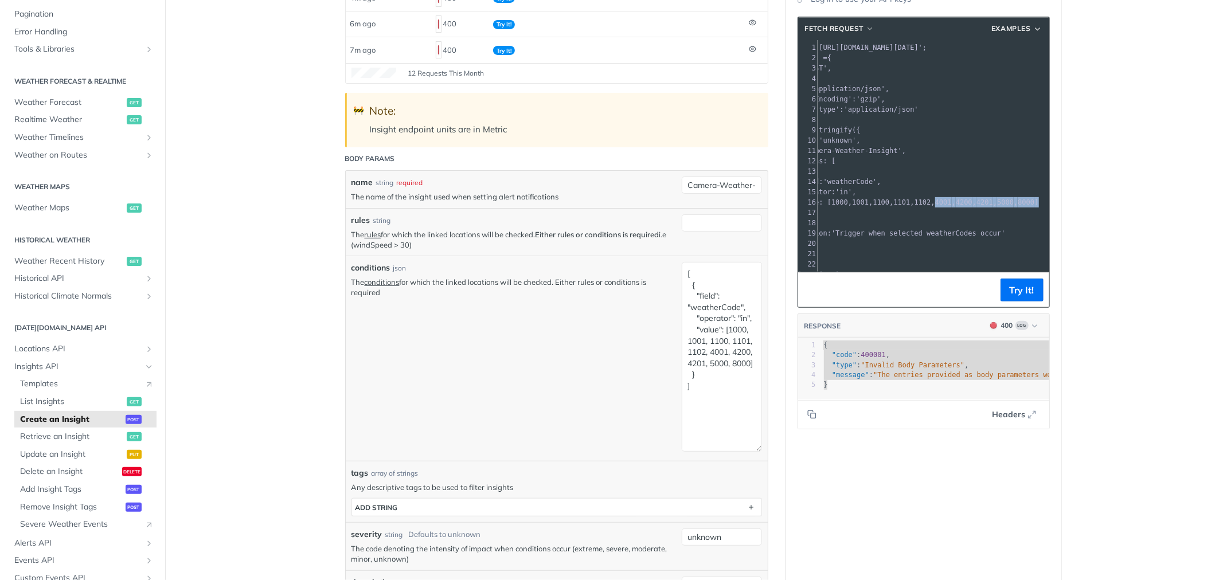
scroll to position [0, 70]
drag, startPoint x: 989, startPoint y: 201, endPoint x: 1024, endPoint y: 199, distance: 34.4
click at [1024, 199] on span "value : [ 1000 , 1001 , 1100 , 1101 , 1102 , 4001 , 4200 , 4201 , 5000 , 8000 ]" at bounding box center [886, 202] width 273 height 8
drag, startPoint x: 701, startPoint y: 374, endPoint x: 704, endPoint y: 358, distance: 16.9
click at [704, 358] on textarea "[ { "field": "weatherCode", "operator": "in", "value": [1000, 1001, 1100, 1101,…" at bounding box center [722, 357] width 80 height 190
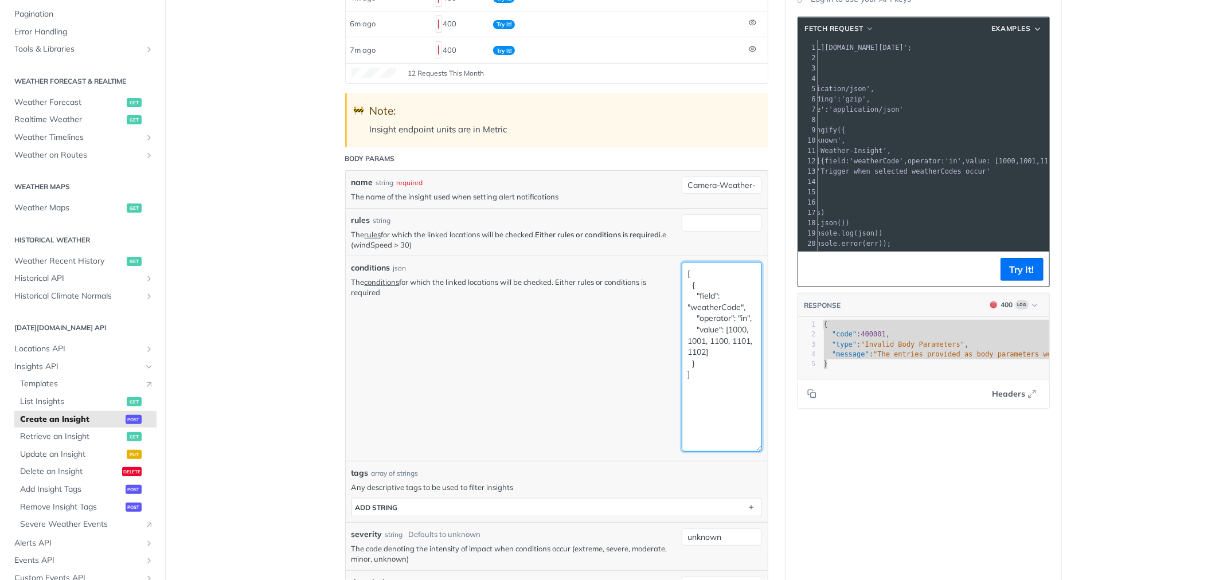
type textarea "[ { "field": "weatherCode", "operator": "in", "value": [1000, 1001, 1100, 1101,…"
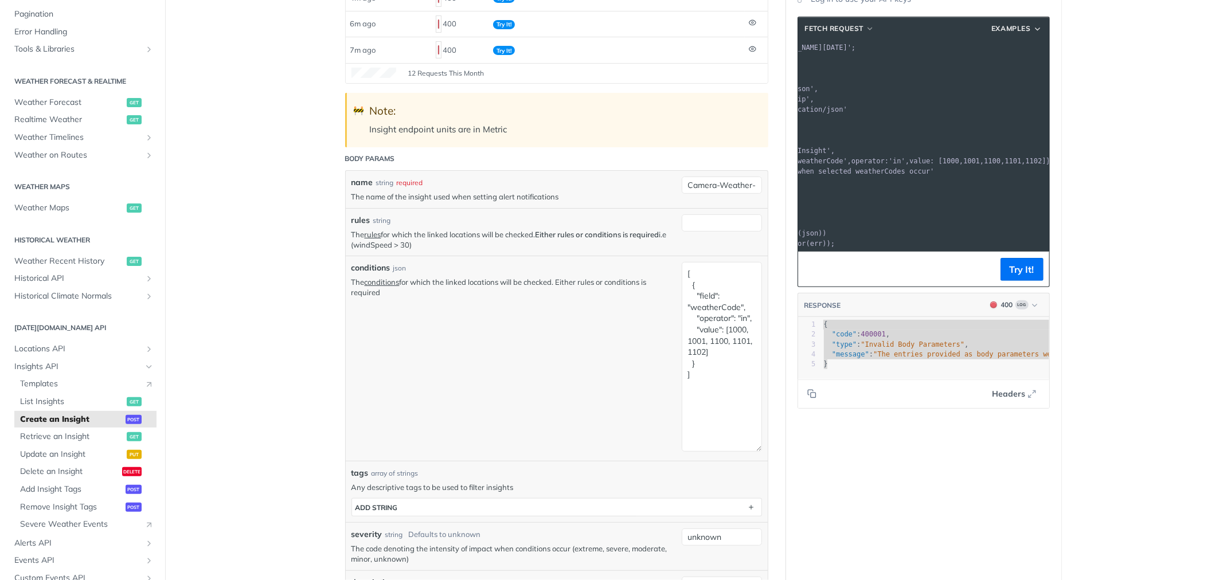
scroll to position [0, 0]
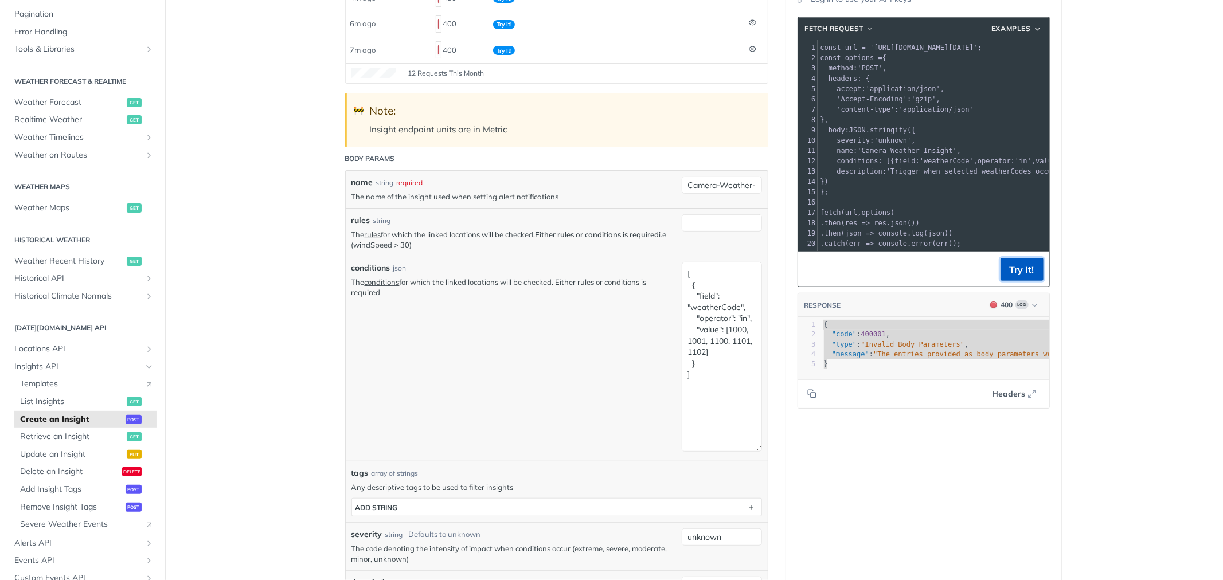
click at [1011, 276] on button "Try It!" at bounding box center [1021, 269] width 43 height 23
click at [875, 453] on div "Language Shell Node Ruby PHP Python Credentials Query Query Gcyz6ypPHRNAAzVP0G8…" at bounding box center [923, 421] width 275 height 1102
click at [901, 369] on pre "}" at bounding box center [1097, 364] width 552 height 10
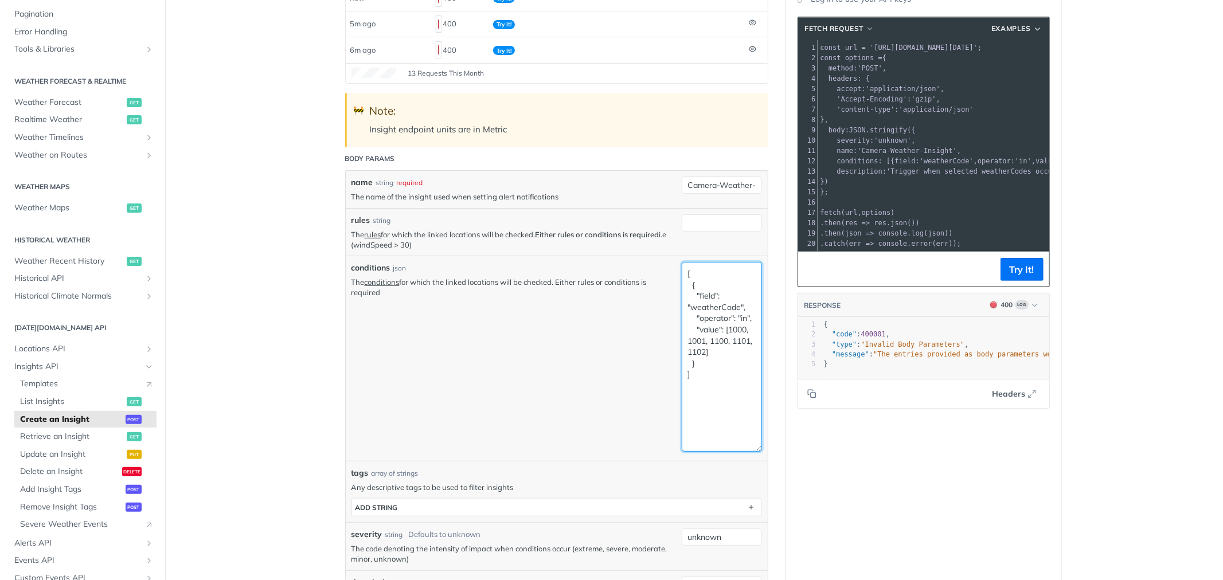
drag, startPoint x: 694, startPoint y: 359, endPoint x: 687, endPoint y: 289, distance: 70.3
click at [687, 289] on textarea "[ { "field": "weatherCode", "operator": "in", "value": [1000, 1001, 1100, 1101,…" at bounding box center [722, 357] width 80 height 190
type textarea "[ ]"
drag, startPoint x: 692, startPoint y: 287, endPoint x: 660, endPoint y: 253, distance: 47.0
click at [660, 253] on div "name string required The name of the insight used when setting alert notificati…" at bounding box center [556, 389] width 410 height 425
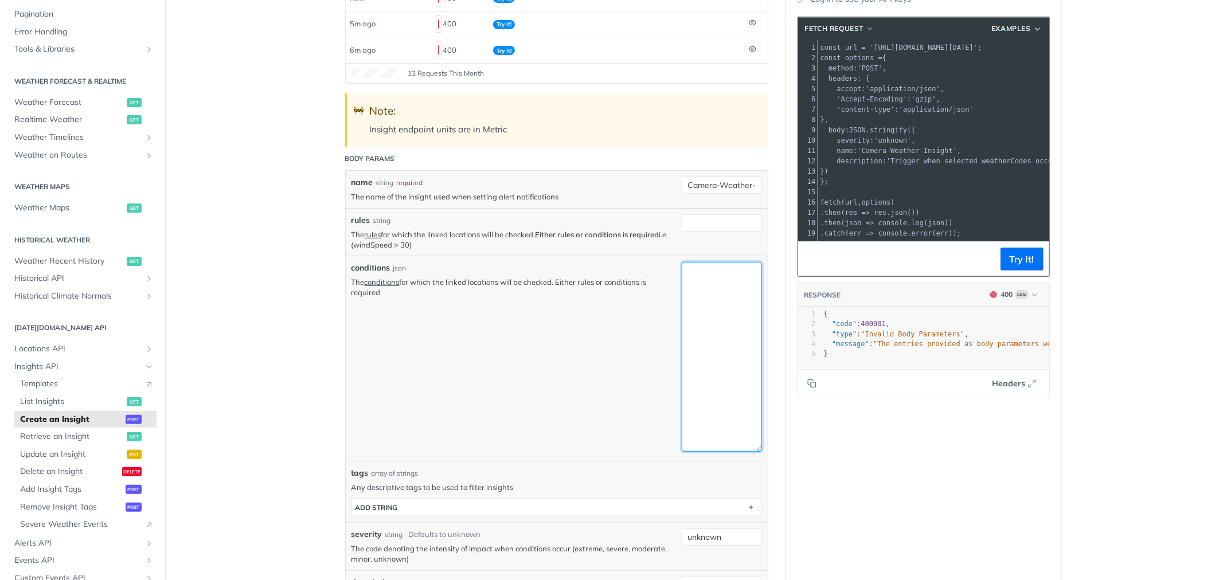
paste textarea "{ "field": "weatherCode", "operator": "in", "value": [1000, 1001, 1100, 1101, 1…"
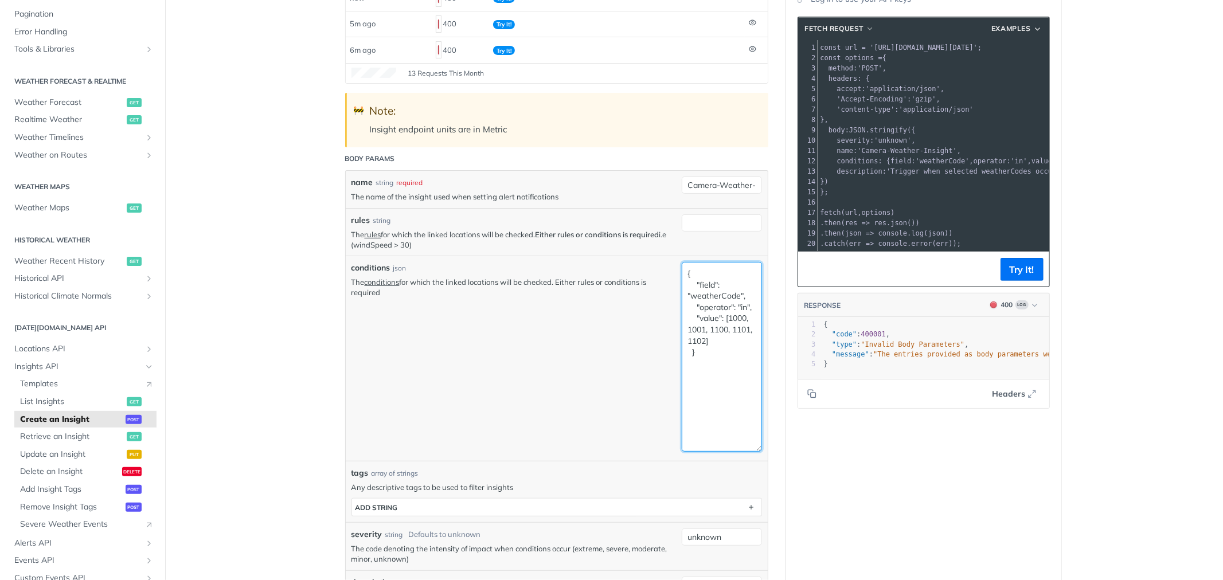
type textarea "{ "field": "weatherCode", "operator": "in", "value": [1000, 1001, 1100, 1101, 1…"
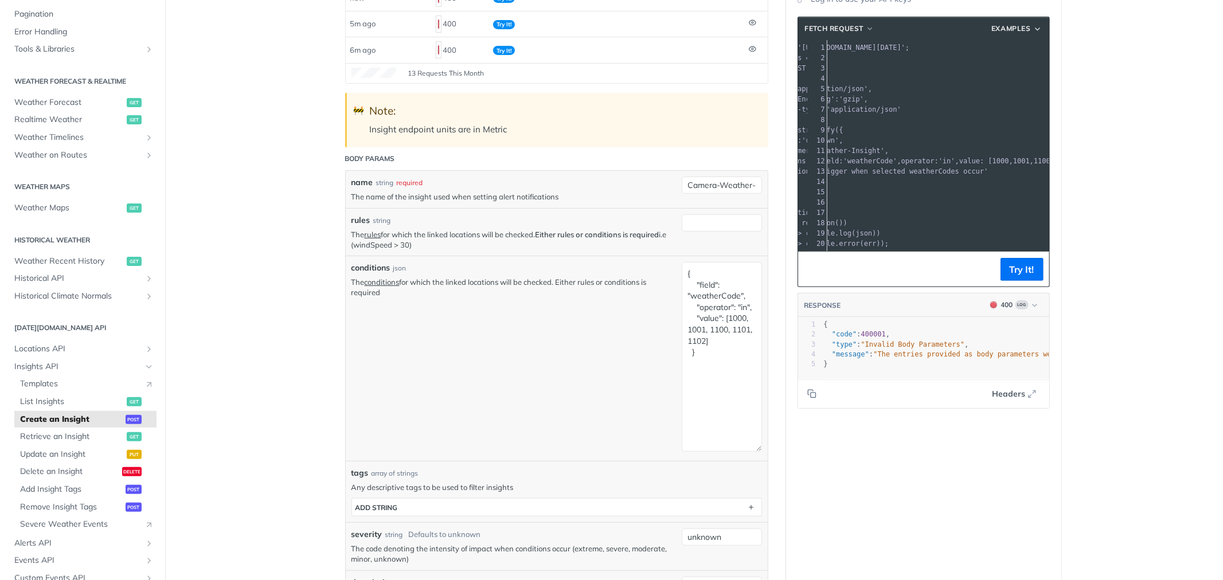
scroll to position [0, 84]
click at [1016, 279] on button "Try It!" at bounding box center [1021, 269] width 43 height 23
drag, startPoint x: 694, startPoint y: 353, endPoint x: 680, endPoint y: 268, distance: 86.6
click at [682, 268] on textarea "{ "field": "weatherCode", "operator": "in", "value": [1000, 1001, 1100, 1101, 1…" at bounding box center [722, 357] width 80 height 190
click at [888, 350] on pre ""type" : "Invalid Body Parameters" ," at bounding box center [1136, 345] width 631 height 10
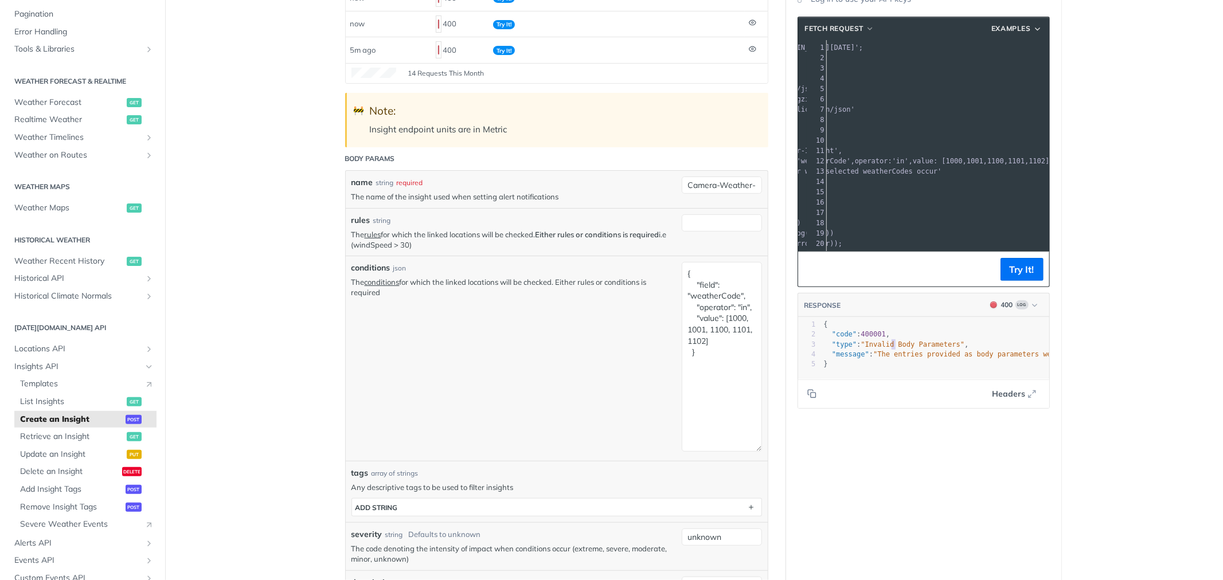
click at [888, 350] on pre ""type" : "Invalid Body Parameters" ," at bounding box center [1136, 345] width 631 height 10
type textarea ""type": "Invalid Body Parameters","
click at [888, 350] on pre ""type" : "Invalid Body Parameters" ," at bounding box center [1136, 345] width 631 height 10
click at [827, 369] on pre "}" at bounding box center [1136, 364] width 631 height 10
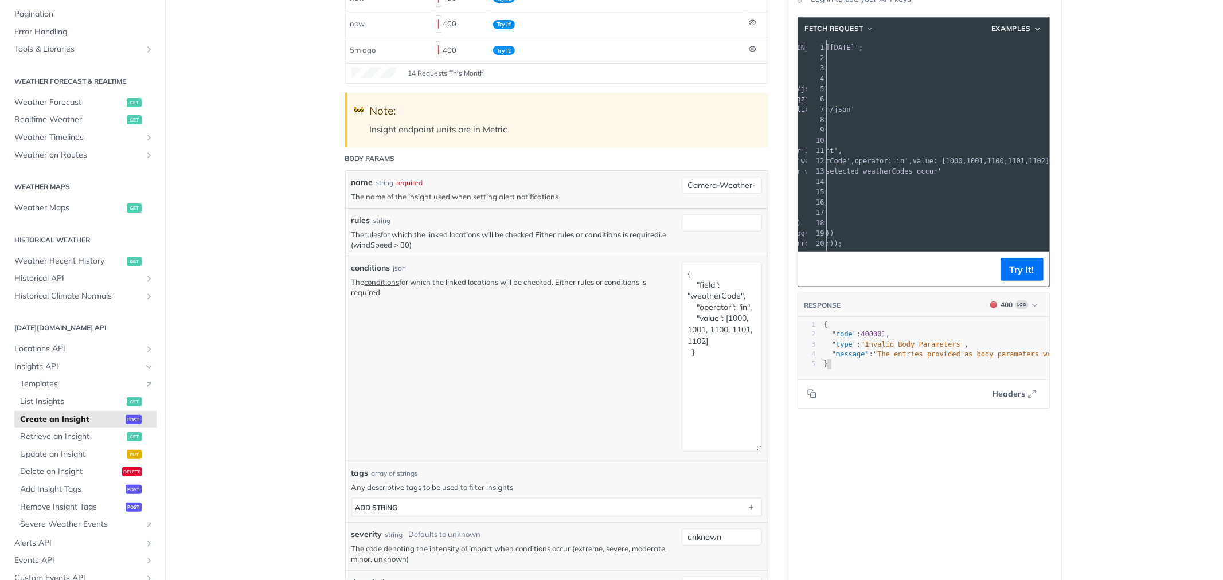
type textarea "{ "code": 400001, "type": "Invalid Body Parameters", "message": "The entries pr…"
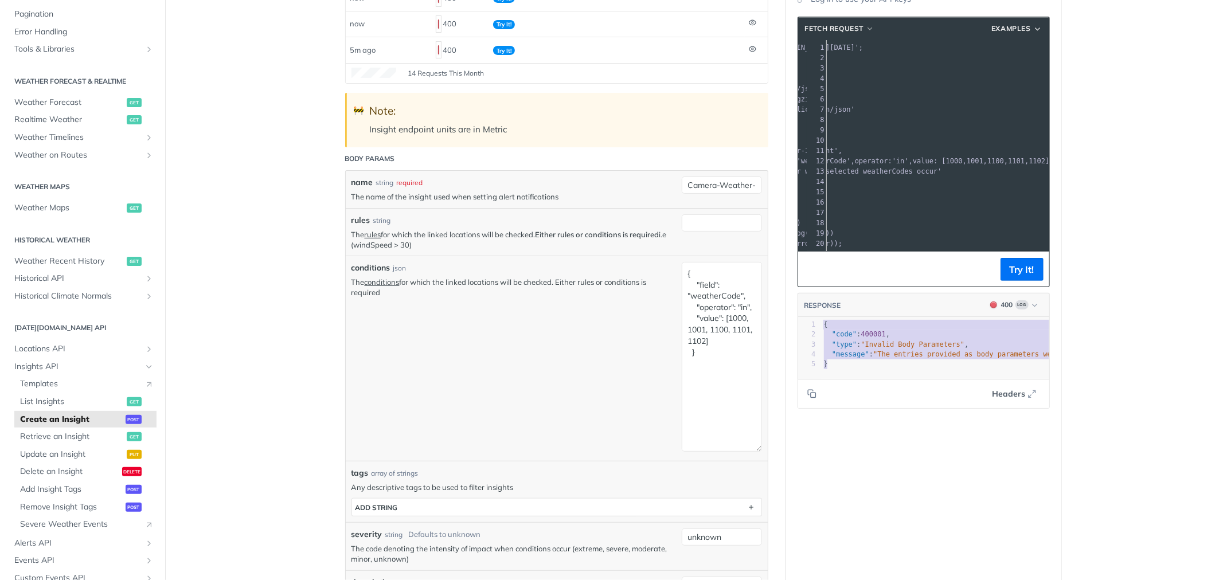
drag, startPoint x: 812, startPoint y: 306, endPoint x: 809, endPoint y: 293, distance: 12.9
click at [809, 293] on section "fetch Request Examples xxxxxxxxxx 15 1 const url = 'https://api.tomorrow.io/v4/…" at bounding box center [923, 212] width 275 height 415
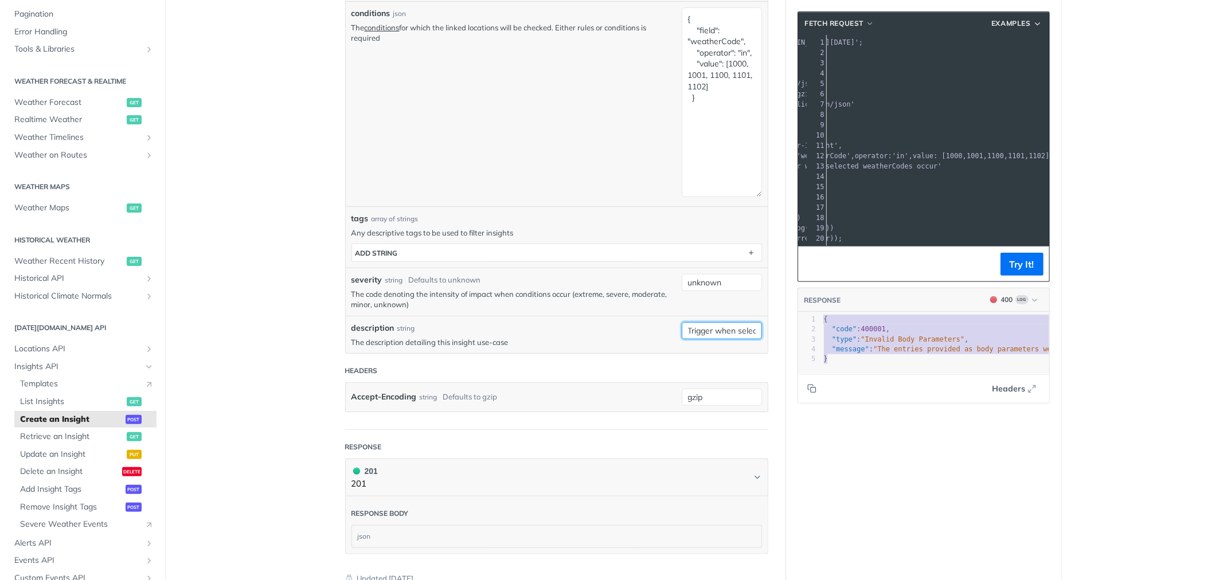
click at [701, 333] on input "Trigger when selected weatherCodes occur" at bounding box center [722, 330] width 80 height 17
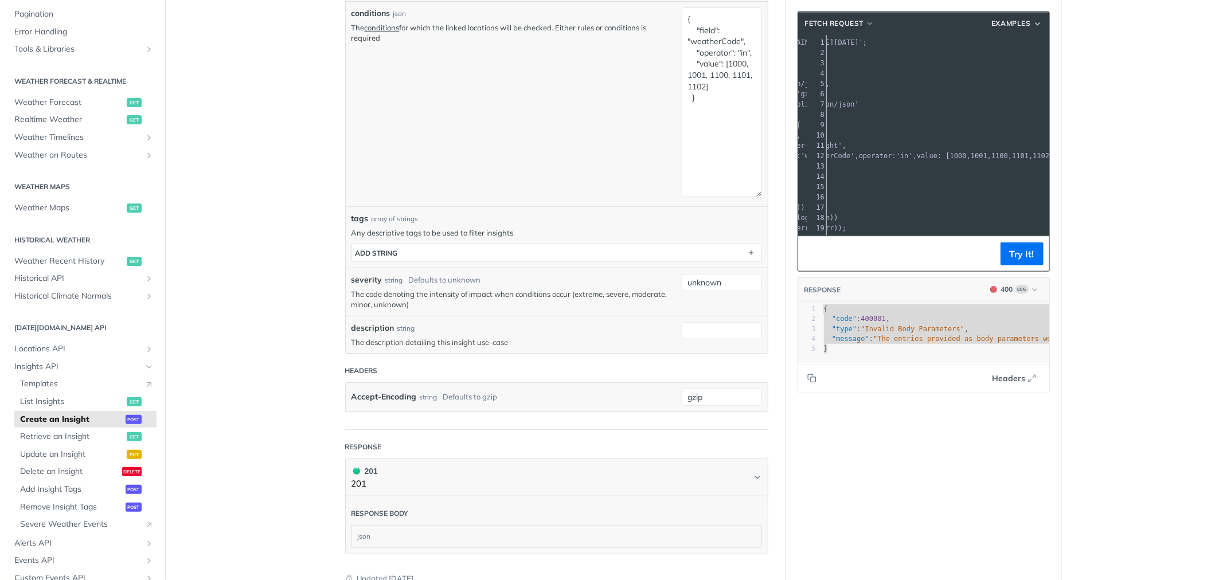
click at [825, 455] on div "Language Shell Node Ruby PHP Python Credentials Query Query Gcyz6ypPHRNAAzVP0G8…" at bounding box center [923, 167] width 275 height 1102
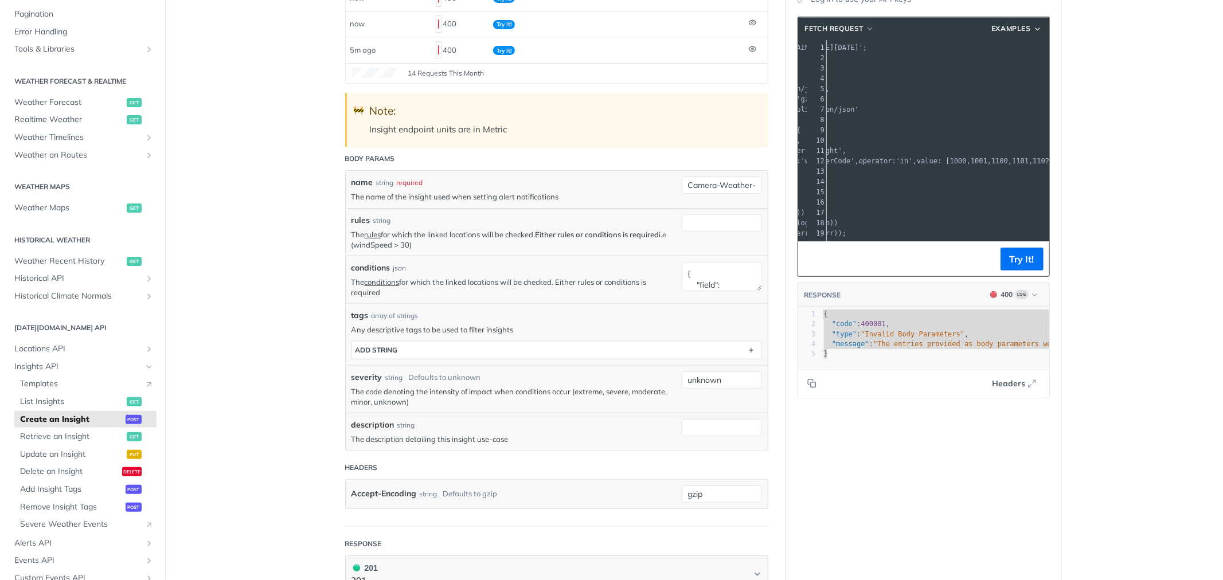
drag, startPoint x: 752, startPoint y: 449, endPoint x: 735, endPoint y: 288, distance: 161.4
click at [735, 288] on textarea "{ "field": "weatherCode", "operator": "in", "value": [1000, 1001, 1100, 1101, 1…" at bounding box center [722, 276] width 80 height 29
click at [866, 437] on div "Language Shell Node Ruby PHP Python Credentials Query Query Gcyz6ypPHRNAAzVP0G8…" at bounding box center [923, 342] width 275 height 945
click at [746, 185] on input "Camera-Weather-Insight" at bounding box center [722, 185] width 80 height 17
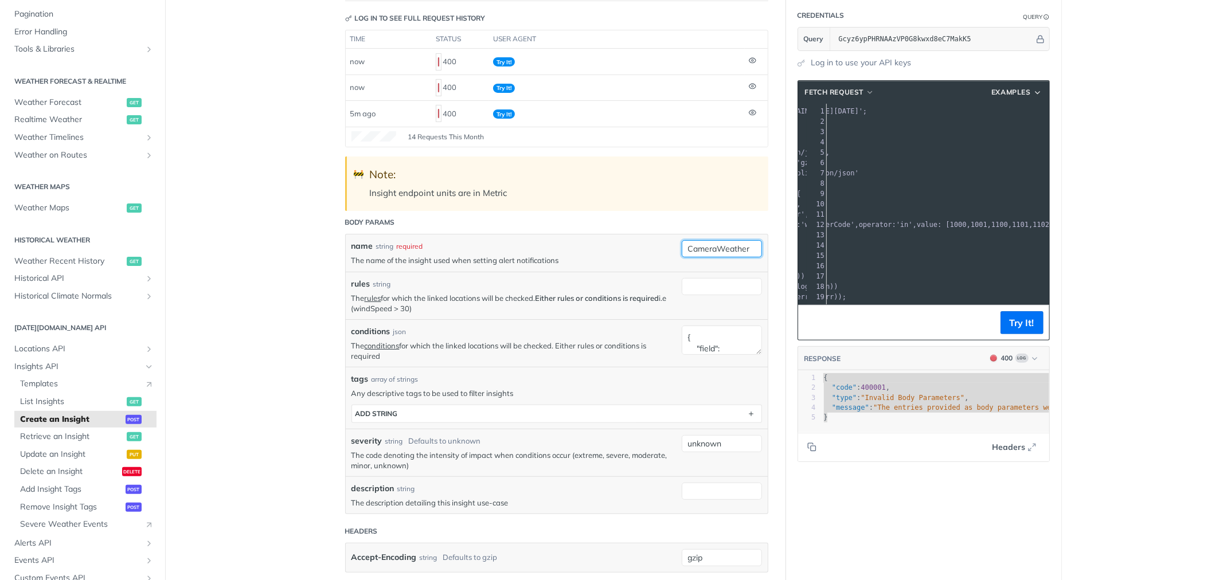
type input "CameraWeather"
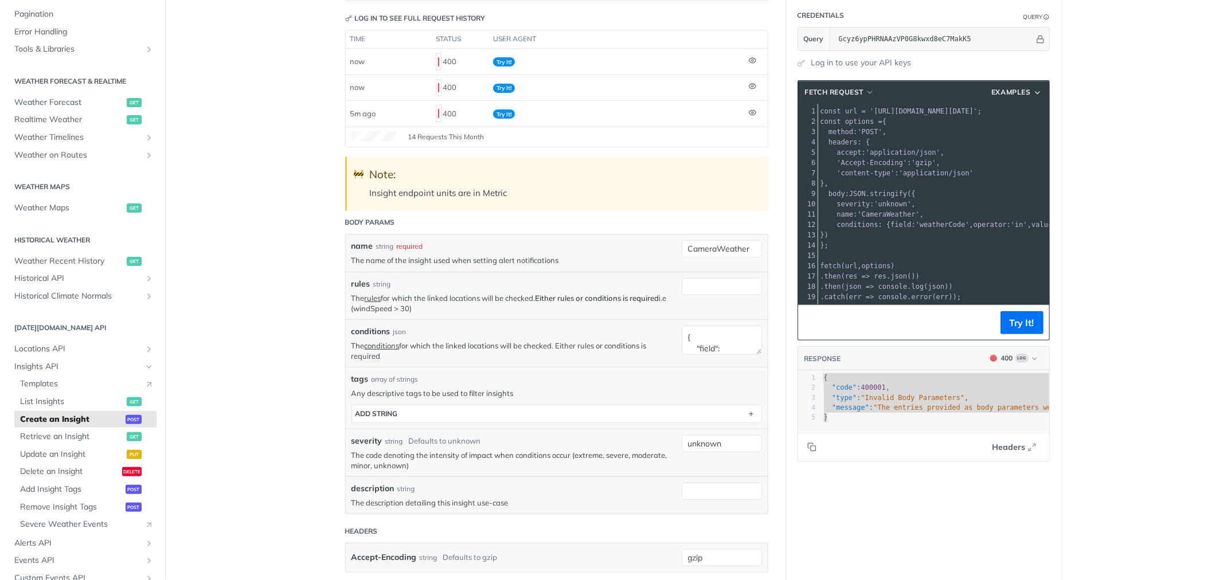
click at [993, 331] on footer "Try It!" at bounding box center [923, 322] width 251 height 35
click at [1001, 333] on button "Try It!" at bounding box center [1021, 322] width 43 height 23
click at [909, 422] on pre "}" at bounding box center [1136, 418] width 631 height 10
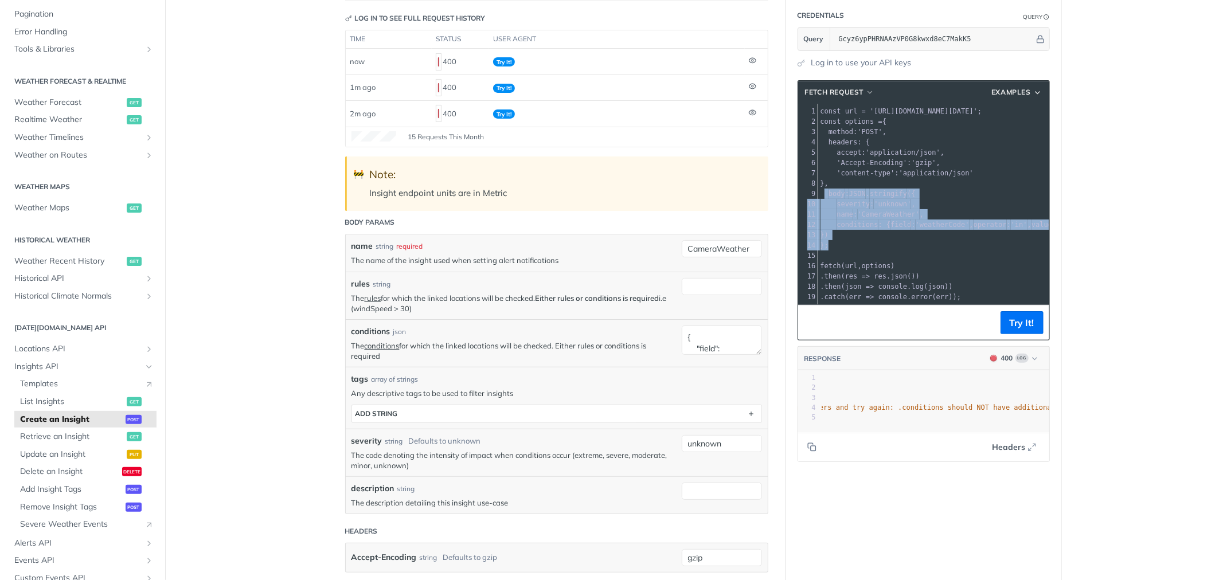
drag, startPoint x: 829, startPoint y: 245, endPoint x: 818, endPoint y: 195, distance: 51.2
click at [818, 195] on div "1 const url = 'https://api.tomorrow.io/v4/insights?apikey=Gcyz6ypPHRNAAzVP0G8kw…" at bounding box center [995, 204] width 355 height 196
copy div "body : JSON . stringify ({ 10 severity : 'unknown' , 11 name : 'CameraWeather' …"
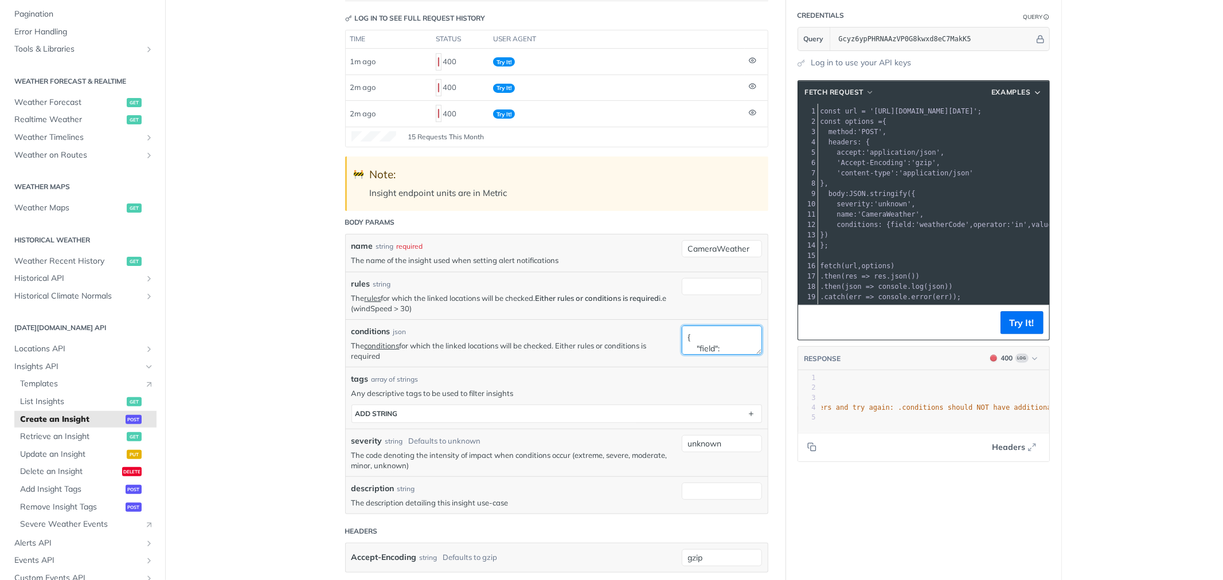
click at [710, 349] on textarea "{ "field": "weatherCode", "operator": "in", "value": [1000, 1001, 1100, 1101, 1…" at bounding box center [722, 340] width 80 height 29
paste textarea ""conditions": [ { "field": "precipitationType", "operator": "equal", "value": 1…"
paste textarea "{ "conditions": [ { "field": "precipitationType", "operator": "equal", "value":…"
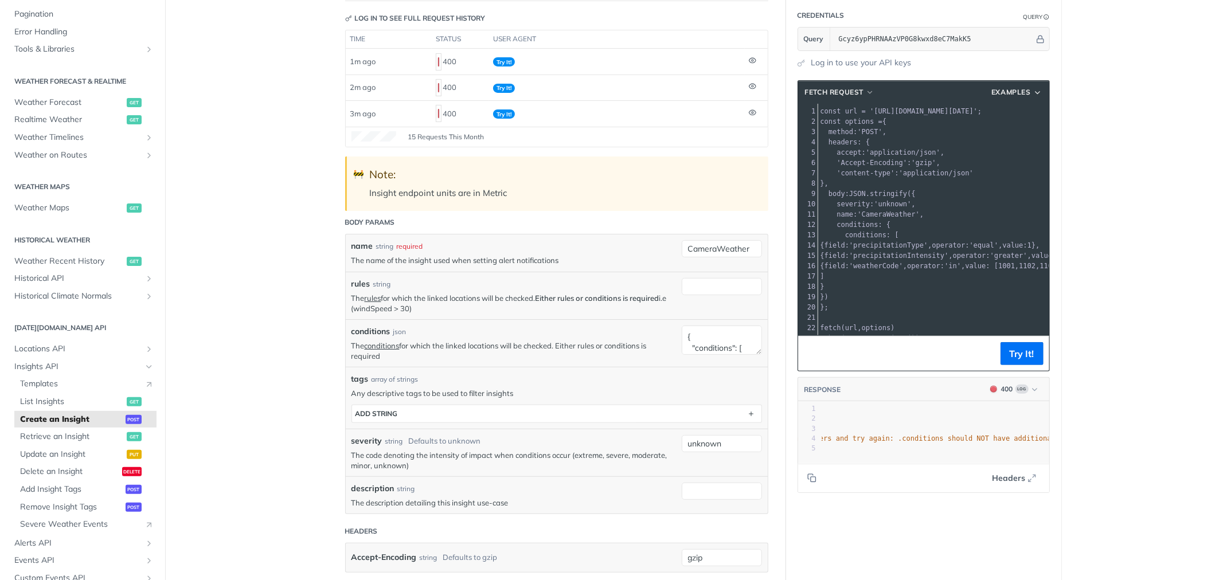
click at [877, 299] on pre "})" at bounding box center [990, 297] width 344 height 10
click at [1012, 350] on button "Try It!" at bounding box center [1021, 353] width 43 height 23
click at [701, 345] on textarea "{ "conditions": [ { "field": "precipitationType", "operator": "equal", "value":…" at bounding box center [722, 340] width 80 height 29
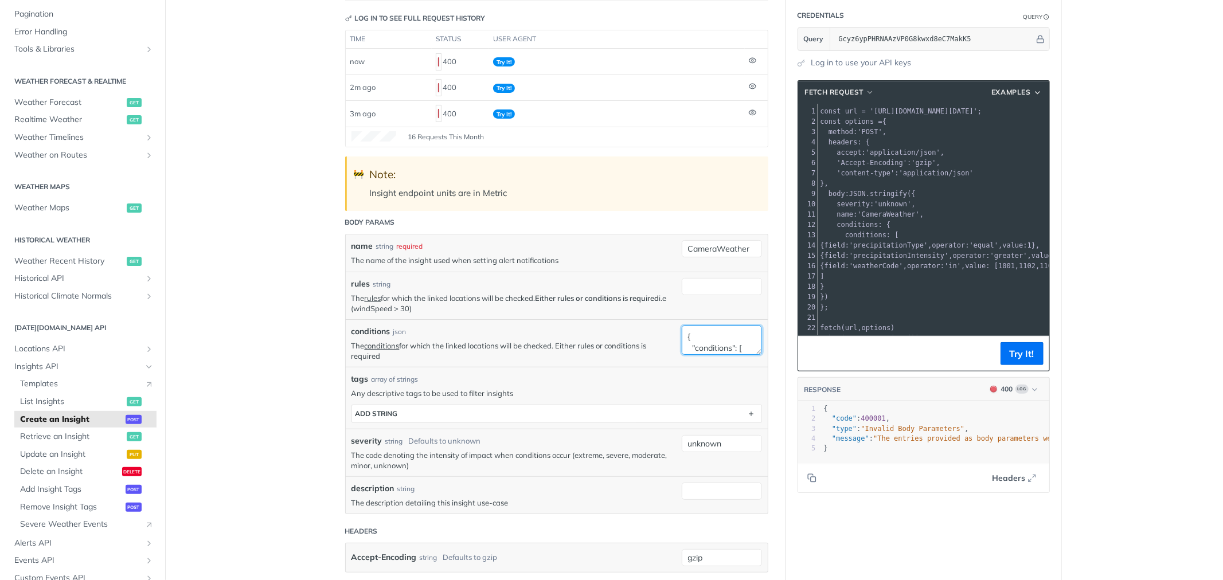
click at [701, 345] on textarea "{ "conditions": [ { "field": "precipitationType", "operator": "equal", "value":…" at bounding box center [722, 340] width 80 height 29
paste textarea ""field": "precipitationType", "operator": "equal", "value": 1 }, { "field": "pr…"
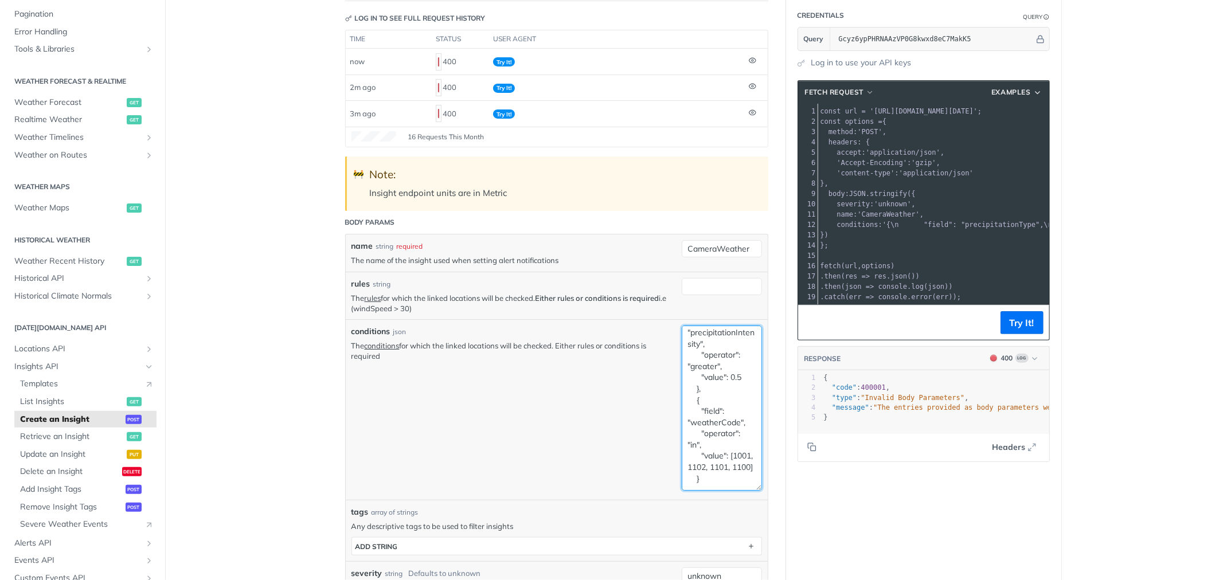
drag, startPoint x: 752, startPoint y: 354, endPoint x: 778, endPoint y: 486, distance: 134.4
click at [780, 489] on article "Create an Insight post https://api.tomorrow.io/v4 /insights Log in to see full …" at bounding box center [556, 473] width 459 height 1078
click at [719, 377] on textarea "{ "field": "precipitationType", "operator": "equal", "value": 1 }, { "field": "…" at bounding box center [722, 408] width 80 height 164
paste textarea ""conditions": [ { "field": "precipitationType", "operator": "equal", "value": 1…"
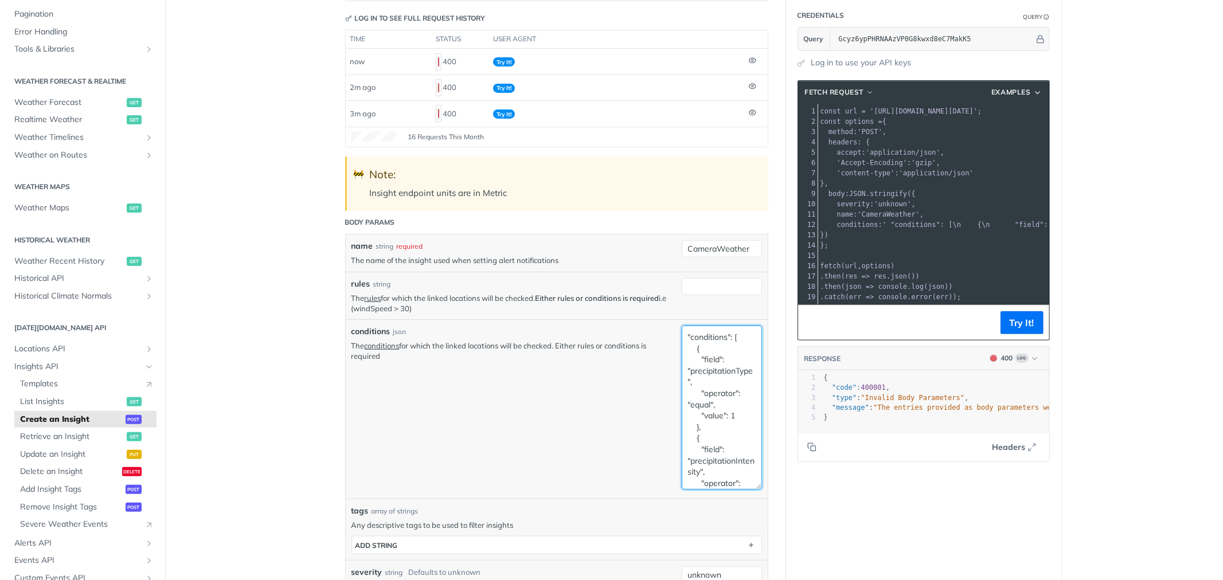
scroll to position [156, 0]
type textarea ""conditions": [ { "field": "precipitationType", "operator": "equal", "value": 1…"
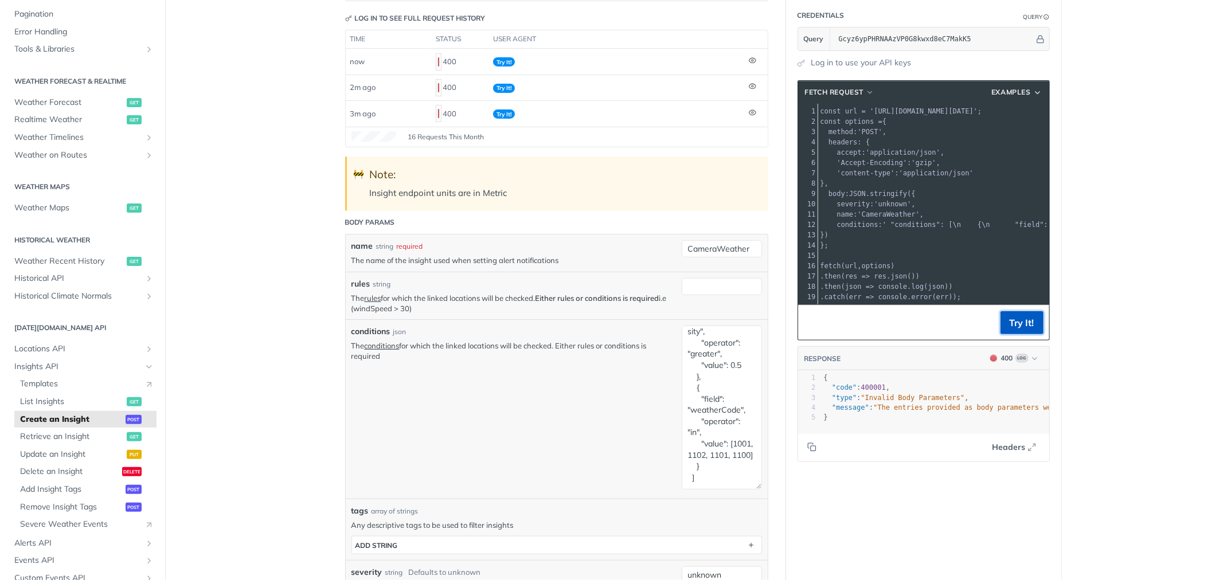
click at [1009, 334] on button "Try It!" at bounding box center [1021, 322] width 43 height 23
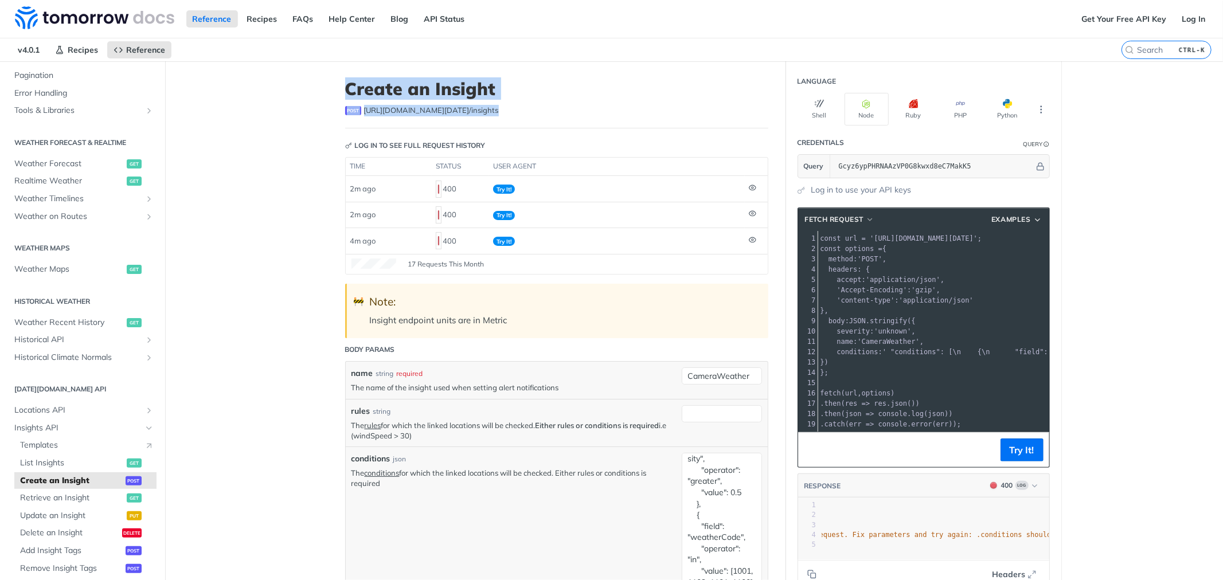
drag, startPoint x: 331, startPoint y: 84, endPoint x: 502, endPoint y: 113, distance: 173.3
copy header "Create an Insight post https://api.tomorrow.io/v4 /insights"
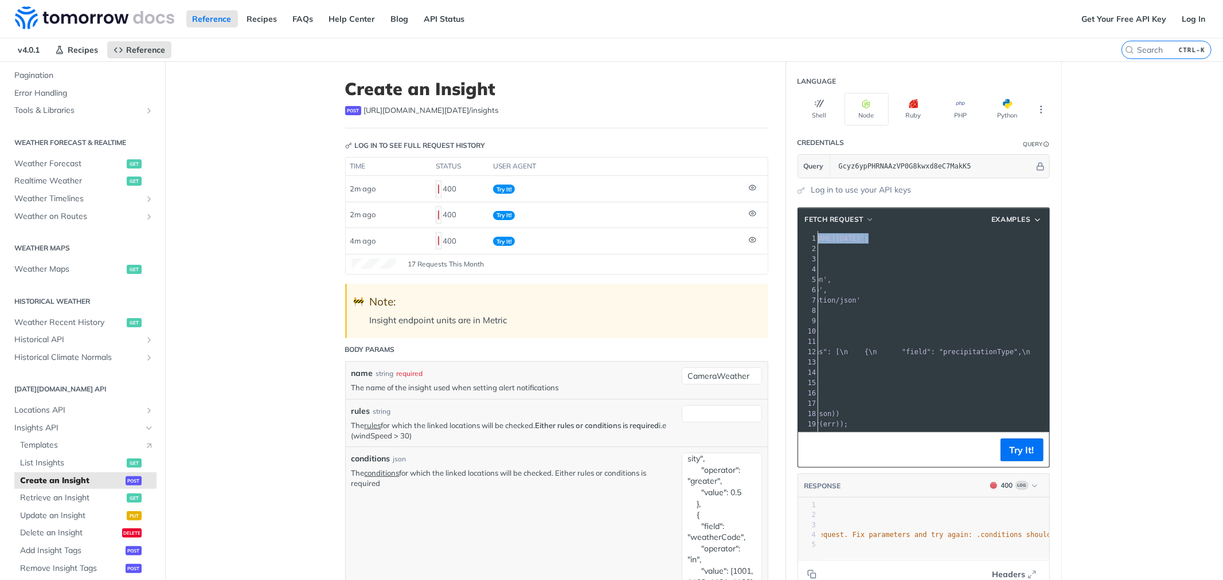
scroll to position [0, 113]
drag, startPoint x: 863, startPoint y: 236, endPoint x: 1035, endPoint y: 238, distance: 172.0
click at [864, 238] on span "'[URL][DOMAIN_NAME][DATE]'" at bounding box center [811, 238] width 108 height 8
copy span "https://api.tomorrow.io/v4/insights?apikey=Gcyz6ypPHRNAAzVP0G8kwxd8eC7MakK5"
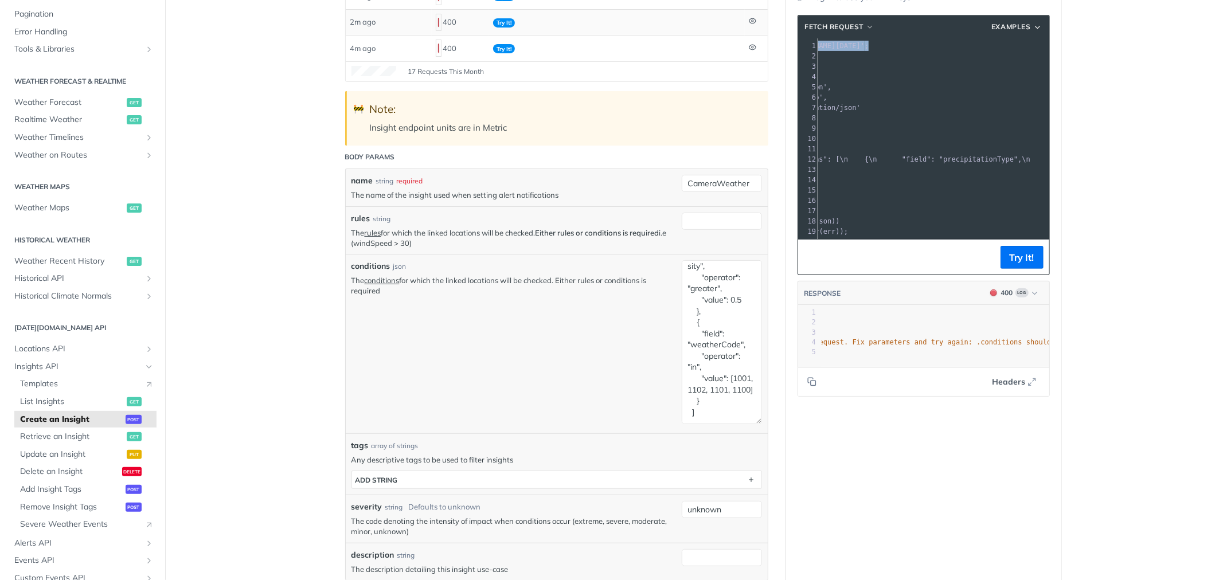
scroll to position [255, 0]
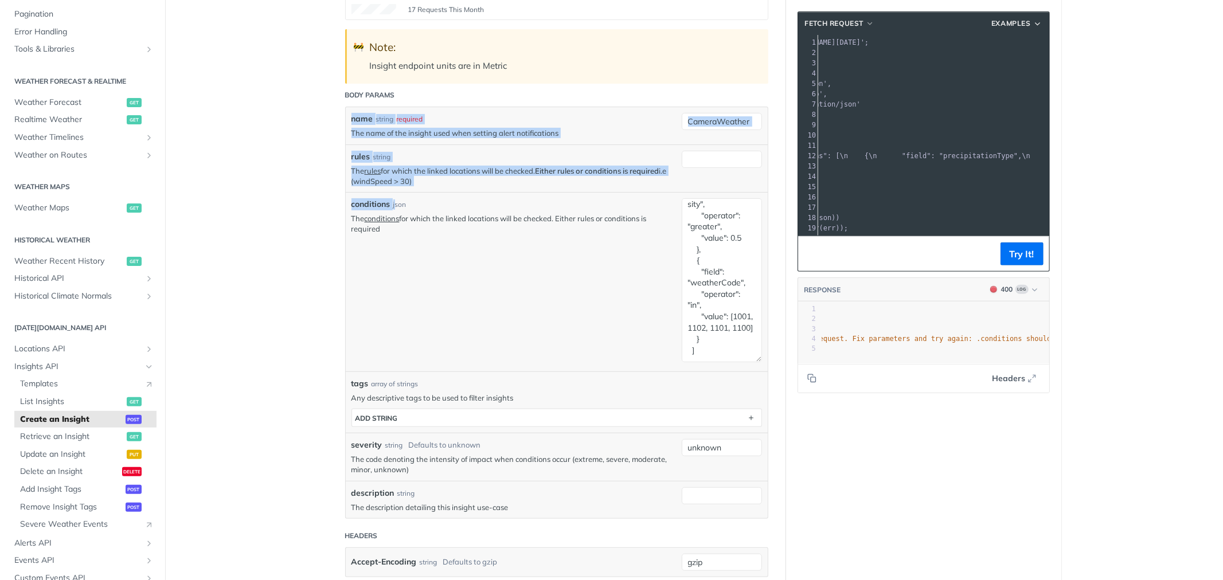
drag, startPoint x: 351, startPoint y: 118, endPoint x: 392, endPoint y: 204, distance: 95.4
click at [392, 204] on div "name string required The name of the insight used when setting alert notificati…" at bounding box center [556, 312] width 410 height 399
copy div "name string required The name of the insight used when setting alert notificati…"
click at [696, 121] on input "CameraWeather" at bounding box center [722, 121] width 80 height 17
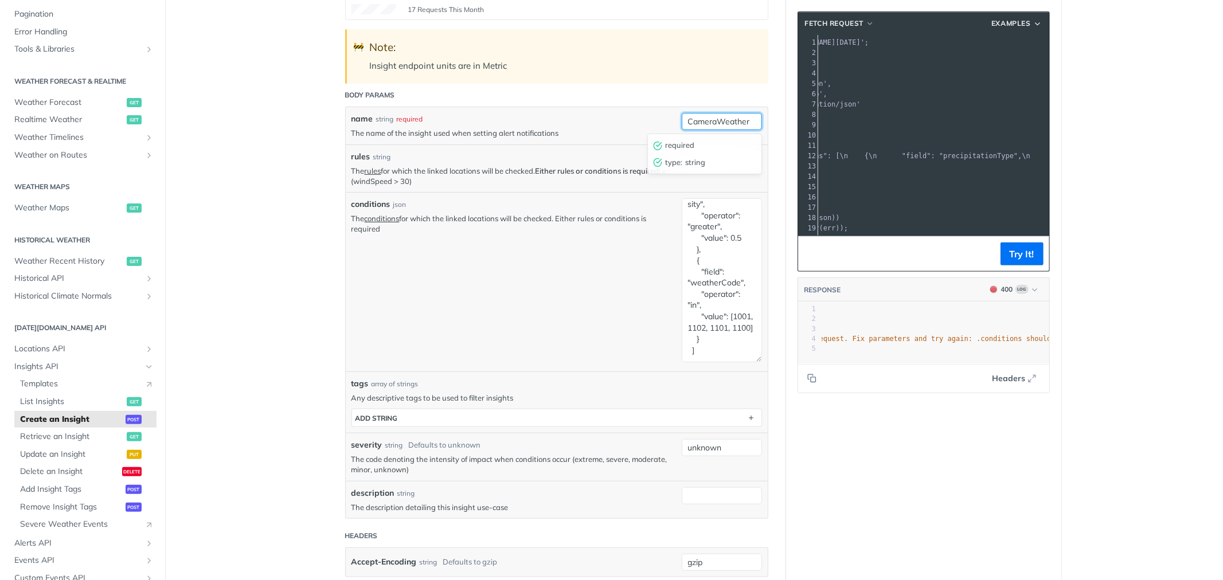
click at [696, 121] on input "CameraWeather" at bounding box center [722, 121] width 80 height 17
click at [711, 163] on input "rules" at bounding box center [722, 159] width 80 height 17
paste input "(weatherCode in [4000,4001,4200,4201,4204,4205] && precipitationProbability > 0…"
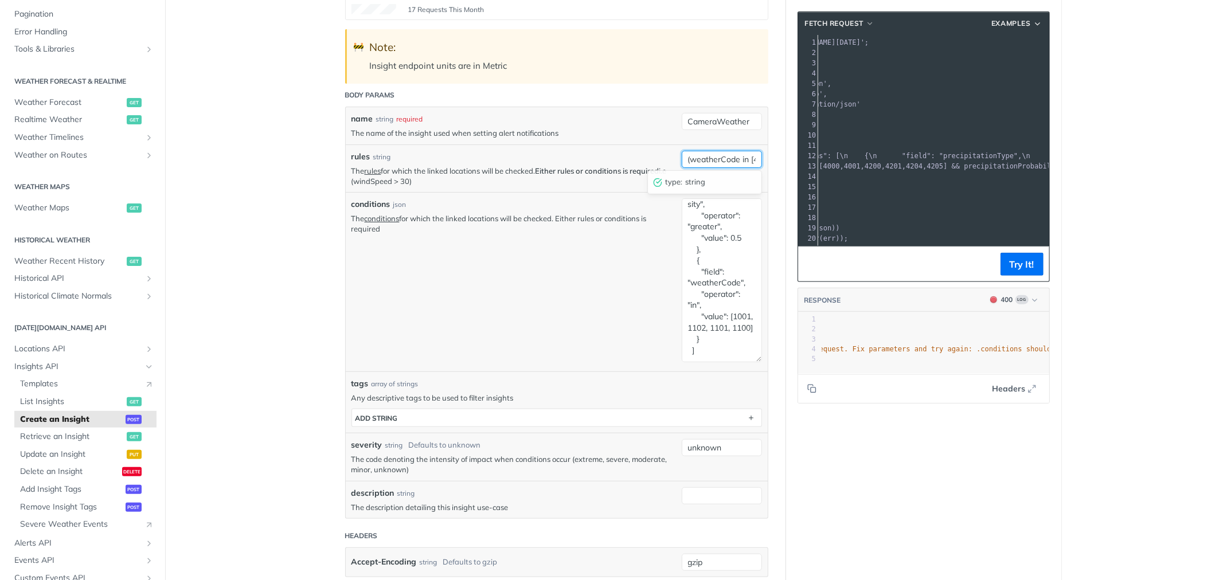
scroll to position [0, 324]
type input "(weatherCode in [4000,4001,4200,4201,4204,4205] && precipitationProbability > 0…"
click at [708, 240] on textarea ""conditions": [ { "field": "precipitationType", "operator": "equal", "value": 1…" at bounding box center [722, 280] width 80 height 164
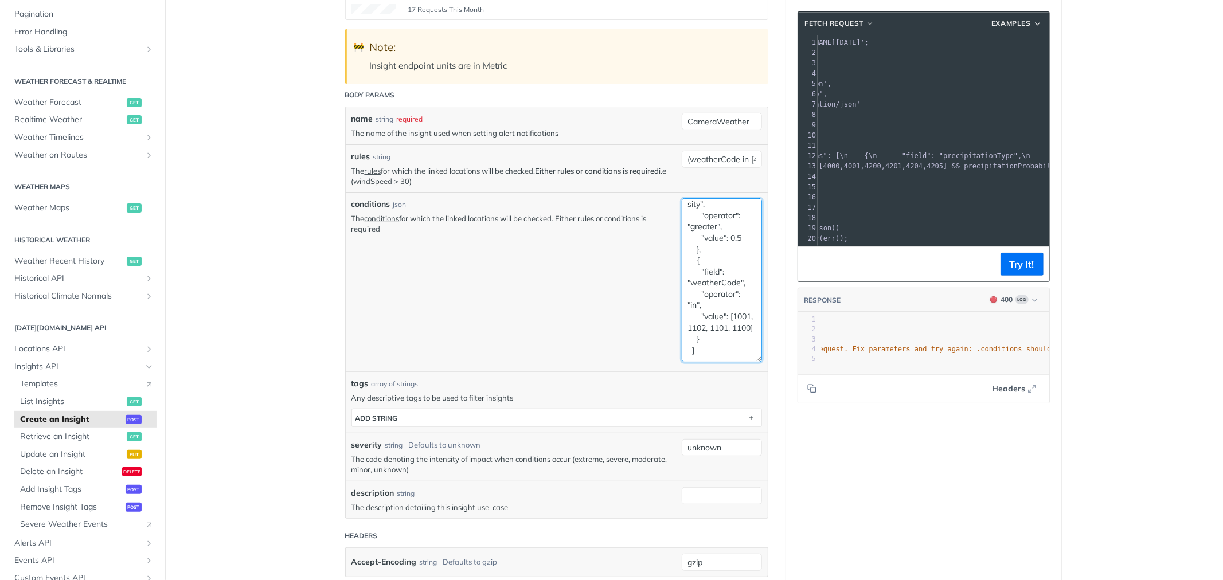
click at [708, 240] on textarea ""conditions": [ { "field": "precipitationType", "operator": "equal", "value": 1…" at bounding box center [722, 280] width 80 height 164
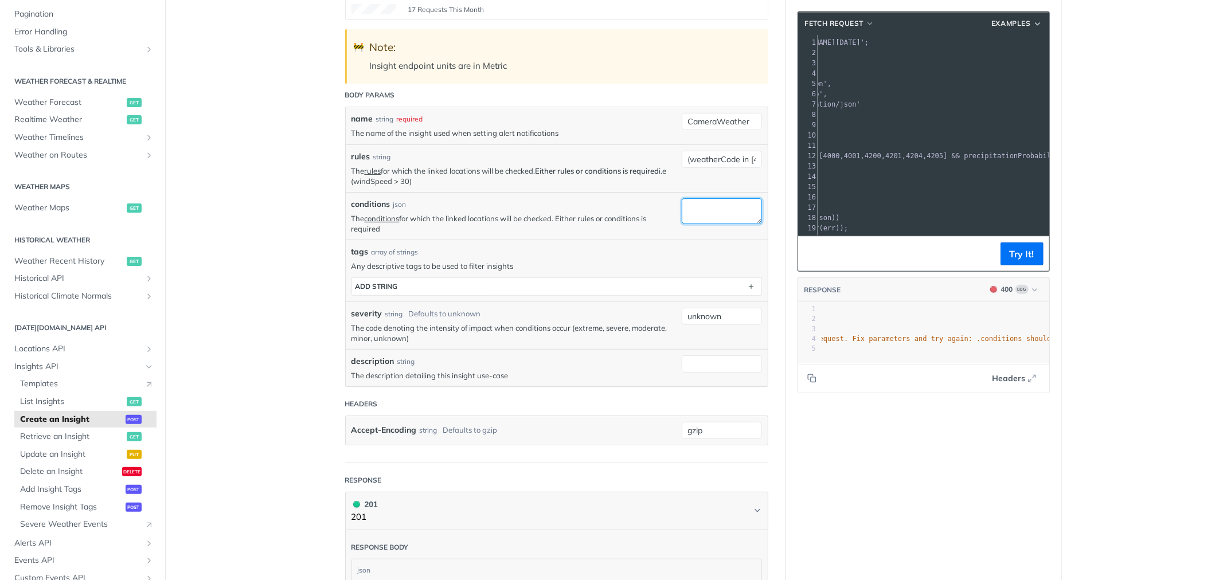
drag, startPoint x: 754, startPoint y: 359, endPoint x: 727, endPoint y: 221, distance: 140.2
click at [727, 221] on textarea "conditions" at bounding box center [722, 211] width 80 height 26
click at [726, 216] on textarea "conditions" at bounding box center [722, 211] width 80 height 26
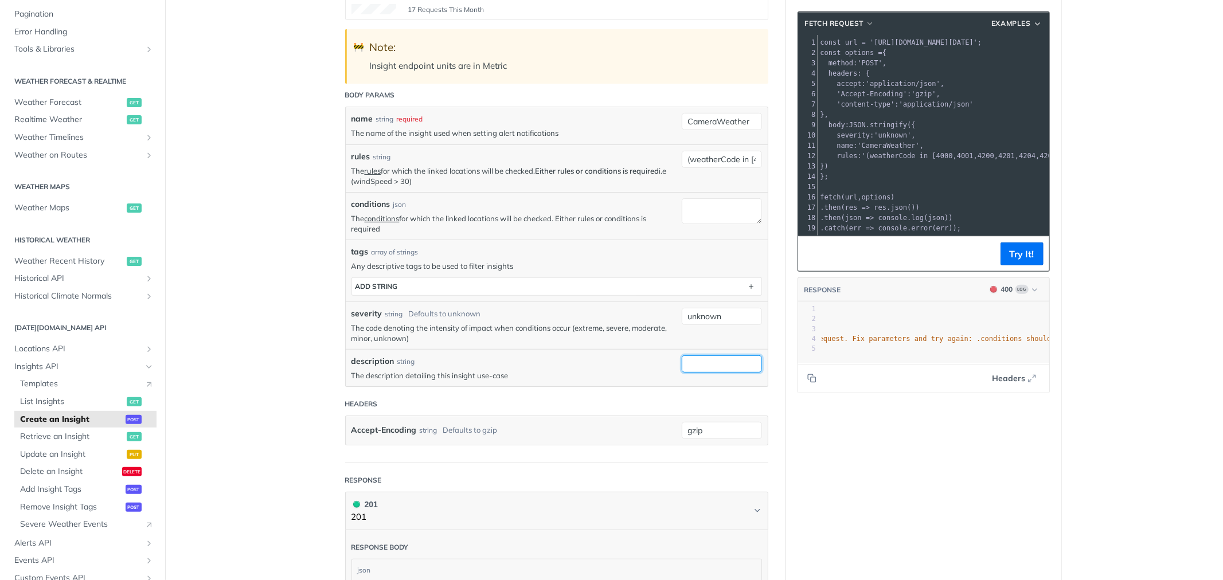
click at [708, 359] on input "description" at bounding box center [722, 363] width 80 height 17
paste input "Trigger when selected weatherCodes occur"
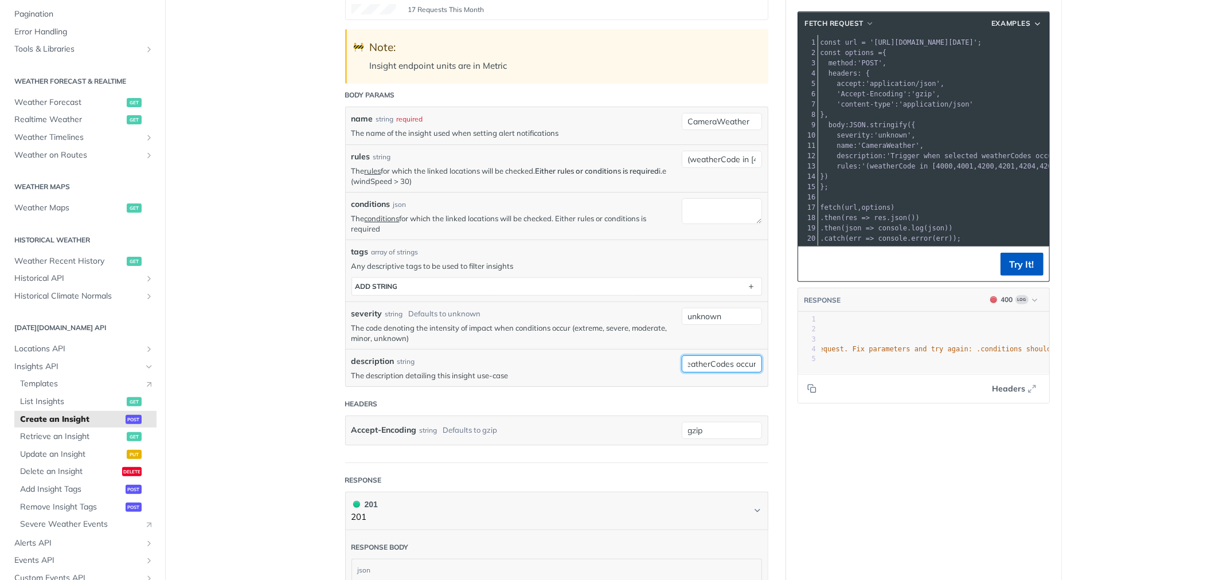
type input "Trigger when selected weatherCodes occur"
click at [1009, 269] on button "Try It!" at bounding box center [1021, 264] width 43 height 23
click at [683, 162] on input "(weatherCode in [4000,4001,4200,4201,4204,4205] && precipitationProbability > 0…" at bounding box center [722, 159] width 80 height 17
click at [374, 172] on link "rules" at bounding box center [373, 170] width 17 height 9
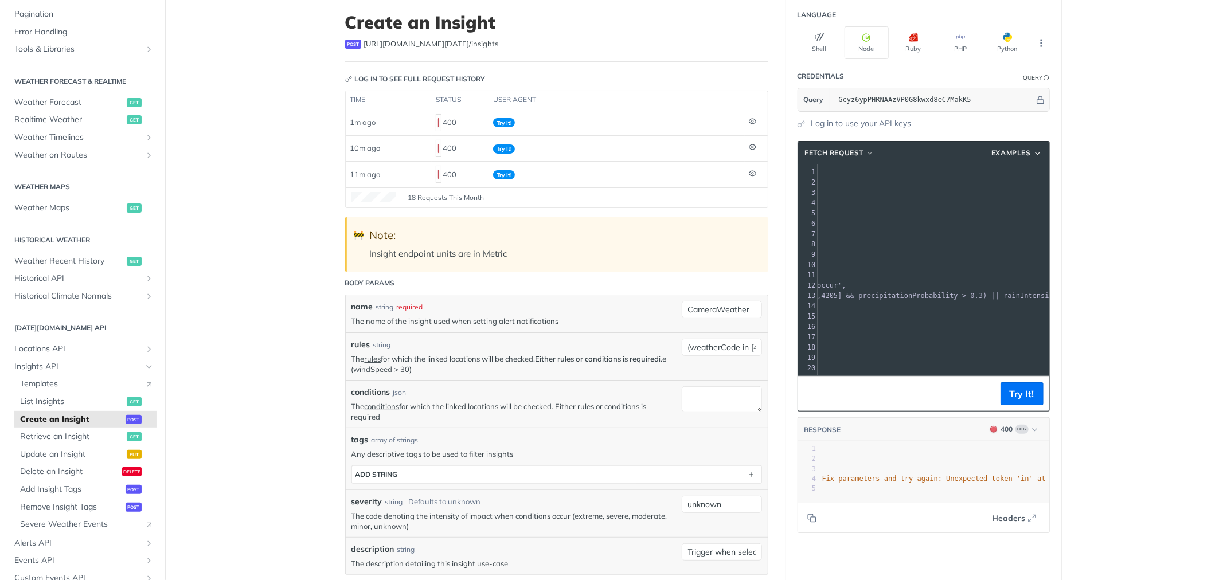
scroll to position [64, 0]
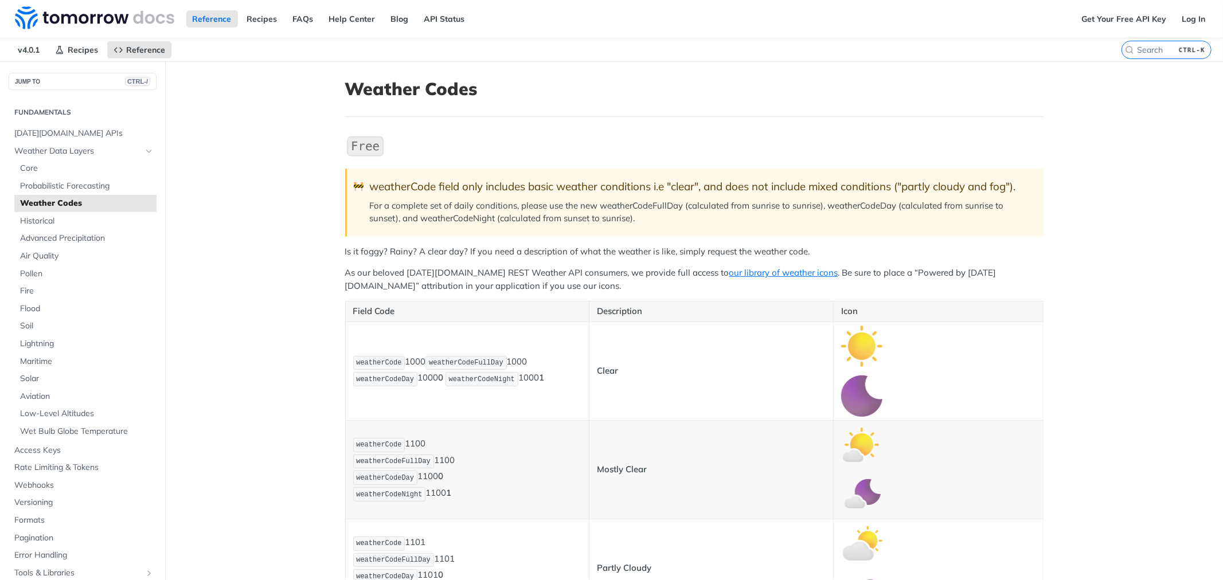
scroll to position [5993, 0]
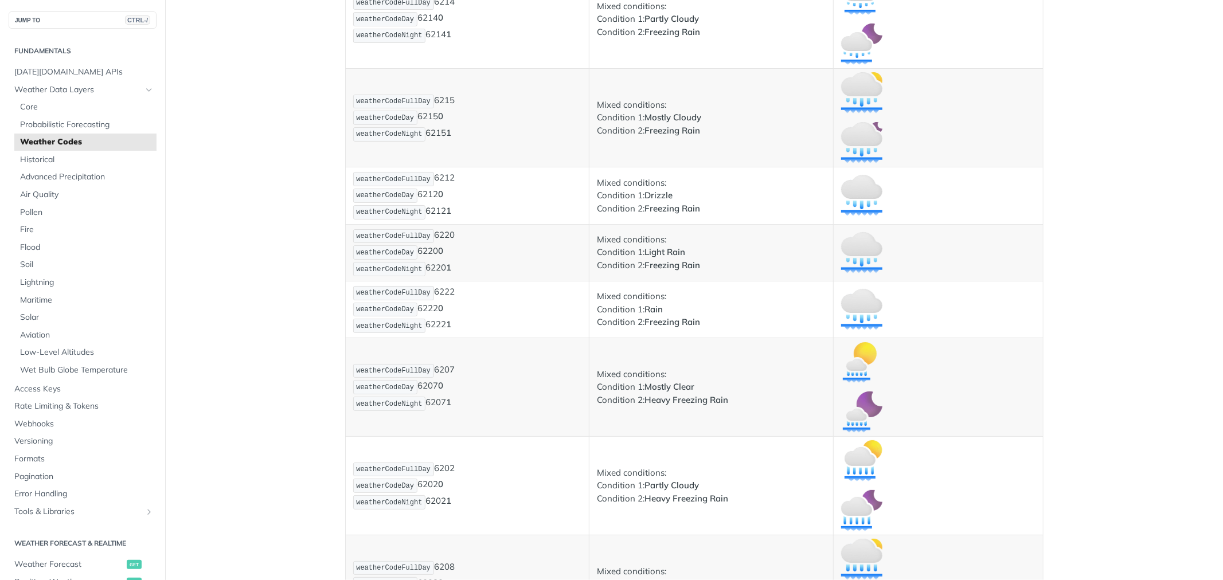
drag, startPoint x: 412, startPoint y: 355, endPoint x: 465, endPoint y: 360, distance: 54.1
copy span "Partly Cloudy"
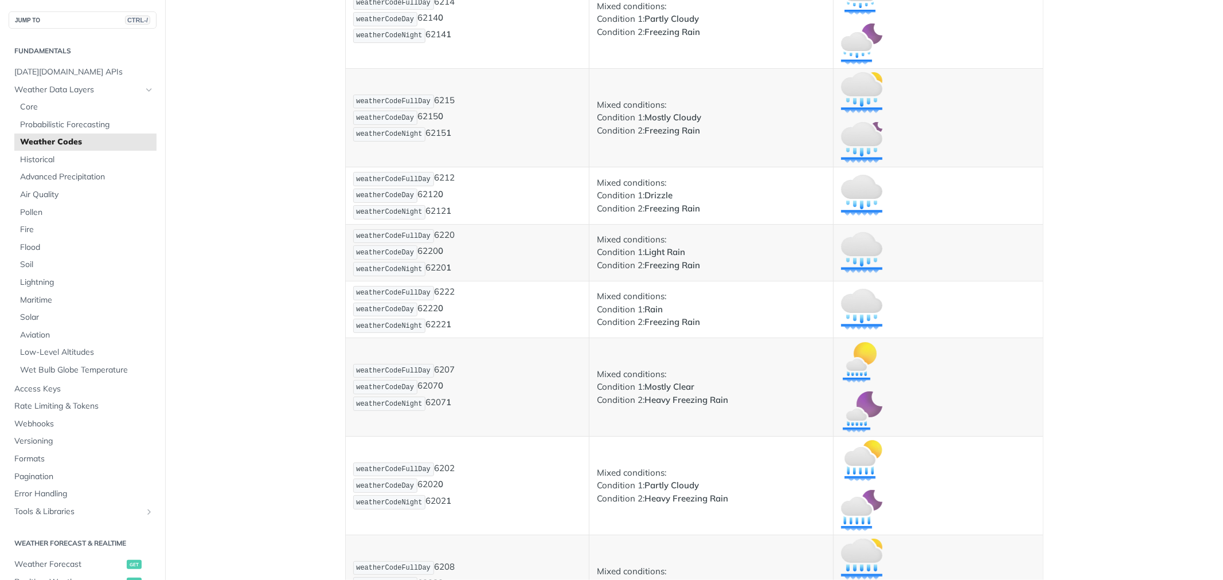
copy span "1100"
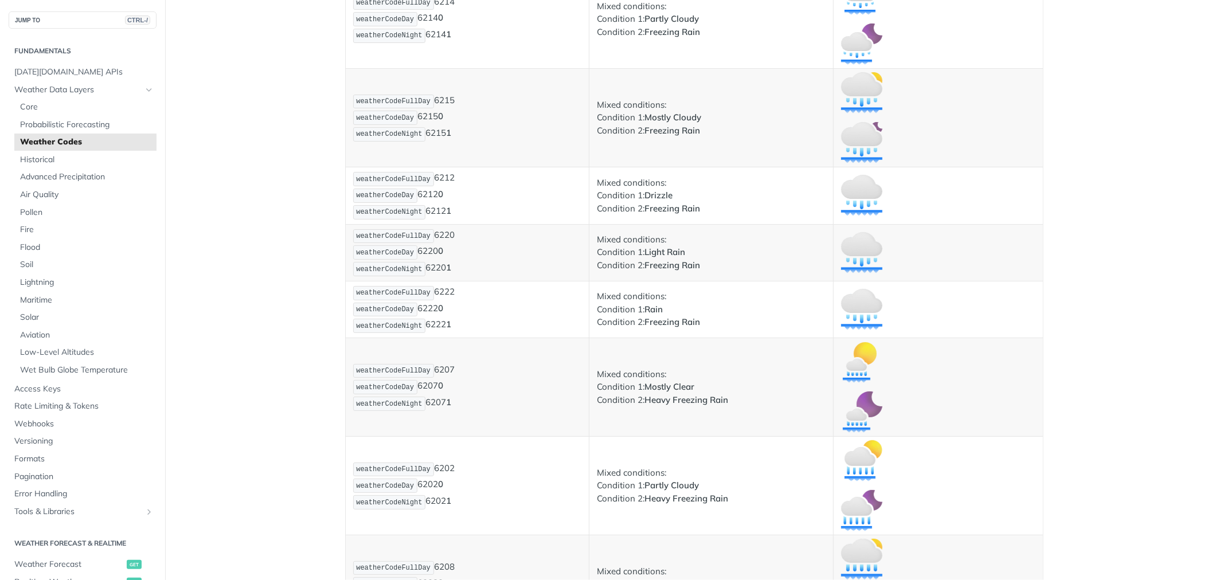
copy span "1101"
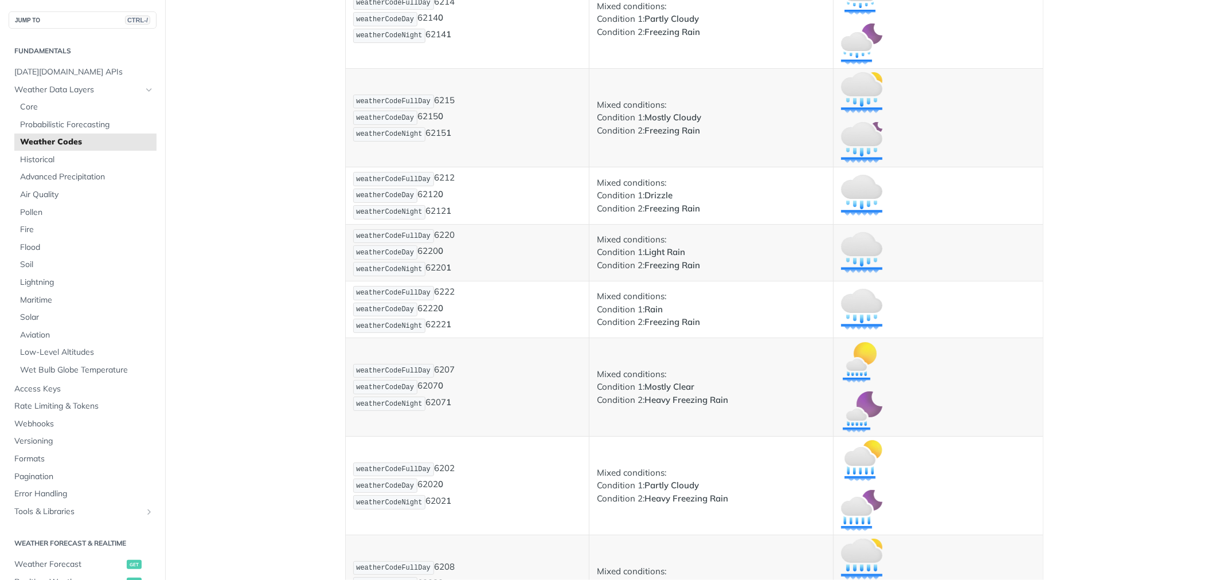
copy span "1102"
copy span "1001"
drag, startPoint x: 450, startPoint y: 381, endPoint x: 374, endPoint y: 335, distance: 88.2
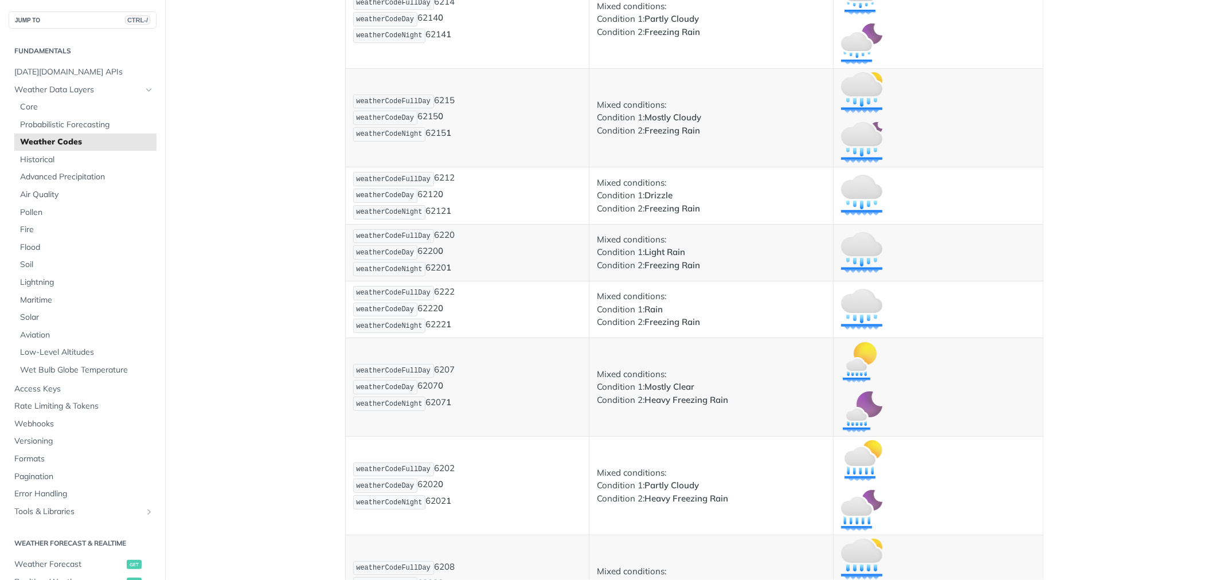
copy div ""1000" : "Clear, Sunny" , "1100" : "Mostly Clear" , "1101" : "Partly Cloudy" , …"
drag, startPoint x: 465, startPoint y: 449, endPoint x: 371, endPoint y: 330, distance: 151.8
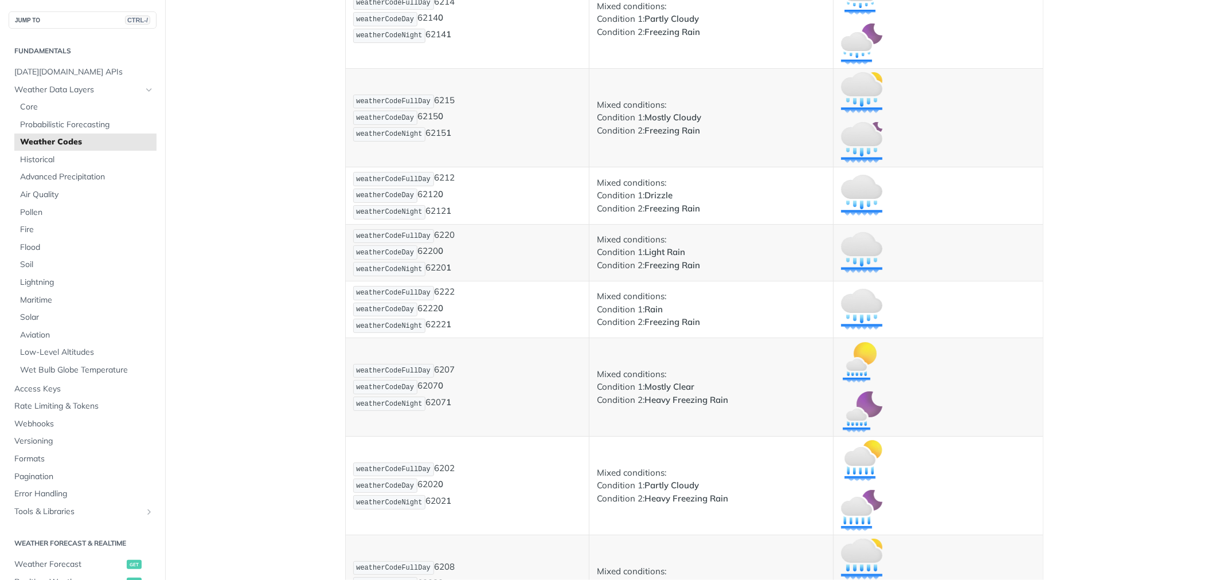
copy div ""1000" : "Clear, Sunny" , "1100" : "Mostly Clear" , "1101" : "Partly Cloudy" , …"
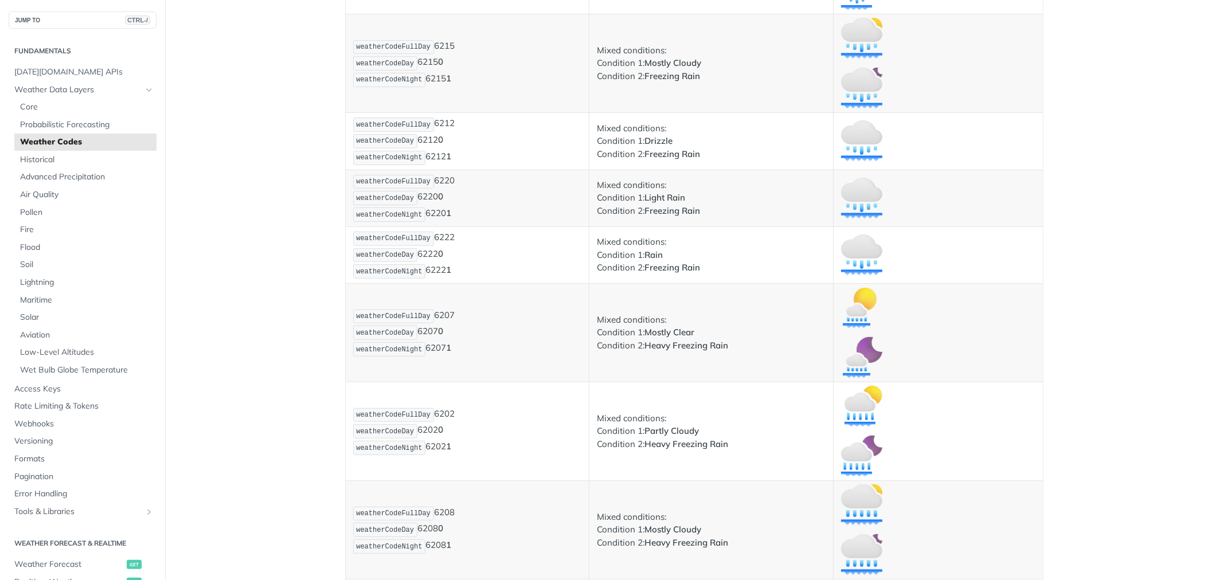
scroll to position [6184, 0]
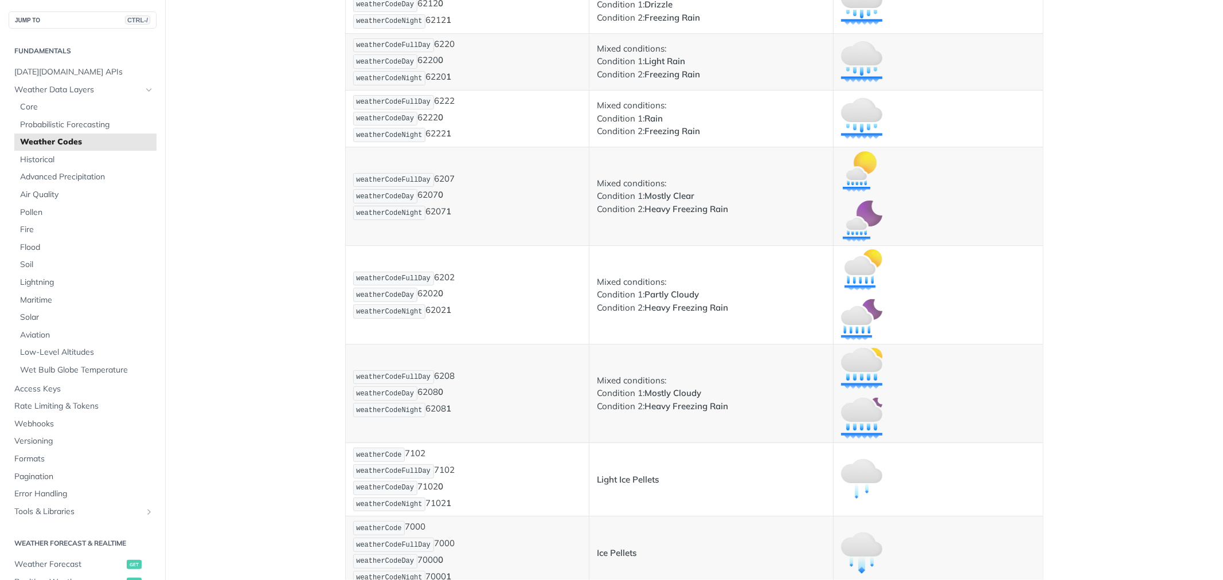
drag, startPoint x: 474, startPoint y: 322, endPoint x: 368, endPoint y: 146, distance: 205.5
copy div ""1000" : "Clear, Sunny" , "1100" : "Mostly Clear" , "1101" : "Partly Cloudy" , …"
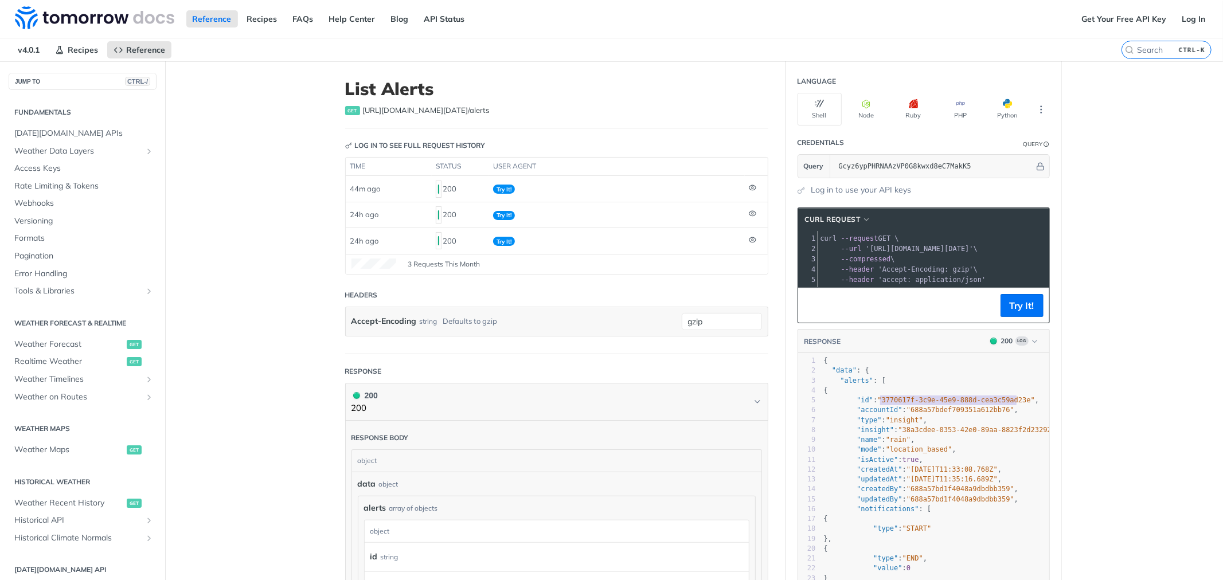
scroll to position [308, 0]
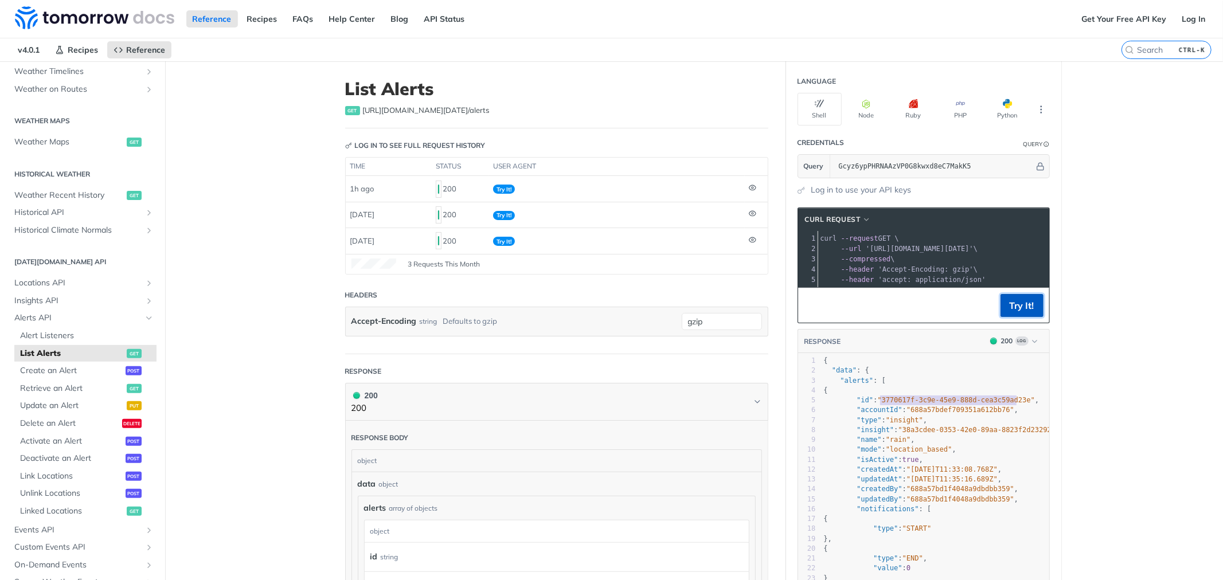
click at [1000, 304] on button "Try It!" at bounding box center [1021, 305] width 43 height 23
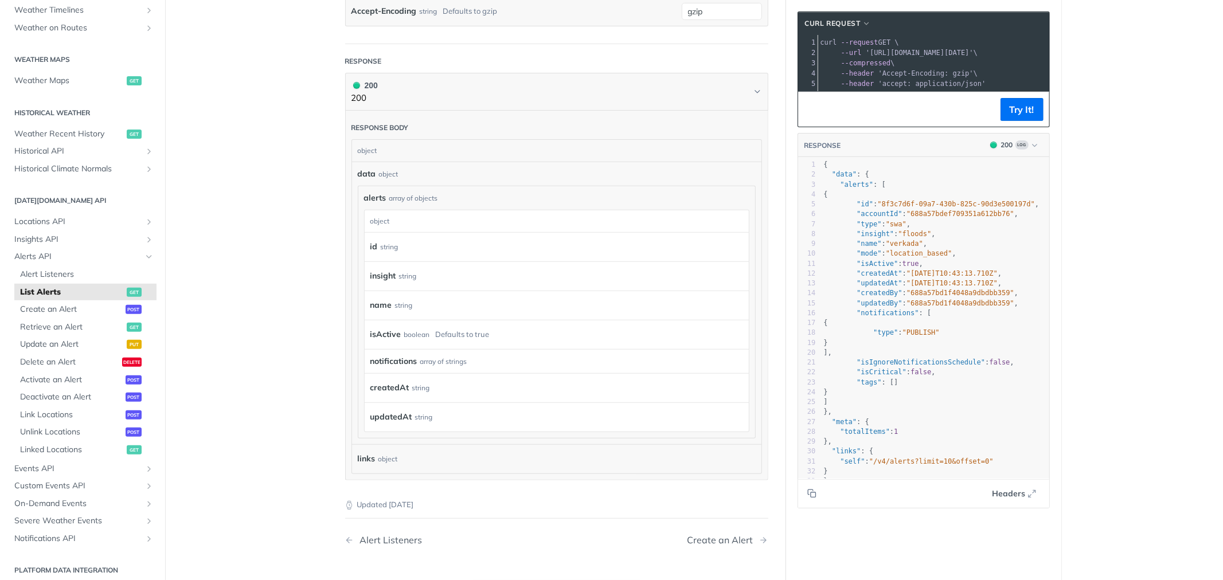
scroll to position [318, 0]
click at [69, 311] on span "Create an Alert" at bounding box center [71, 309] width 103 height 11
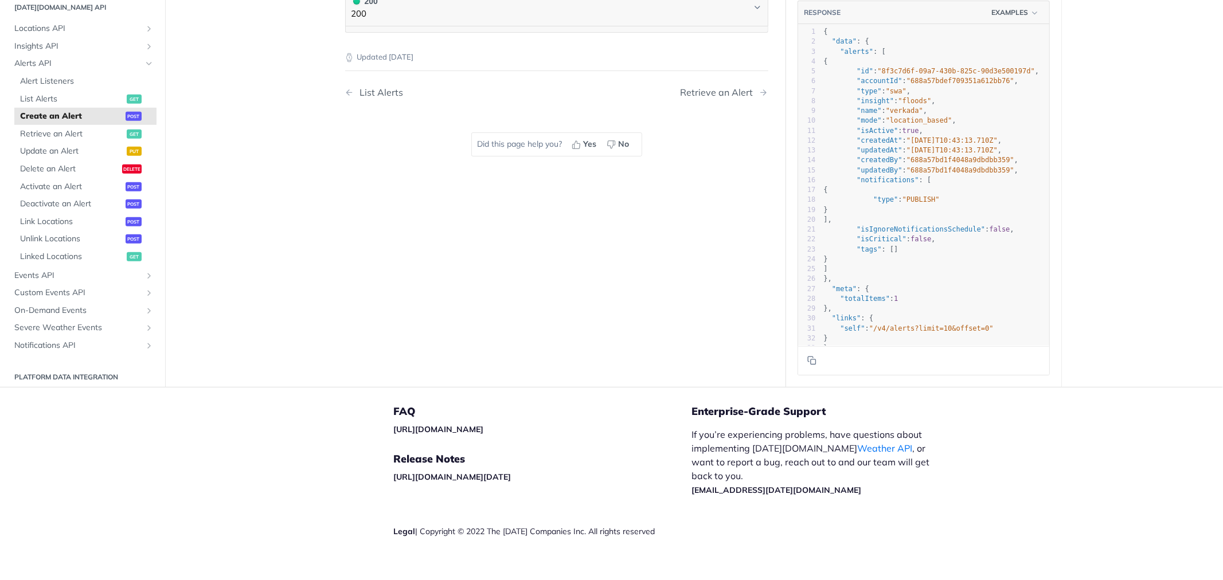
select select "true"
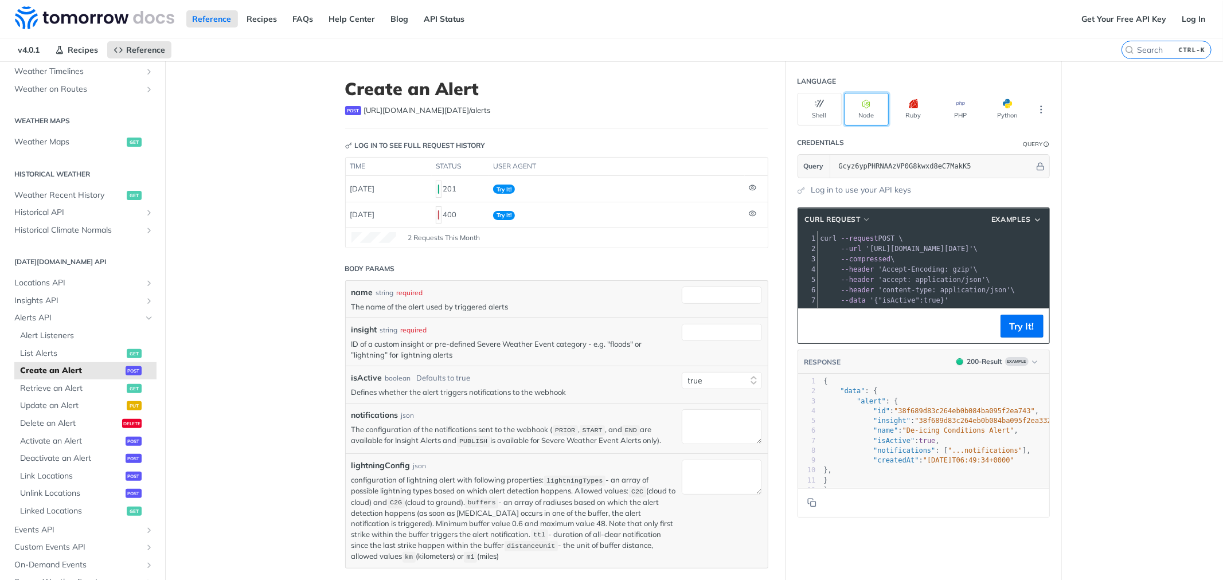
click at [871, 99] on button "Node" at bounding box center [866, 109] width 44 height 33
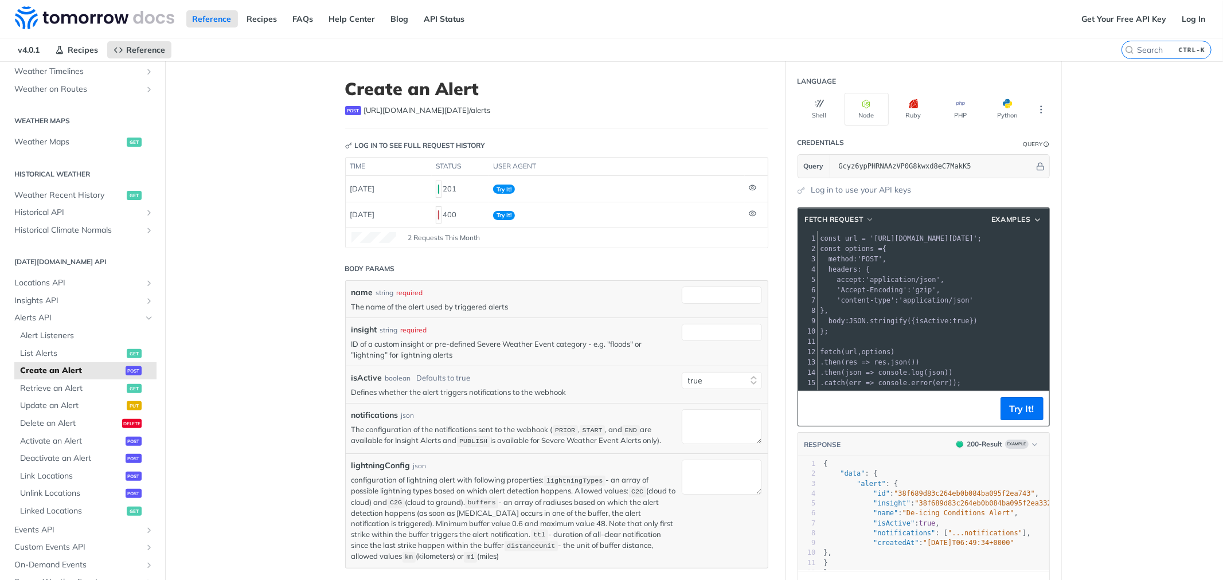
drag, startPoint x: 864, startPoint y: 235, endPoint x: 989, endPoint y: 242, distance: 125.2
click at [989, 242] on pre "const url = '[URL][DOMAIN_NAME][DATE]' ;" at bounding box center [986, 238] width 336 height 10
copy span "[URL][DOMAIN_NAME][DATE]"
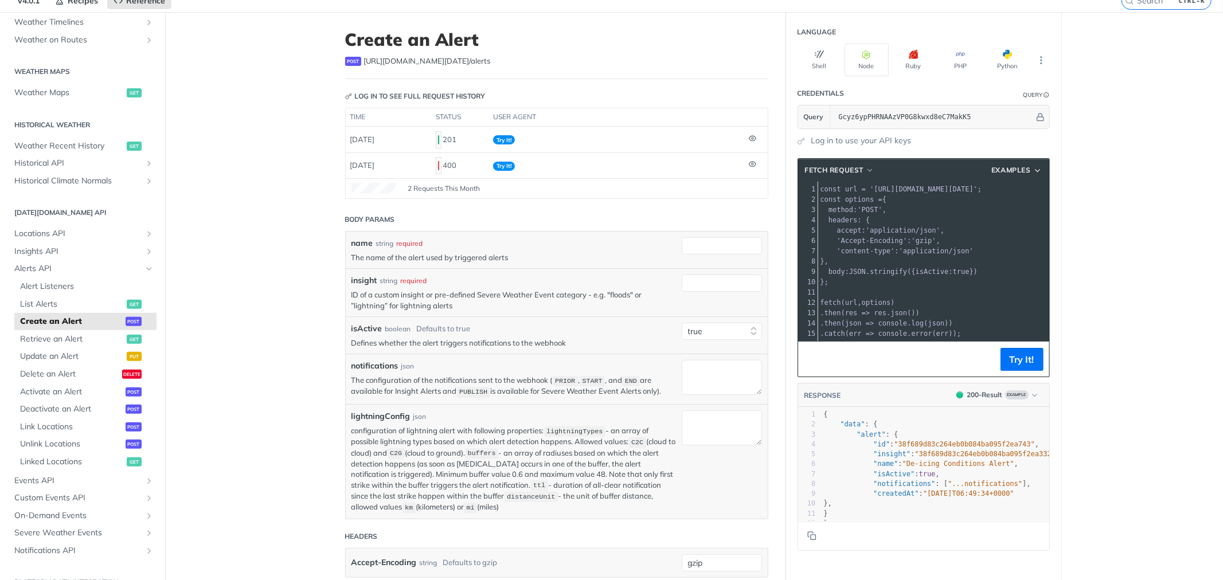
scroll to position [255, 0]
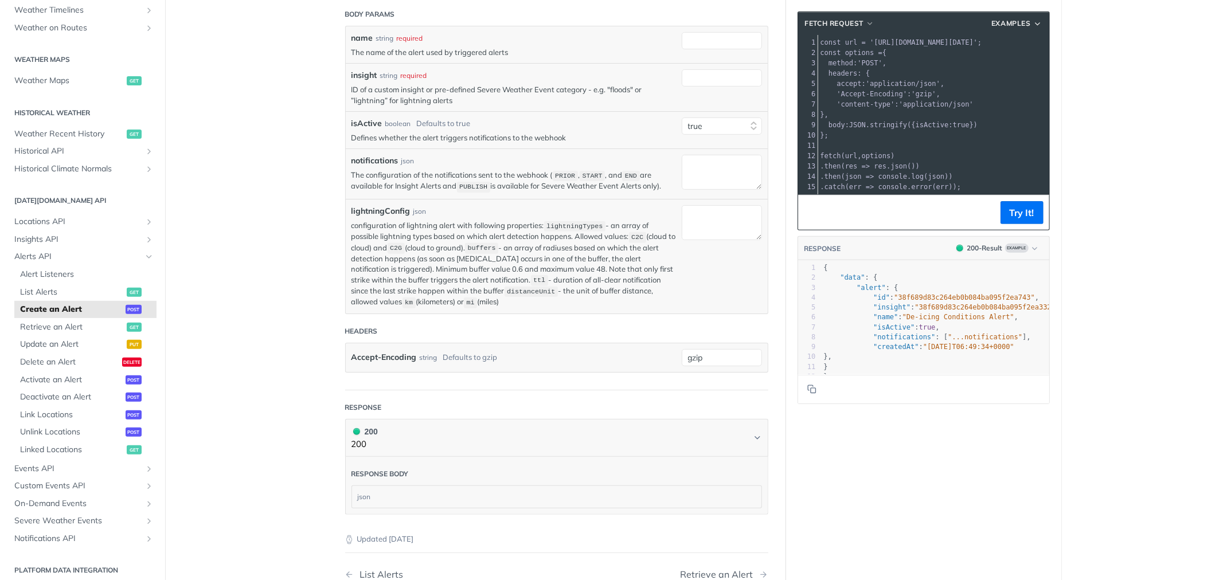
click at [969, 341] on span ""...notifications"" at bounding box center [985, 337] width 75 height 8
type textarea "notifications"
click at [969, 341] on span ""...notifications"" at bounding box center [985, 337] width 75 height 8
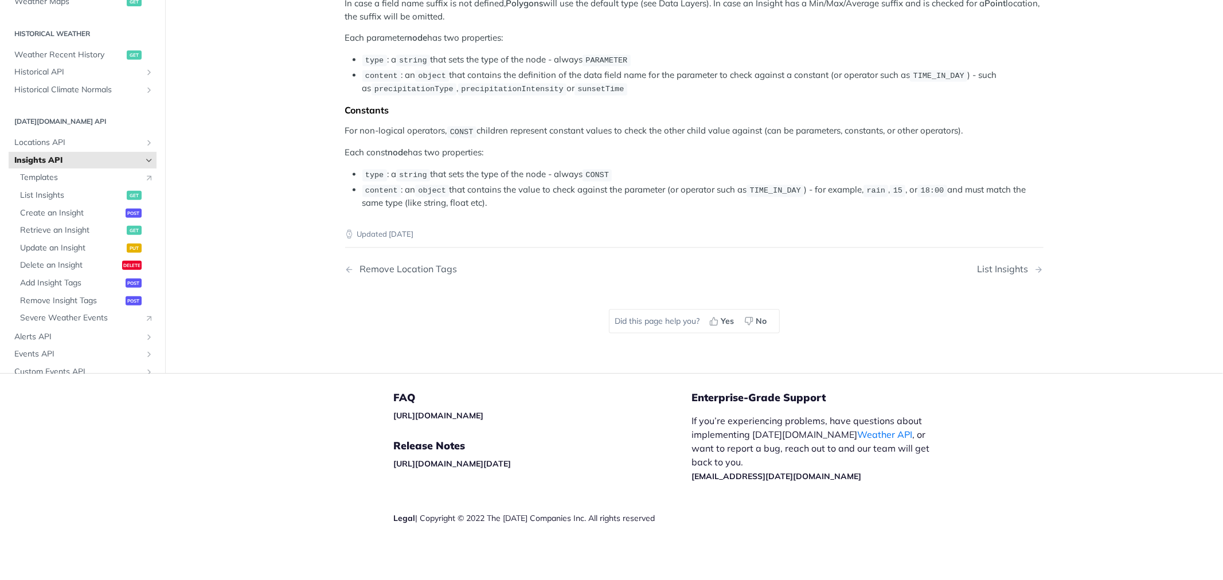
scroll to position [2035, 0]
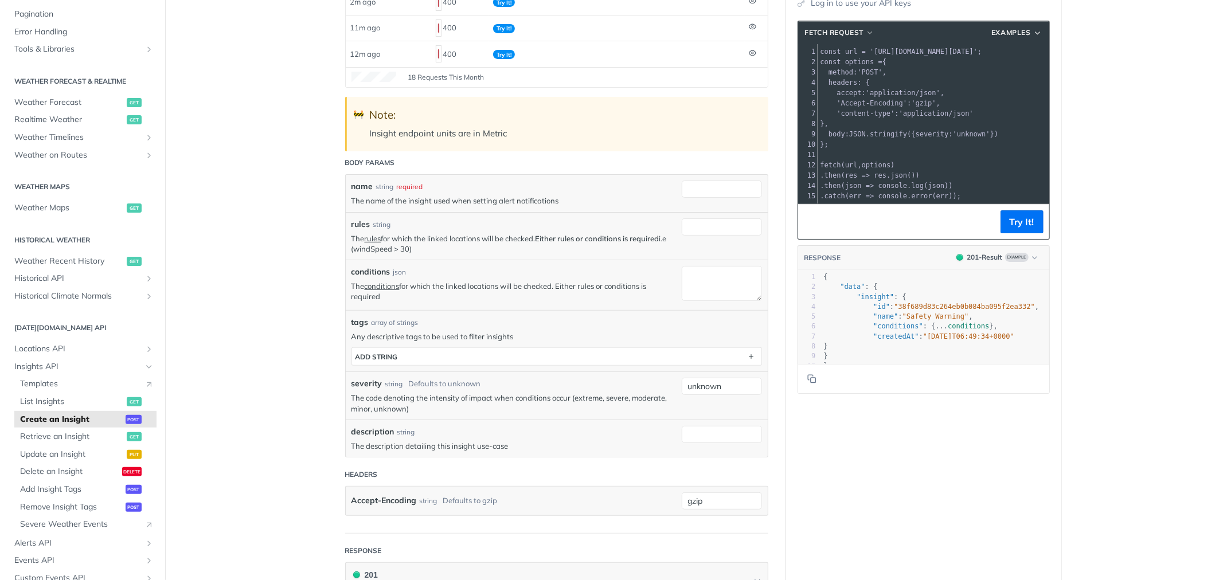
scroll to position [191, 0]
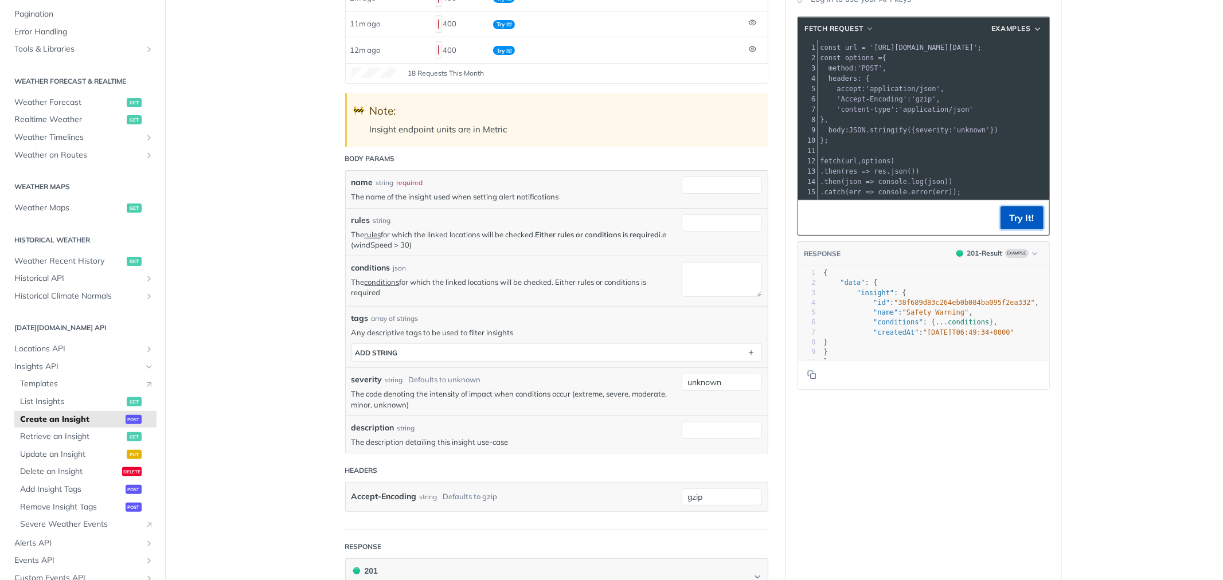
click at [1000, 221] on button "Try It!" at bounding box center [1021, 217] width 43 height 23
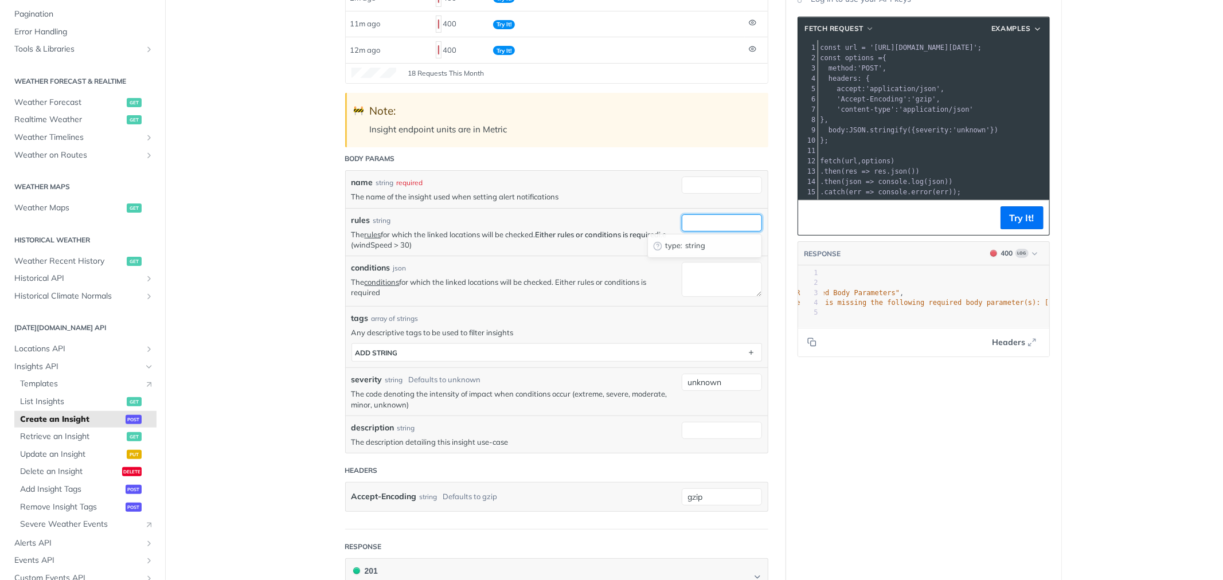
click at [711, 228] on input "rules" at bounding box center [722, 222] width 80 height 17
paste input "weatherCode in [4000,4001,4200,4201,6000,6001]) || (rainIntensity > 0.5) || (pr…"
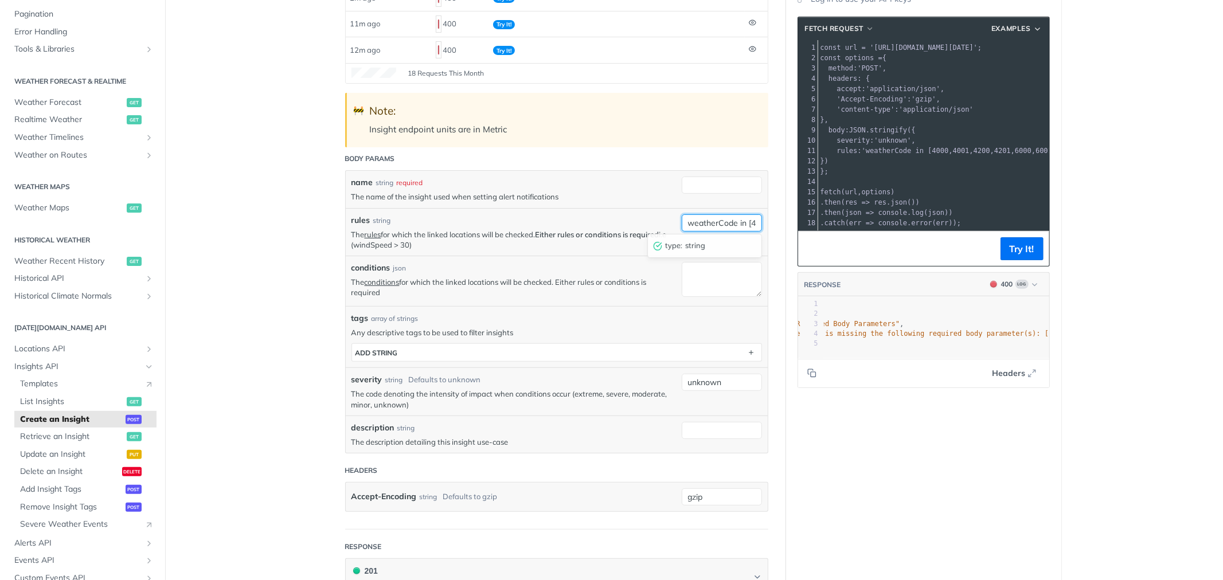
scroll to position [0, 323]
type input "weatherCode in [4000,4001,4200,4201,6000,6001]) || (rainIntensity > 0.5) || (pr…"
click at [703, 183] on input "name" at bounding box center [722, 185] width 80 height 17
paste input "CameraWeather"
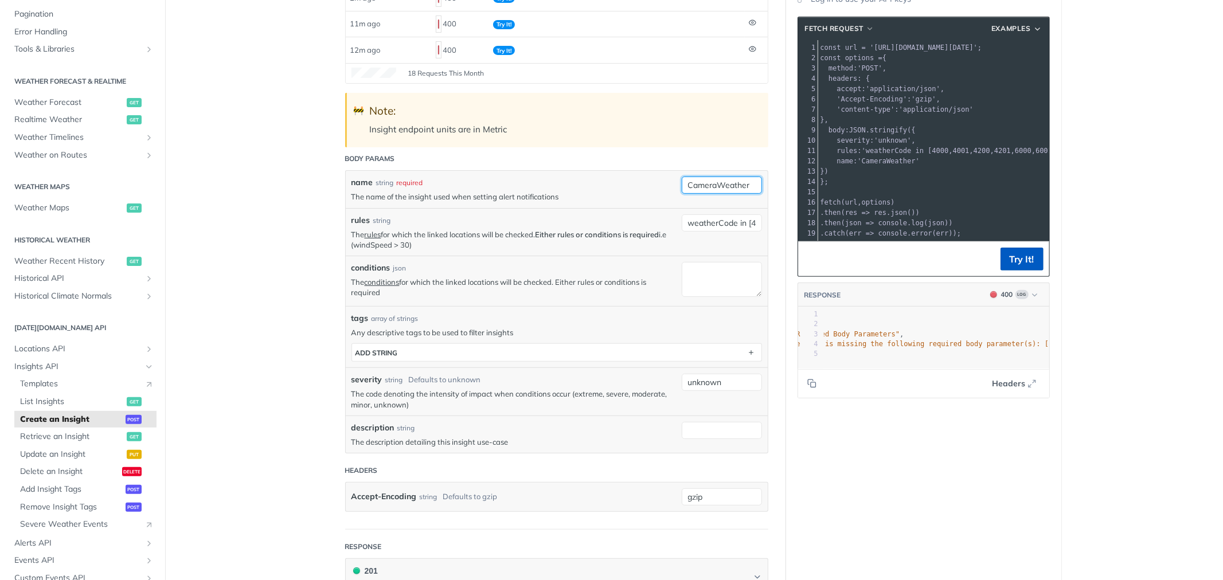
type input "CameraWeather"
click at [1000, 262] on button "Try It!" at bounding box center [1021, 259] width 43 height 23
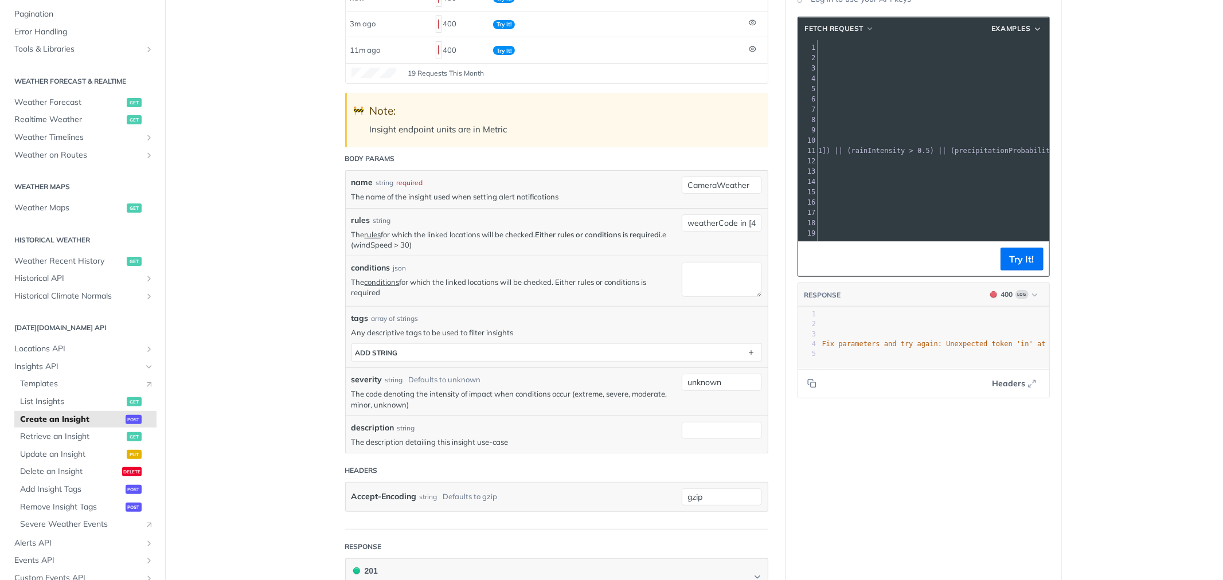
click at [379, 247] on p "The rules for which the linked locations will be checked. Either rules or condi…" at bounding box center [513, 239] width 324 height 21
click at [1005, 147] on span "'weatherCode in [4000,4001,4200,4201,6000,6001]) || (rainIntensity > 0.5) || (p…" at bounding box center [1056, 151] width 451 height 8
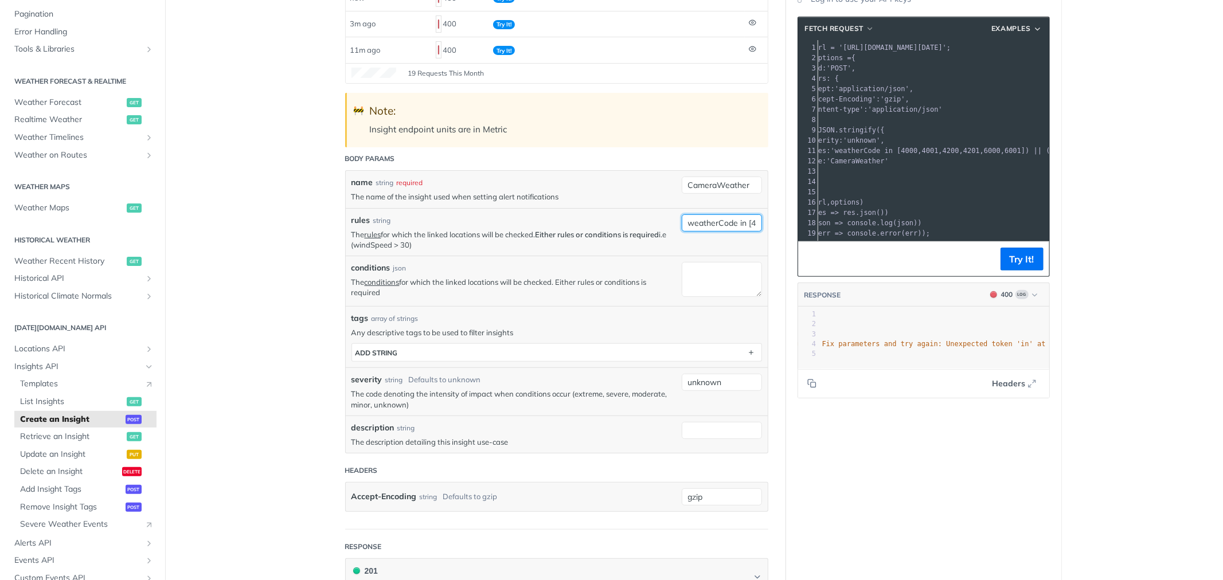
click at [719, 216] on input "weatherCode in [4000,4001,4200,4201,6000,6001]) || (rainIntensity > 0.5) || (pr…" at bounding box center [722, 222] width 80 height 17
click at [749, 222] on input "weatherCode in [4000,4001,4200,4201,6000,6001] || (rainIntensity > 0.5) || (pre…" at bounding box center [722, 222] width 80 height 17
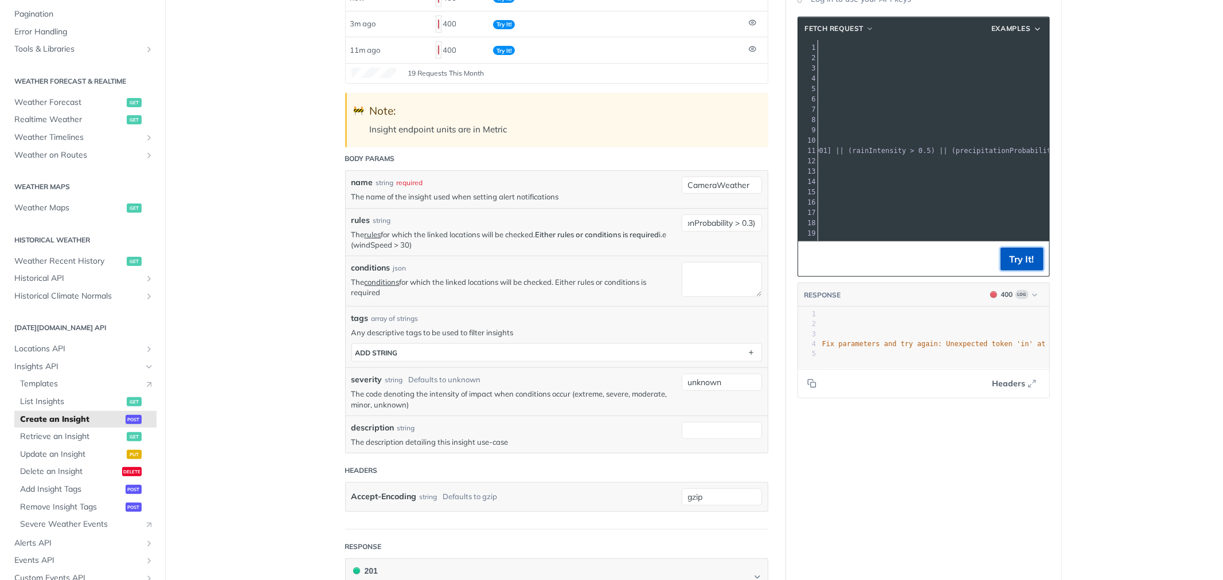
click at [1020, 265] on button "Try It!" at bounding box center [1021, 259] width 43 height 23
click at [710, 218] on input "weatherCode in [4000,4001,4200,4201,6000,6001] || (rainIntensity > 0.5) || (pre…" at bounding box center [722, 222] width 80 height 17
click at [711, 218] on input "weatherCode in [4000,4001,4200,4201,6000,6001] || (rainIntensity > 0.5) || (pre…" at bounding box center [722, 222] width 80 height 17
click at [712, 218] on input "weatherCode in [4000,4001,4200,4201,6000,6001] || (rainIntensity > 0.5) || (pre…" at bounding box center [722, 222] width 80 height 17
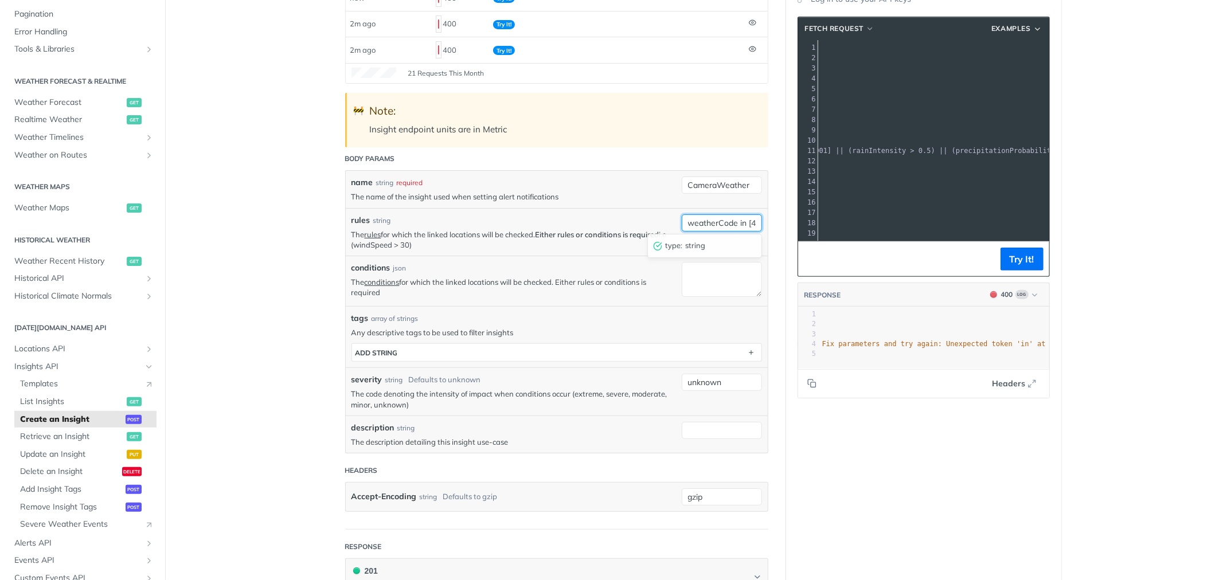
paste input "== 4000 || rainIntensity > 0.5"
type input "weatherCode == 4000 || rainIntensity > 0.5"
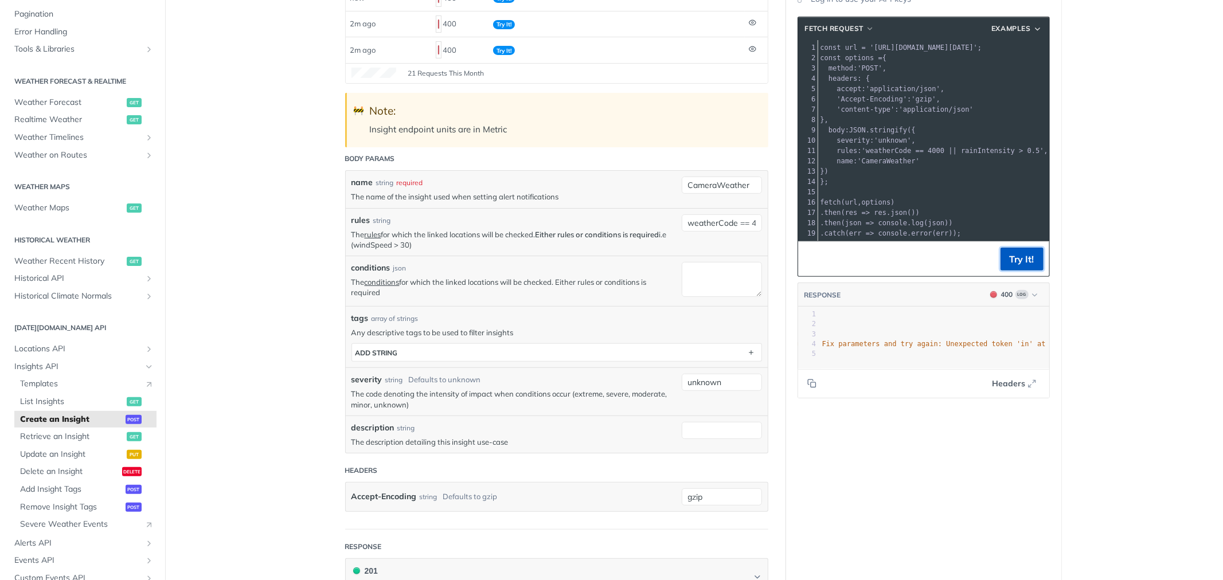
click at [1004, 271] on button "Try It!" at bounding box center [1021, 259] width 43 height 23
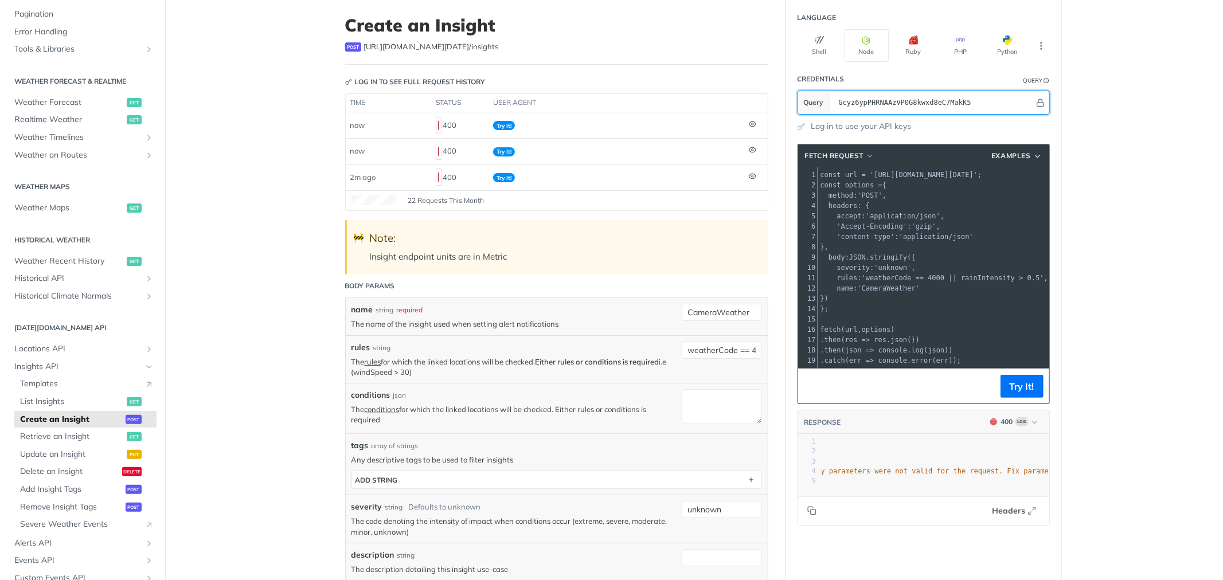
click at [903, 108] on input "Gcyz6ypPHRNAAzVP0G8kwxd8eC7MakK5" at bounding box center [933, 102] width 201 height 23
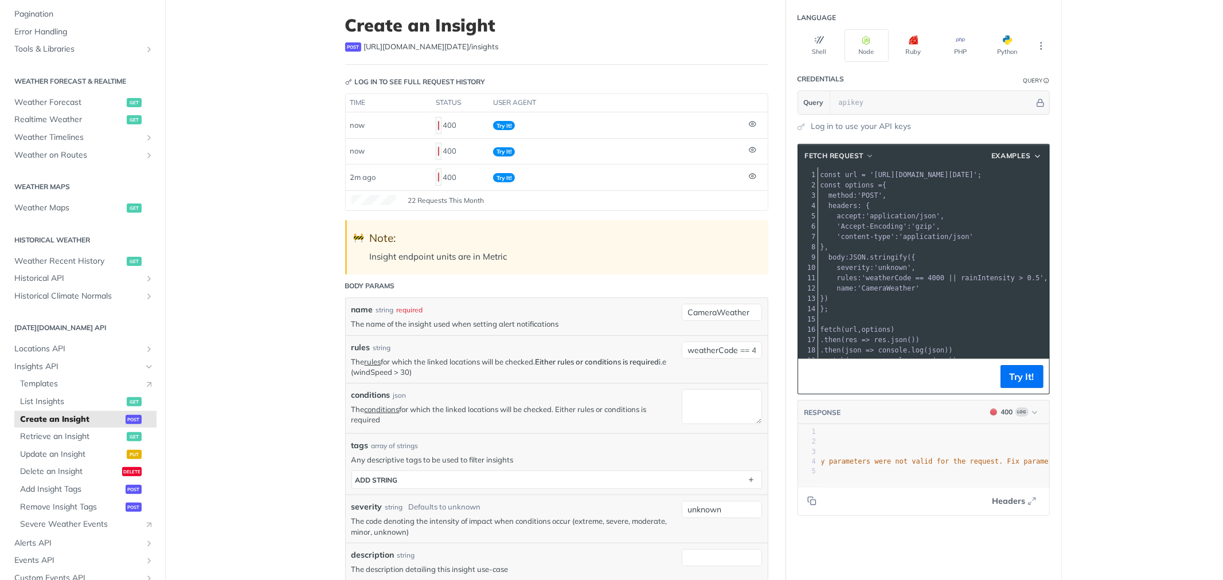
click at [775, 134] on article "Create an Insight post [URL][DOMAIN_NAME][DATE] /insights Log in to see full re…" at bounding box center [556, 472] width 459 height 948
click at [844, 98] on input "text" at bounding box center [933, 102] width 201 height 23
paste input "Gcyz6ypPHRNAAzVP0G8kwxd8eC7MakK5"
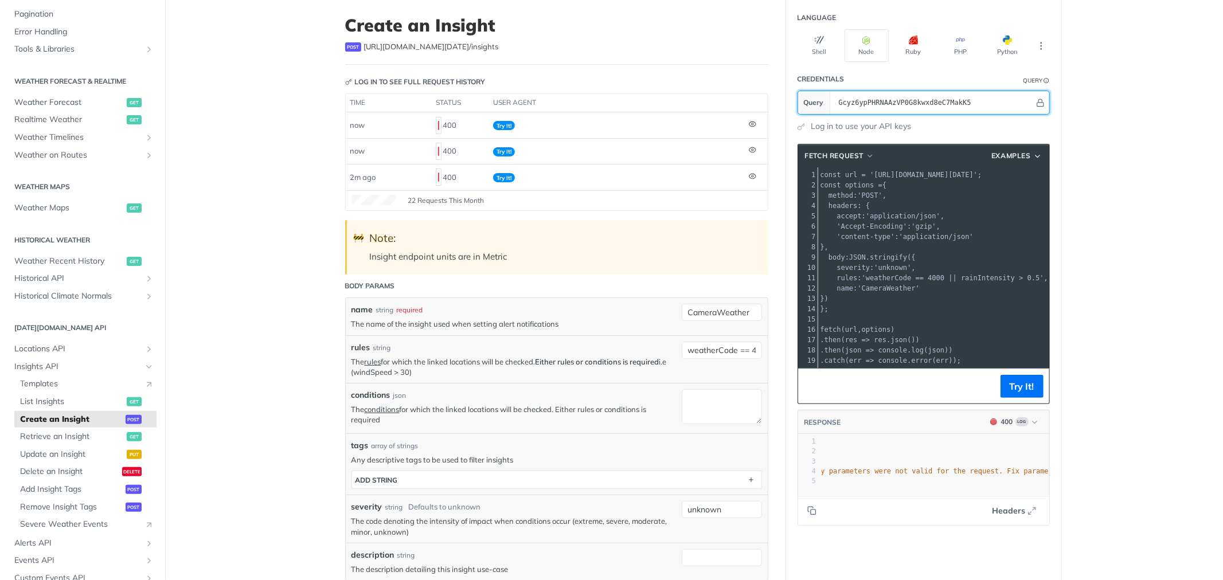
type input "Gcyz6ypPHRNAAzVP0G8kwxd8eC7MakK5"
click at [1020, 383] on footer "Try It!" at bounding box center [923, 386] width 251 height 35
click at [1020, 386] on button "Try It!" at bounding box center [1021, 386] width 43 height 23
click at [749, 350] on input "weatherCode == 4000 || rainIntensity > 0.5" at bounding box center [722, 350] width 80 height 17
click at [731, 349] on input "weatherCode == 4000 || rainIntensity > 0.5" at bounding box center [722, 350] width 80 height 17
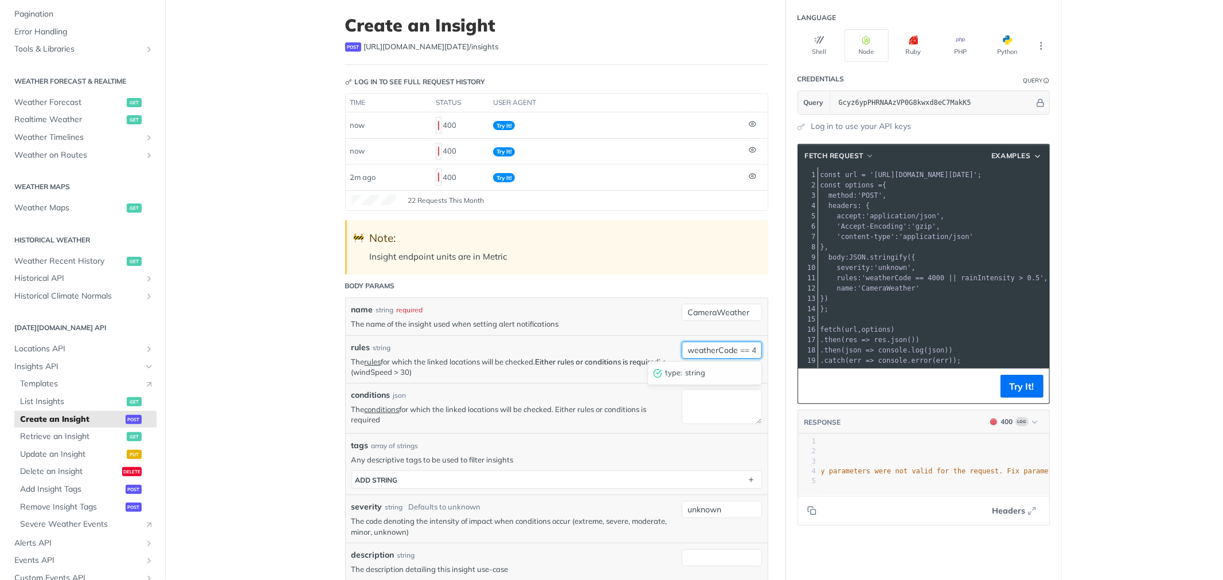
click at [731, 349] on input "weatherCode == 4000 || rainIntensity > 0.5" at bounding box center [722, 350] width 80 height 17
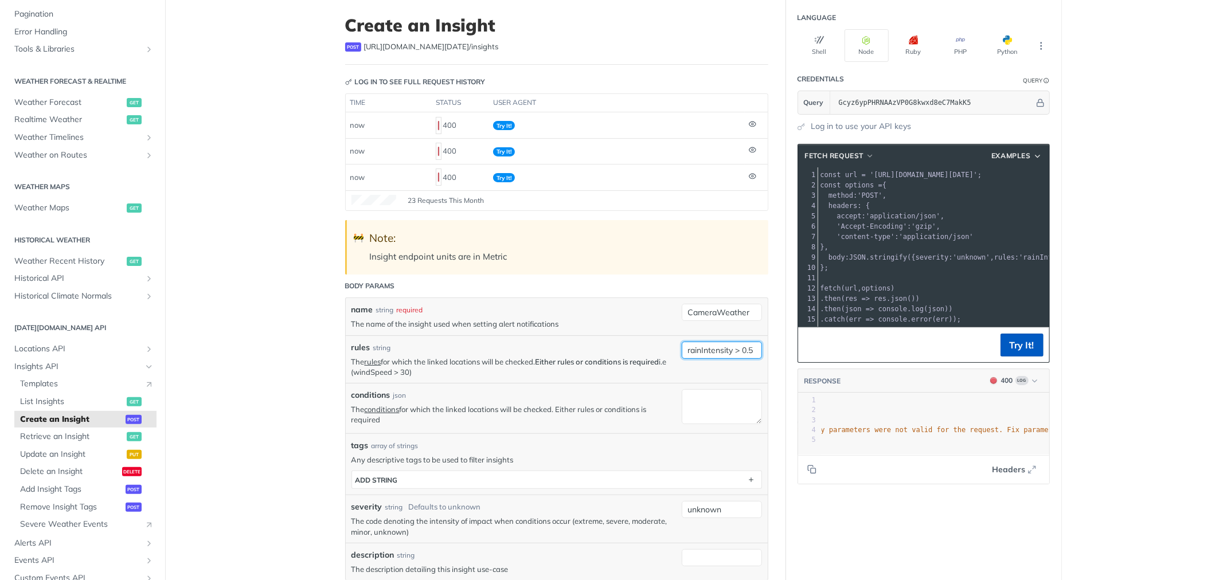
type input "rainIntensity > 0.5"
click at [1009, 355] on button "Try It!" at bounding box center [1021, 345] width 43 height 23
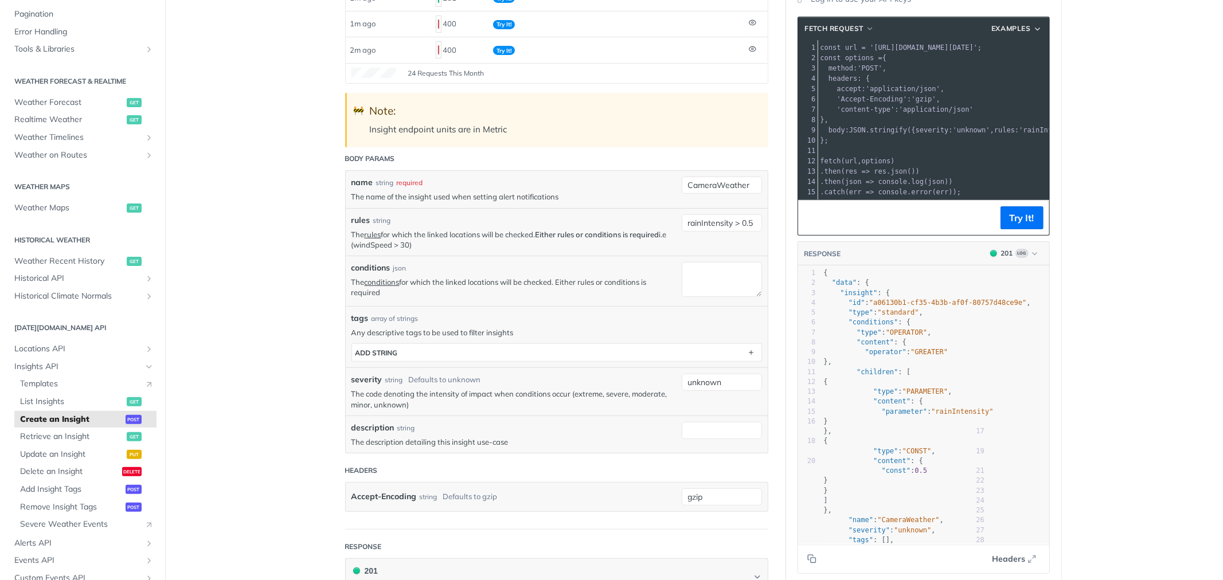
click at [884, 147] on pre "​" at bounding box center [1005, 151] width 374 height 10
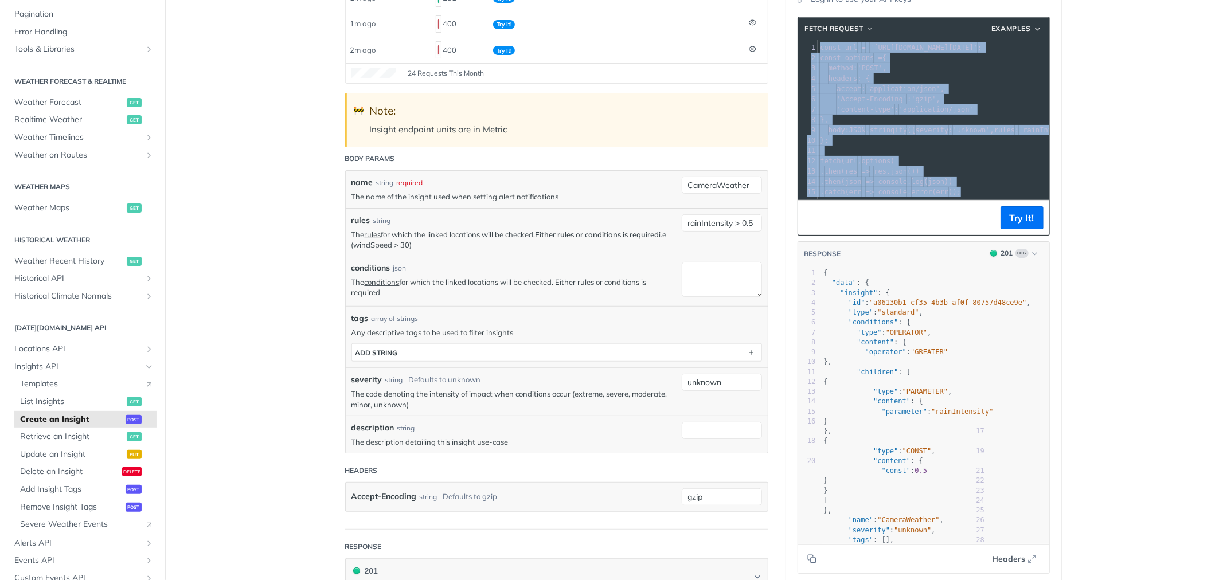
copy div "const url = '[URL][DOMAIN_NAME][DATE]' ; 2 const options = { 3 method : 'POST' …"
click at [856, 396] on span ""type" : "PARAMETER" ," at bounding box center [888, 391] width 128 height 8
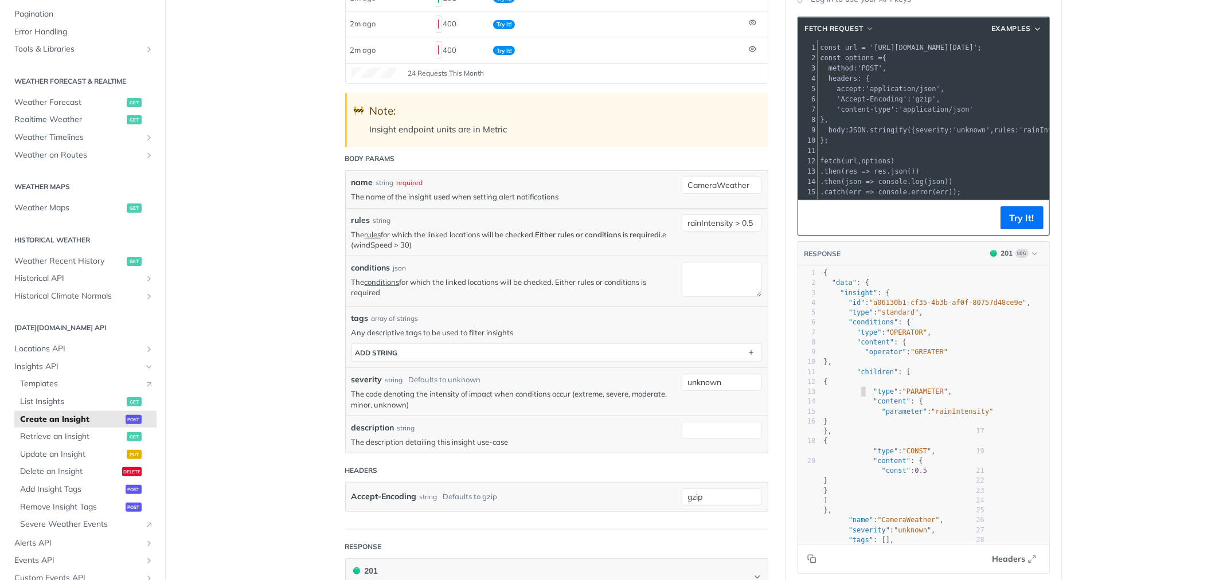
type textarea "{ "data": { "insight": { "id": "a06130b1-cf35-4b3b-af0f-80757d48ce9e", "type": …"
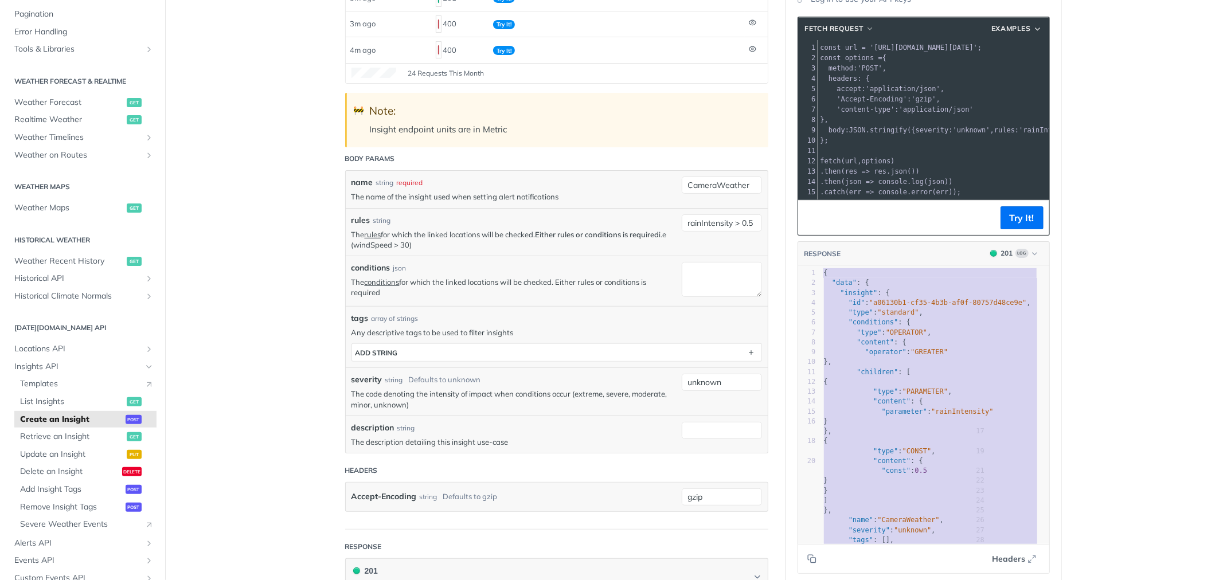
click at [971, 307] on span ""a06130b1-cf35-4b3b-af0f-80757d48ce9e"" at bounding box center [948, 303] width 158 height 8
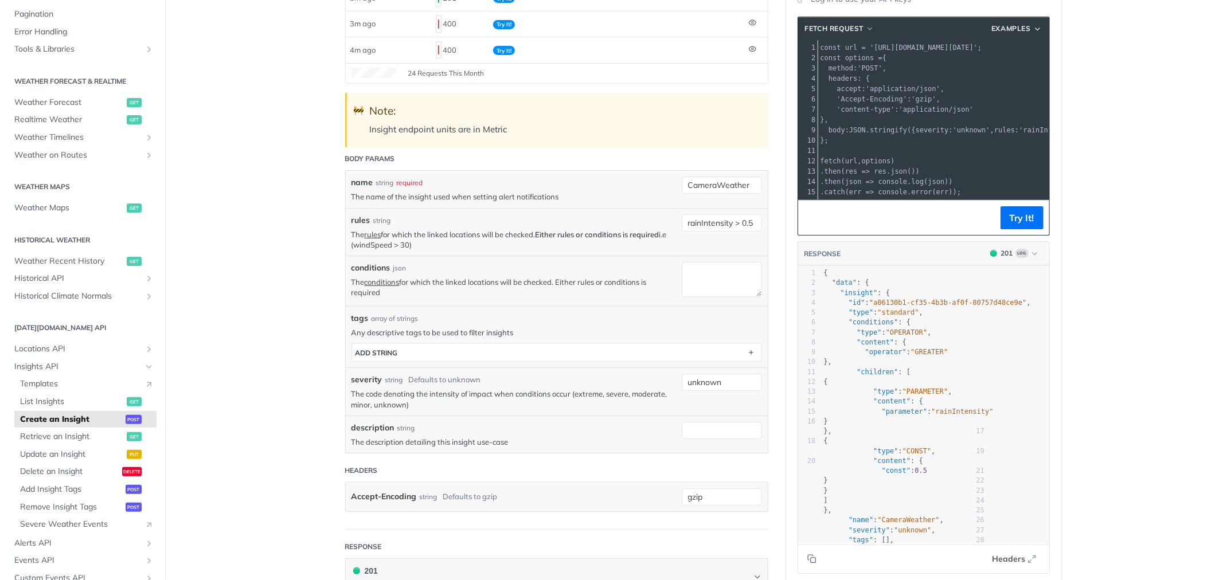
click at [390, 247] on p "The rules for which the linked locations will be checked. Either rules or condi…" at bounding box center [513, 239] width 324 height 21
copy p "windSpeed > 30"
click at [721, 226] on input "rainIntensity > 0.5" at bounding box center [722, 222] width 80 height 17
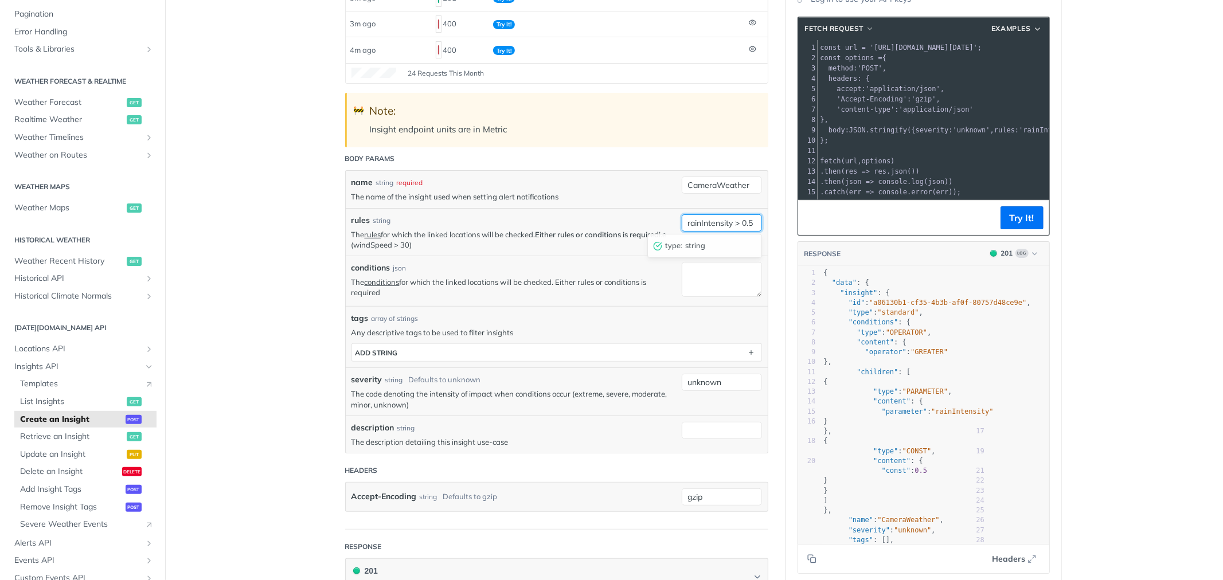
click at [721, 226] on input "rainIntensity > 0.5" at bounding box center [722, 222] width 80 height 17
paste input "windSpeed > 30"
click at [1007, 228] on button "Try It!" at bounding box center [1021, 217] width 43 height 23
click at [709, 225] on input "windSpeed > 30" at bounding box center [722, 222] width 80 height 17
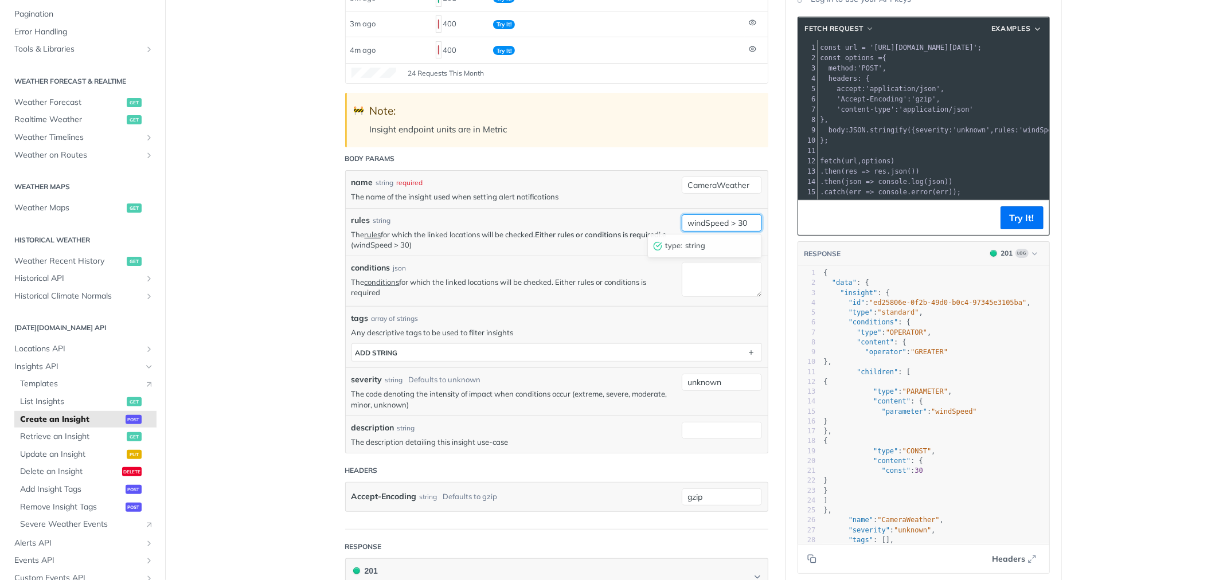
click at [709, 225] on input "windSpeed > 30" at bounding box center [722, 222] width 80 height 17
click at [1025, 228] on button "Try It!" at bounding box center [1021, 217] width 43 height 23
click at [748, 224] on input "rainIntensity > 0.2" at bounding box center [722, 222] width 80 height 17
type input "rainIntensity > 0.1"
click at [1012, 228] on button "Try It!" at bounding box center [1021, 217] width 43 height 23
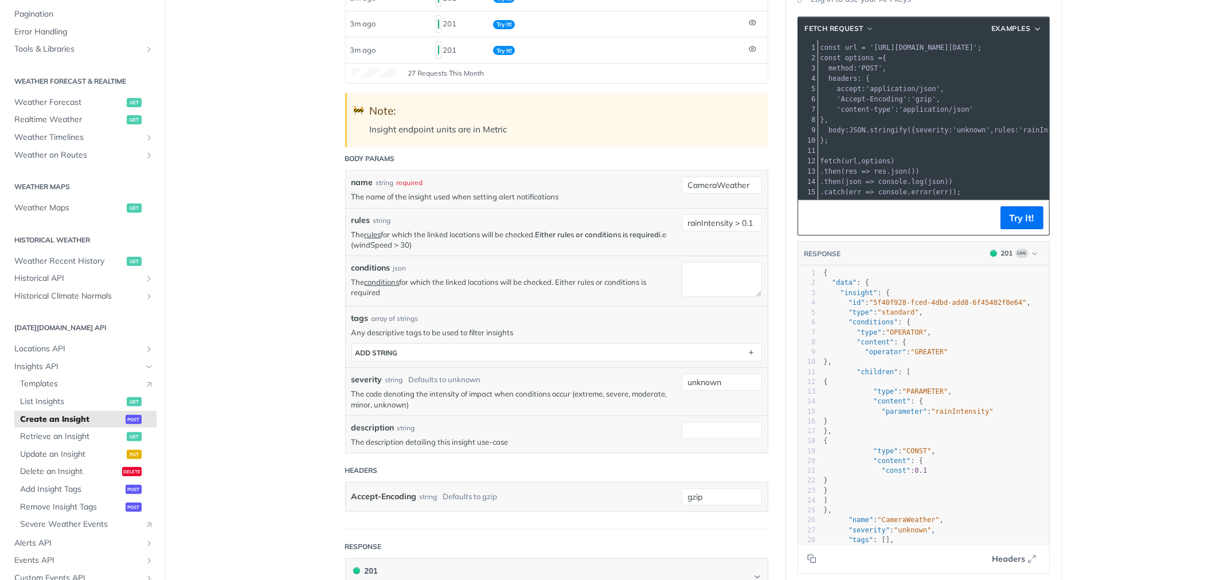
scroll to position [255, 0]
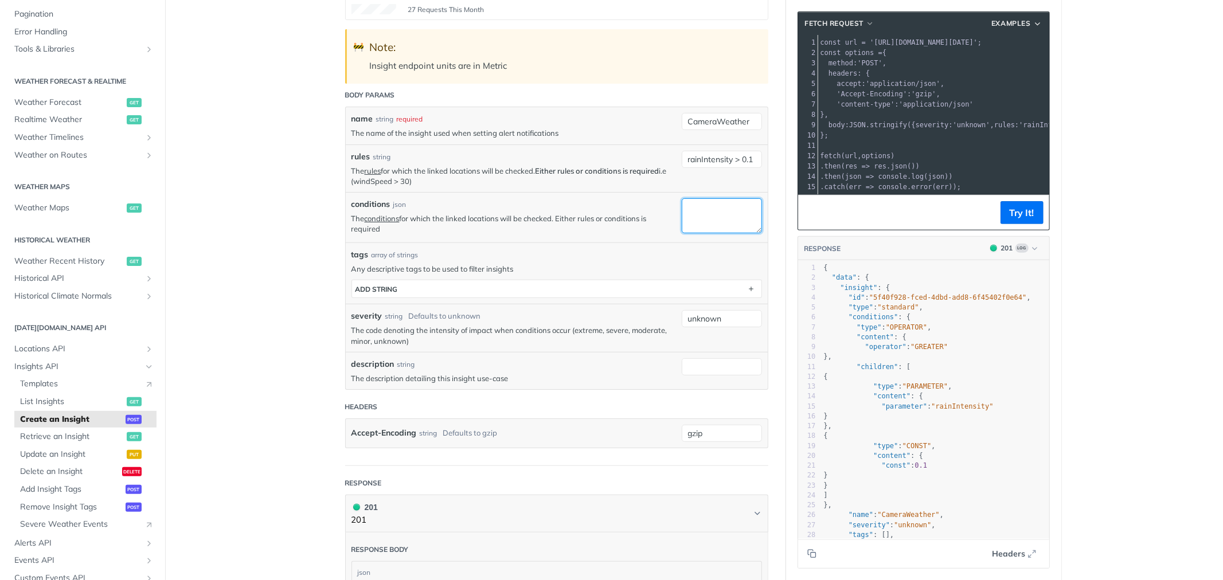
click at [695, 218] on textarea "conditions" at bounding box center [722, 215] width 80 height 35
paste textarea "{ "type": "OR", "children": [ { "type": "OR", "children": [ { "type": "OPERATOR…"
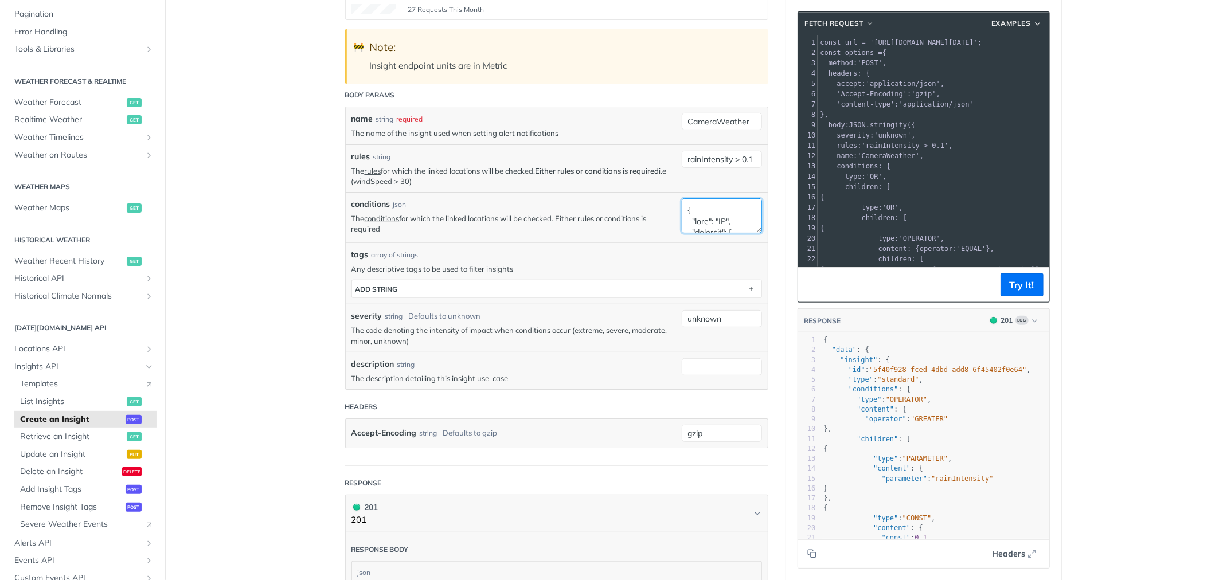
scroll to position [1947, 0]
type textarea "{ "type": "OR", "children": [ { "type": "OR", "children": [ { "type": "OPERATOR…"
click at [710, 156] on input "rainIntensity > 0.1" at bounding box center [722, 159] width 80 height 17
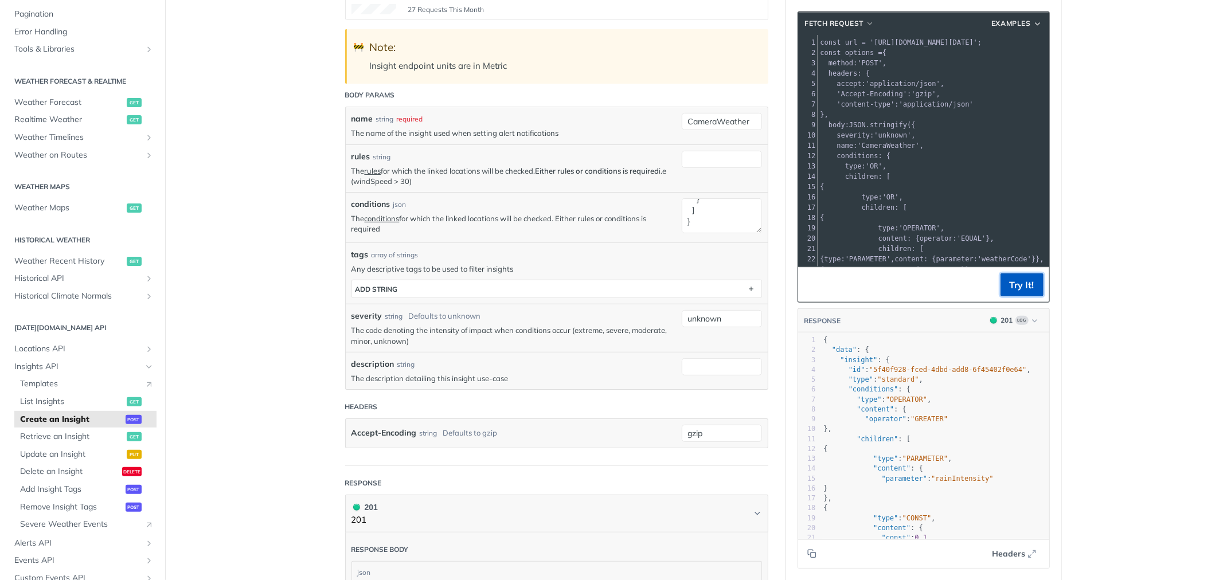
click at [1012, 281] on button "Try It!" at bounding box center [1021, 284] width 43 height 23
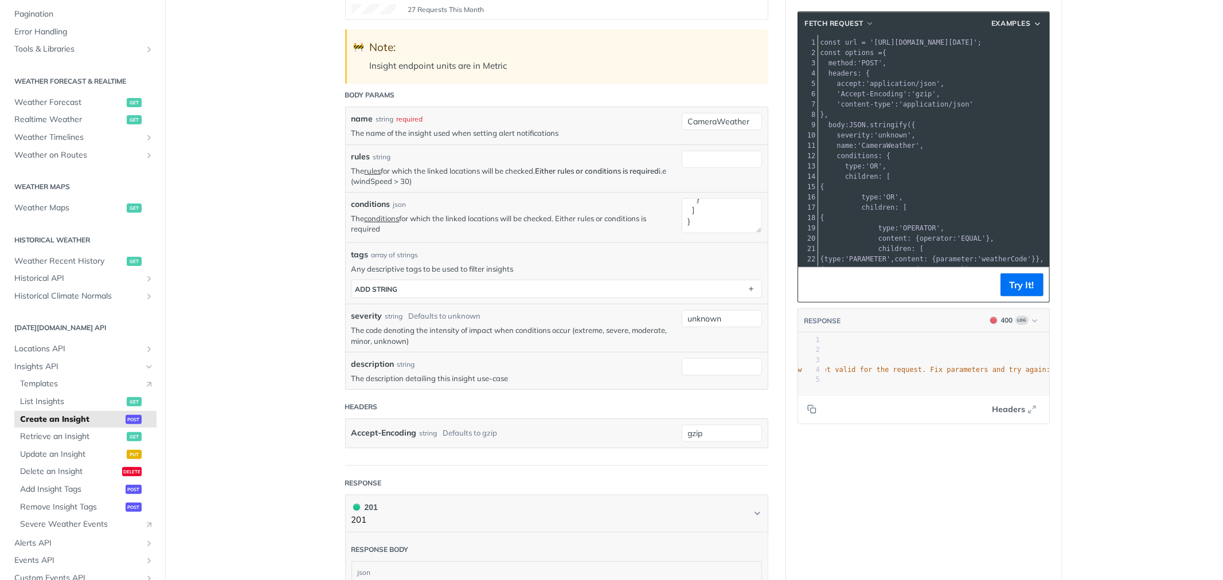
scroll to position [0, 260]
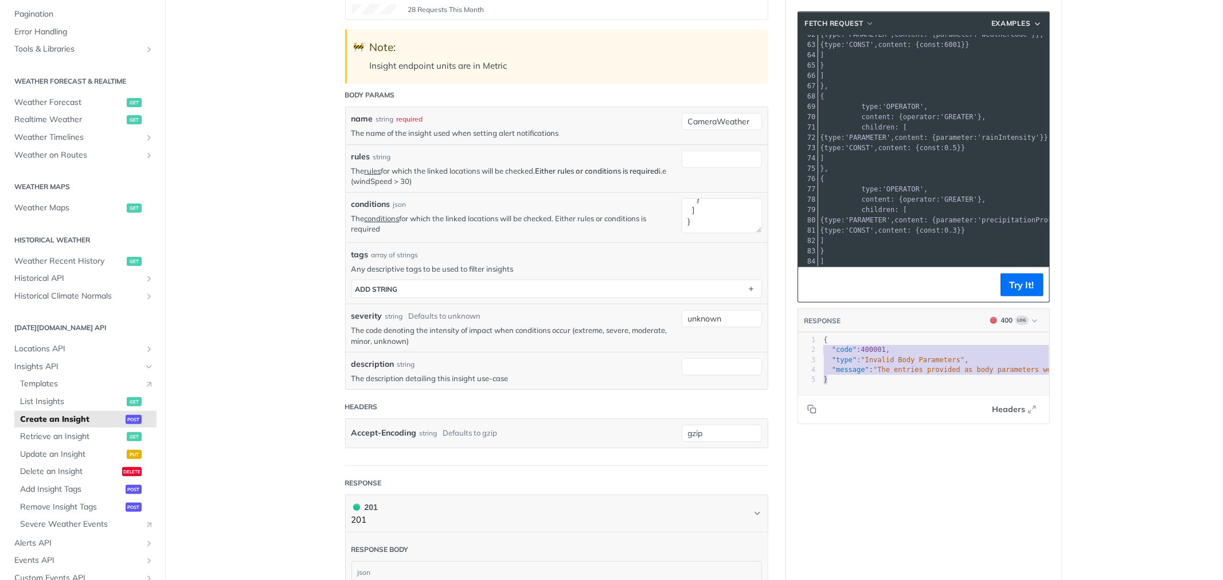
type textarea "{ "code": 400001, "type": "Invalid Body Parameters", "message": "The entries pr…"
drag, startPoint x: 848, startPoint y: 381, endPoint x: 814, endPoint y: 344, distance: 50.7
click at [814, 344] on div "x 5 } 1 { 2 "code" : 400001 , 3 "type" : "Invalid Body Parameters" , 4 "message…" at bounding box center [938, 378] width 280 height 90
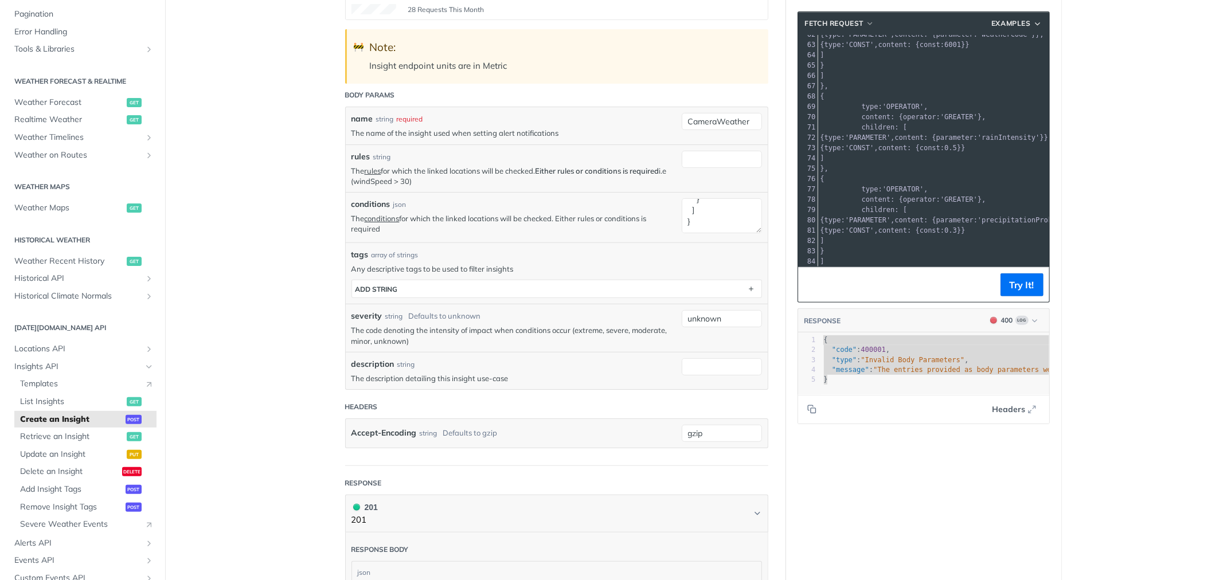
click at [876, 209] on span "children" at bounding box center [878, 210] width 33 height 8
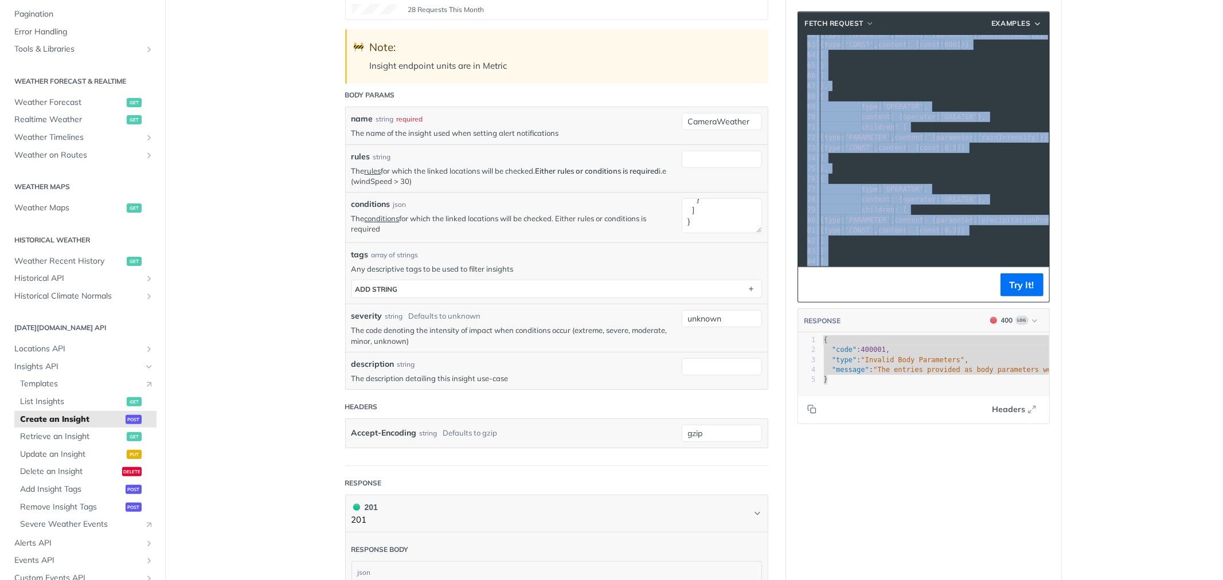
copy div "content : { operator : 'EQUAL' }, 45 children : [ 46 { type : 'PARAMETER' , con…"
click at [704, 217] on textarea "conditions" at bounding box center [722, 215] width 80 height 35
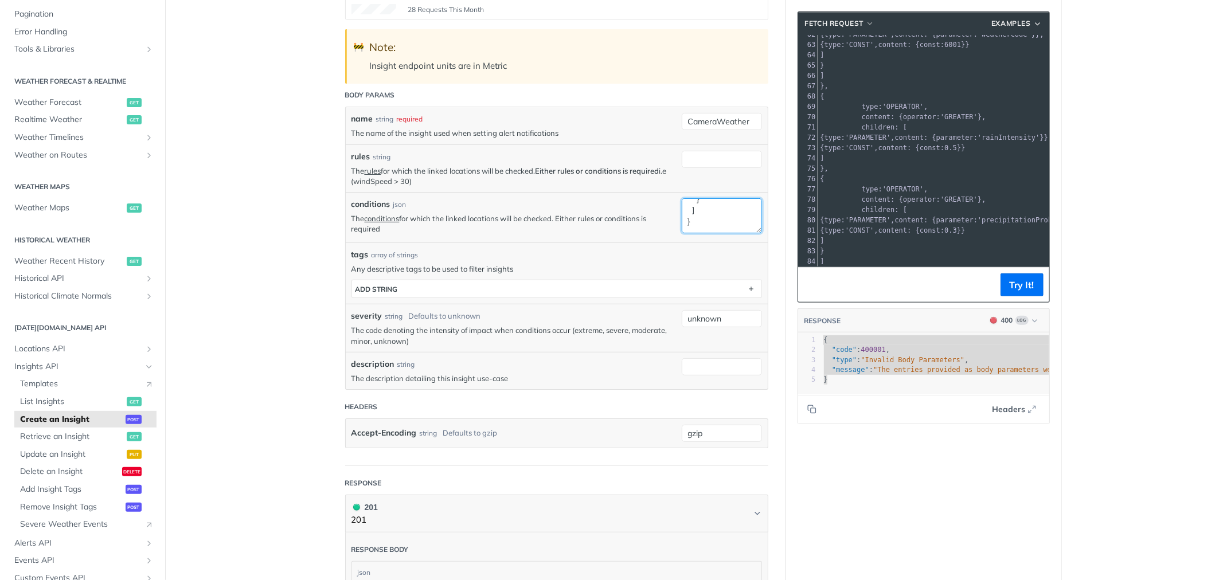
paste textarea "[ { field: 'weatherCode', operator: 'in', value: [4000, 4001, 4200, 4201, 6000,…"
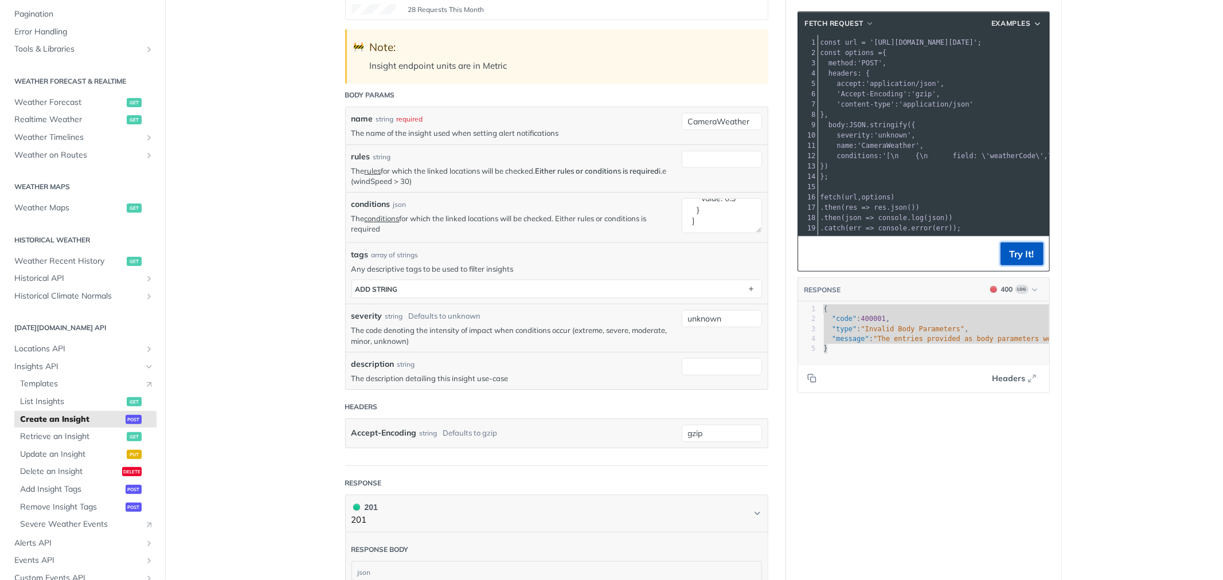
click at [1015, 261] on button "Try It!" at bounding box center [1021, 253] width 43 height 23
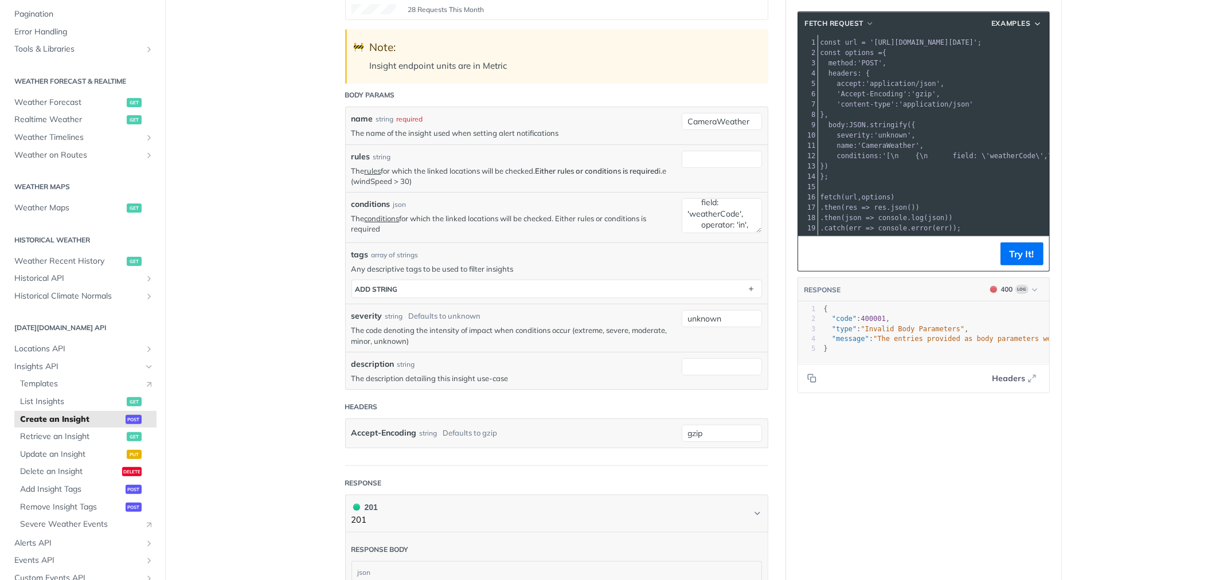
scroll to position [0, 0]
click at [715, 219] on textarea "[ { field: 'weatherCode', operator: 'in', value: [4000, 4001, 4200, 4201, 6000,…" at bounding box center [722, 215] width 80 height 35
paste textarea "{ "field": "weatherCode", "operator": "in", "value": [4000, 4001, 4200, 4201, 6…"
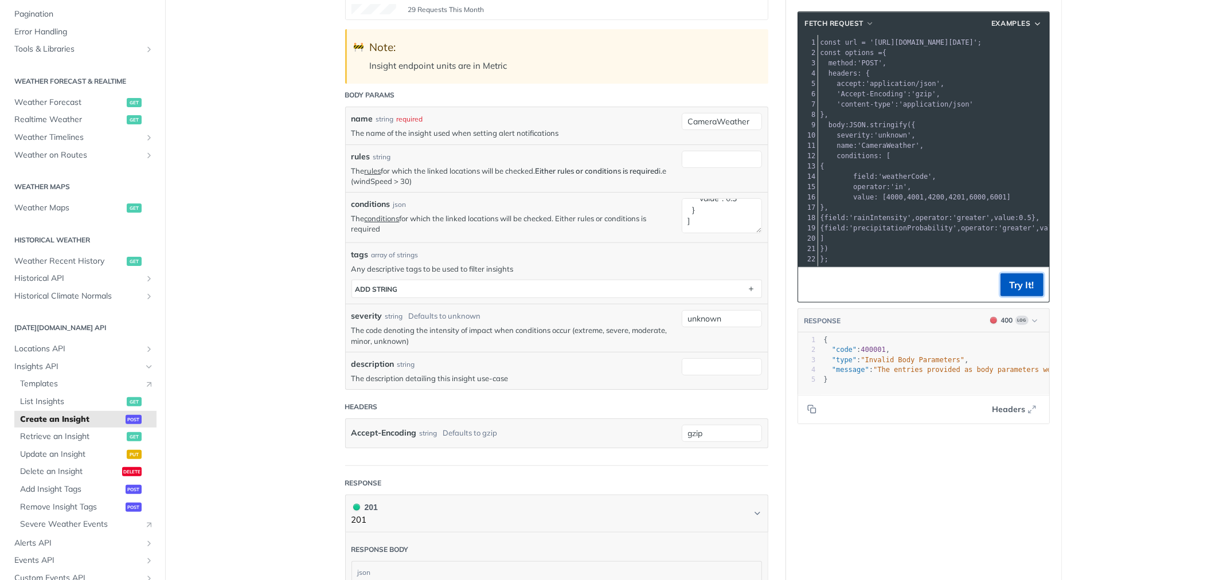
click at [1001, 285] on button "Try It!" at bounding box center [1021, 284] width 43 height 23
drag, startPoint x: 687, startPoint y: 222, endPoint x: 669, endPoint y: 190, distance: 37.2
click at [669, 190] on div "name string required The name of the insight used when setting alert notificati…" at bounding box center [556, 248] width 410 height 271
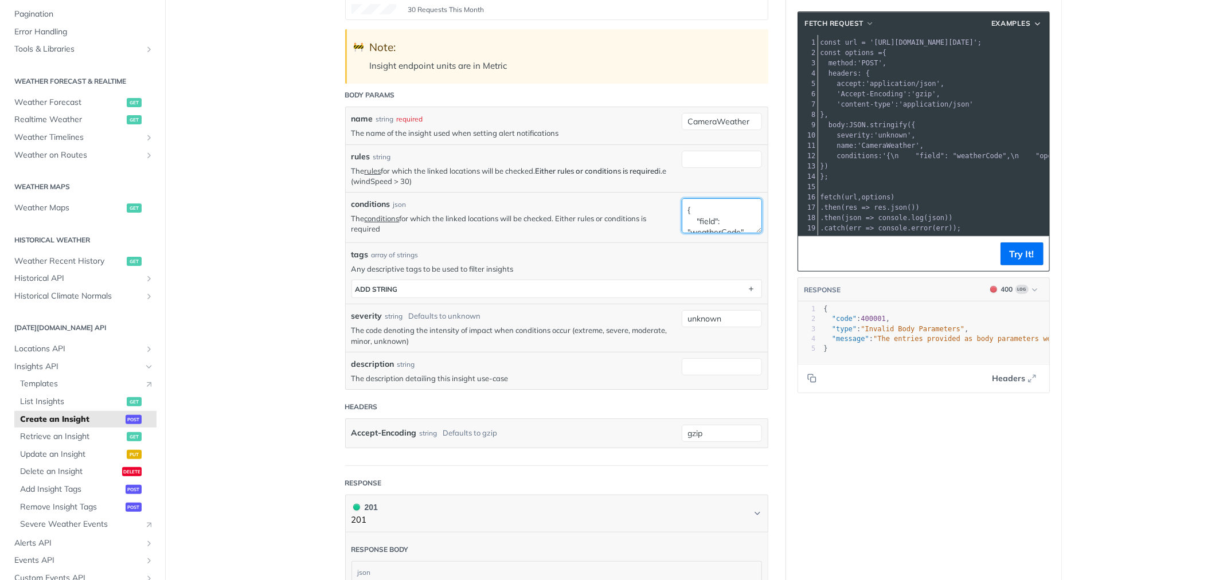
scroll to position [292, 0]
drag, startPoint x: 691, startPoint y: 214, endPoint x: 701, endPoint y: 221, distance: 12.4
click at [701, 221] on textarea "{ "field": "weatherCode", "operator": "in", "value": [4000, 4001, 4200, 4201, 6…" at bounding box center [722, 215] width 80 height 35
click at [696, 212] on textarea "{ "field": "weatherCode", "operator": "in", "value": [4000, 4001, 4200, 4201, 6…" at bounding box center [722, 215] width 80 height 35
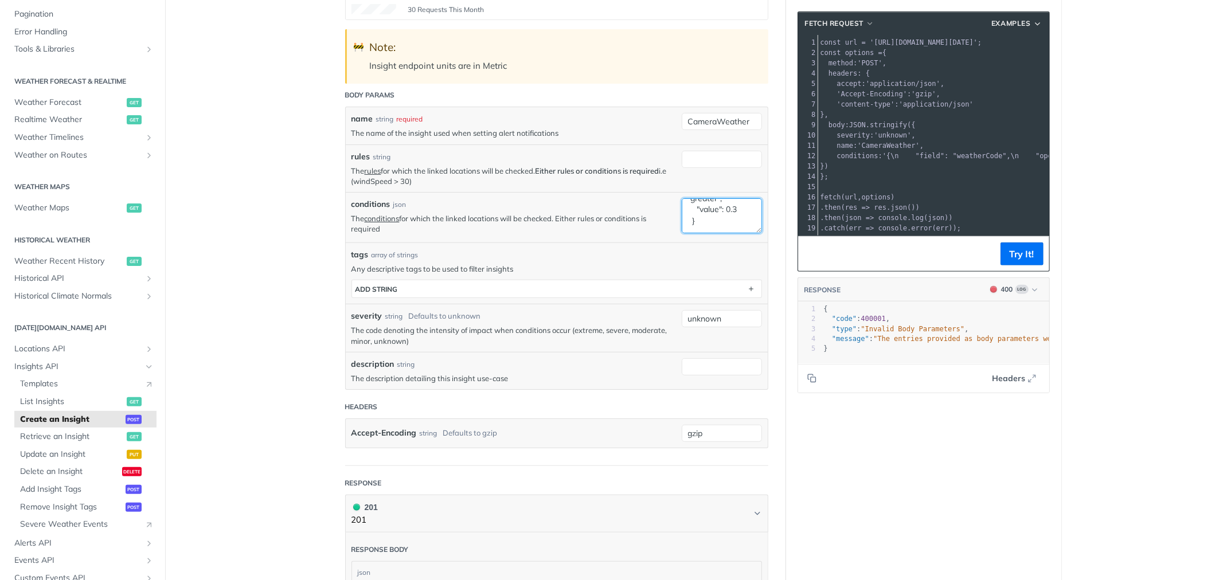
click at [686, 210] on textarea "{ "field": "weatherCode", "operator": "in", "value": [4000, 4001, 4200, 4201, 6…" at bounding box center [722, 215] width 80 height 35
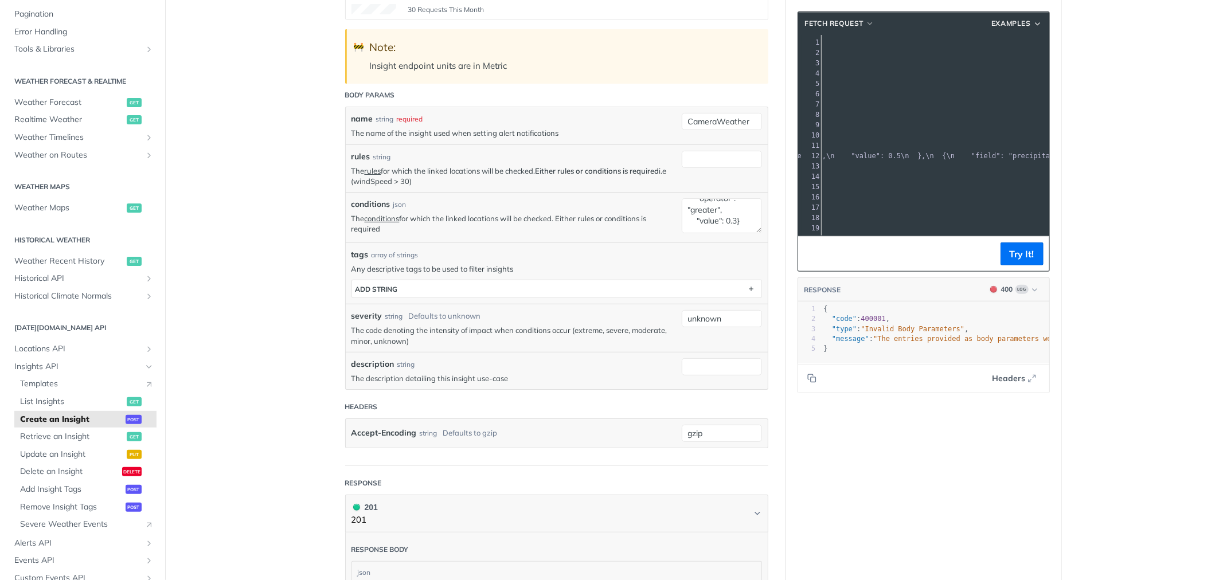
scroll to position [0, 795]
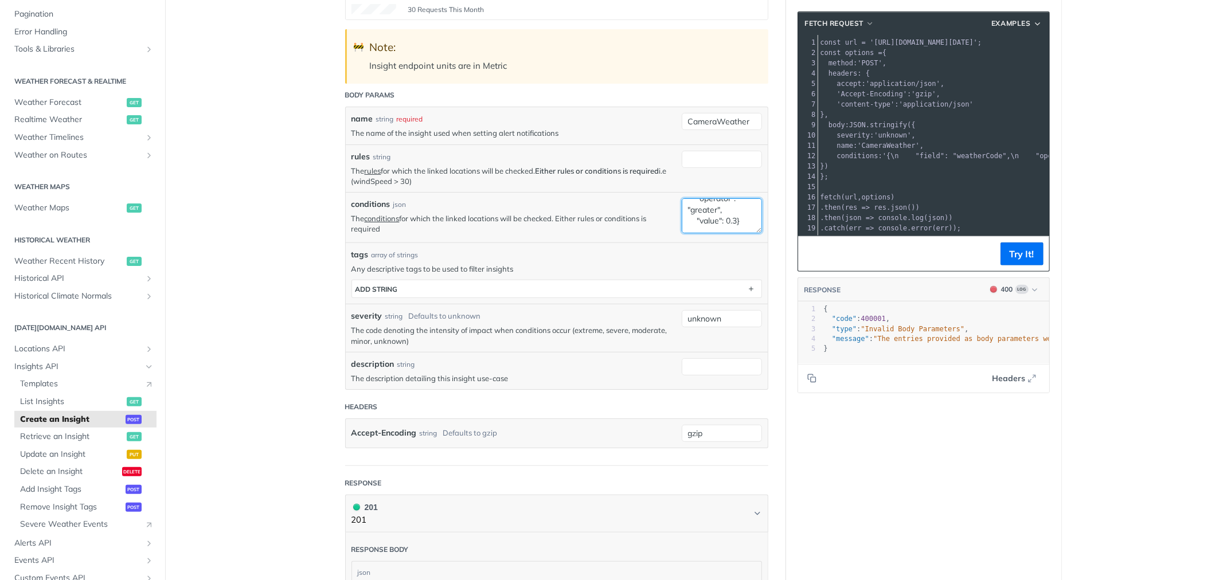
click at [709, 216] on textarea "{ "field": "weatherCode", "operator": "in", "value": [4000, 4001, 4200, 4201, 6…" at bounding box center [722, 215] width 80 height 35
paste textarea "{ "field": "weatherCode", "operator": "in", "value": [4000, 4001, 4200, 4201, 6…"
type textarea "{ { "field": "weatherCode", "operator": "in", "value": [4000, 4001, 4200, 4201,…"
click at [1021, 265] on button "Try It!" at bounding box center [1021, 253] width 43 height 23
click at [52, 398] on span "List Insights" at bounding box center [72, 401] width 104 height 11
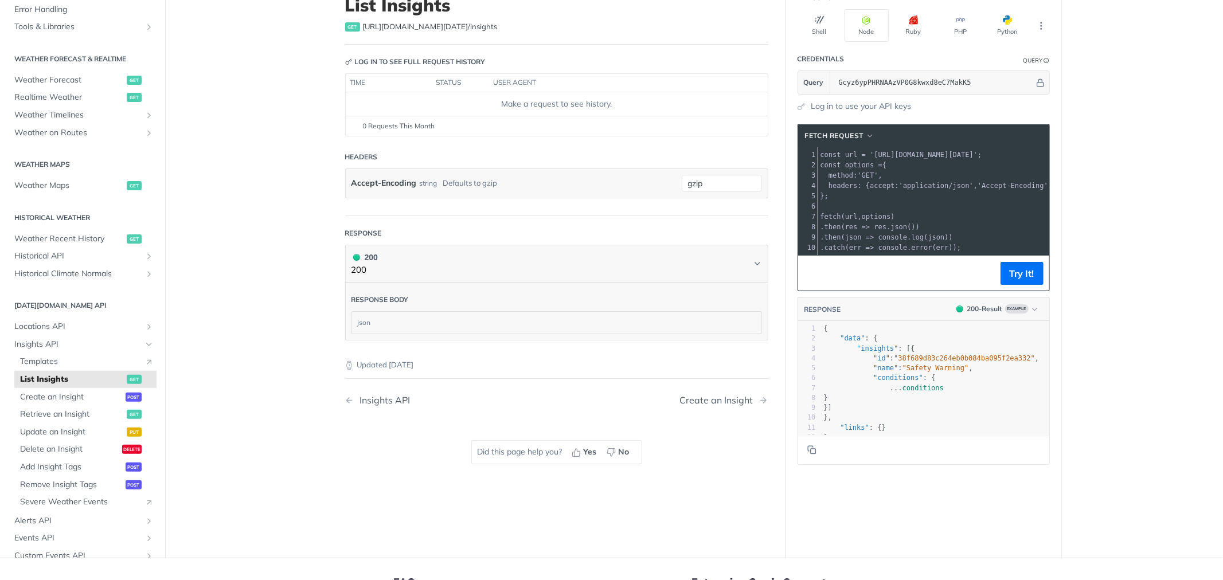
scroll to position [64, 0]
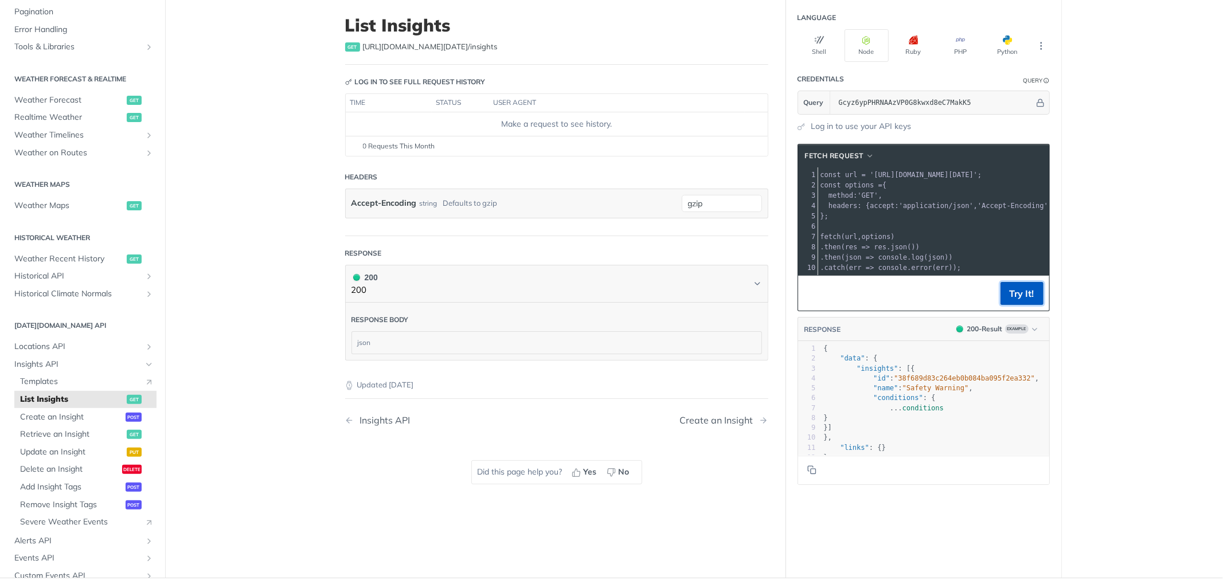
click at [1007, 296] on button "Try It!" at bounding box center [1021, 293] width 43 height 23
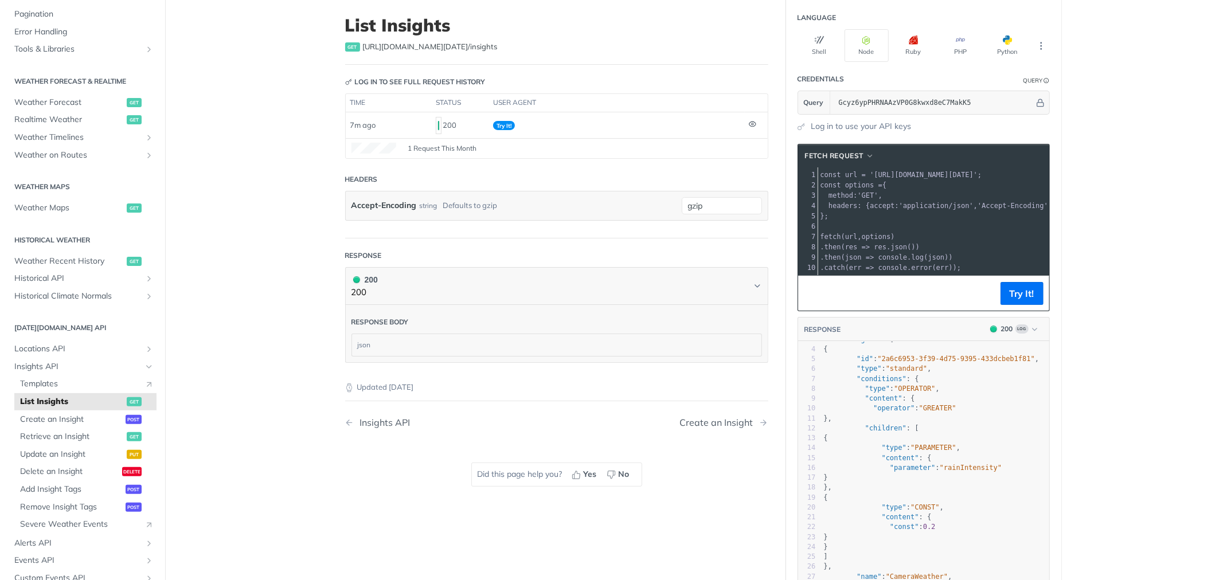
scroll to position [0, 0]
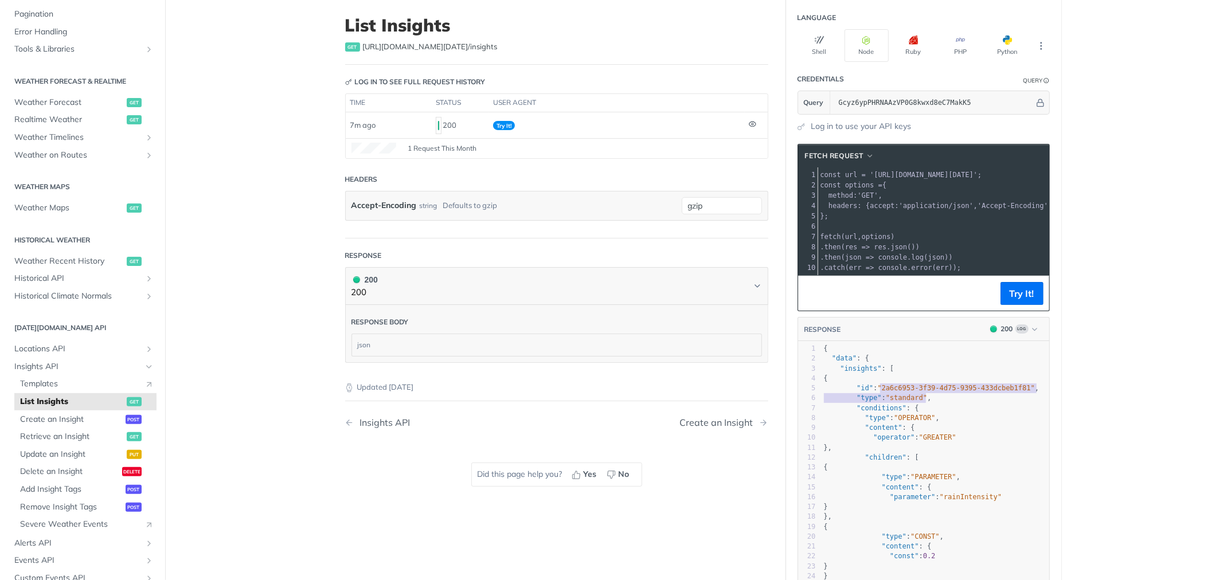
type textarea "2a6c6953-3f39-4d75-9395-433dcbeb1f81"
drag, startPoint x: 875, startPoint y: 397, endPoint x: 1011, endPoint y: 401, distance: 135.9
click at [1011, 392] on span ""2a6c6953-3f39-4d75-9395-433dcbeb1f81"" at bounding box center [956, 388] width 158 height 8
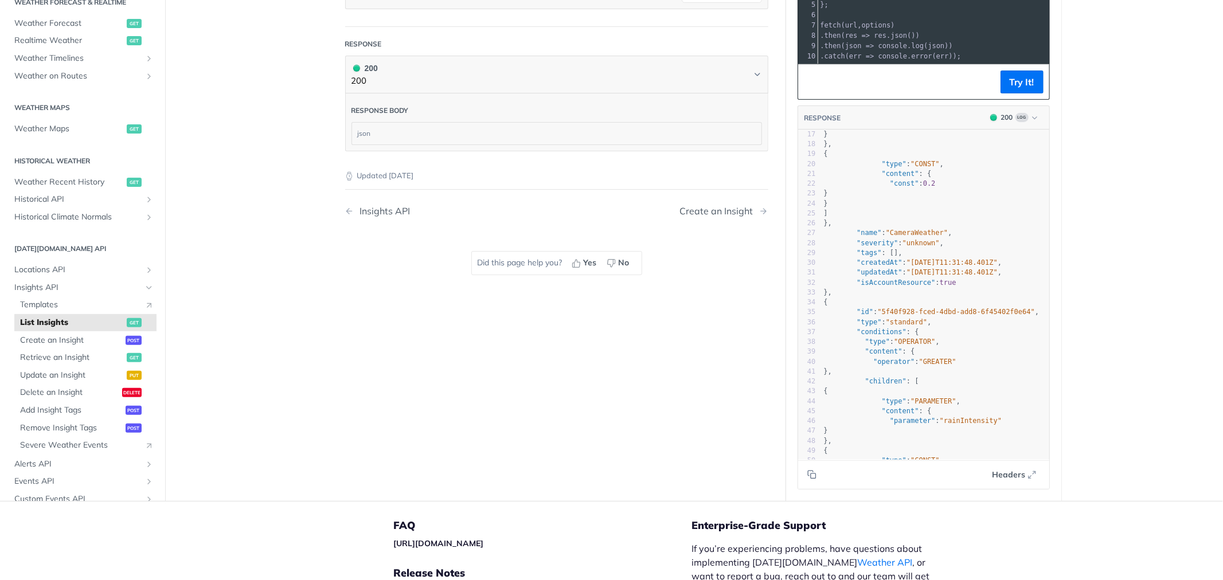
scroll to position [161, 0]
click at [905, 218] on pre "]" at bounding box center [935, 214] width 228 height 10
type textarea "{ "data": { "insights": [ { "id": "2a6c6953-3f39-4d75-9395-433dcbeb1f81", "type…"
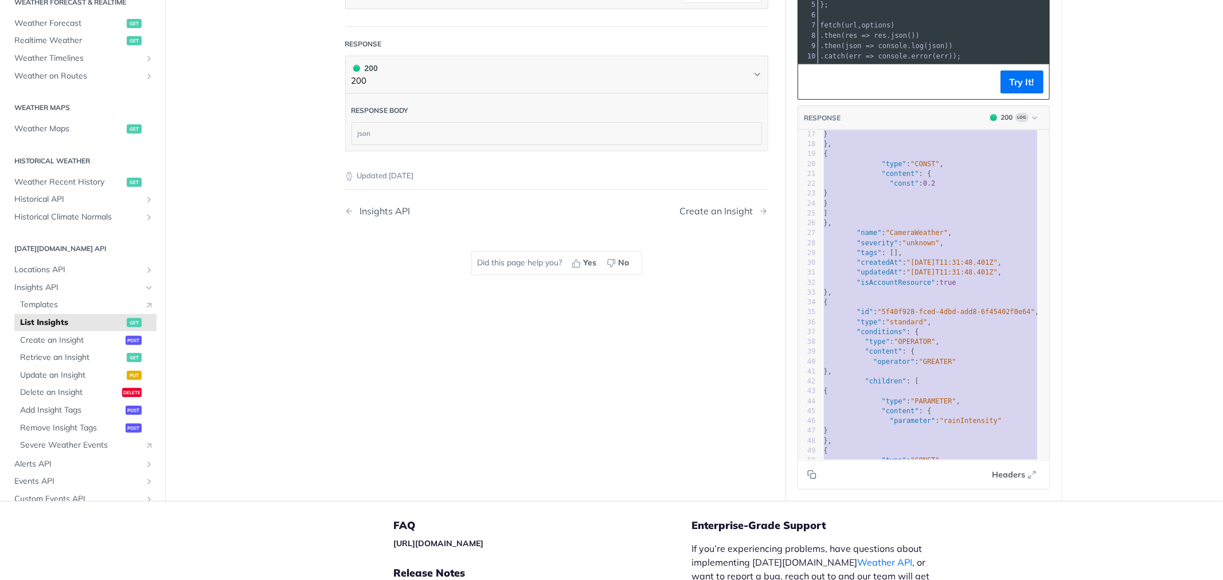
click at [828, 208] on span "}" at bounding box center [826, 203] width 4 height 8
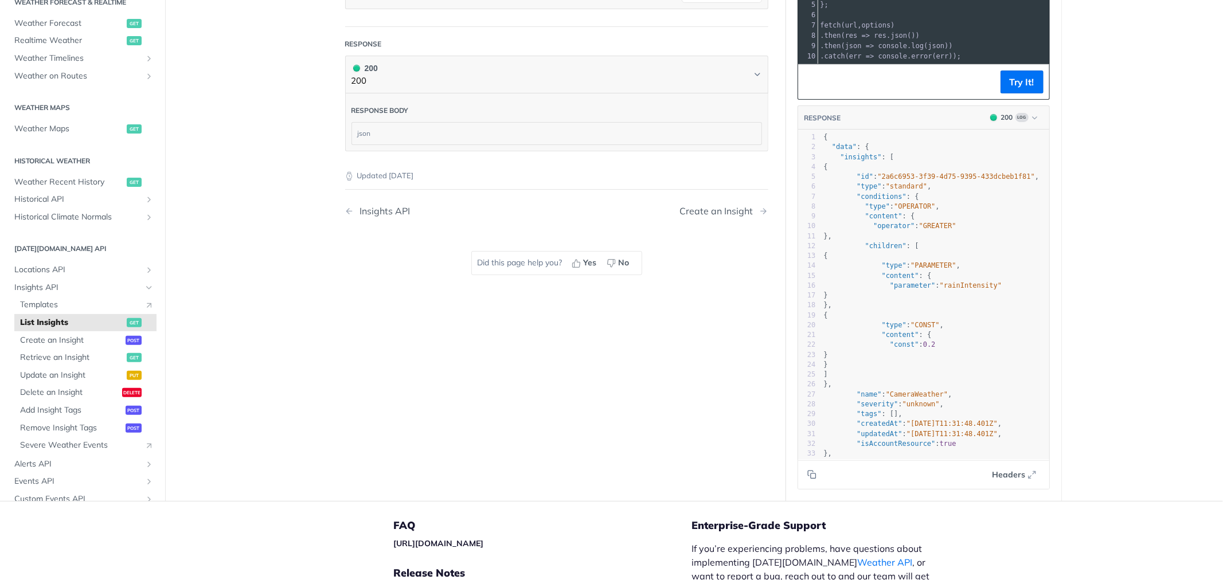
scroll to position [1, 0]
type textarea "2a6c6953-3f39-4d75-9395-433dcbeb1f81"
drag, startPoint x: 875, startPoint y: 187, endPoint x: 1011, endPoint y: 186, distance: 135.9
click at [1011, 181] on span ""2a6c6953-3f39-4d75-9395-433dcbeb1f81"" at bounding box center [956, 177] width 158 height 8
click at [63, 337] on span "Create an Insight" at bounding box center [71, 340] width 103 height 11
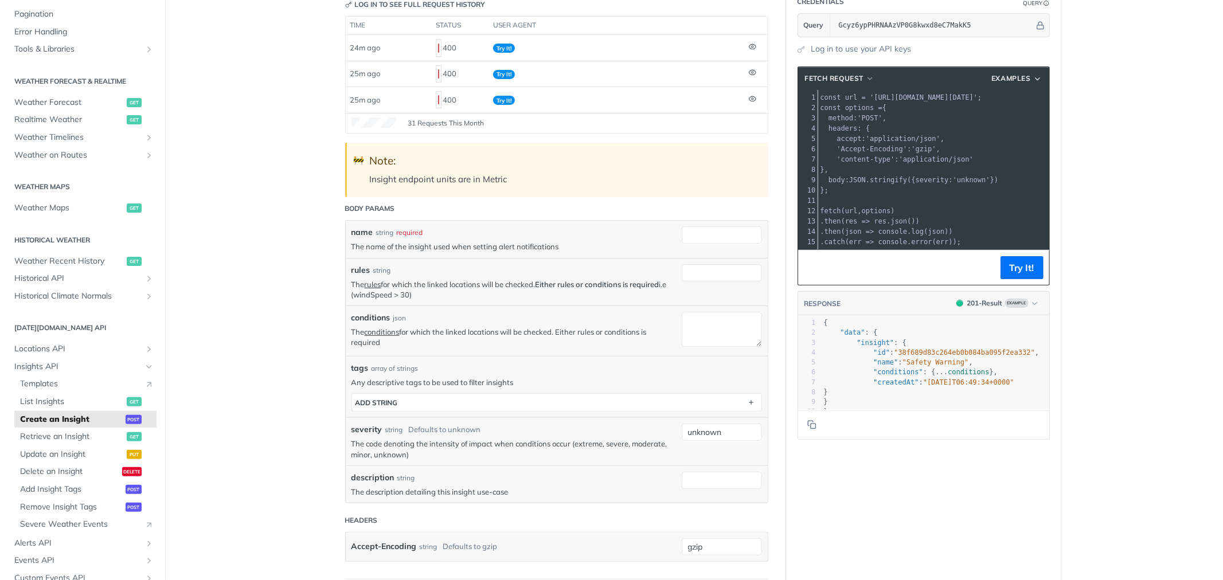
scroll to position [129, 0]
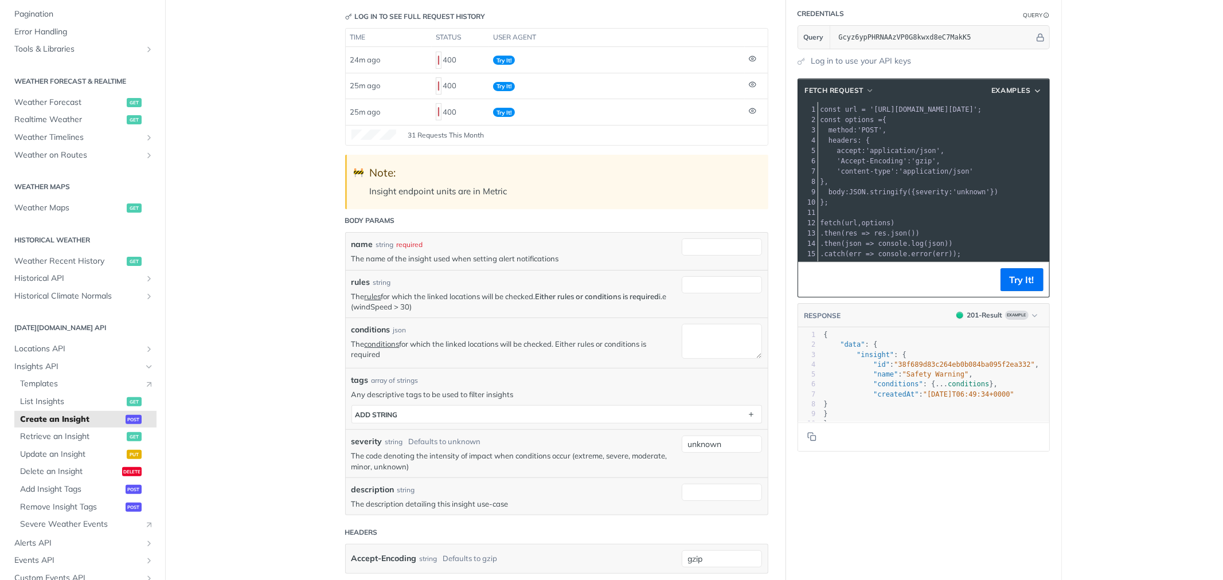
drag, startPoint x: 864, startPoint y: 107, endPoint x: 997, endPoint y: 113, distance: 133.1
click at [997, 113] on pre "const url = '[URL][DOMAIN_NAME][DATE]' ;" at bounding box center [990, 109] width 344 height 10
copy span "[URL][DOMAIN_NAME][DATE]"
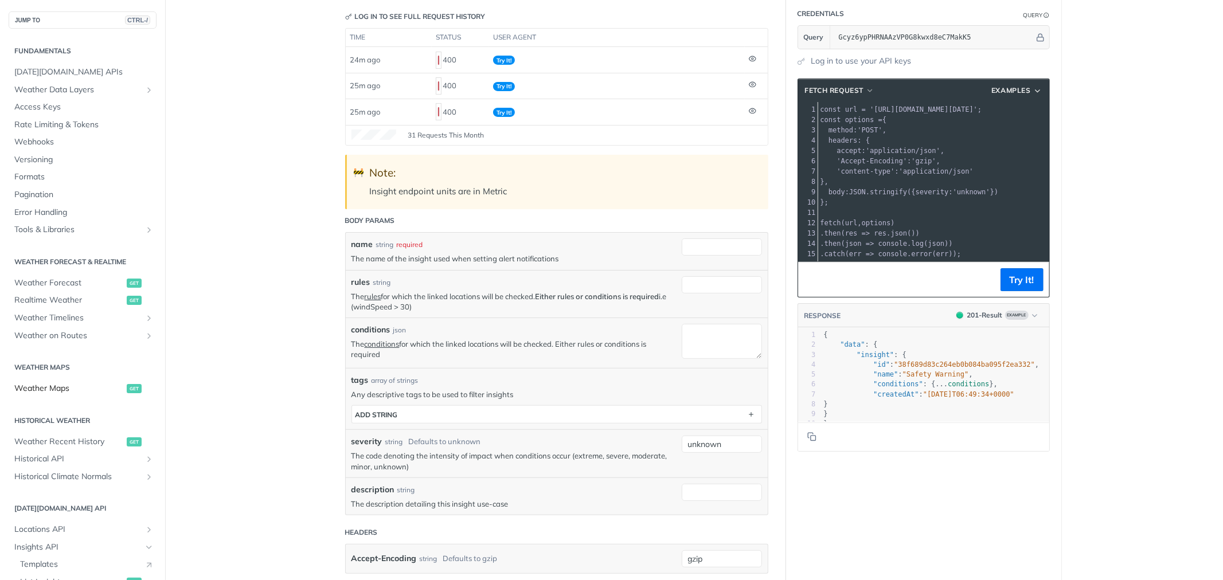
scroll to position [65, 0]
